Goal: Task Accomplishment & Management: Use online tool/utility

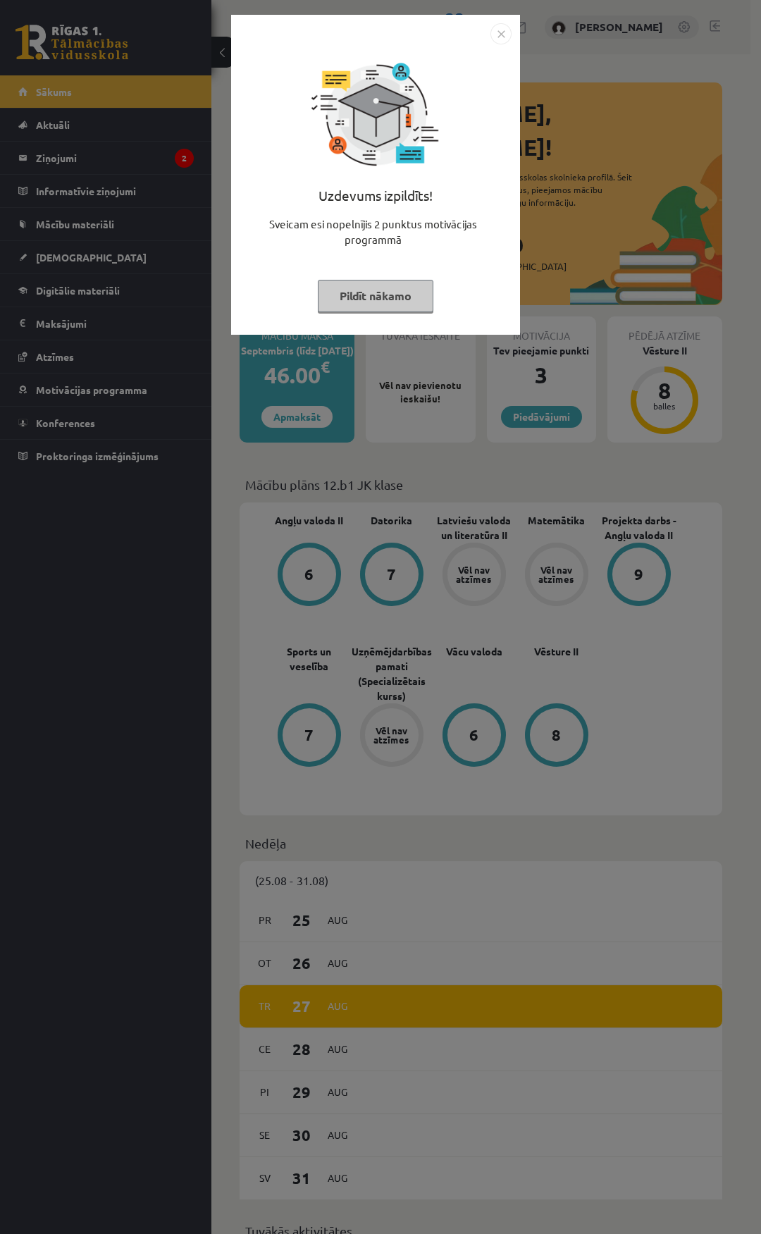
click at [371, 296] on button "Pildīt nākamo" at bounding box center [376, 296] width 116 height 32
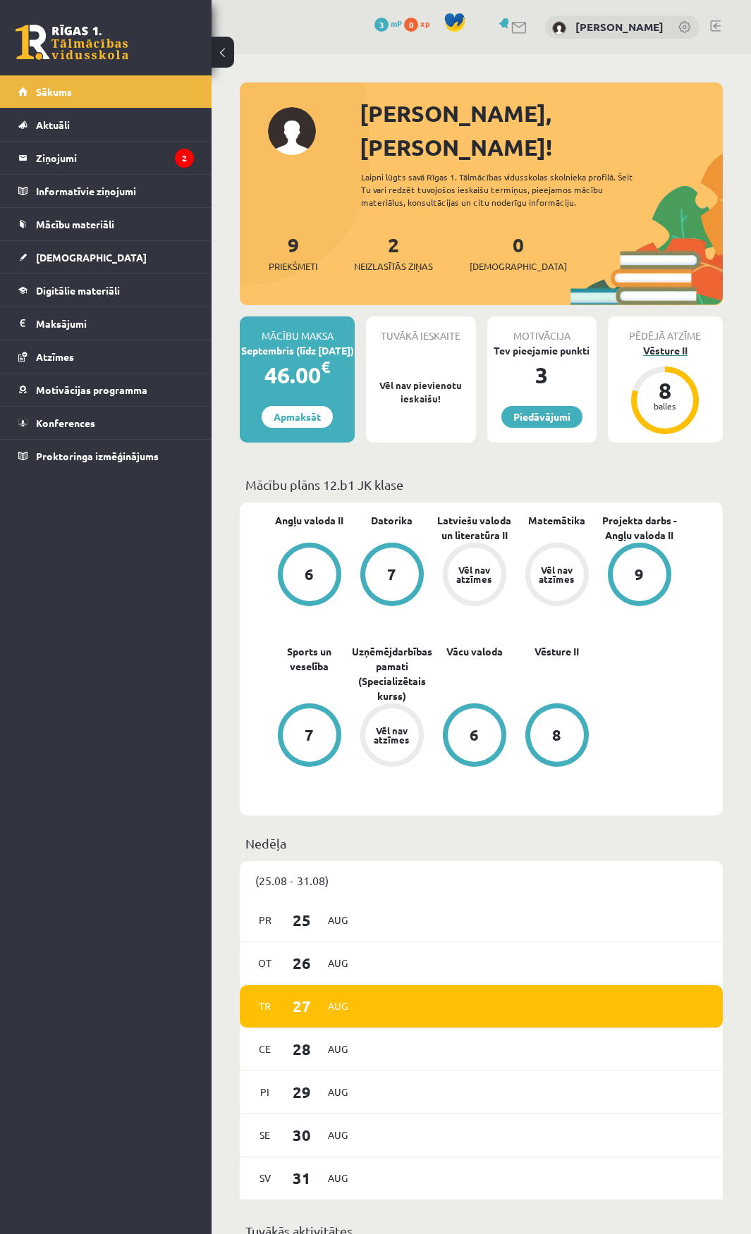
click at [675, 343] on div "Vēsture II" at bounding box center [665, 350] width 115 height 15
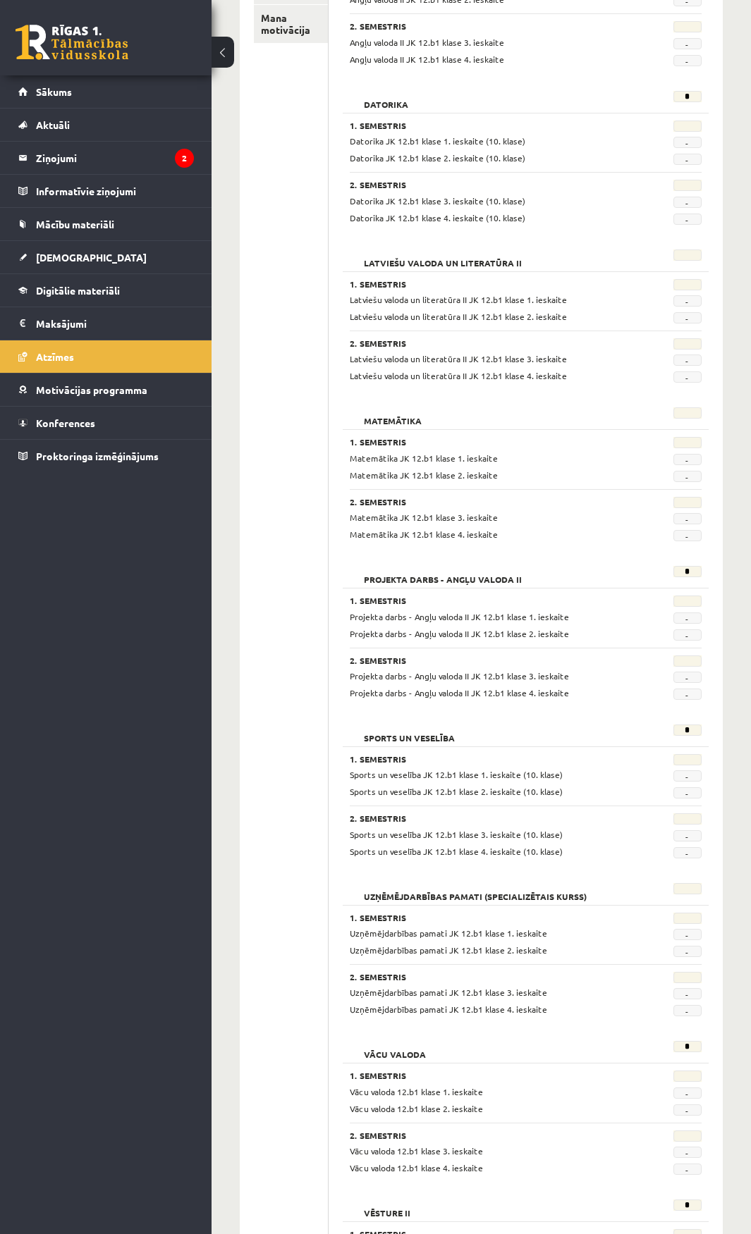
scroll to position [36, 0]
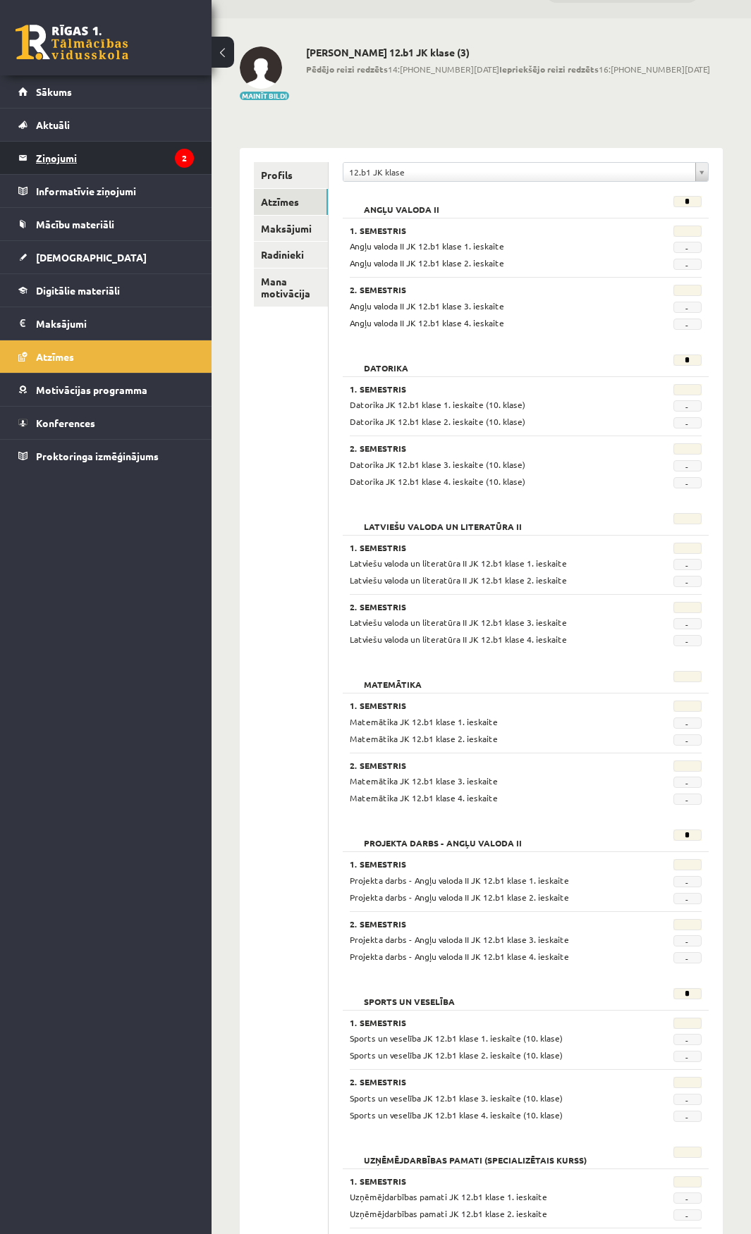
click at [81, 153] on legend "Ziņojumi 2" at bounding box center [115, 158] width 158 height 32
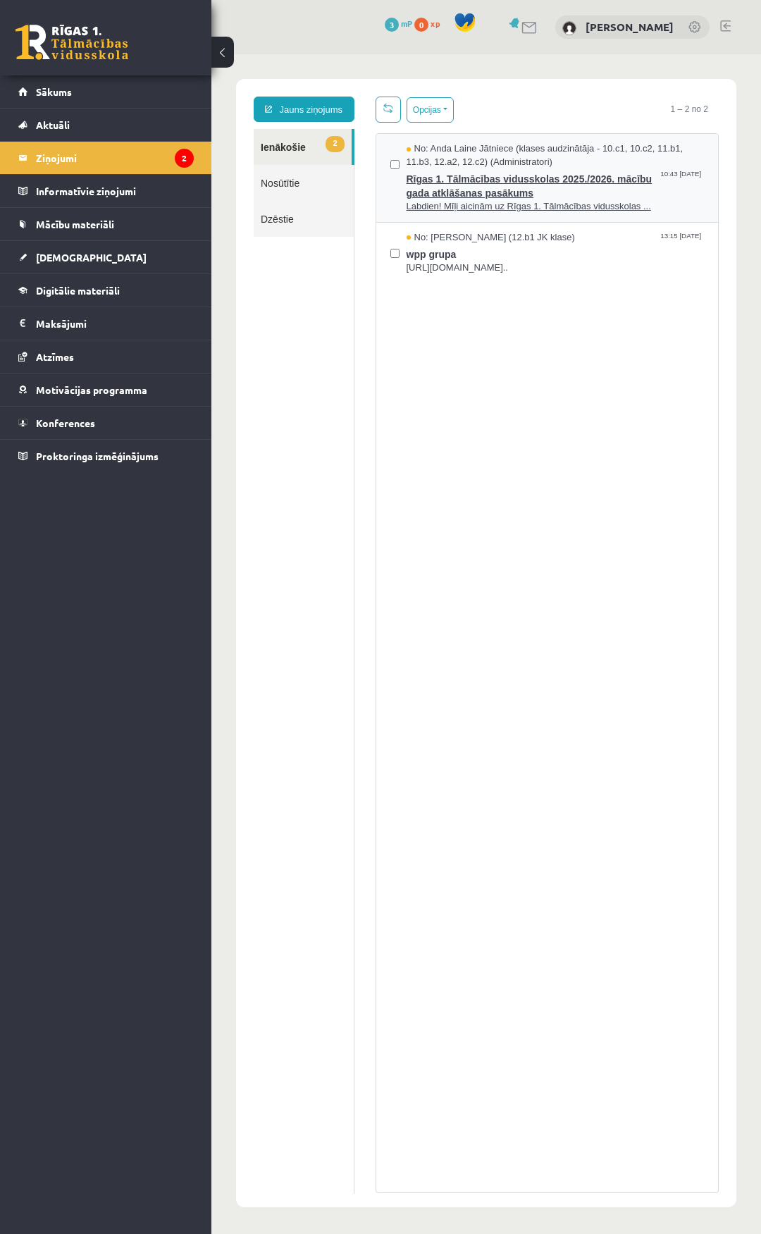
click at [488, 192] on span "Rīgas 1. Tālmācības vidusskolas 2025./2026. mācību gada atklāšanas pasākums" at bounding box center [556, 184] width 298 height 32
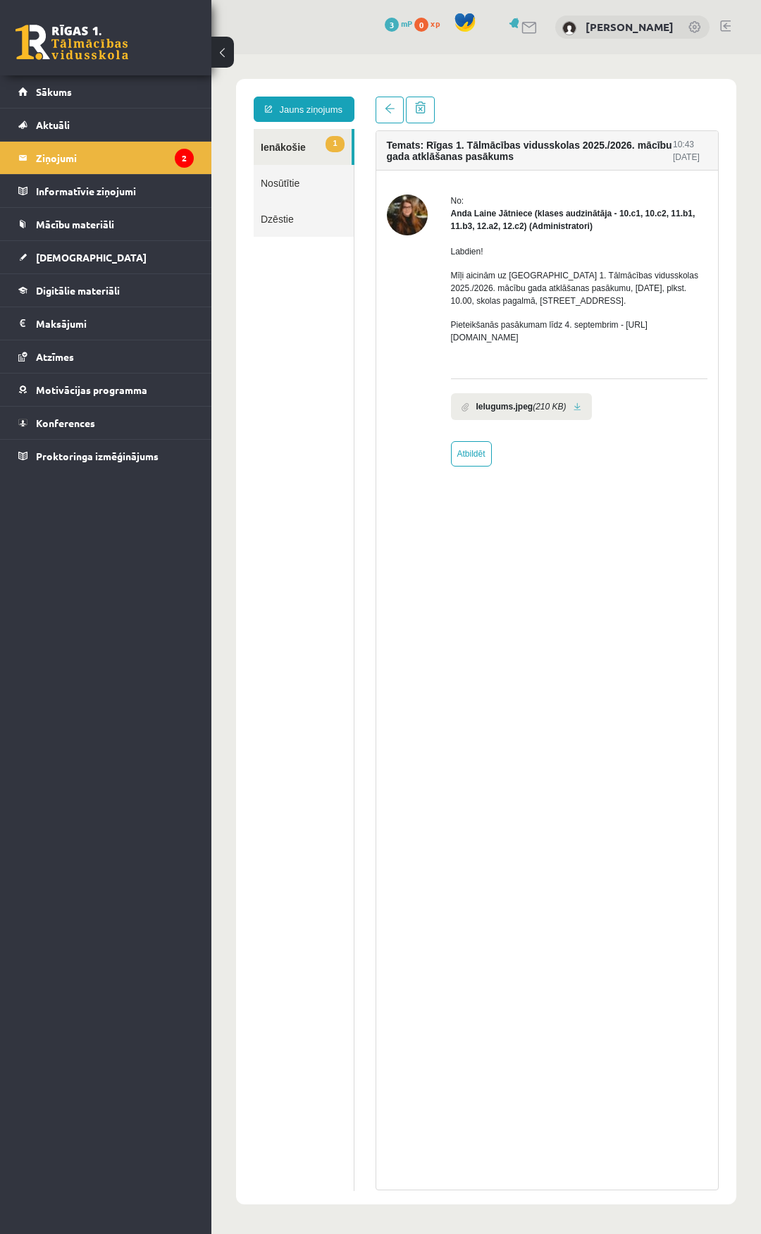
click at [300, 147] on link "1 Ienākošie" at bounding box center [303, 147] width 98 height 36
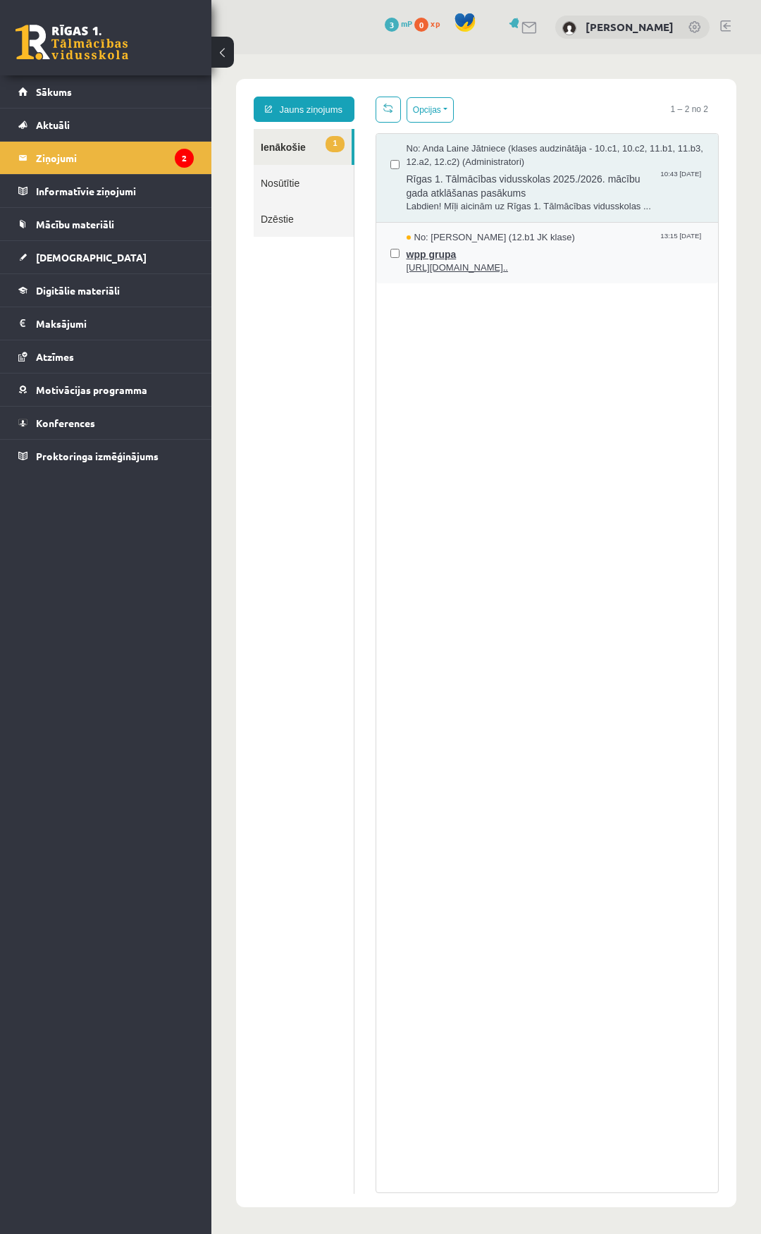
click at [443, 244] on span "wpp grupa" at bounding box center [556, 253] width 298 height 18
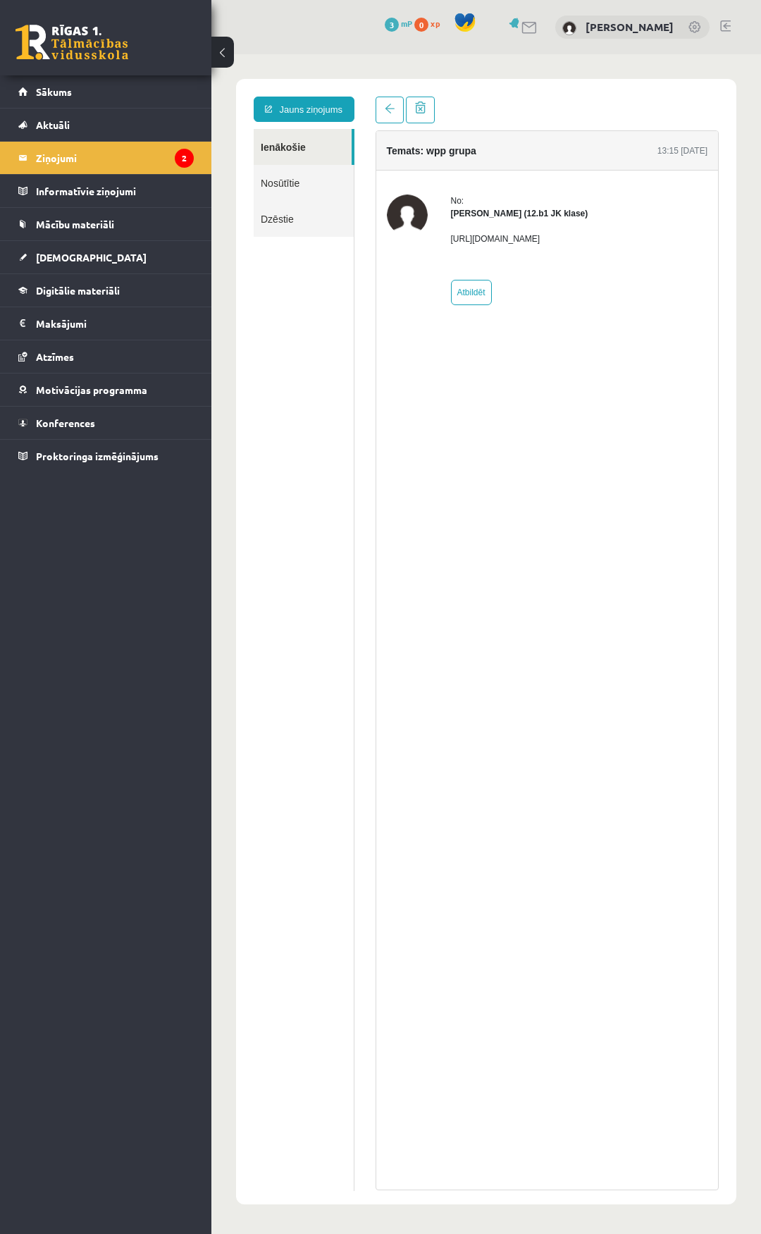
drag, startPoint x: 452, startPoint y: 241, endPoint x: 549, endPoint y: 257, distance: 98.6
click at [549, 245] on p "https://chat.whatsapp.com/L1UxGhmvZJiE23YmzH1zUO?mode=ems_copy_t" at bounding box center [519, 239] width 137 height 13
copy p "https://chat.whatsapp.com/L1UxGhmvZJiE23YmzH1zUO?mode=ems_copy_t"
click at [83, 97] on link "Sākums" at bounding box center [106, 91] width 176 height 32
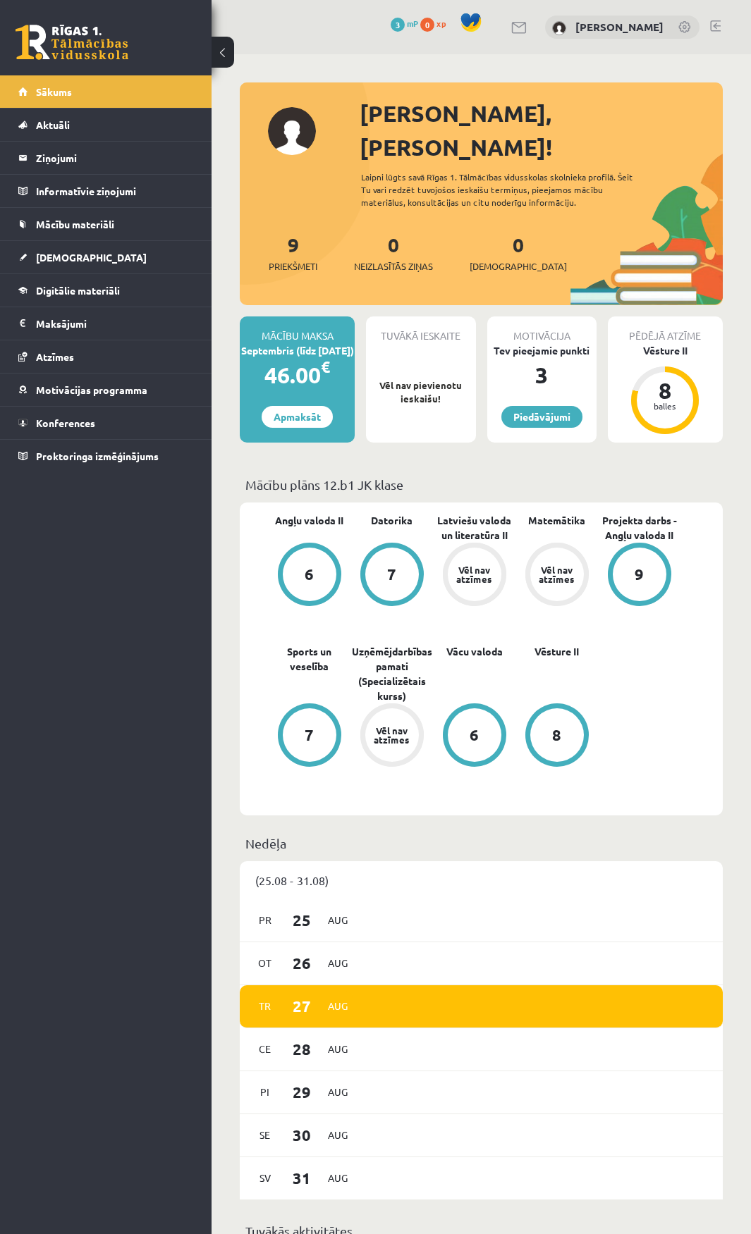
click at [58, 247] on link "[DEMOGRAPHIC_DATA]" at bounding box center [106, 257] width 176 height 32
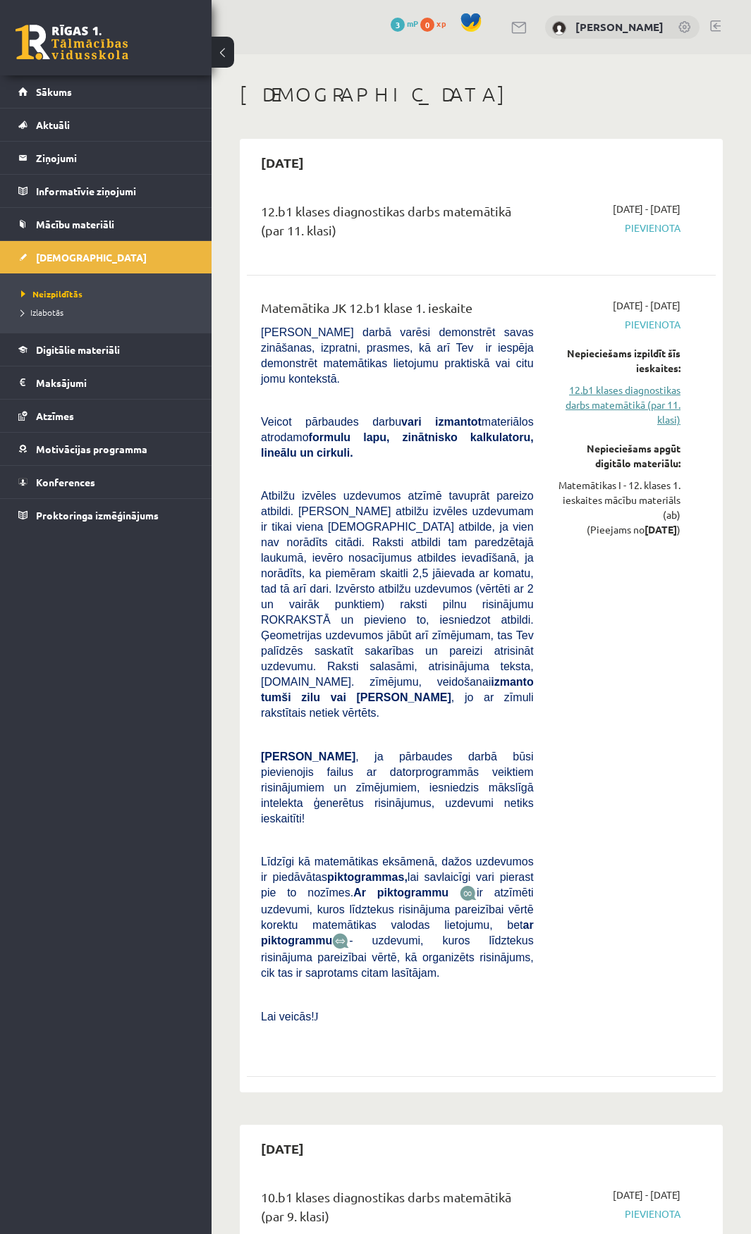
click at [610, 394] on link "12.b1 klases diagnostikas darbs matemātikā (par 11. klasi)" at bounding box center [617, 405] width 125 height 44
click at [75, 432] on li "Atzīmes" at bounding box center [105, 416] width 211 height 34
click at [75, 423] on link "Atzīmes" at bounding box center [106, 416] width 176 height 32
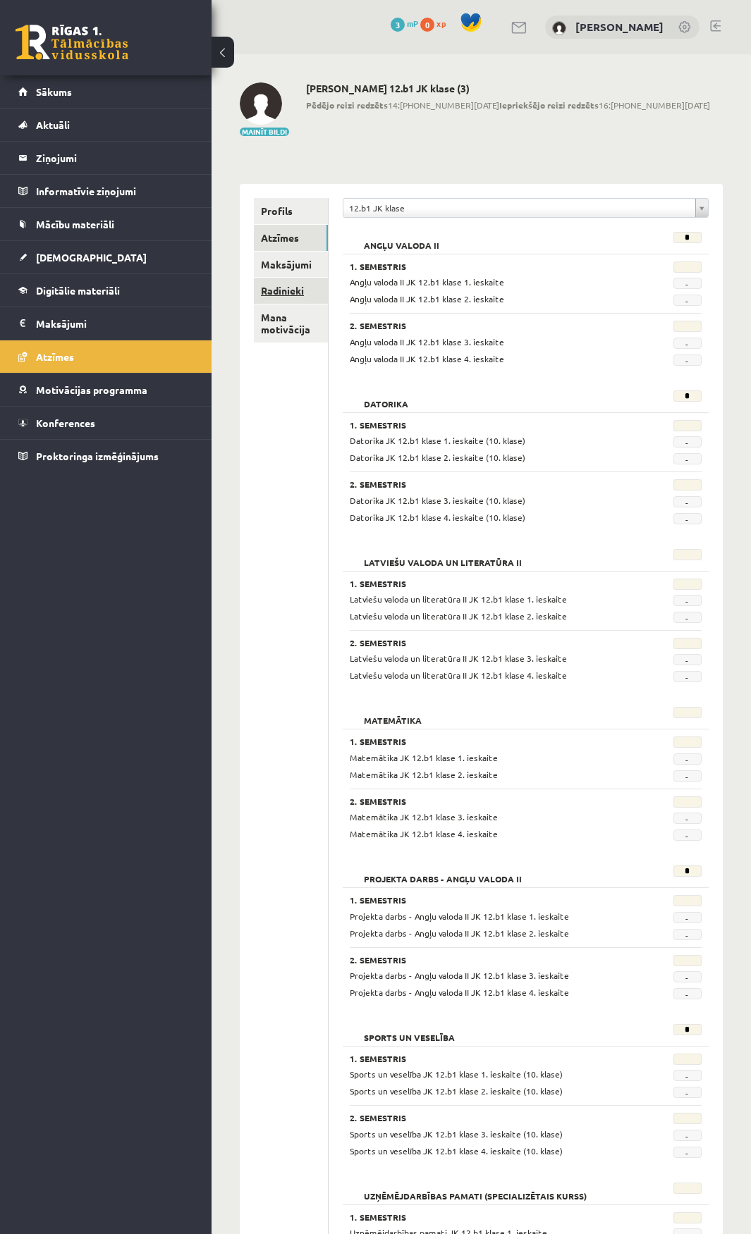
click at [290, 286] on link "Radinieki" at bounding box center [291, 291] width 74 height 26
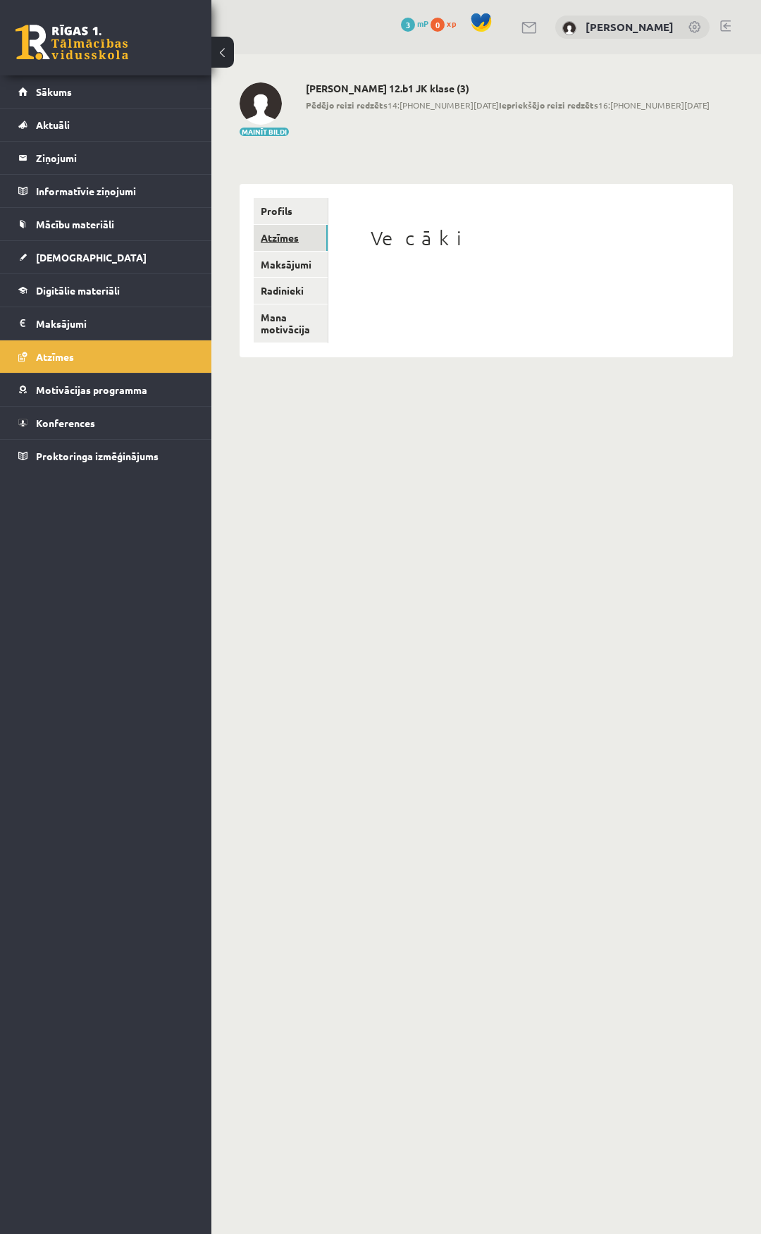
click at [290, 243] on link "Atzīmes" at bounding box center [291, 238] width 74 height 26
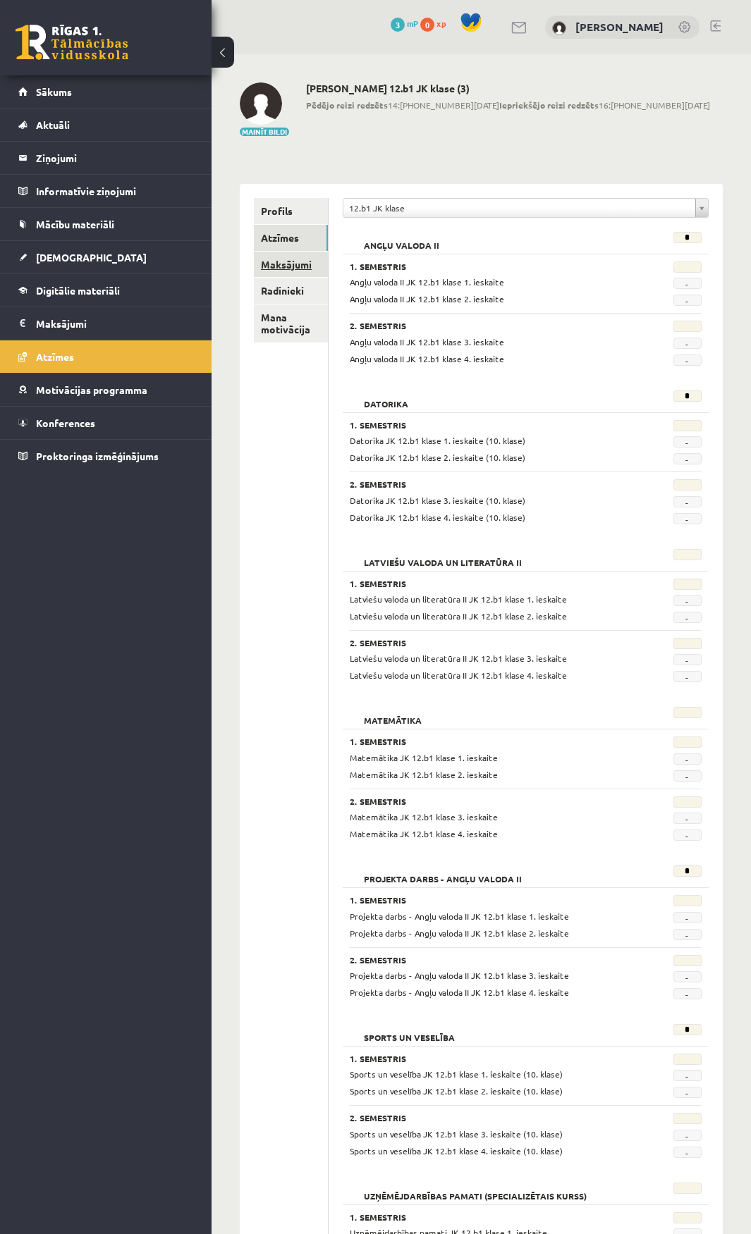
click at [290, 262] on link "Maksājumi" at bounding box center [291, 265] width 74 height 26
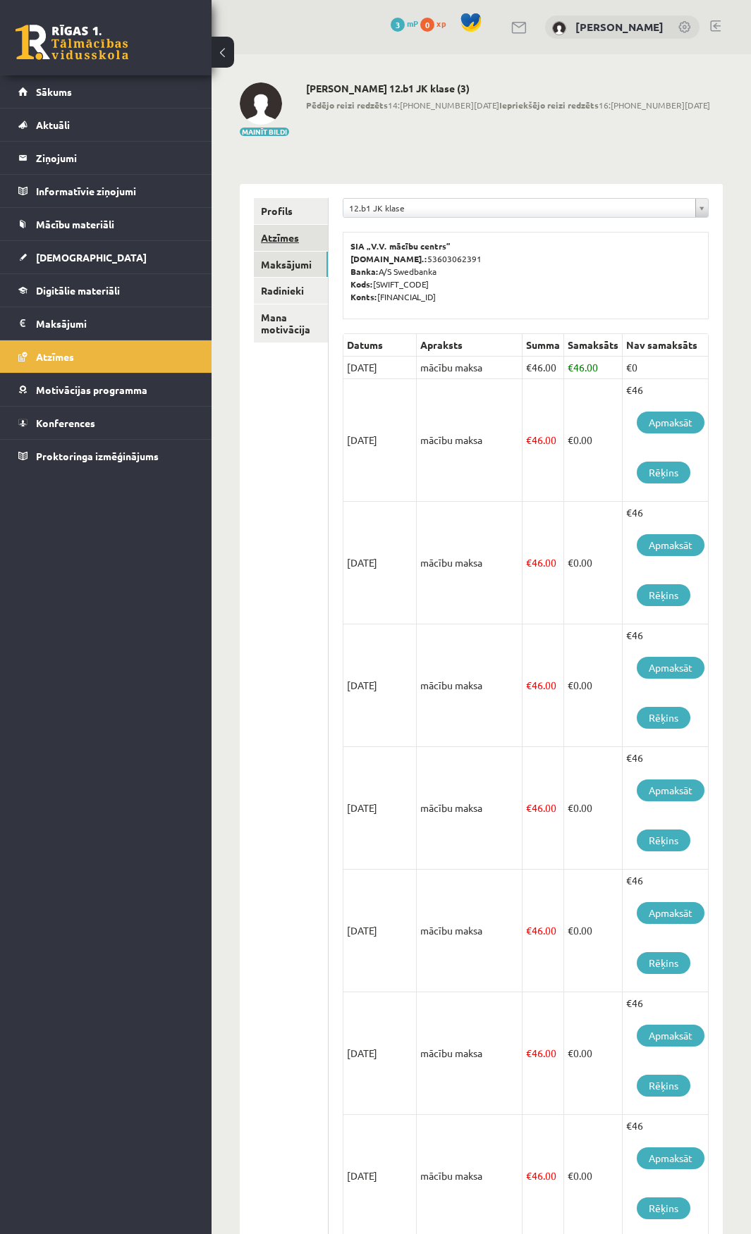
click at [293, 243] on link "Atzīmes" at bounding box center [291, 238] width 74 height 26
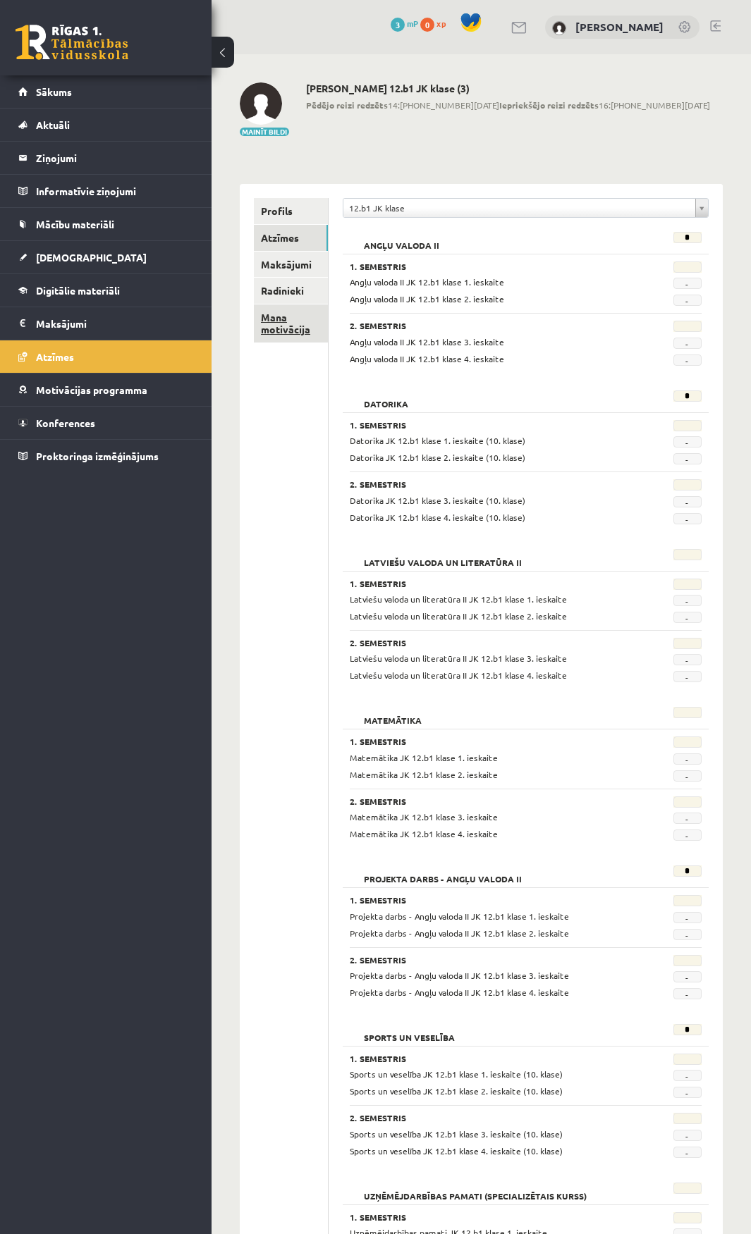
click at [269, 330] on link "Mana motivācija" at bounding box center [291, 324] width 74 height 38
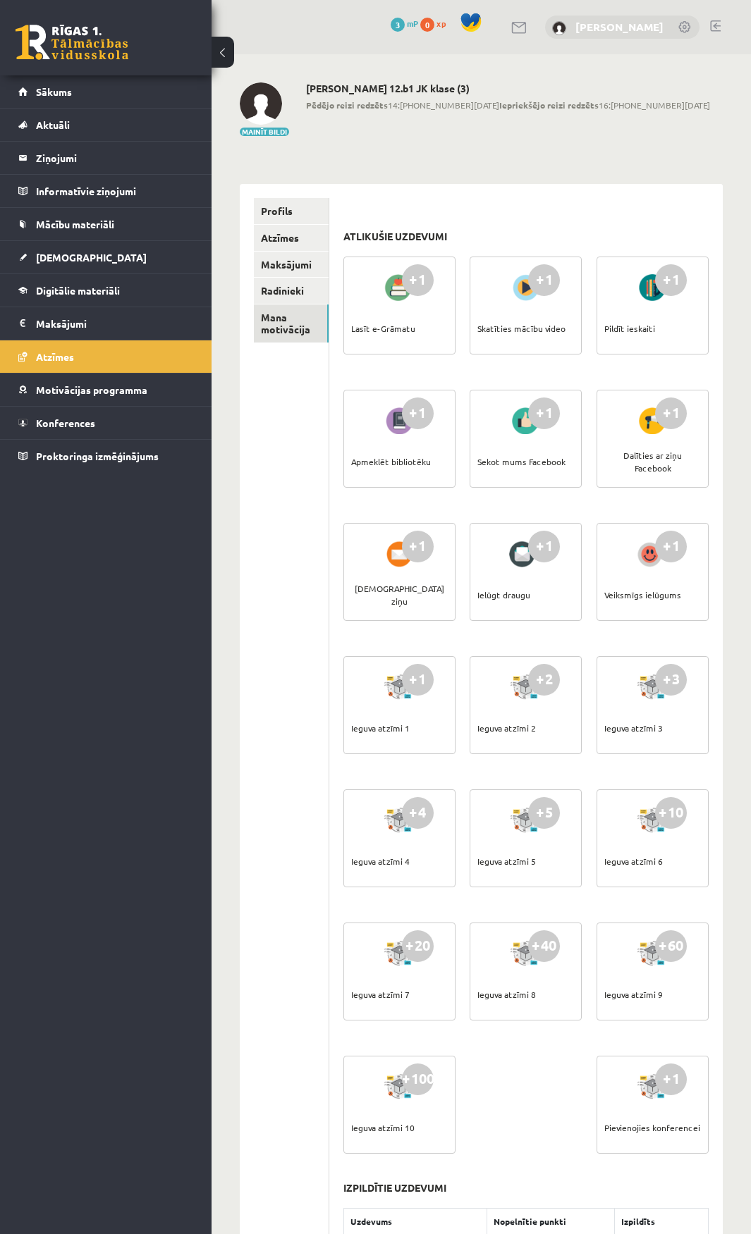
click at [603, 21] on link "[PERSON_NAME]" at bounding box center [619, 27] width 88 height 14
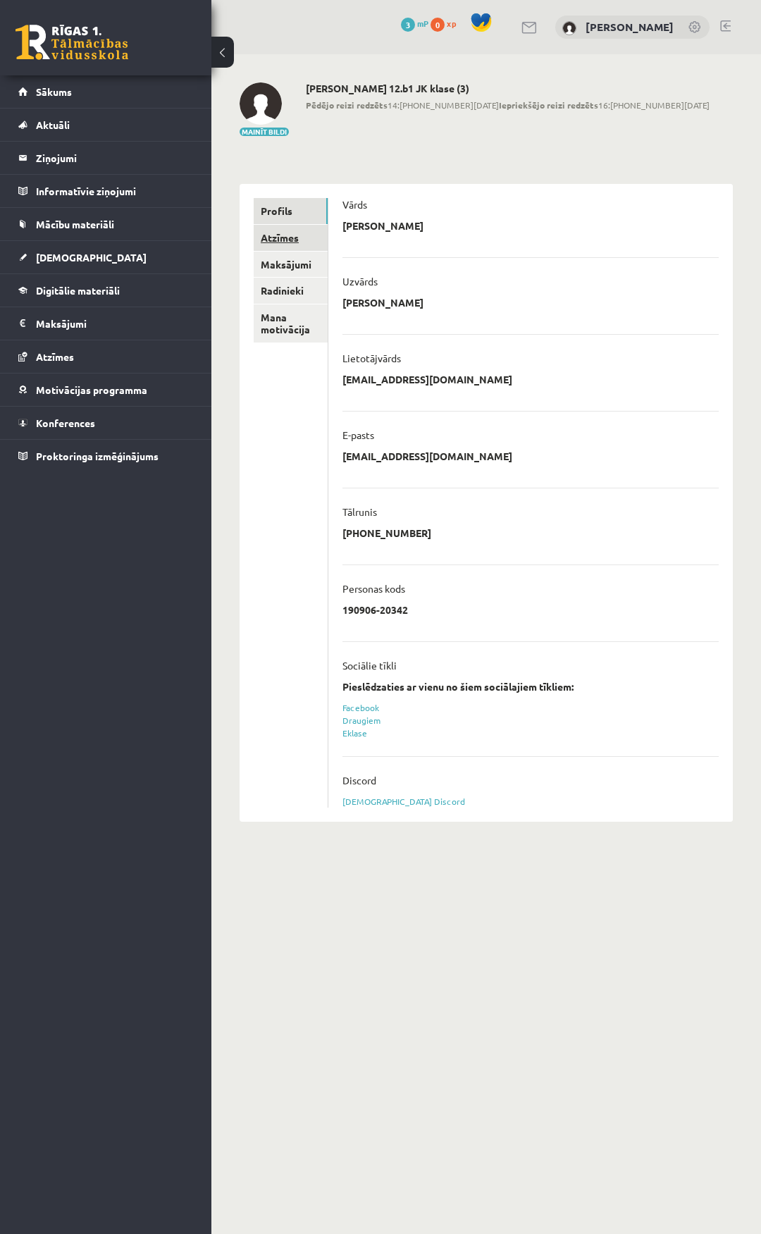
click at [286, 241] on link "Atzīmes" at bounding box center [291, 238] width 74 height 26
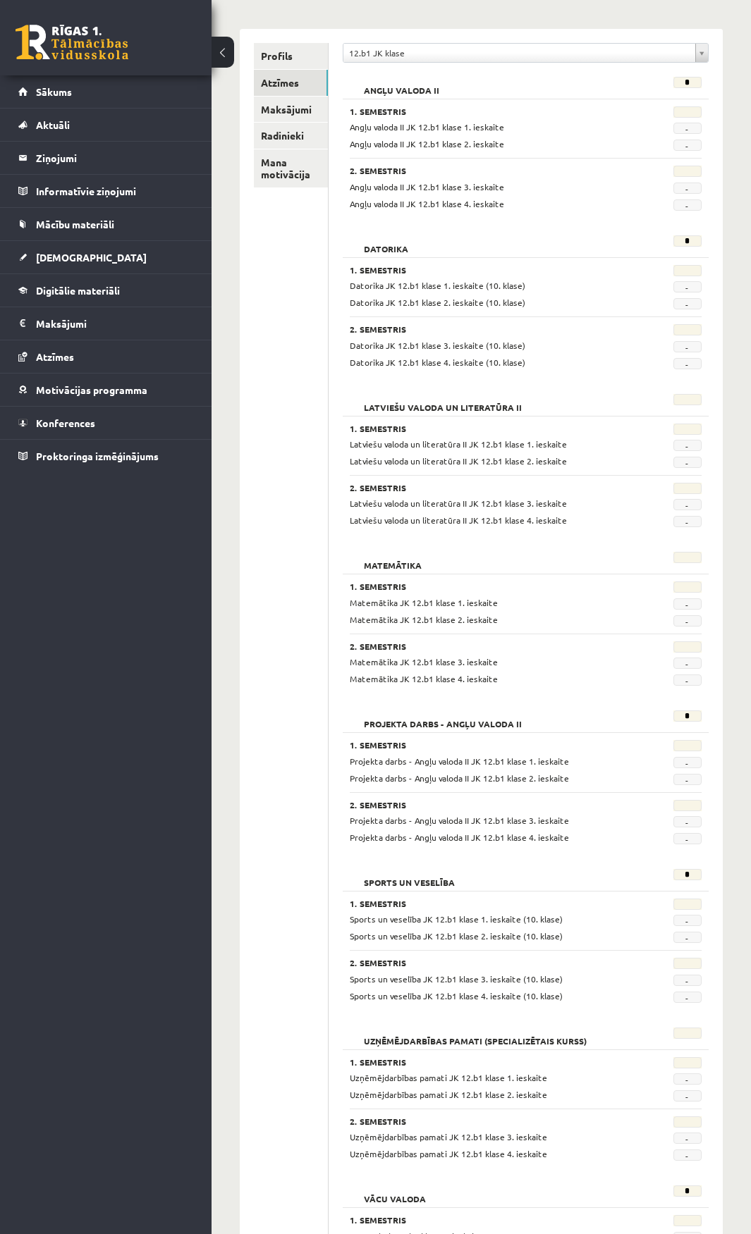
scroll to position [106, 0]
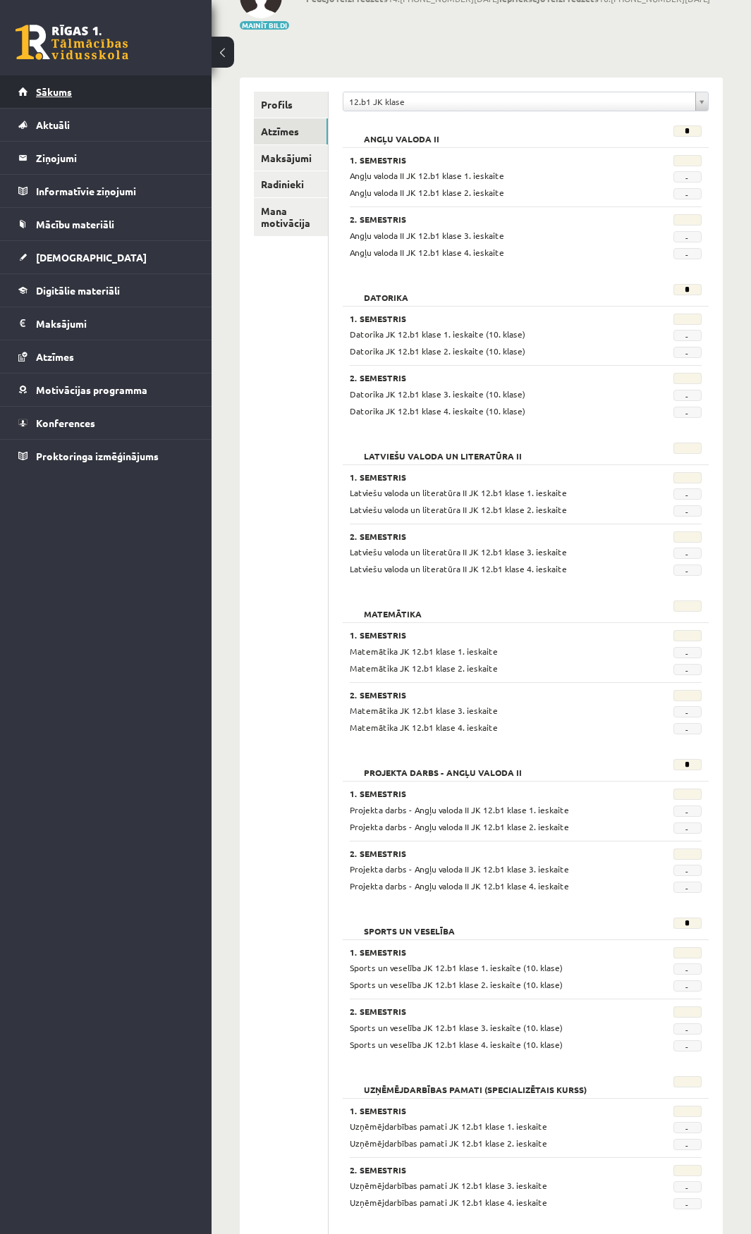
click at [87, 98] on link "Sākums" at bounding box center [106, 91] width 176 height 32
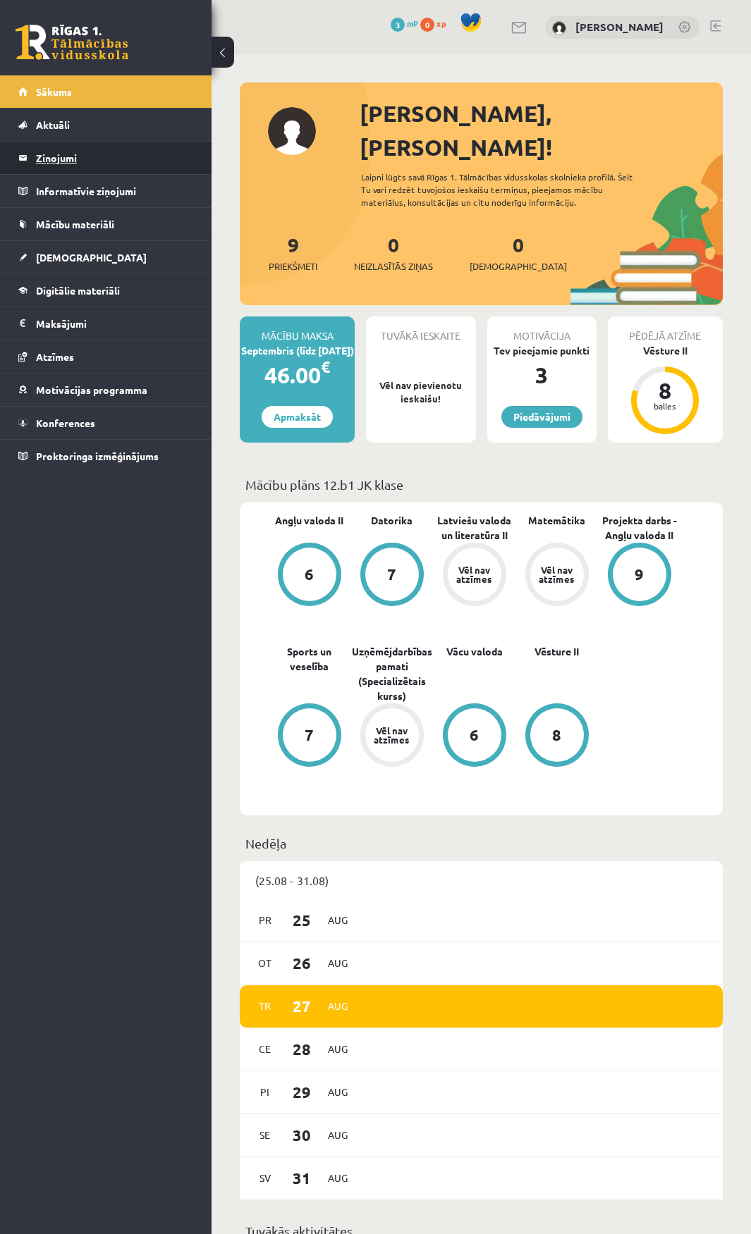
click at [140, 158] on legend "Ziņojumi 0" at bounding box center [115, 158] width 158 height 32
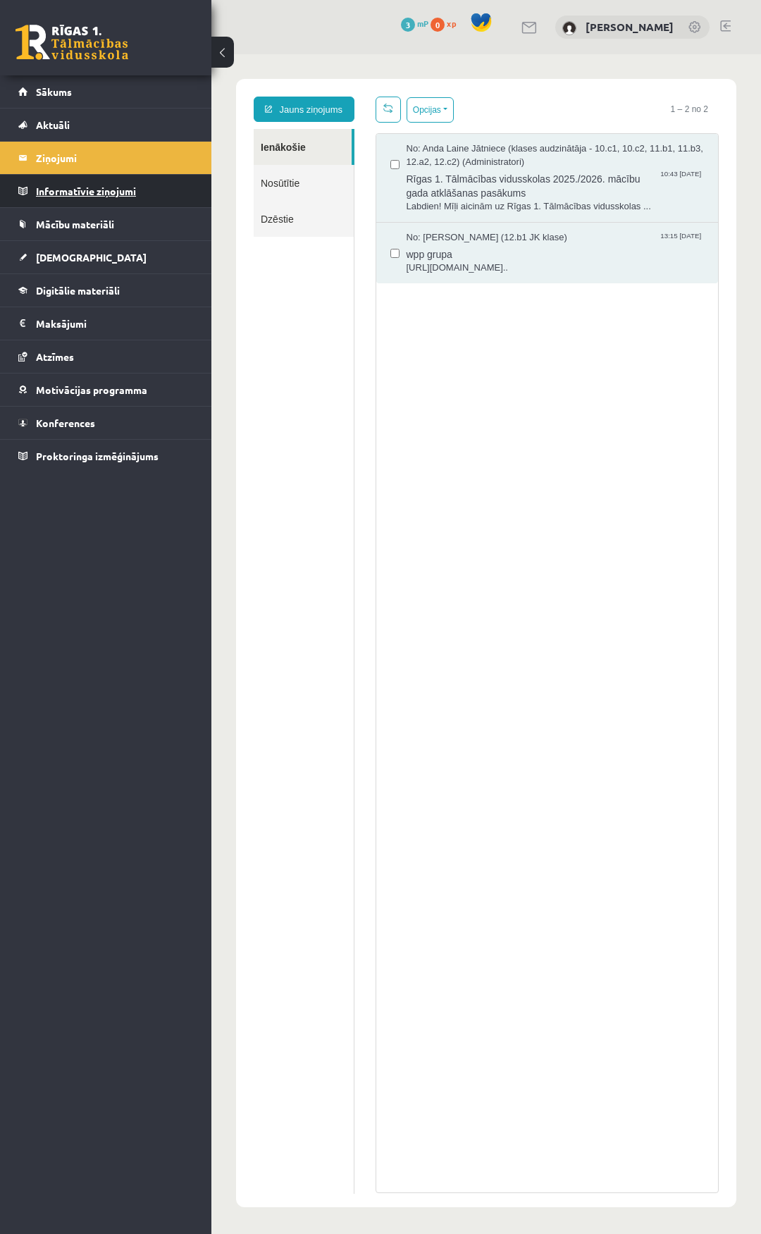
click at [100, 193] on legend "Informatīvie ziņojumi 0" at bounding box center [115, 191] width 158 height 32
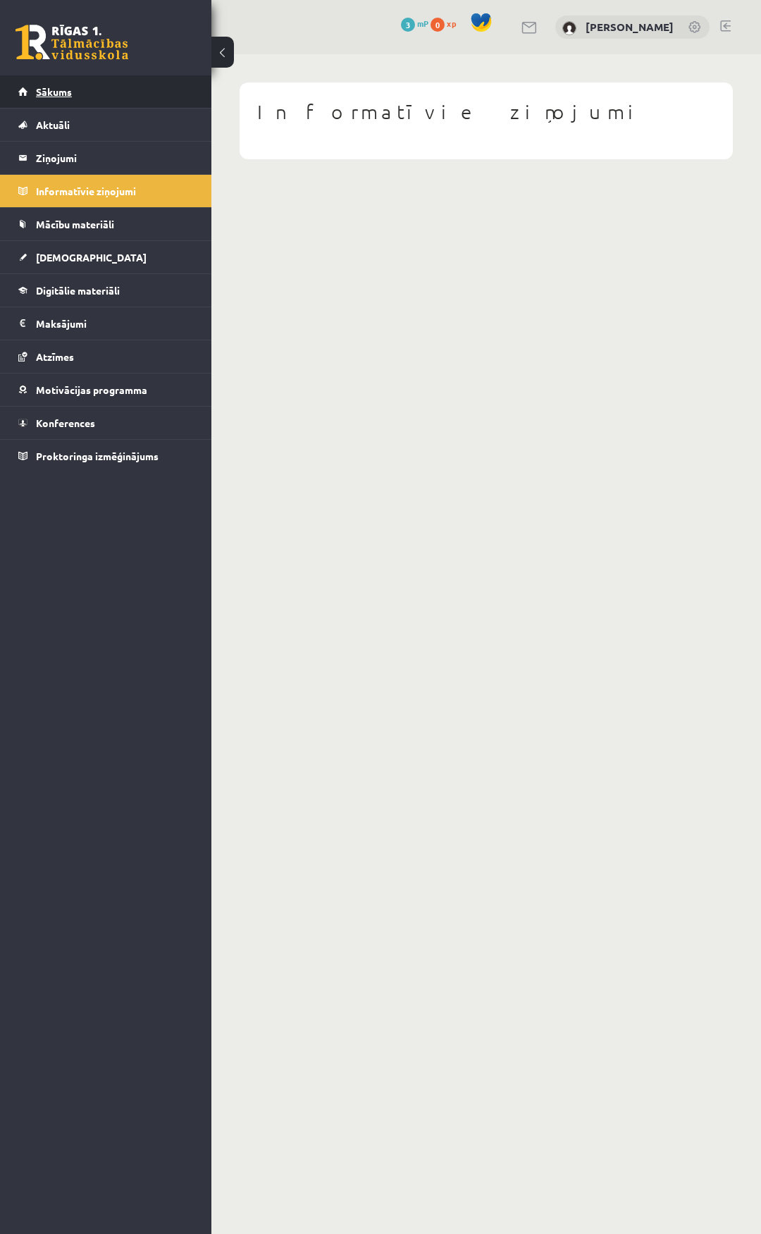
click at [78, 99] on link "Sākums" at bounding box center [106, 91] width 176 height 32
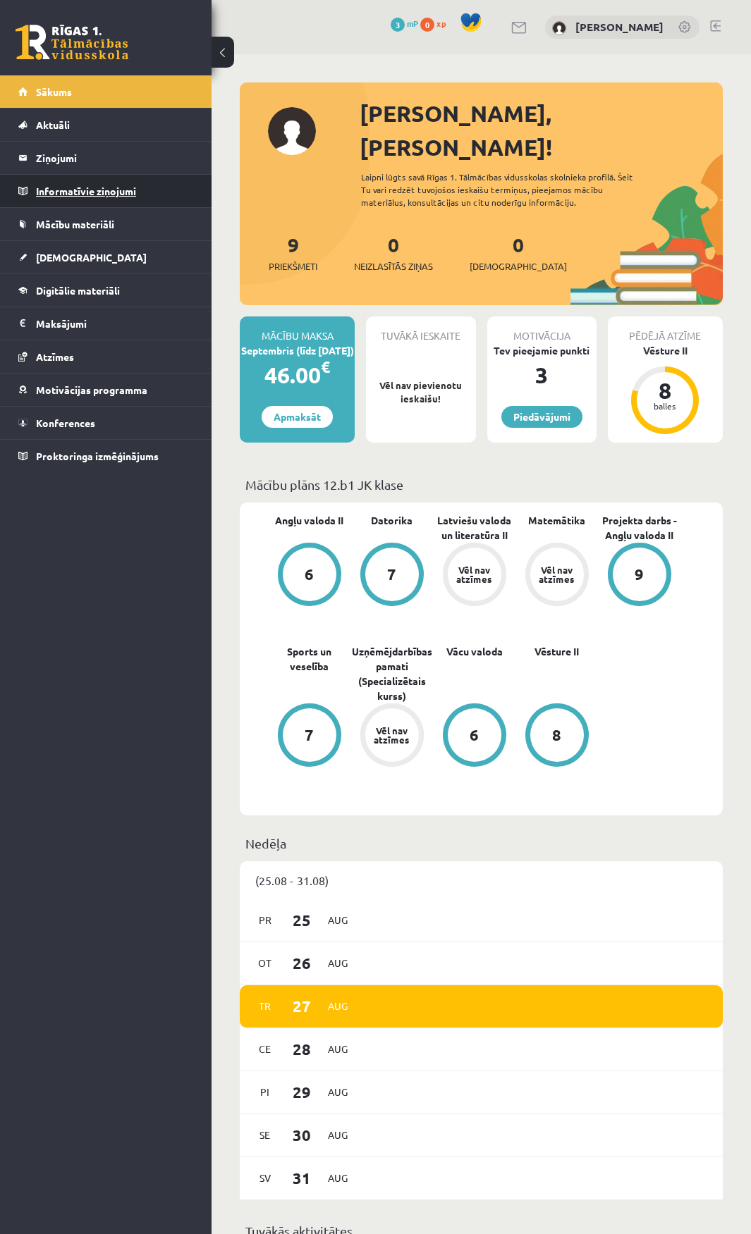
click at [102, 197] on legend "Informatīvie ziņojumi 0" at bounding box center [115, 191] width 158 height 32
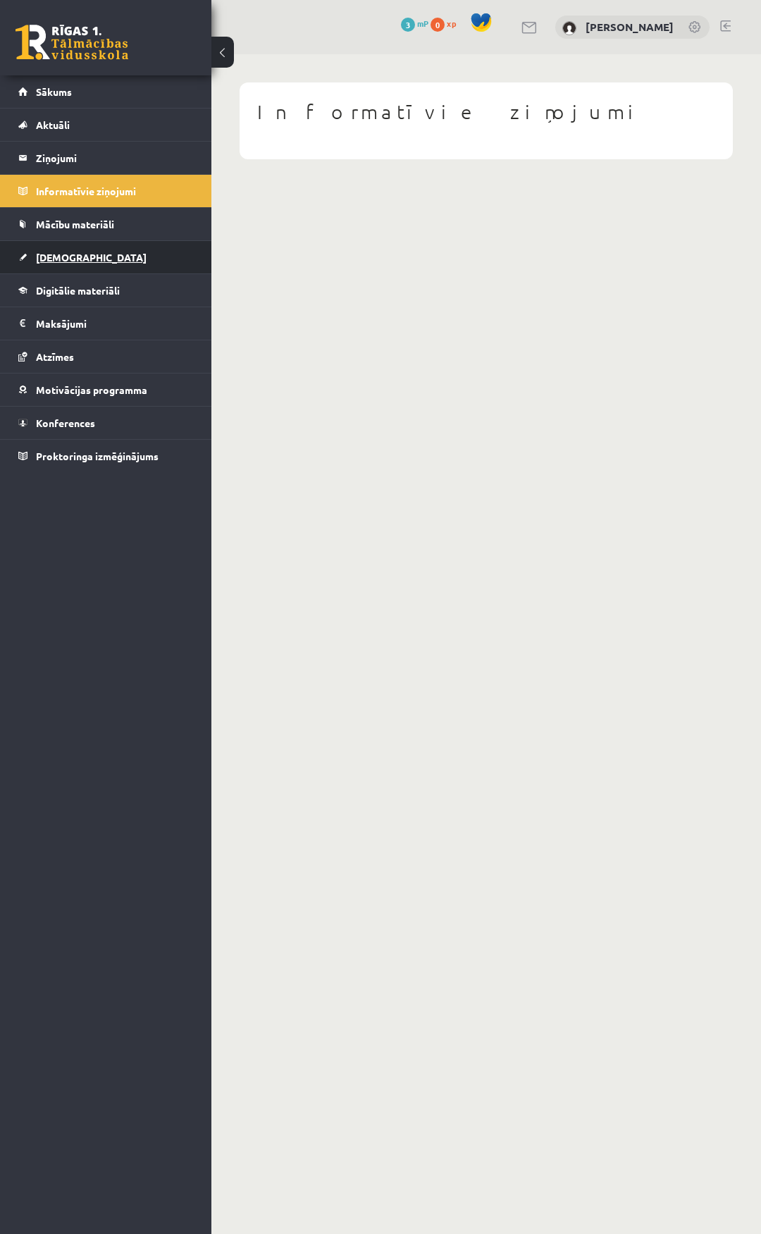
click at [113, 244] on link "[DEMOGRAPHIC_DATA]" at bounding box center [106, 257] width 176 height 32
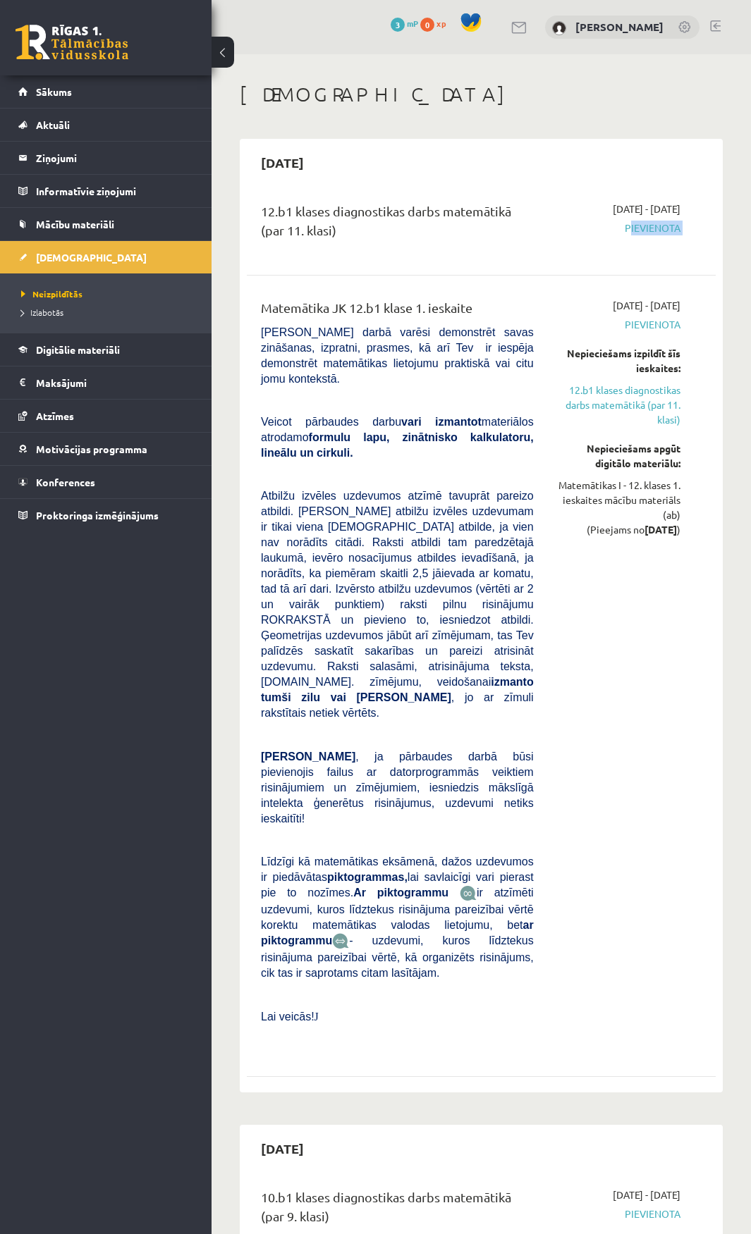
drag, startPoint x: 626, startPoint y: 227, endPoint x: 674, endPoint y: 231, distance: 48.1
click at [692, 235] on div "12.b1 klases diagnostikas darbs matemātikā (par 11. klasi) 2025-09-01 - 2025-09…" at bounding box center [481, 227] width 441 height 51
click at [648, 224] on span "Pievienota" at bounding box center [617, 228] width 125 height 15
drag, startPoint x: 627, startPoint y: 224, endPoint x: 687, endPoint y: 229, distance: 60.1
click at [687, 229] on div "2025-09-01 - 2025-09-15 Pievienota" at bounding box center [617, 227] width 147 height 51
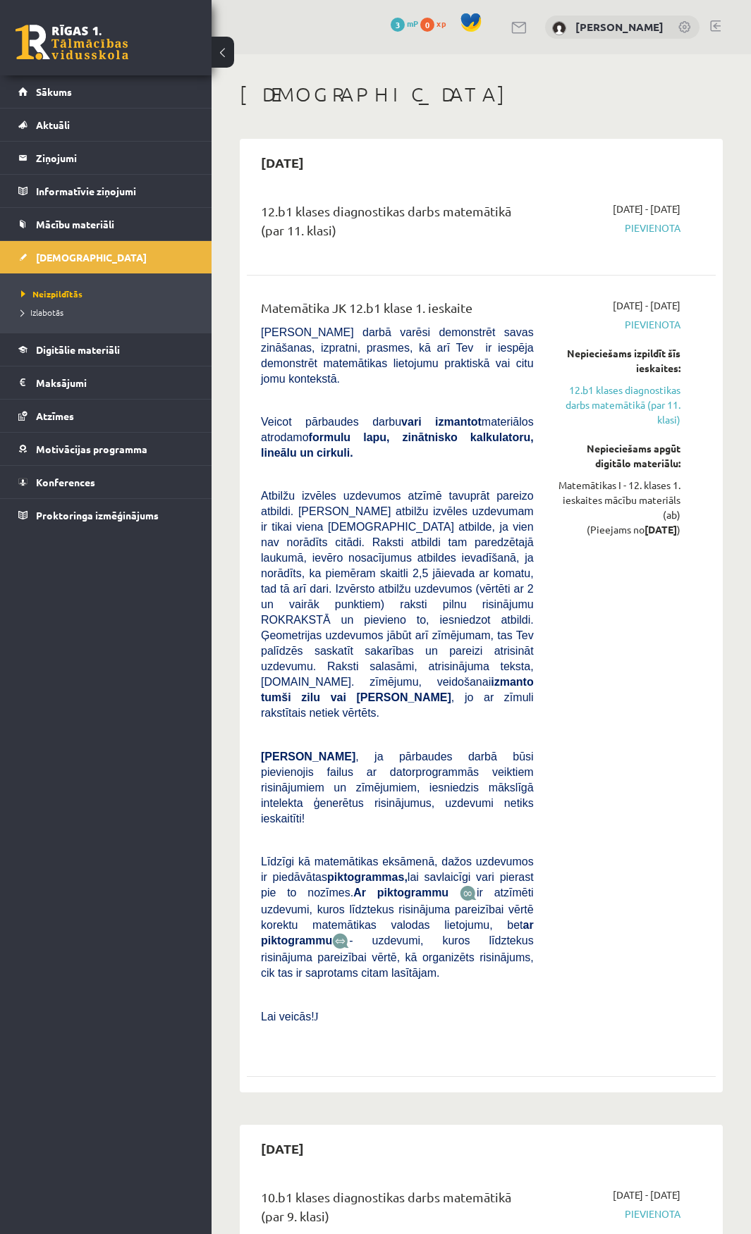
click at [630, 227] on span "Pievienota" at bounding box center [617, 228] width 125 height 15
drag, startPoint x: 625, startPoint y: 227, endPoint x: 697, endPoint y: 228, distance: 71.2
click at [697, 228] on div "12.b1 klases diagnostikas darbs matemātikā (par 11. klasi) 2025-09-01 - 2025-09…" at bounding box center [481, 227] width 441 height 51
click at [636, 225] on span "Pievienota" at bounding box center [617, 228] width 125 height 15
drag, startPoint x: 625, startPoint y: 227, endPoint x: 692, endPoint y: 227, distance: 67.0
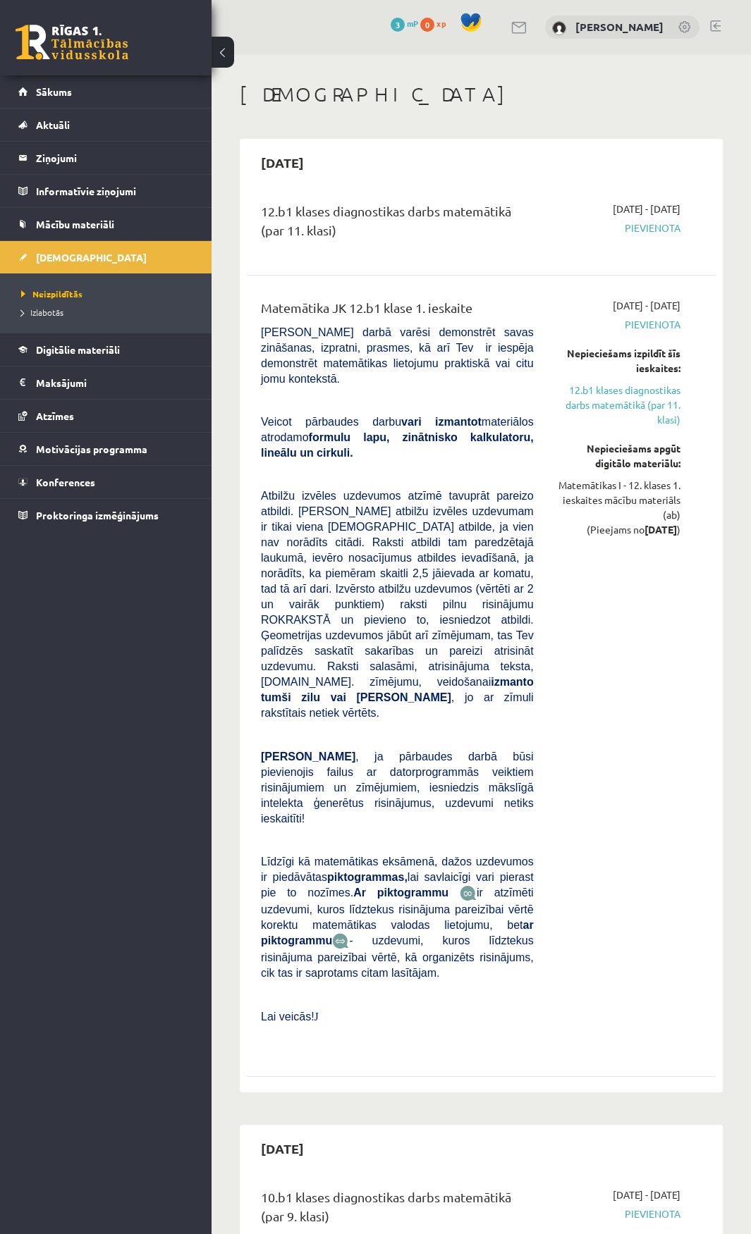
click at [692, 227] on div "12.b1 klases diagnostikas darbs matemātikā (par 11. klasi) 2025-09-01 - 2025-09…" at bounding box center [481, 227] width 441 height 51
click at [689, 227] on div "2025-09-01 - 2025-09-15 Pievienota" at bounding box center [617, 227] width 147 height 51
click at [661, 233] on span "Pievienota" at bounding box center [617, 228] width 125 height 15
drag, startPoint x: 627, startPoint y: 228, endPoint x: 701, endPoint y: 224, distance: 74.1
click at [701, 224] on div "12.b1 klases diagnostikas darbs matemātikā (par 11. klasi) 2025-09-01 - 2025-09…" at bounding box center [481, 227] width 441 height 51
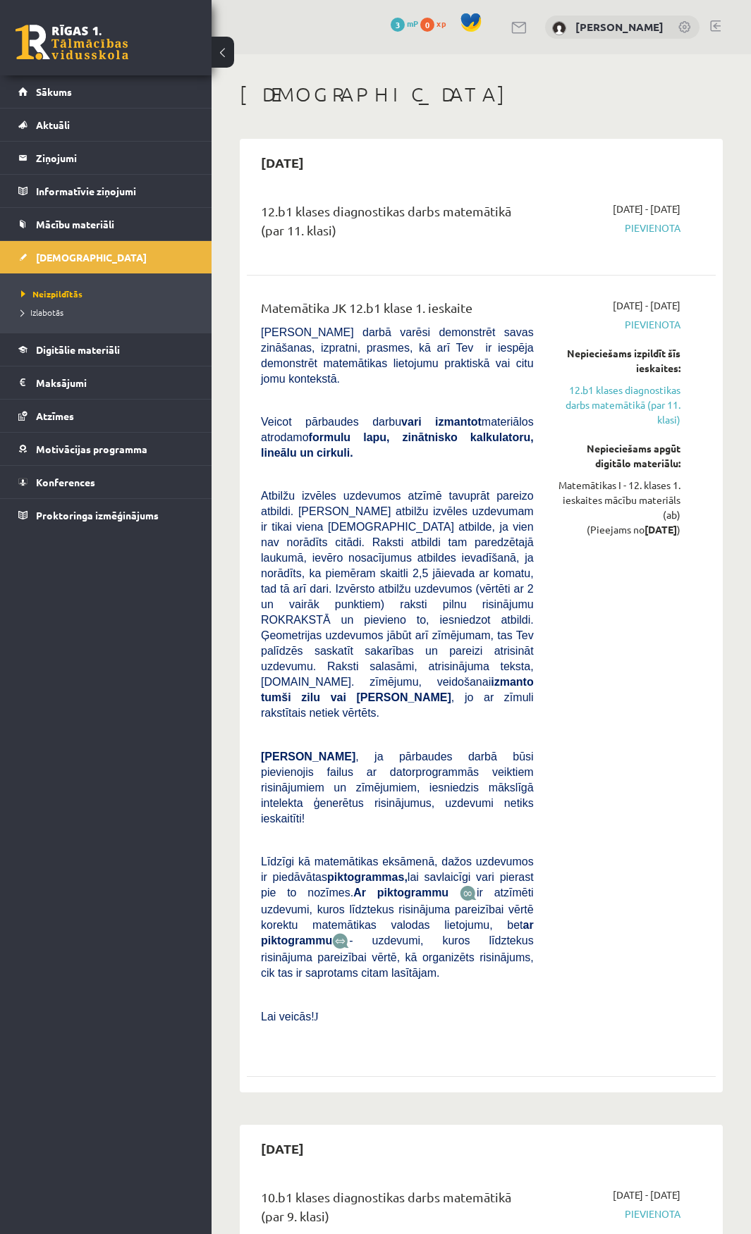
click at [692, 227] on div "12.b1 klases diagnostikas darbs matemātikā (par 11. klasi) 2025-09-01 - 2025-09…" at bounding box center [481, 227] width 441 height 51
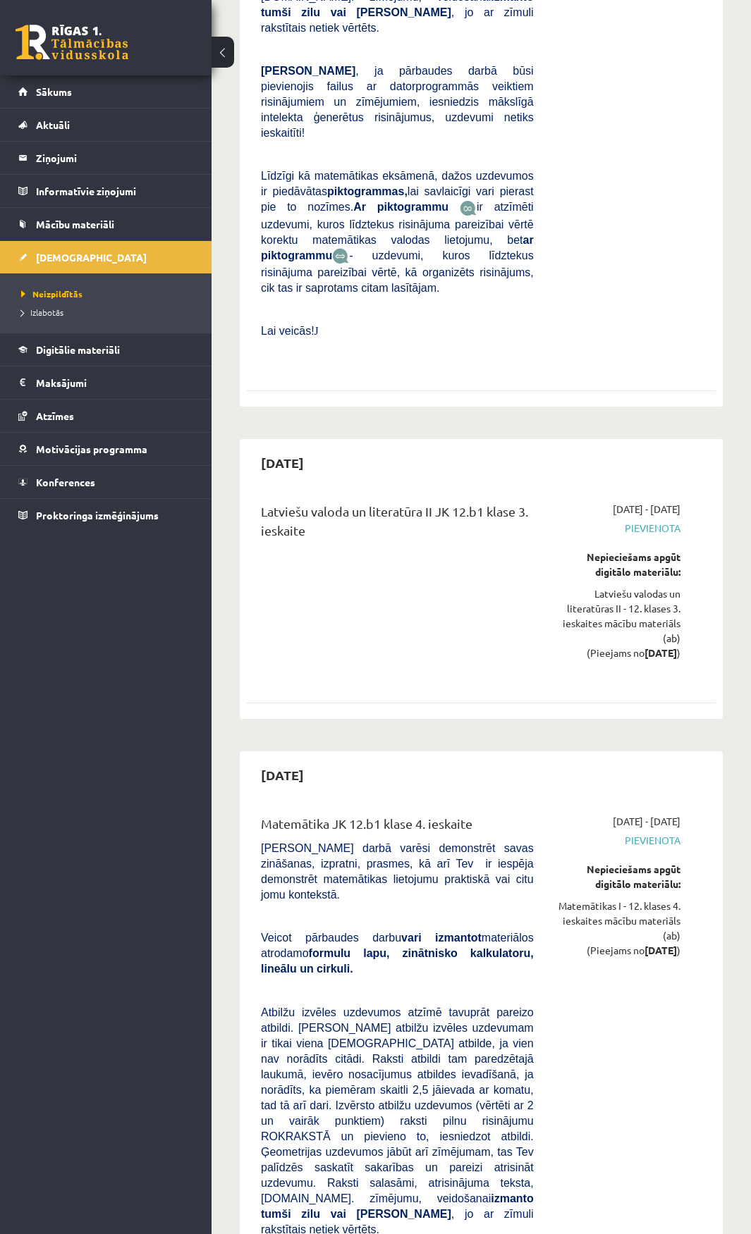
scroll to position [10312, 0]
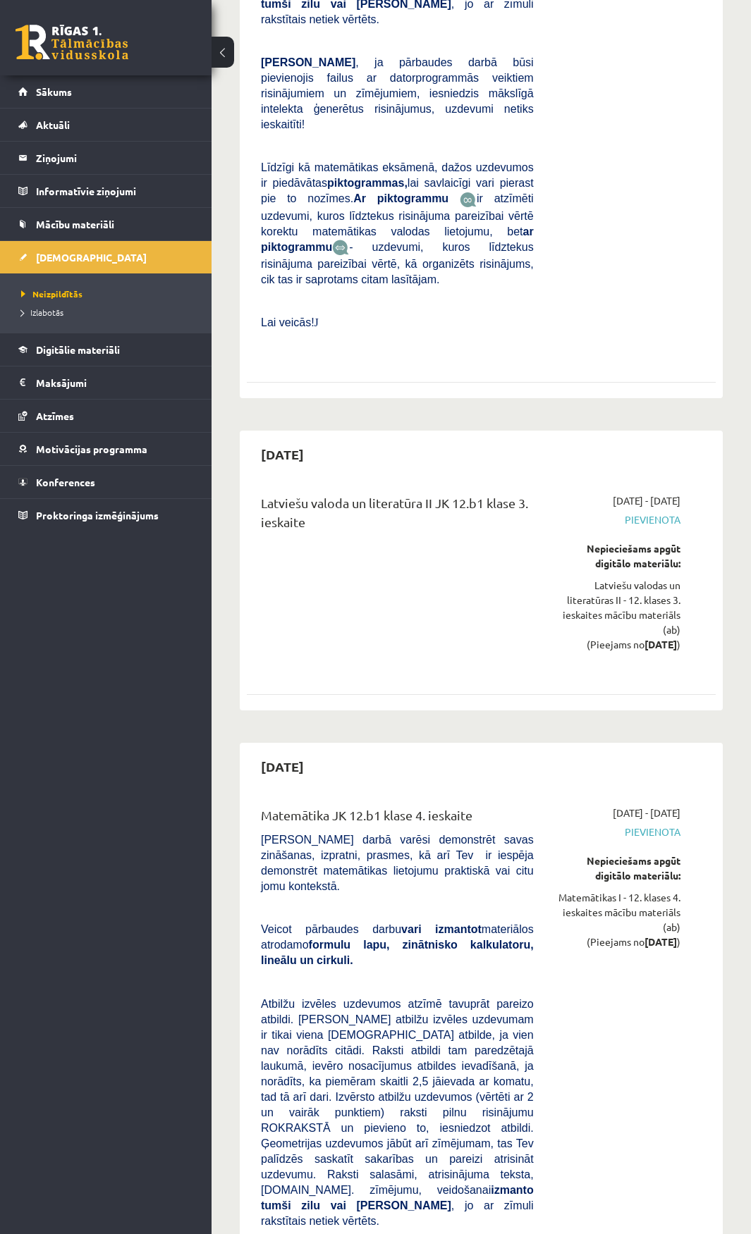
drag, startPoint x: 406, startPoint y: 577, endPoint x: 166, endPoint y: 766, distance: 304.8
click at [166, 766] on div "0 Dāvanas 3 mP 0 xp Kirills Aleksejevs Sākums Aktuāli Kā mācīties eSKOLĀ Kontak…" at bounding box center [105, 617] width 211 height 1234
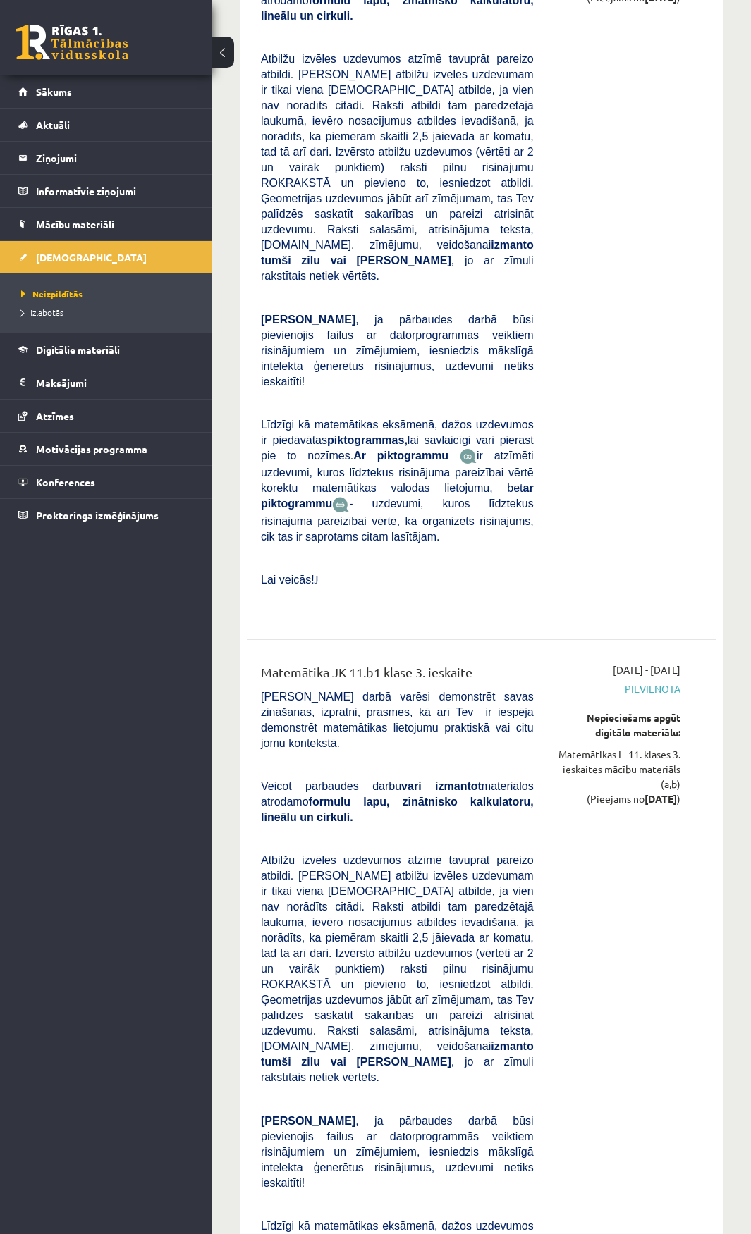
scroll to position [5448, 0]
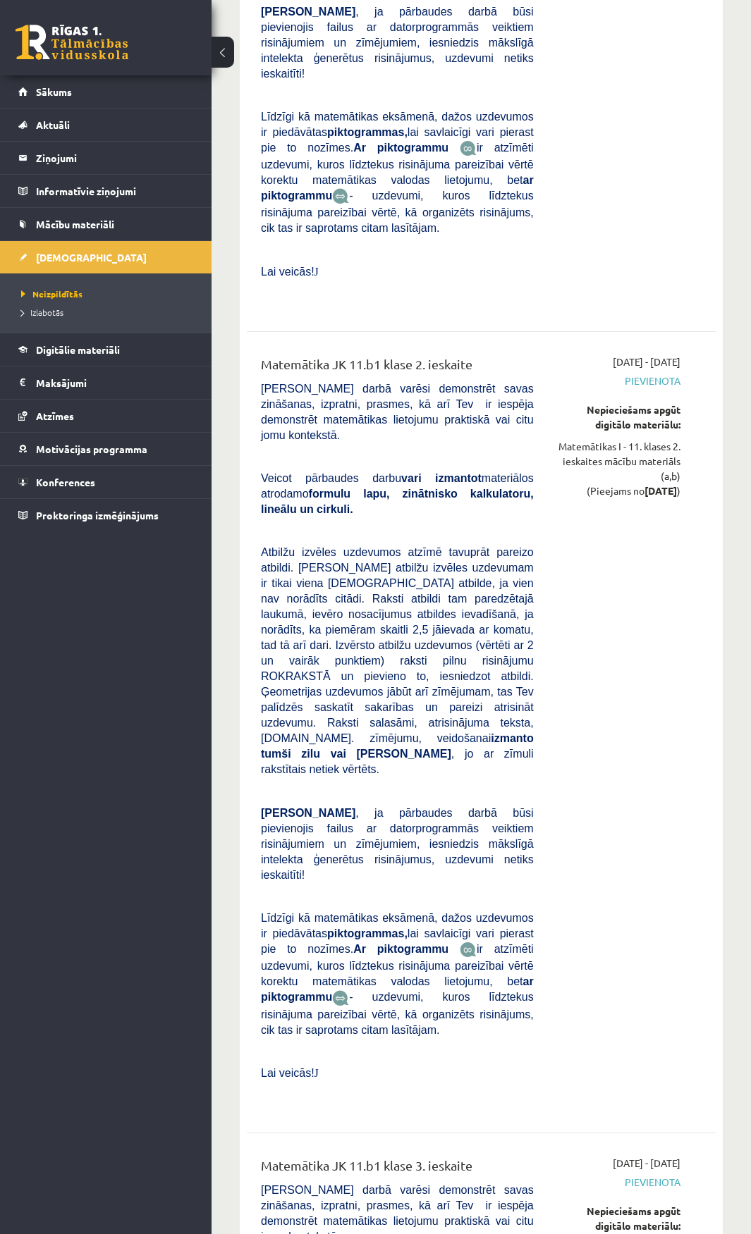
drag, startPoint x: 337, startPoint y: 750, endPoint x: 479, endPoint y: 735, distance: 143.2
drag, startPoint x: 346, startPoint y: 758, endPoint x: 469, endPoint y: 755, distance: 122.7
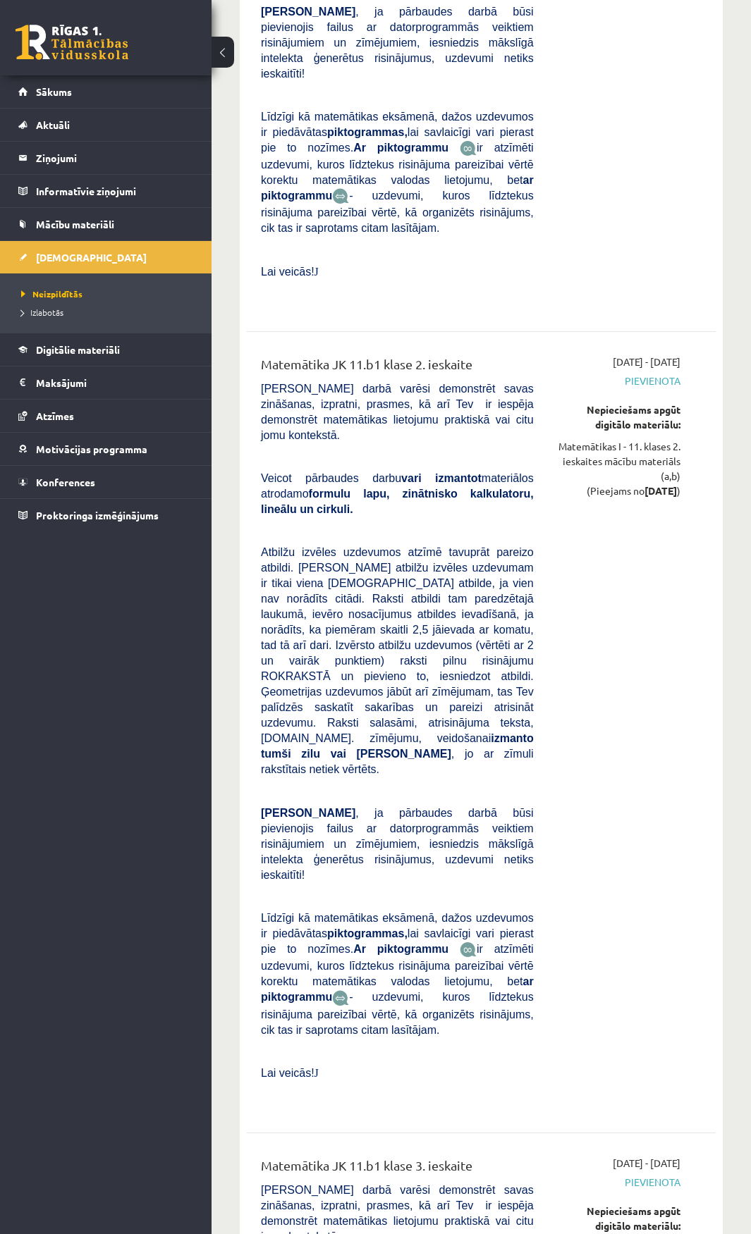
drag, startPoint x: 362, startPoint y: 749, endPoint x: 360, endPoint y: 740, distance: 8.9
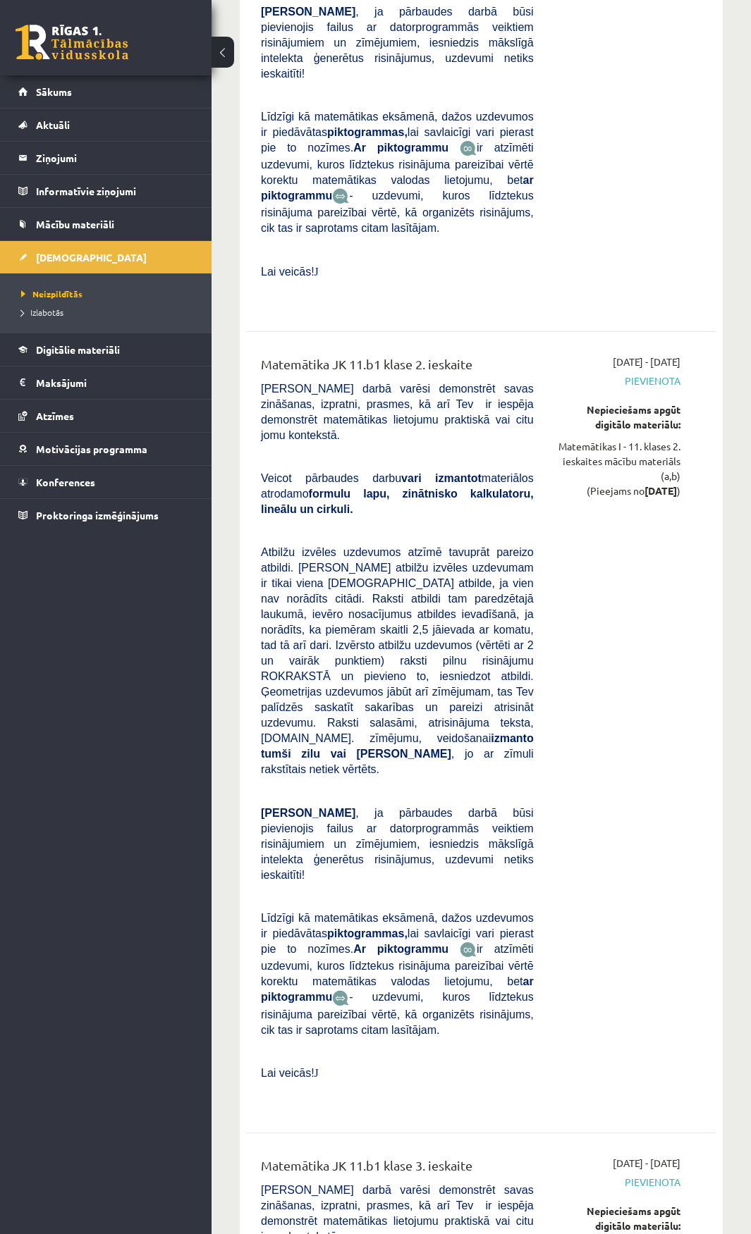
click at [402, 1045] on p at bounding box center [397, 1051] width 273 height 13
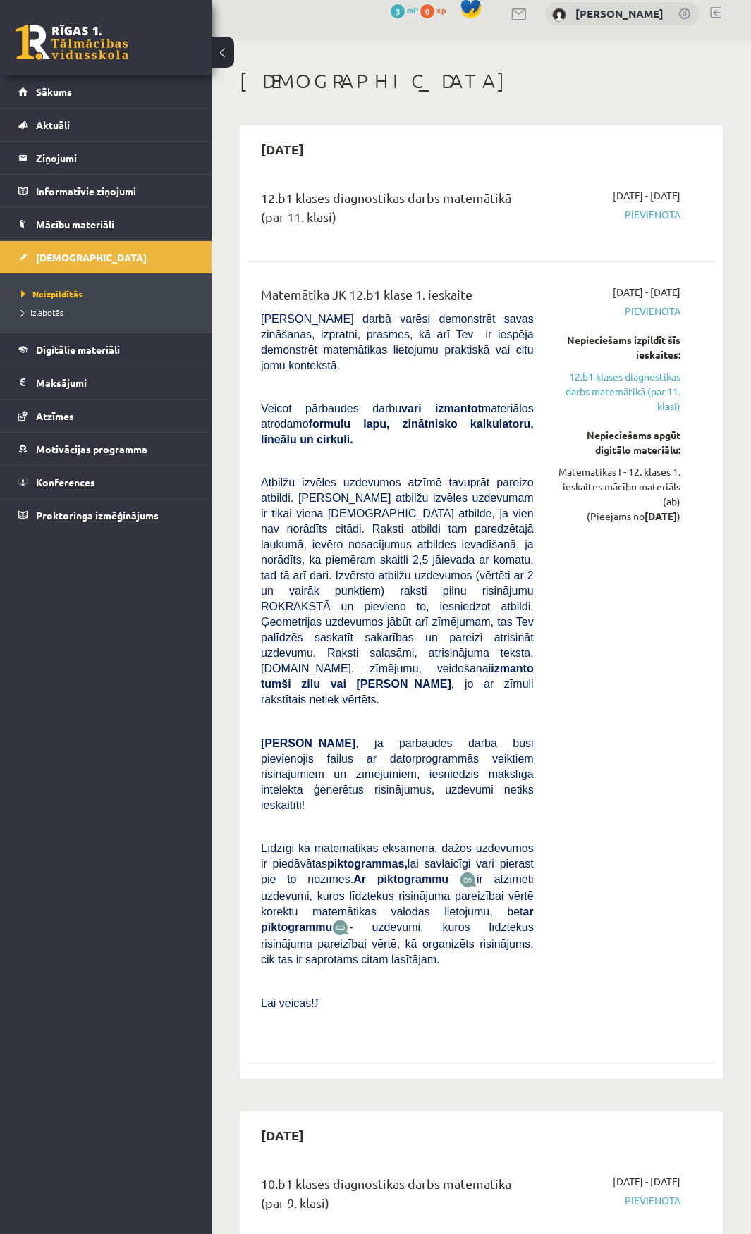
scroll to position [0, 0]
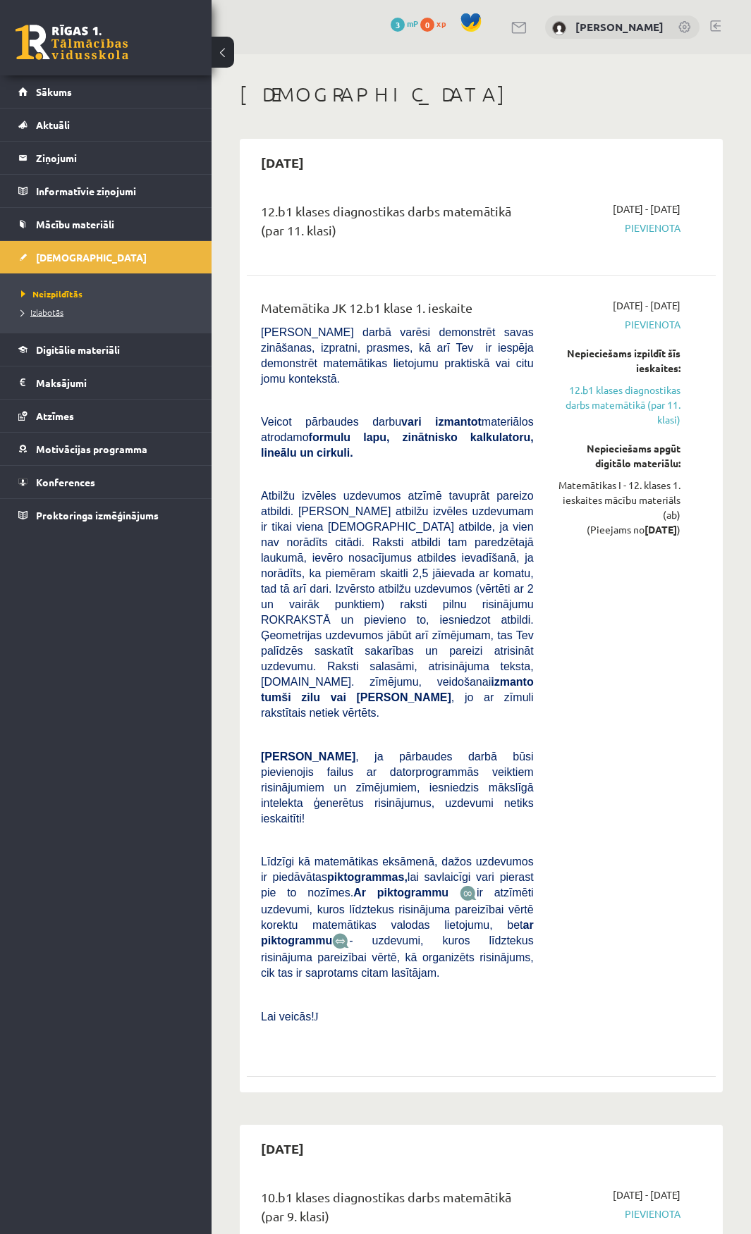
click at [42, 315] on span "Izlabotās" at bounding box center [42, 312] width 42 height 11
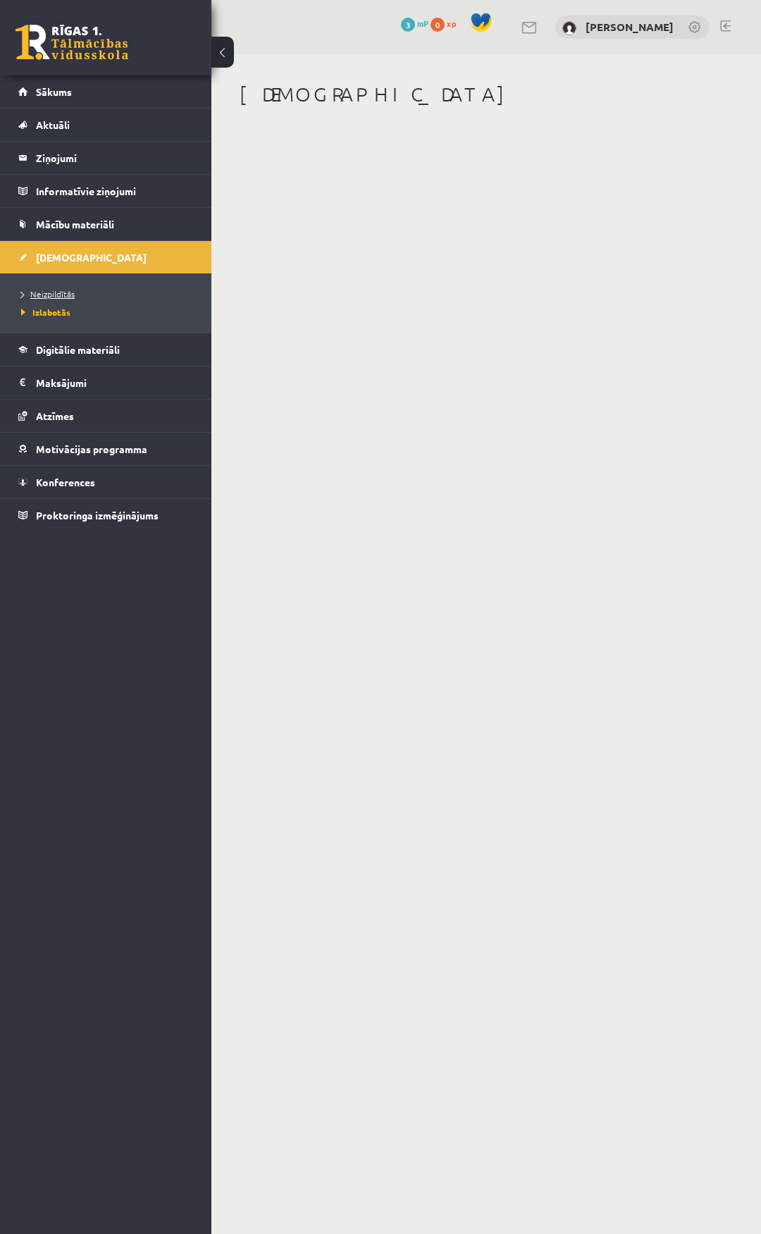
click at [41, 299] on link "Neizpildītās" at bounding box center [109, 294] width 176 height 13
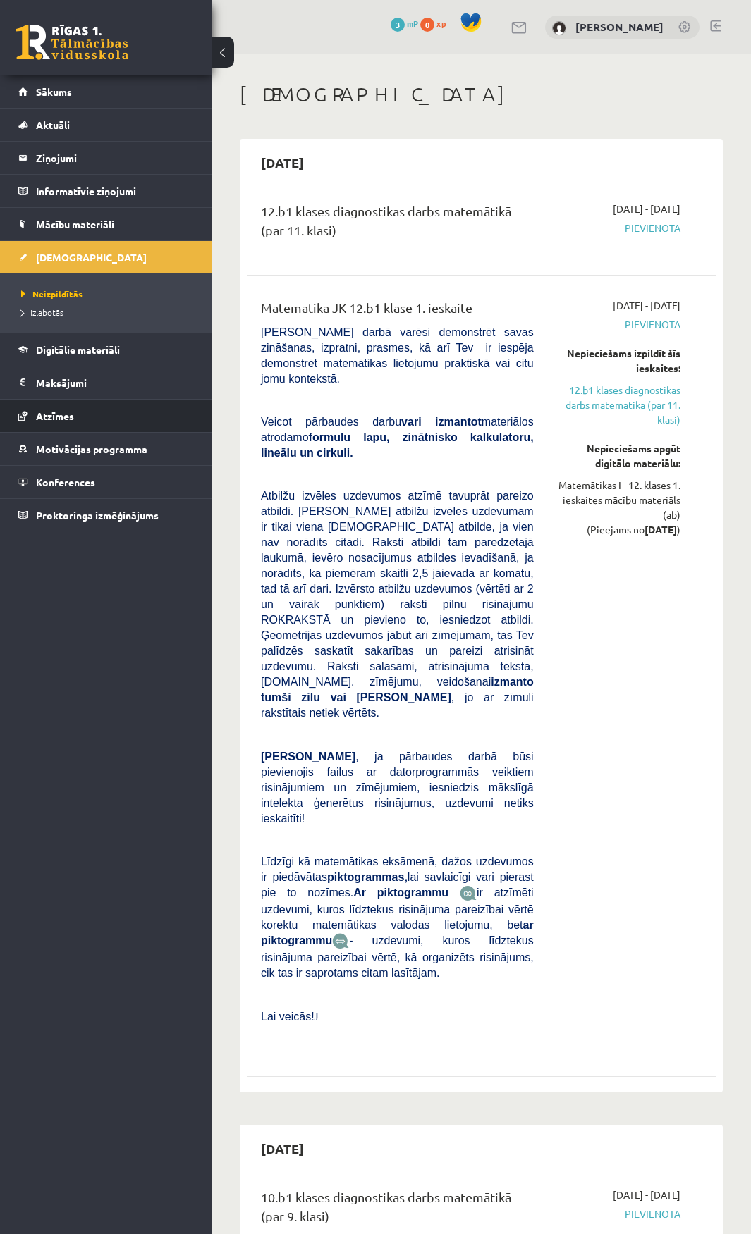
click at [83, 417] on link "Atzīmes" at bounding box center [106, 416] width 176 height 32
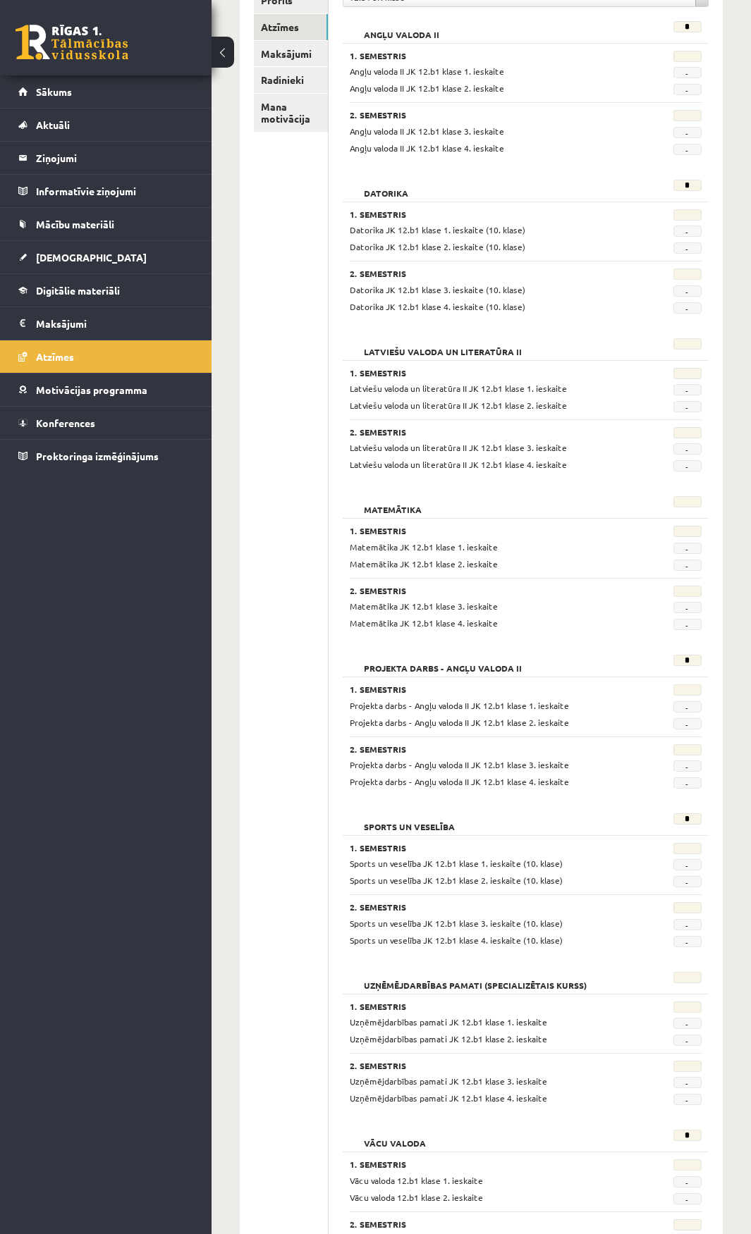
scroll to position [211, 0]
click at [84, 90] on link "Sākums" at bounding box center [106, 91] width 176 height 32
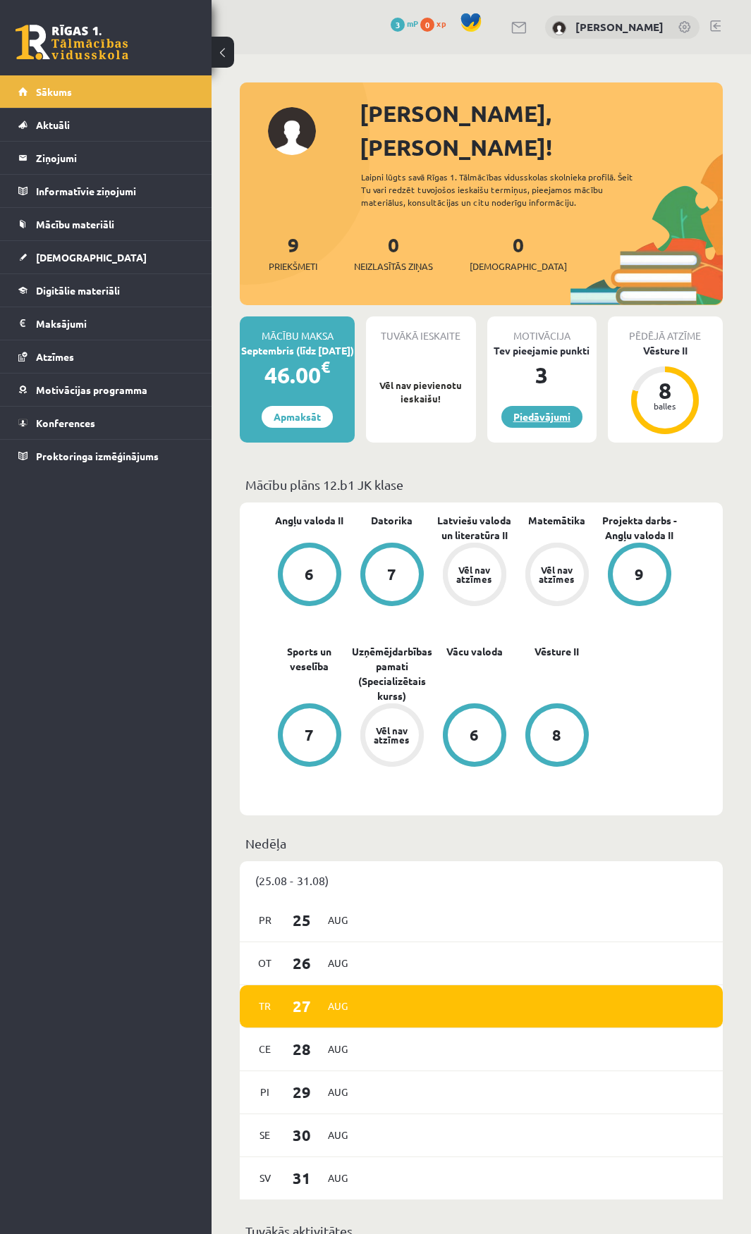
click at [556, 406] on link "Piedāvājumi" at bounding box center [541, 417] width 81 height 22
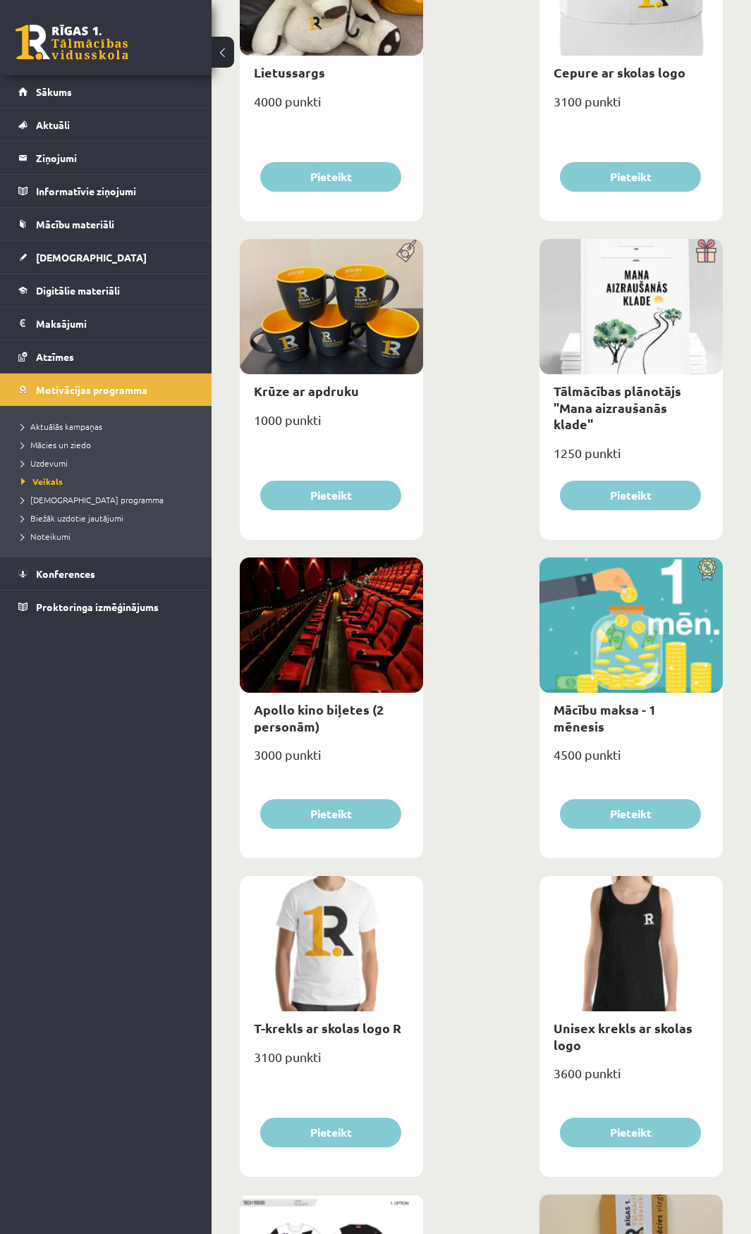
scroll to position [70, 0]
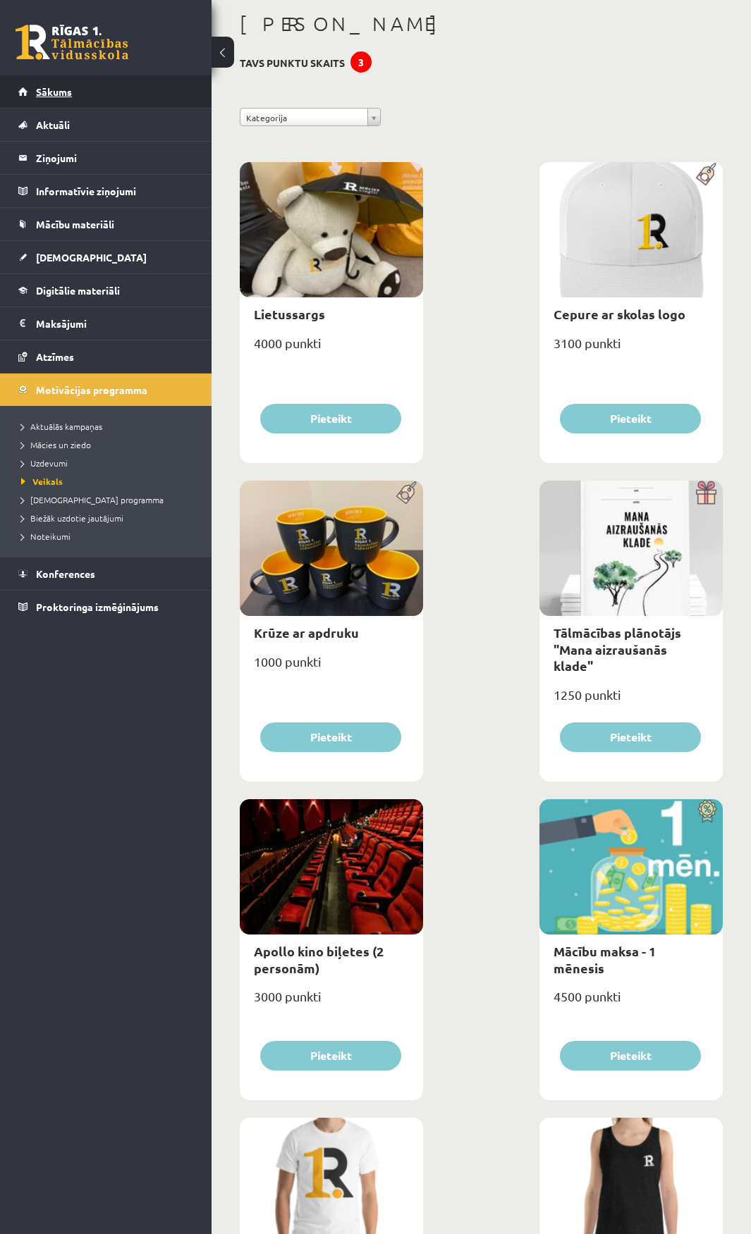
click at [83, 94] on link "Sākums" at bounding box center [106, 91] width 176 height 32
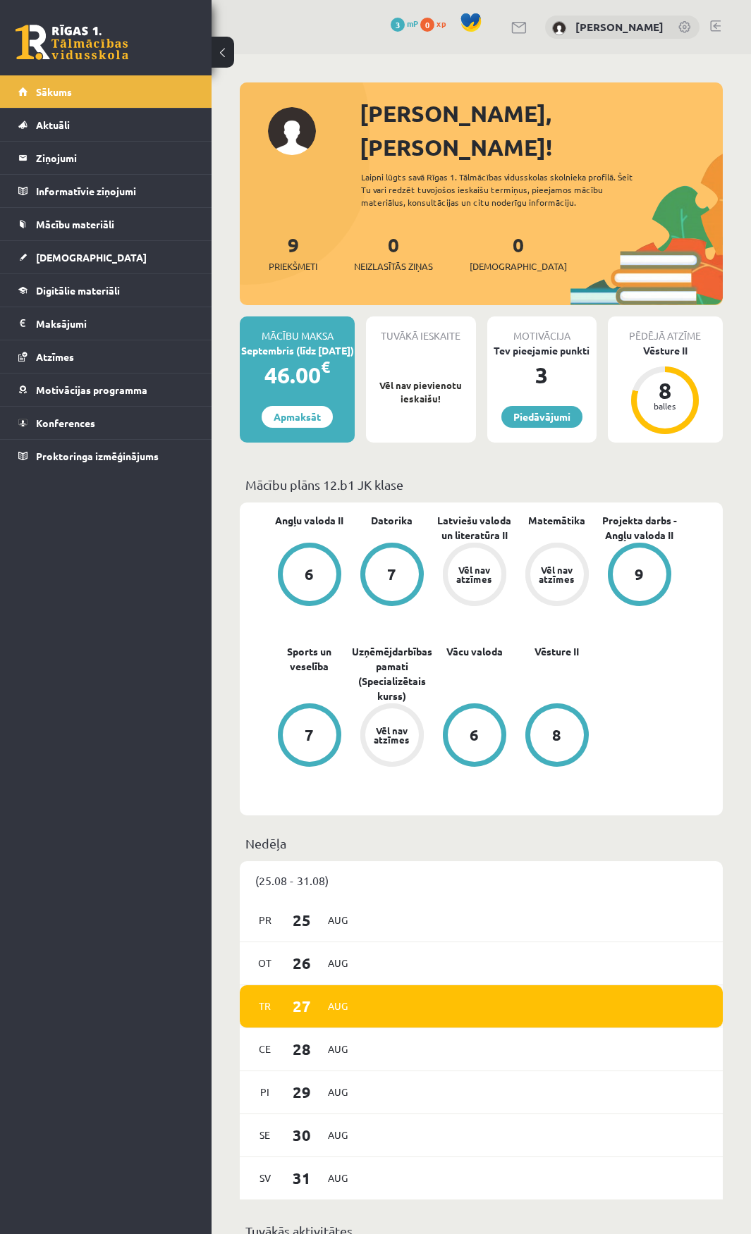
click at [372, 998] on div "Tr 27 Aug" at bounding box center [481, 1007] width 483 height 43
click at [304, 995] on span "27" at bounding box center [302, 1006] width 44 height 23
click at [289, 1038] on span "28" at bounding box center [302, 1049] width 44 height 23
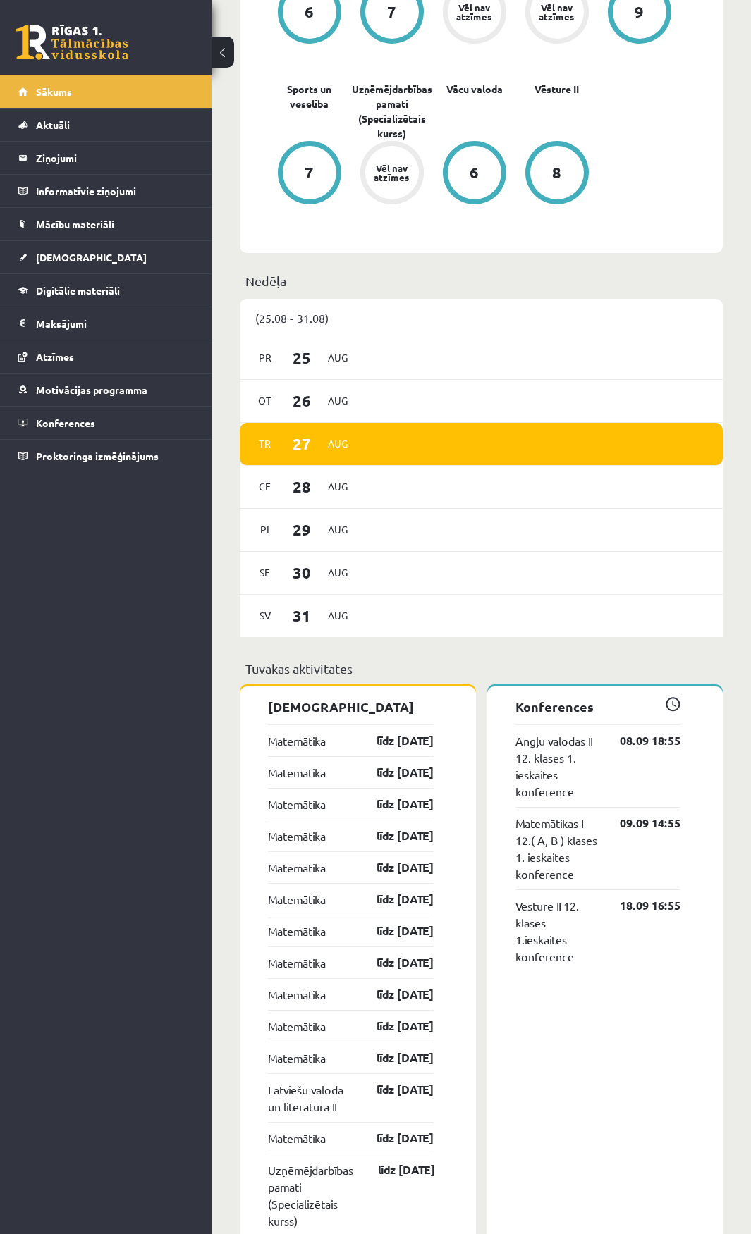
scroll to position [564, 0]
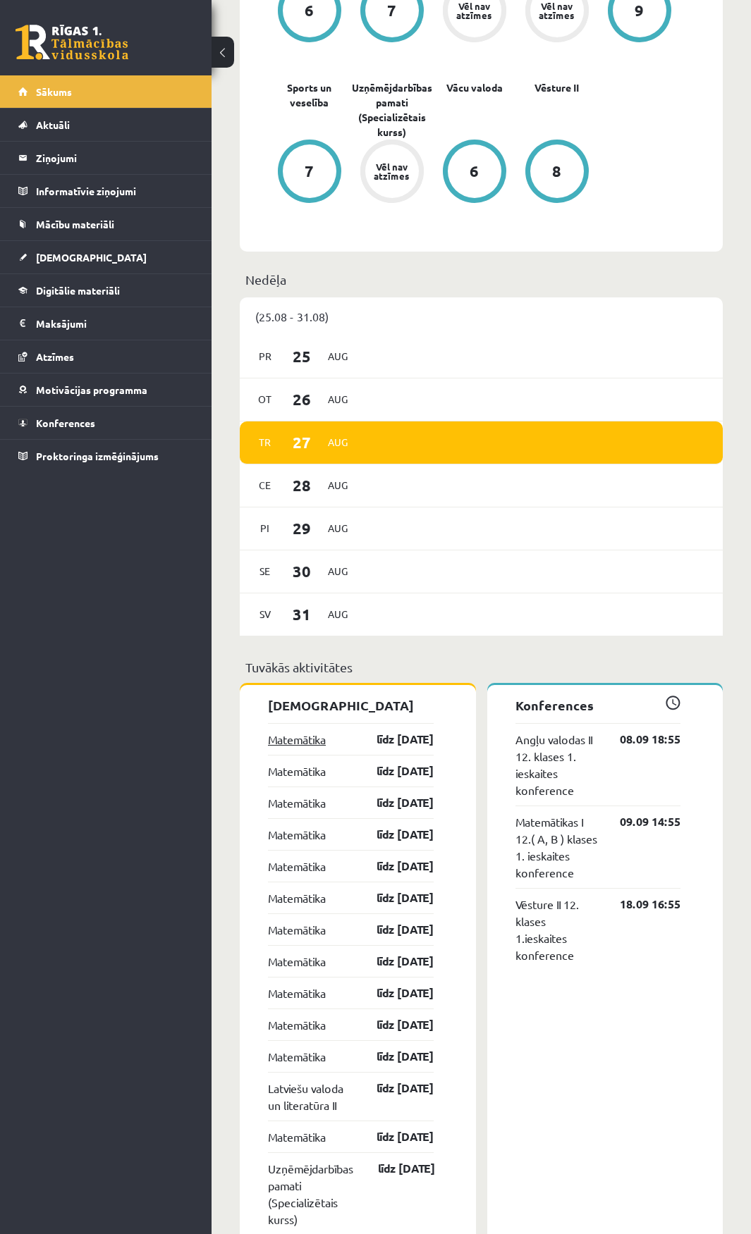
click at [296, 731] on link "Matemātika" at bounding box center [297, 739] width 58 height 17
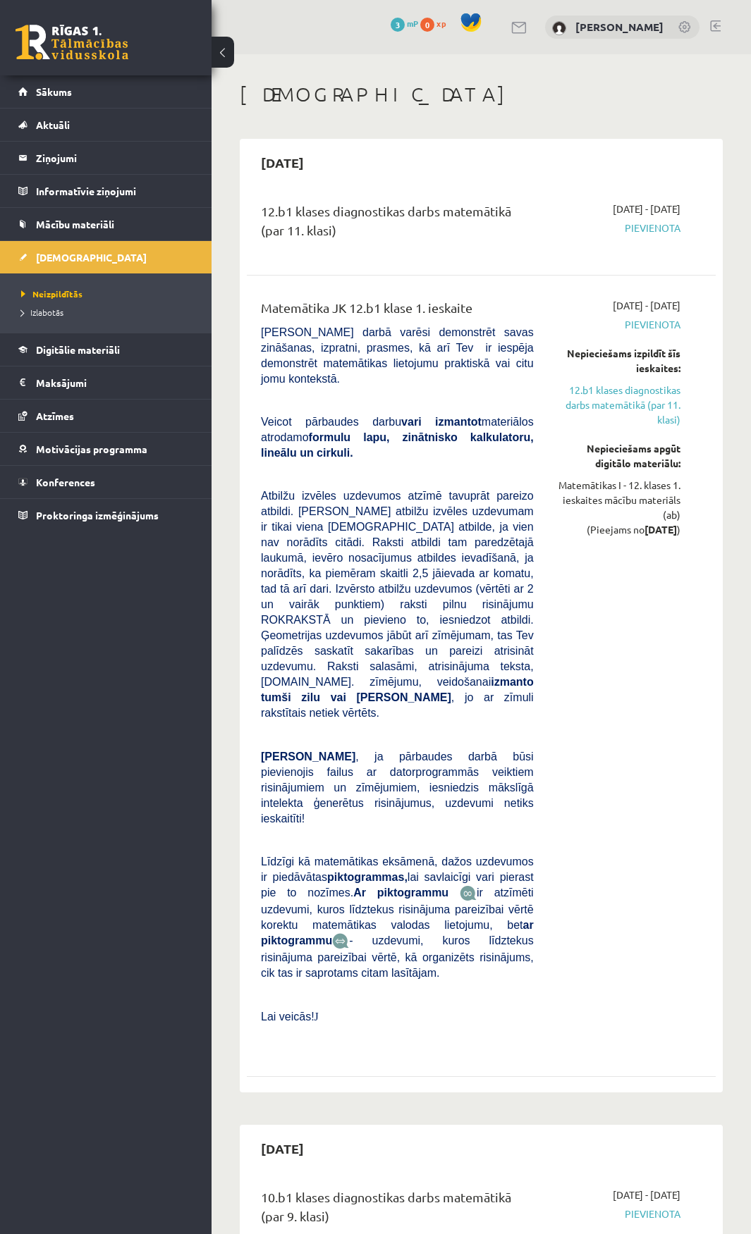
click at [665, 324] on span "Pievienota" at bounding box center [617, 324] width 125 height 15
click at [644, 227] on span "Pievienota" at bounding box center [617, 228] width 125 height 15
click at [656, 397] on link "12.b1 klases diagnostikas darbs matemātikā (par 11. klasi)" at bounding box center [617, 405] width 125 height 44
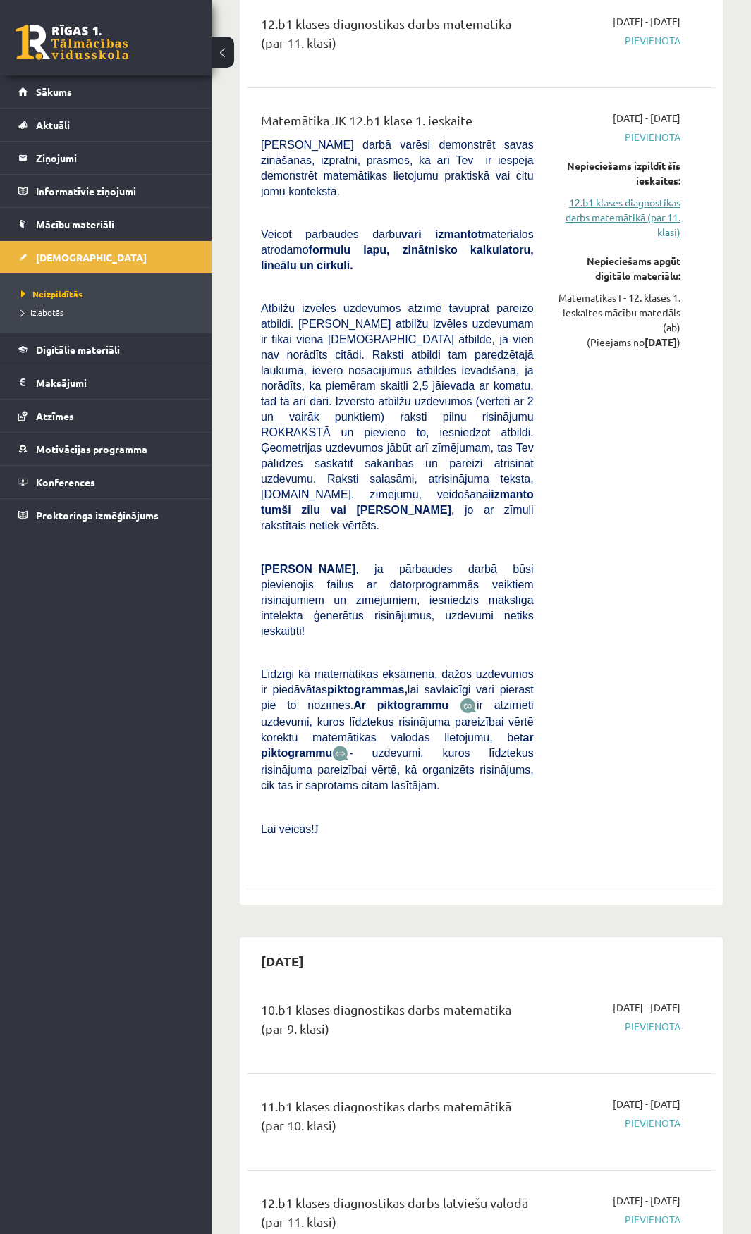
click at [622, 208] on link "12.b1 klases diagnostikas darbs matemātikā (par 11. klasi)" at bounding box center [617, 217] width 125 height 44
click at [455, 228] on b "vari izmantot" at bounding box center [441, 234] width 80 height 12
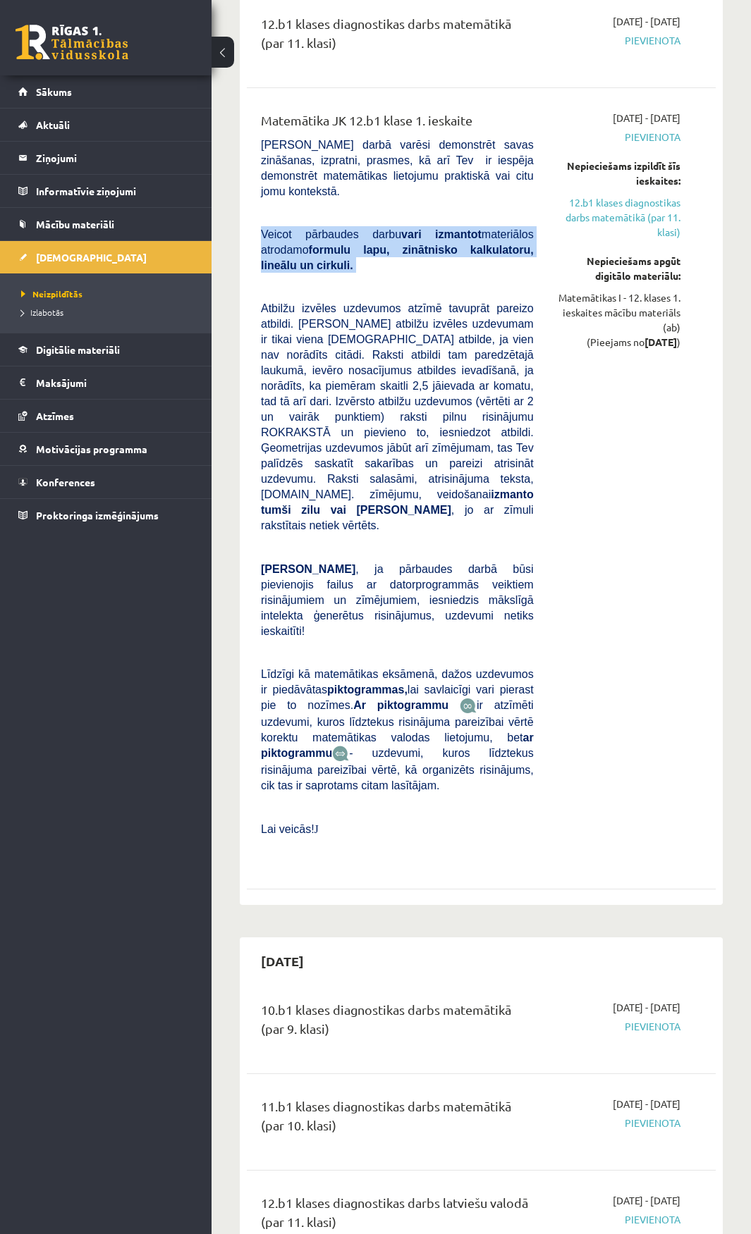
click at [455, 228] on b "vari izmantot" at bounding box center [441, 234] width 80 height 12
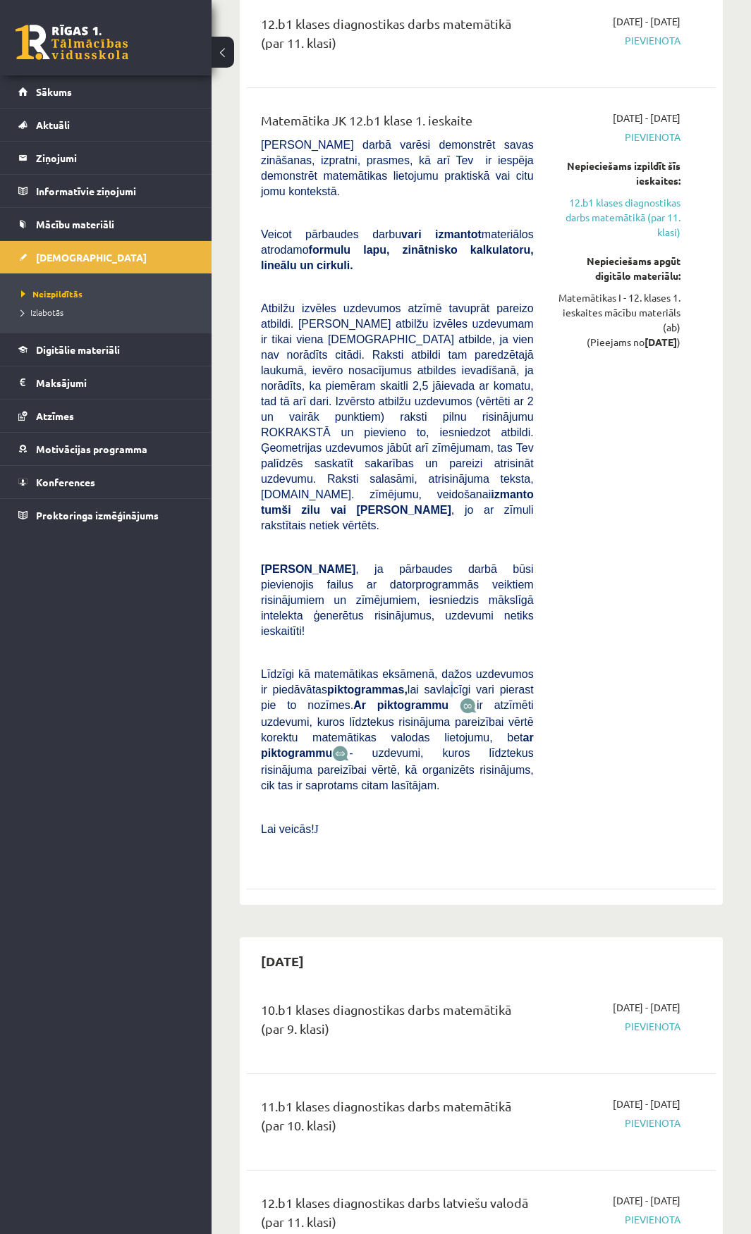
click at [427, 668] on span "Līdzīgi kā matemātikas eksāmenā, dažos uzdevumos ir piedāvātas piktogrammas, la…" at bounding box center [397, 689] width 273 height 43
click at [408, 668] on span "Līdzīgi kā matemātikas eksāmenā, dažos uzdevumos ir piedāvātas piktogrammas, la…" at bounding box center [397, 689] width 273 height 43
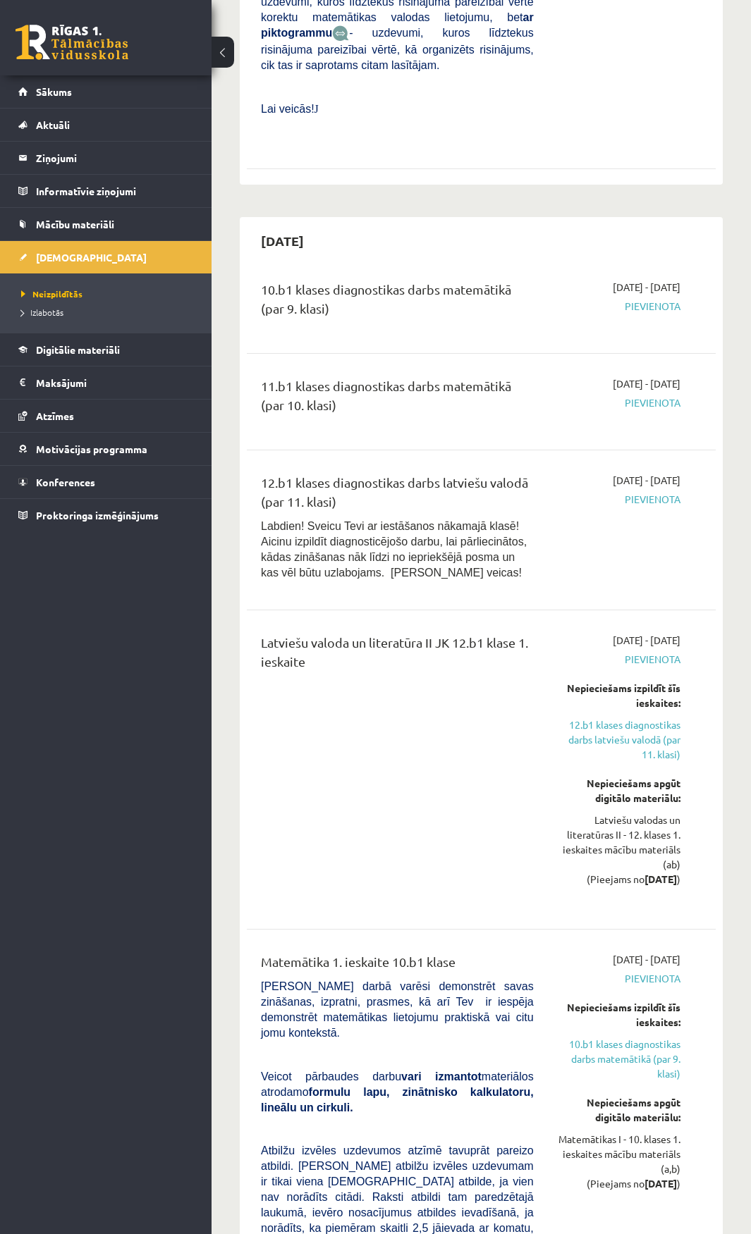
scroll to position [892, 0]
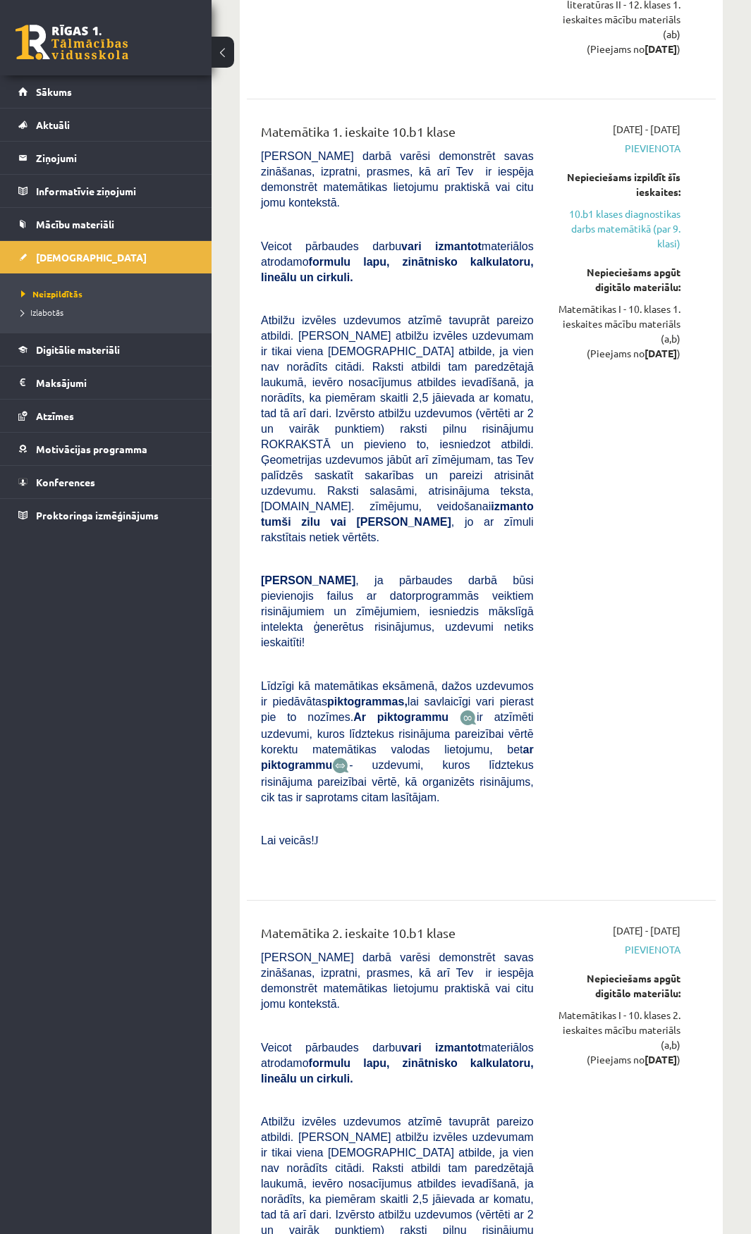
click at [594, 507] on div "2025-09-01 - 2025-10-31 Pievienota Nepieciešams izpildīt šīs ieskaites: 10.b1 k…" at bounding box center [617, 500] width 147 height 756
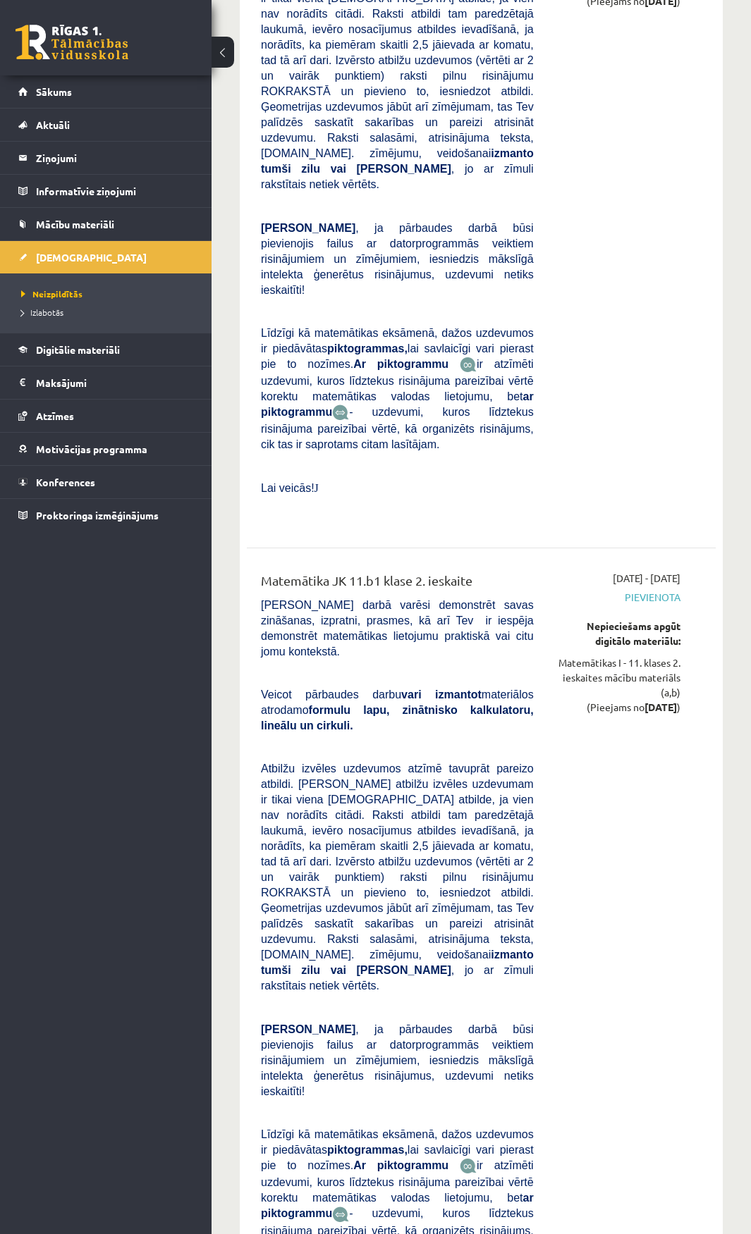
scroll to position [5616, 0]
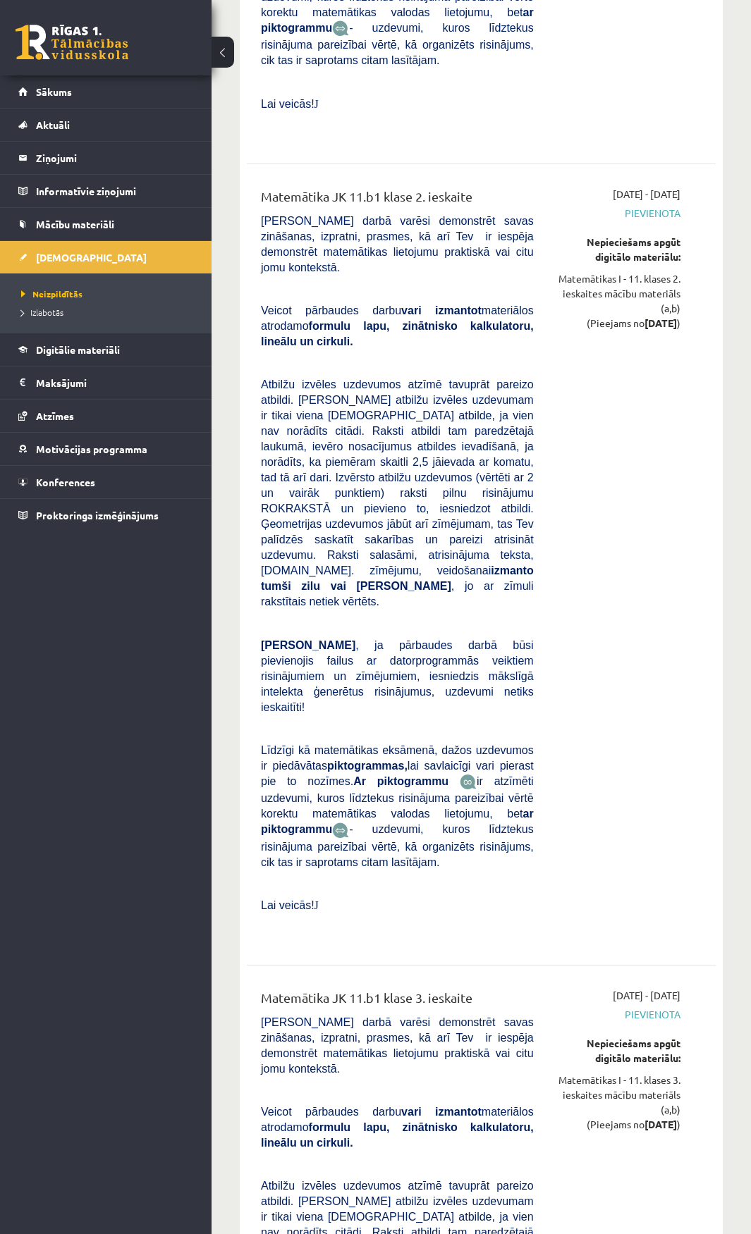
drag, startPoint x: 290, startPoint y: 721, endPoint x: 398, endPoint y: 734, distance: 109.3
drag, startPoint x: 363, startPoint y: 733, endPoint x: 513, endPoint y: 729, distance: 150.2
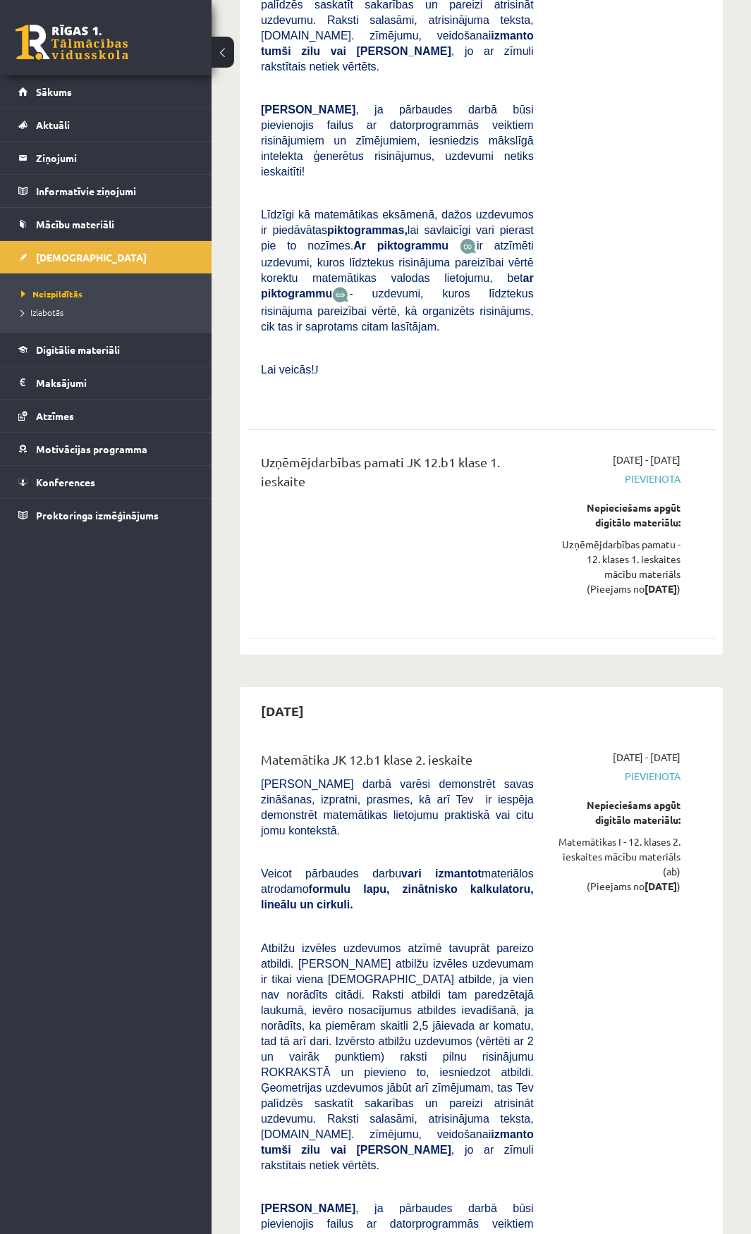
scroll to position [7942, 0]
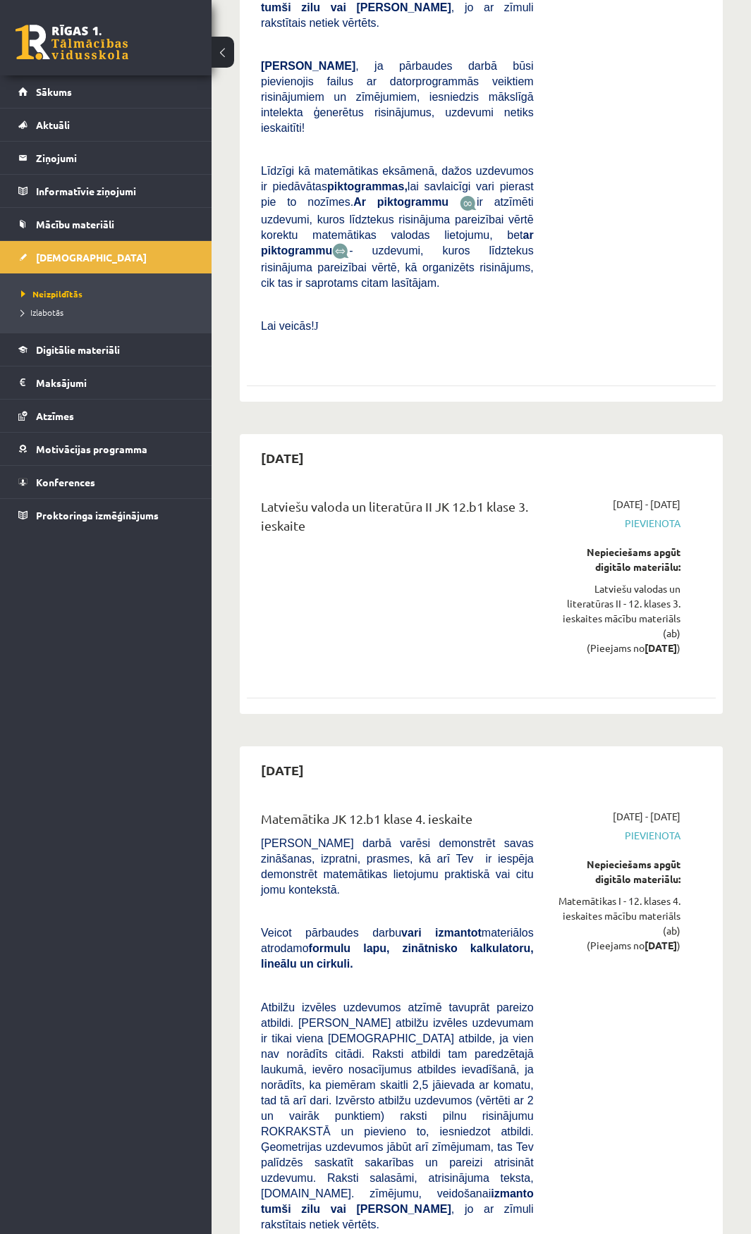
scroll to position [10312, 0]
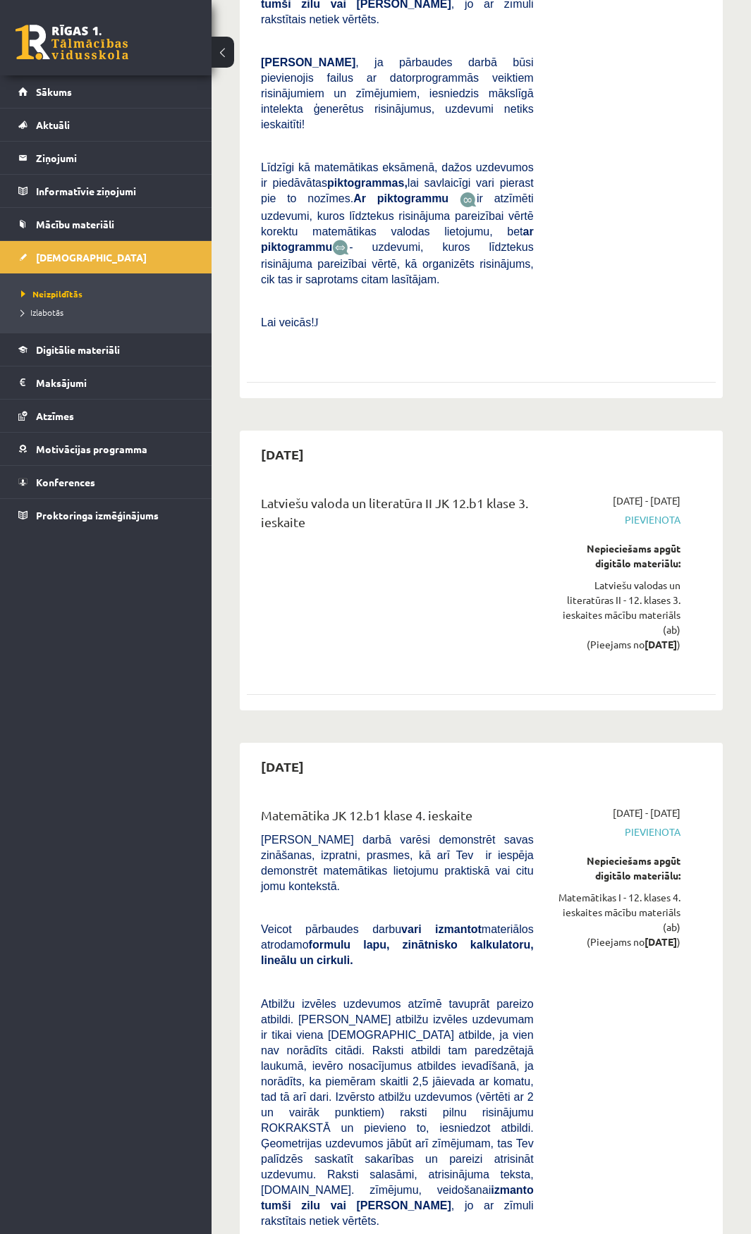
drag, startPoint x: 326, startPoint y: 490, endPoint x: 389, endPoint y: 490, distance: 63.4
drag, startPoint x: 302, startPoint y: 485, endPoint x: 425, endPoint y: 483, distance: 123.4
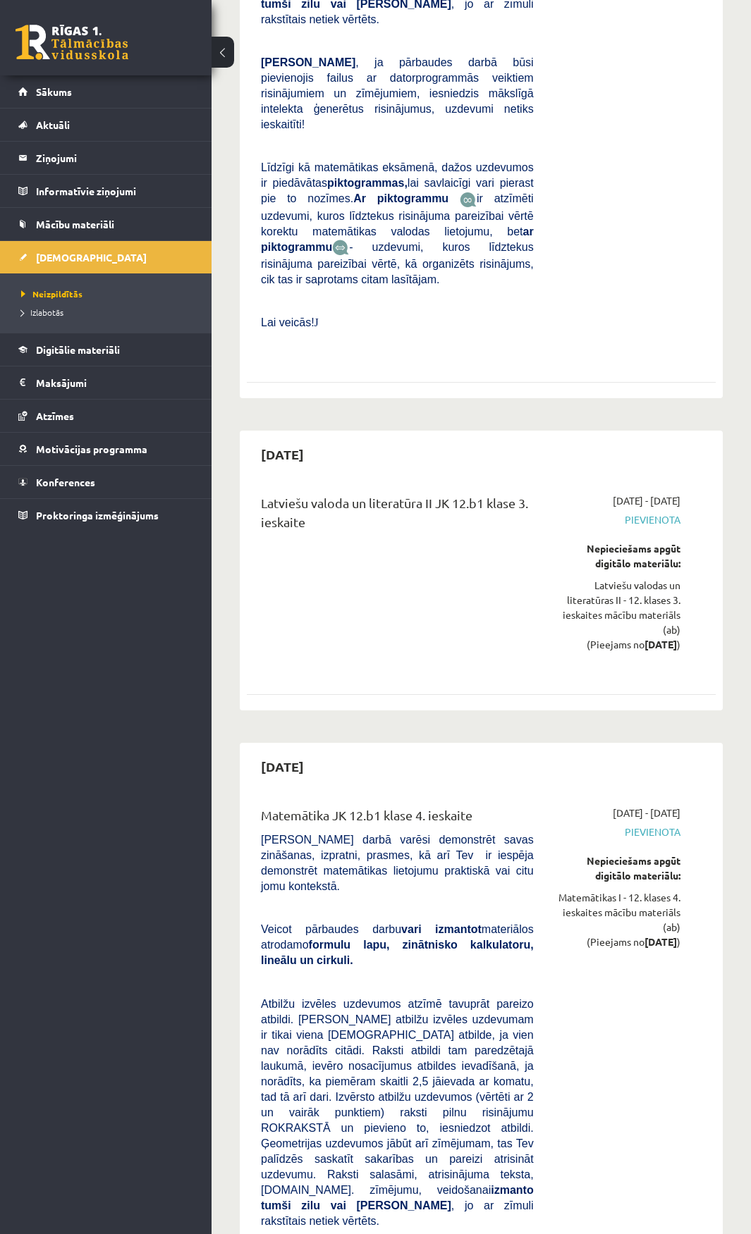
drag, startPoint x: 425, startPoint y: 483, endPoint x: 415, endPoint y: 485, distance: 10.8
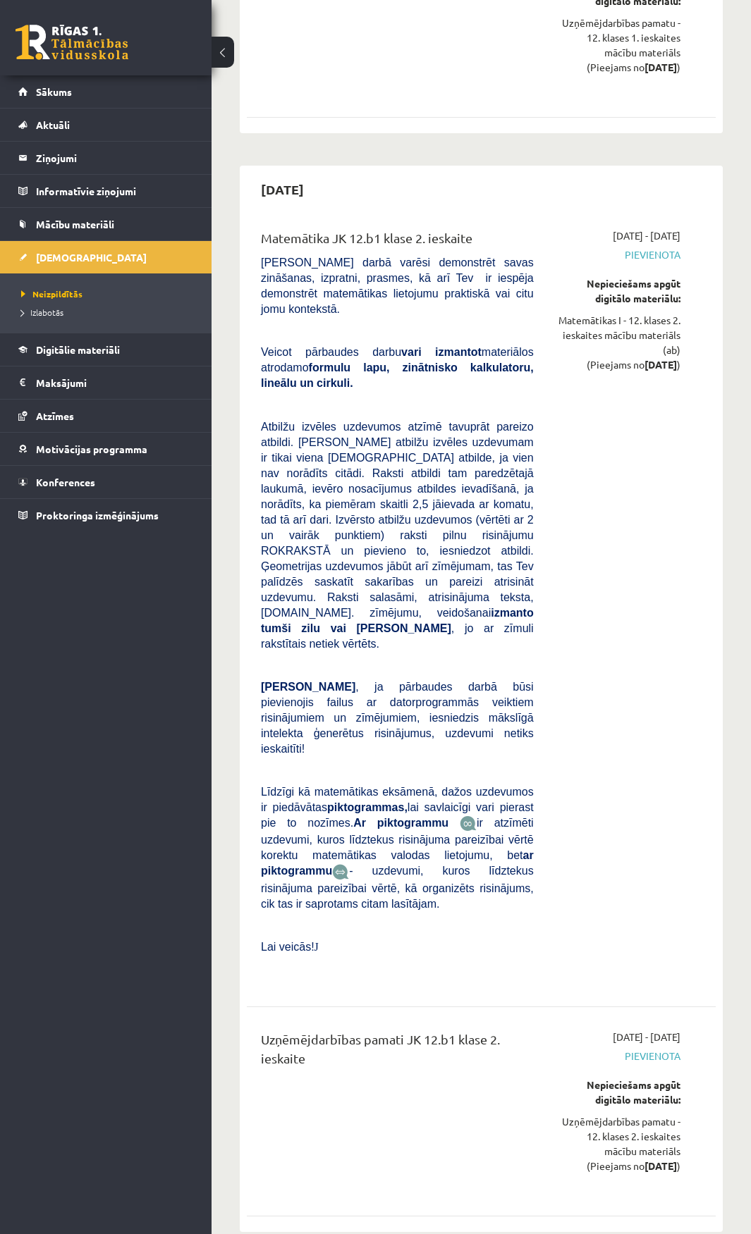
scroll to position [8268, 0]
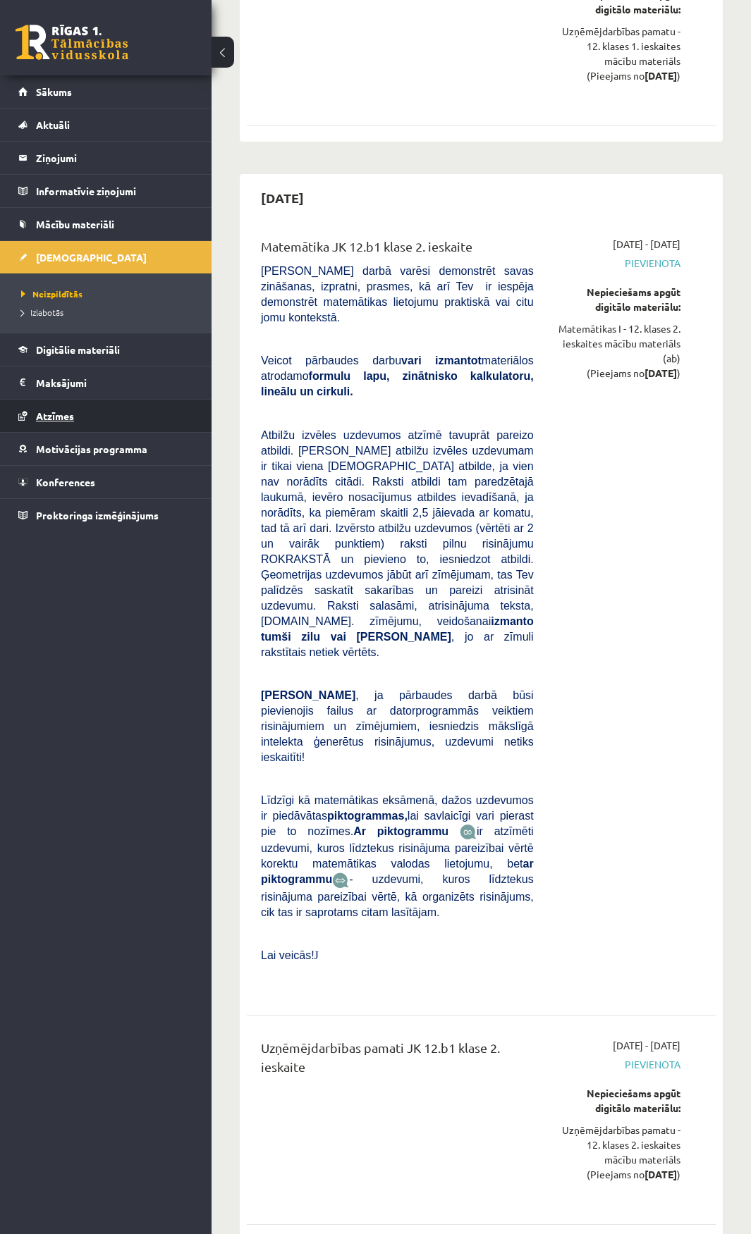
click at [118, 408] on link "Atzīmes" at bounding box center [106, 416] width 176 height 32
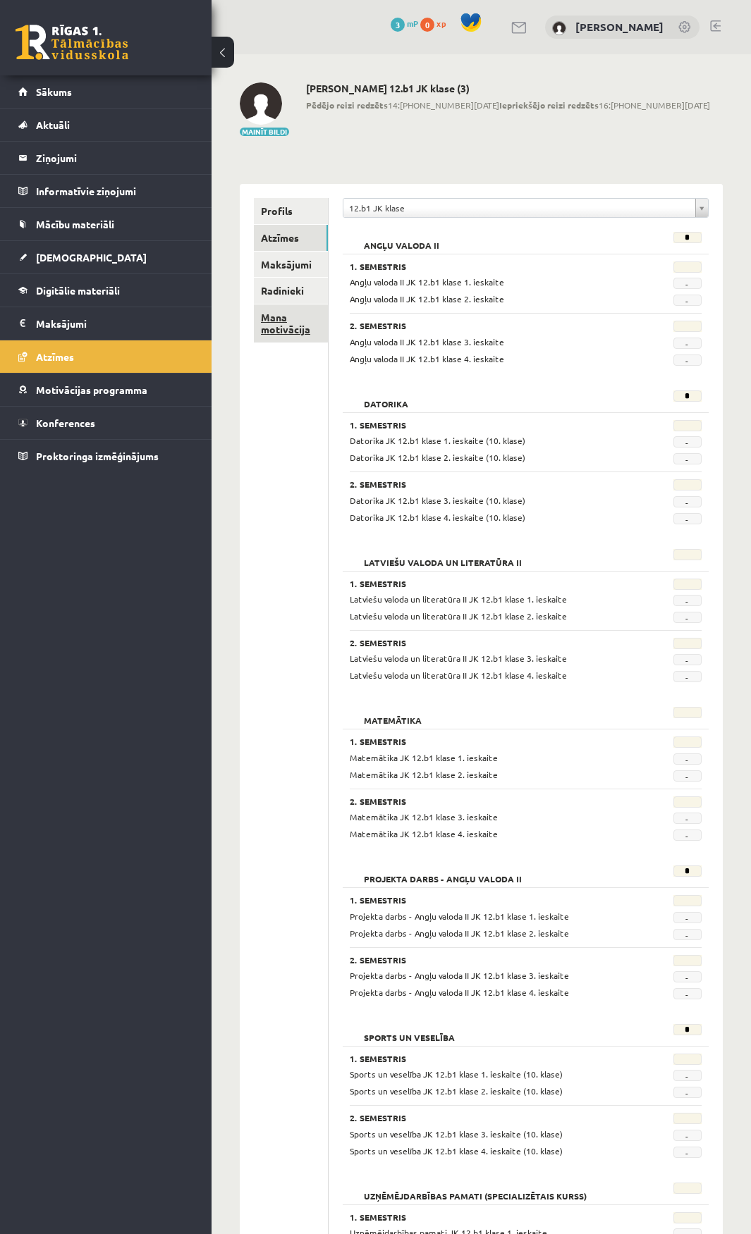
click at [324, 324] on link "Mana motivācija" at bounding box center [291, 324] width 74 height 38
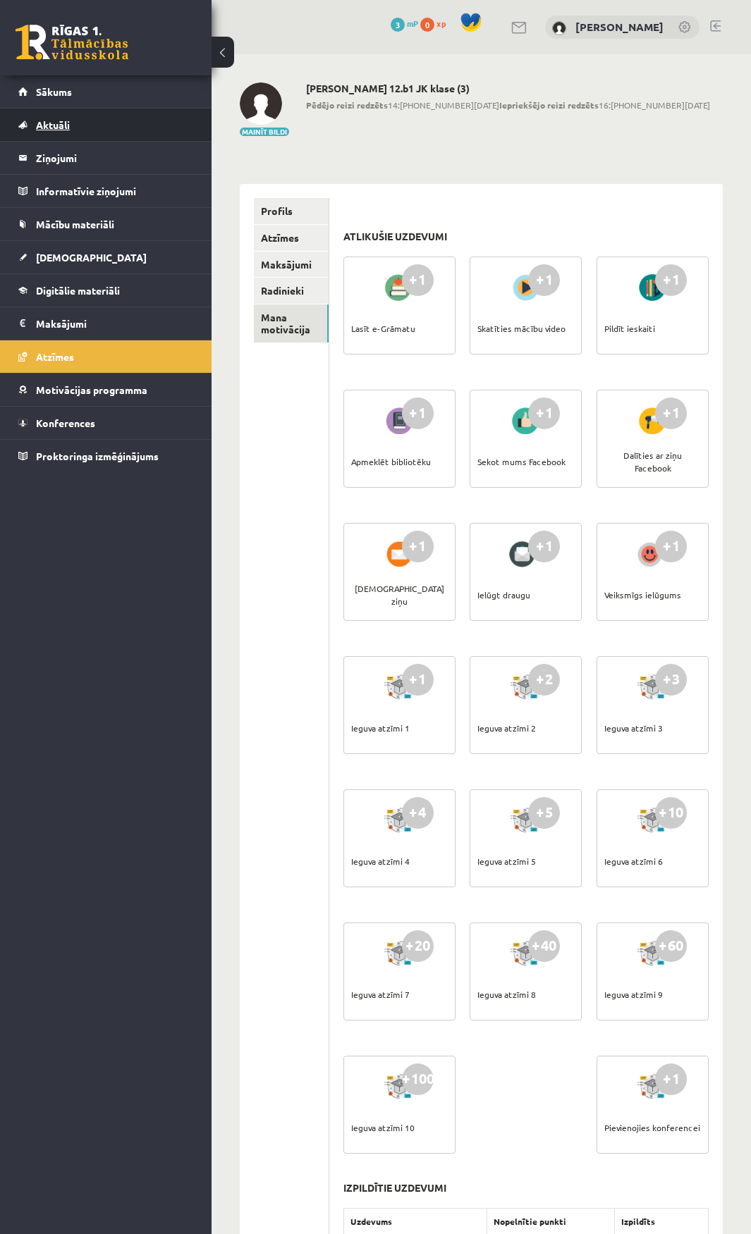
click at [132, 120] on link "Aktuāli" at bounding box center [106, 125] width 176 height 32
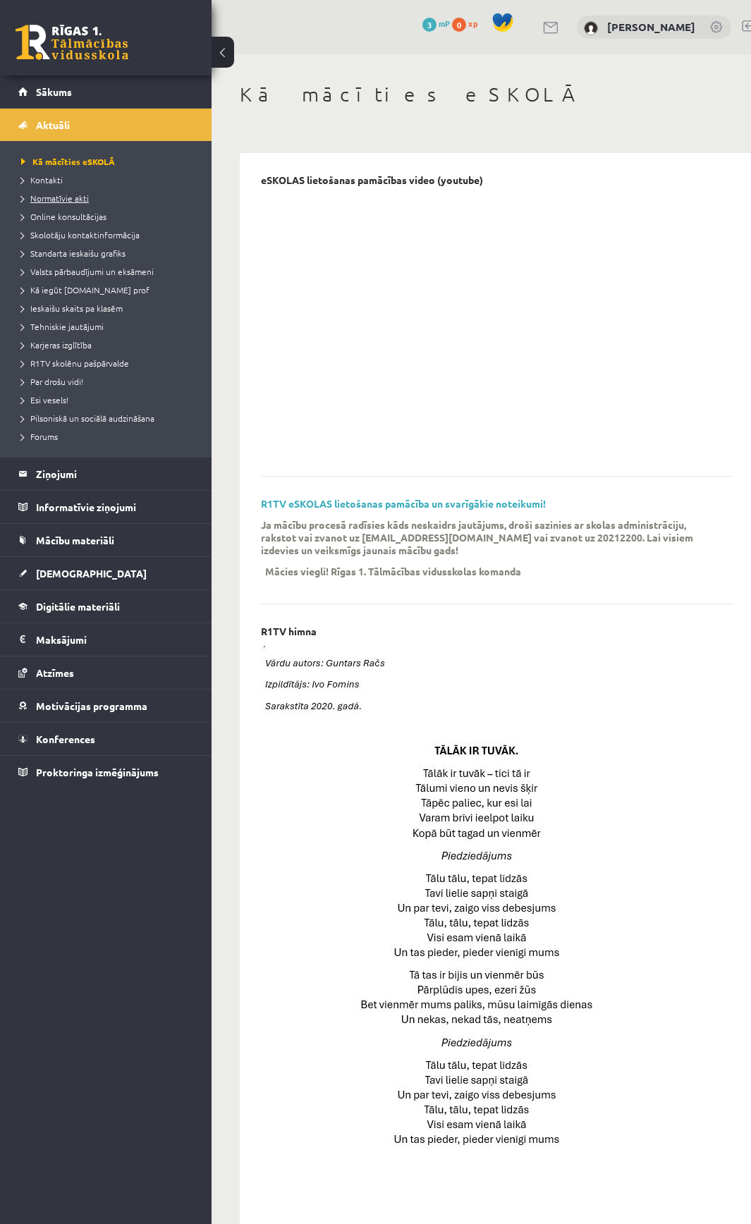
click at [47, 196] on span "Normatīvie akti" at bounding box center [55, 197] width 68 height 11
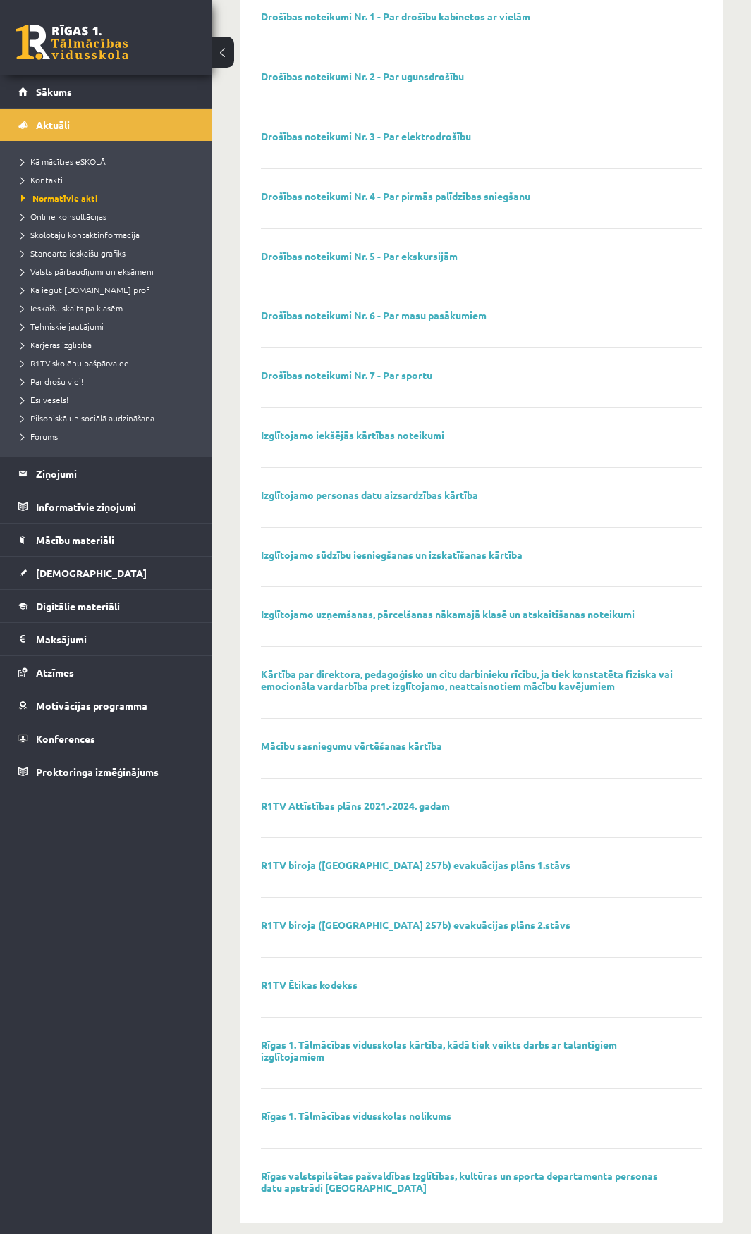
scroll to position [240, 0]
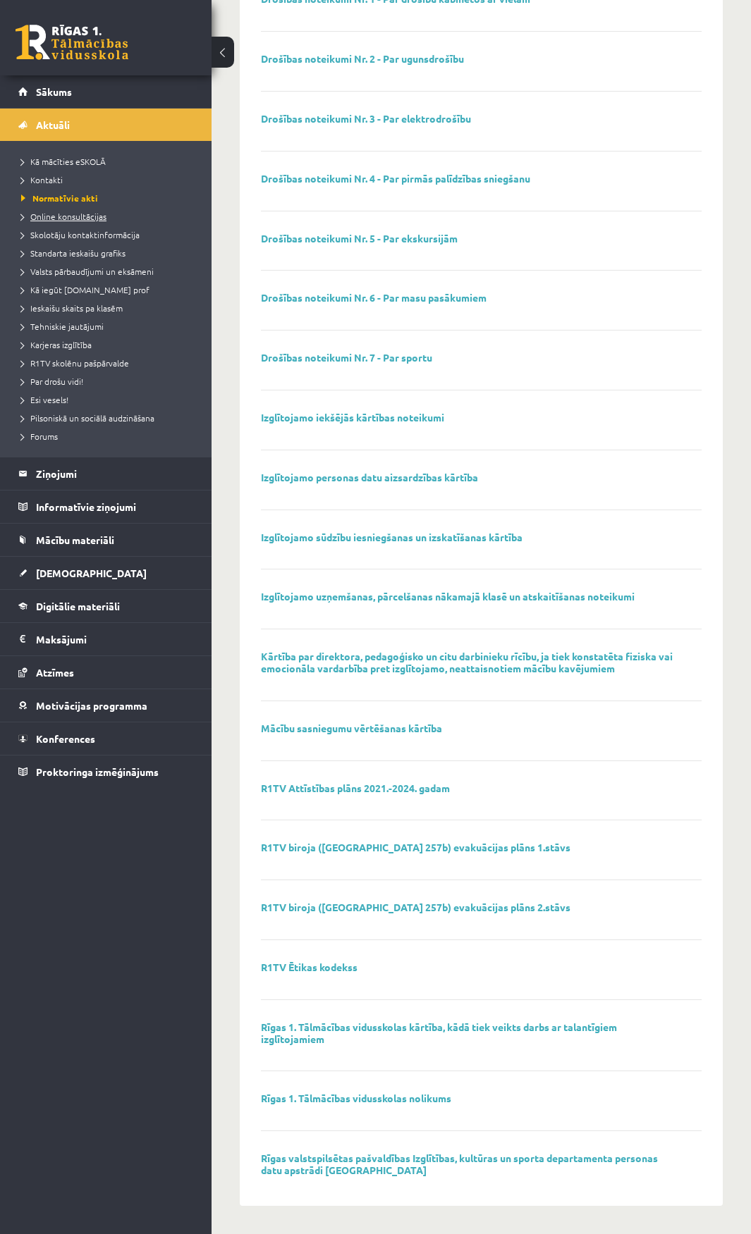
click at [75, 219] on span "Online konsultācijas" at bounding box center [63, 216] width 85 height 11
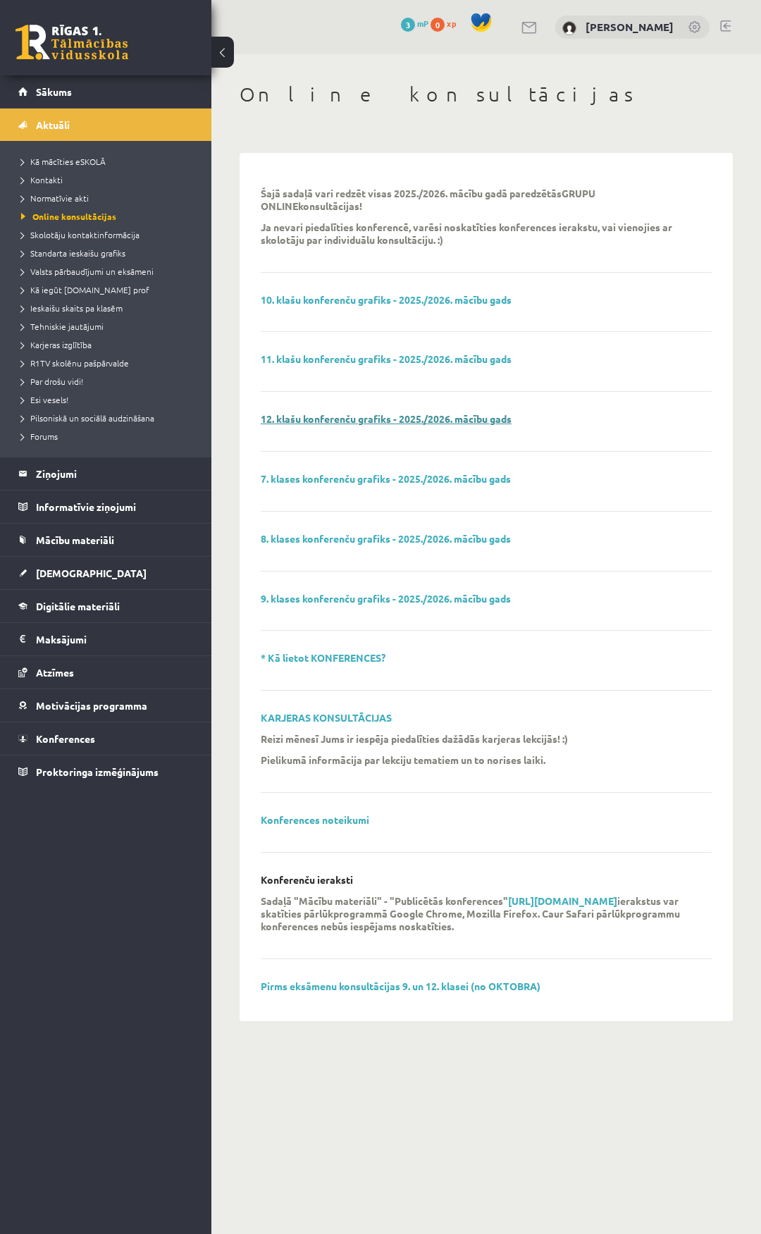
click at [339, 415] on link "12. klašu konferenču grafiks - 2025./2026. mācību gads" at bounding box center [386, 418] width 251 height 13
click at [61, 398] on span "Esi vesels!" at bounding box center [44, 399] width 47 height 11
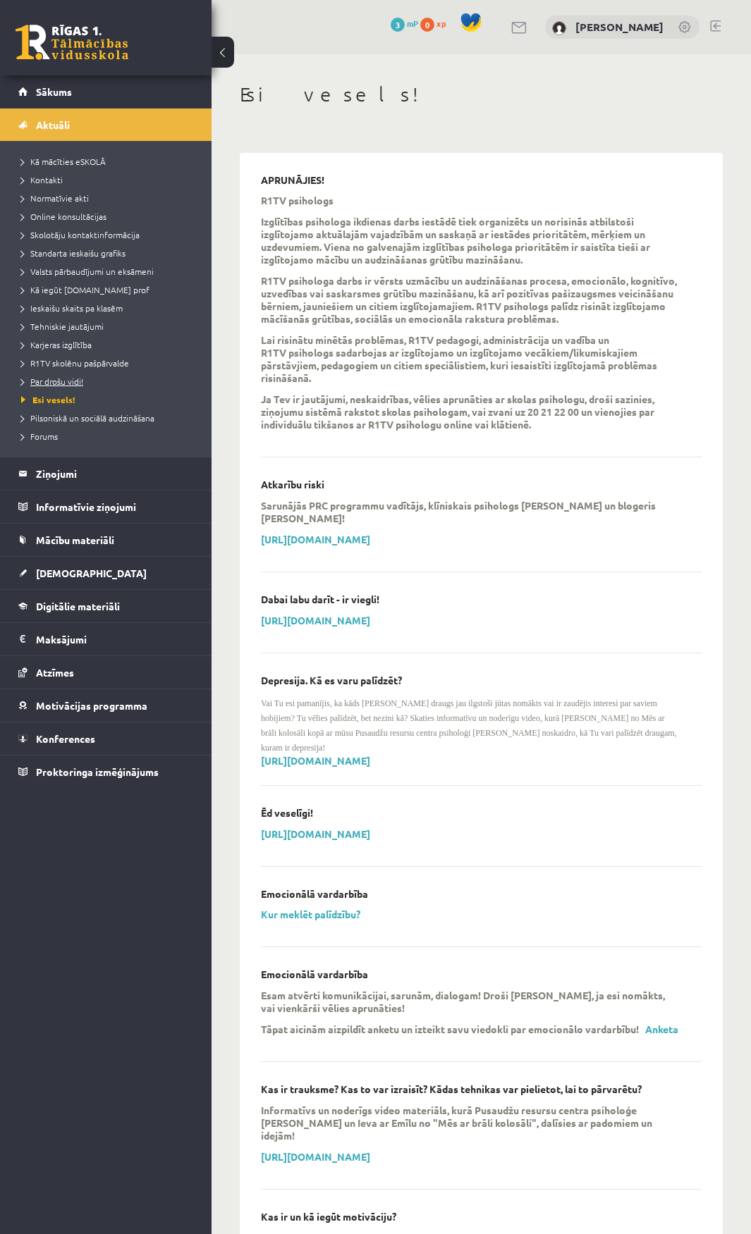
click at [62, 379] on span "Par drošu vidi!" at bounding box center [52, 381] width 62 height 11
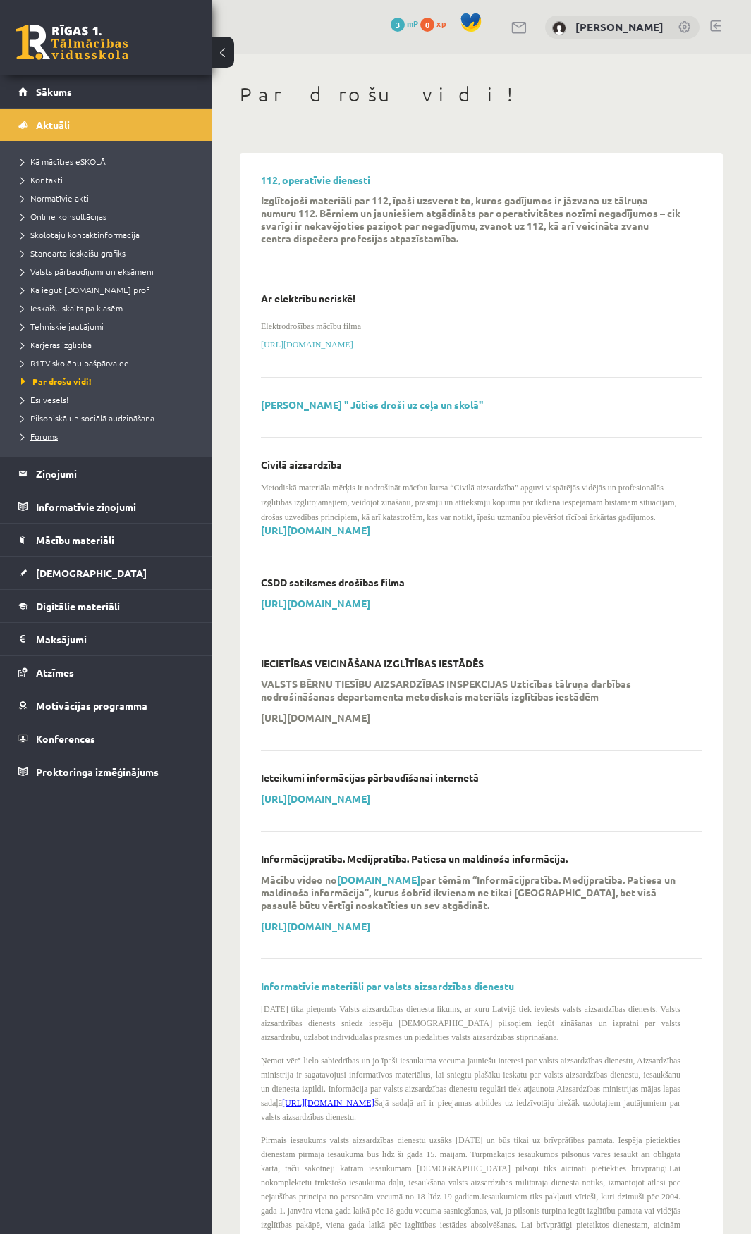
click at [59, 432] on link "Forums" at bounding box center [109, 436] width 176 height 13
click at [59, 362] on span "R1TV skolēnu pašpārvalde" at bounding box center [75, 362] width 108 height 11
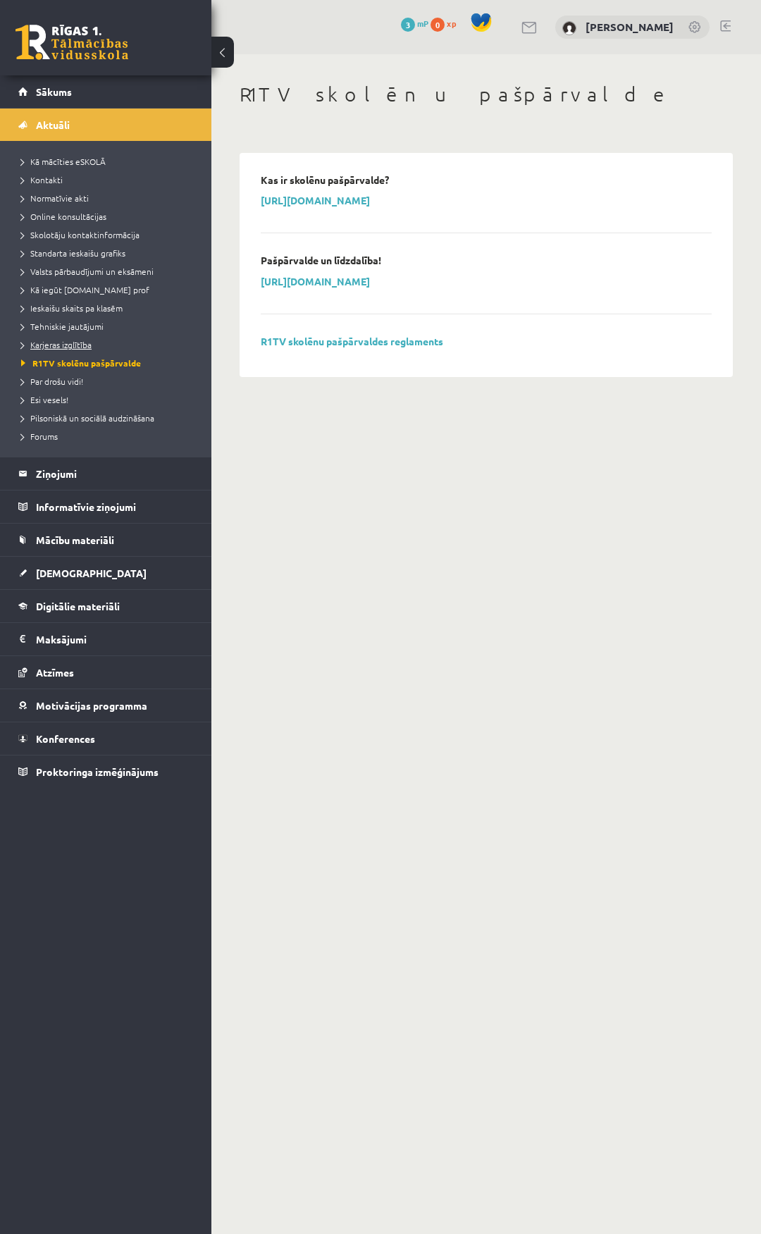
click at [66, 343] on span "Karjeras izglītība" at bounding box center [56, 344] width 70 height 11
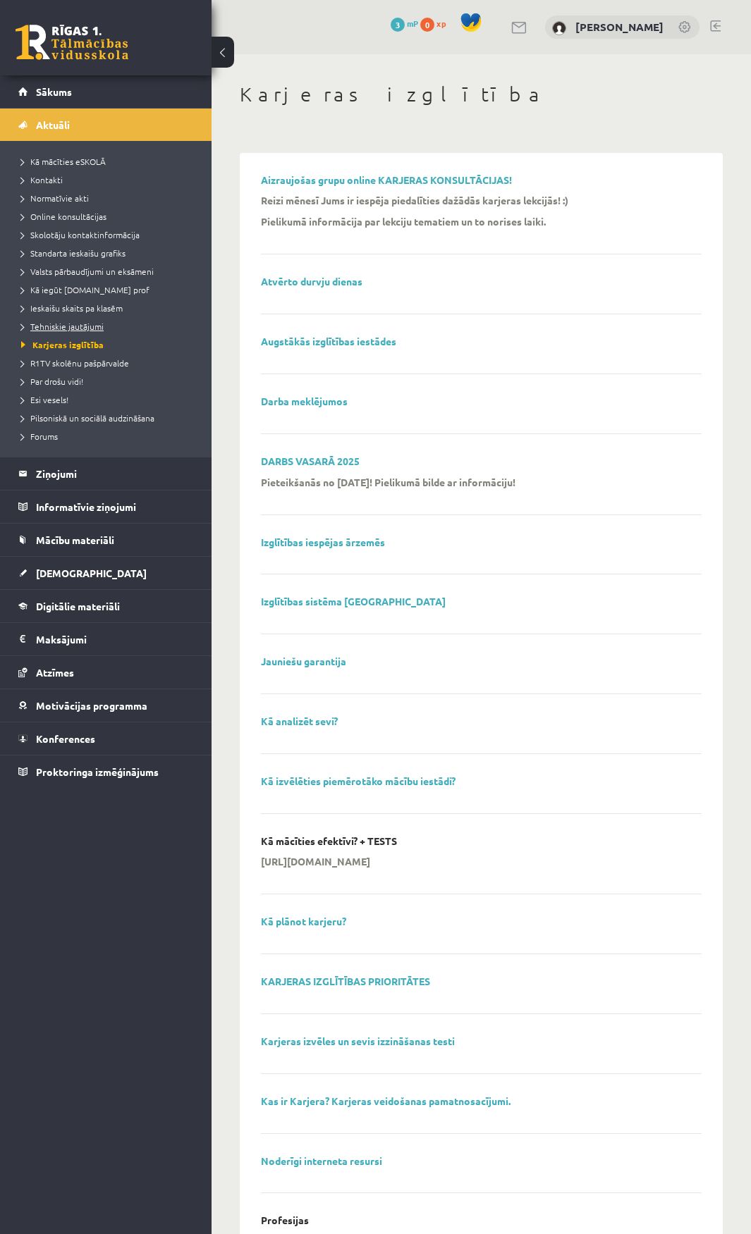
click at [67, 329] on span "Tehniskie jautājumi" at bounding box center [62, 326] width 82 height 11
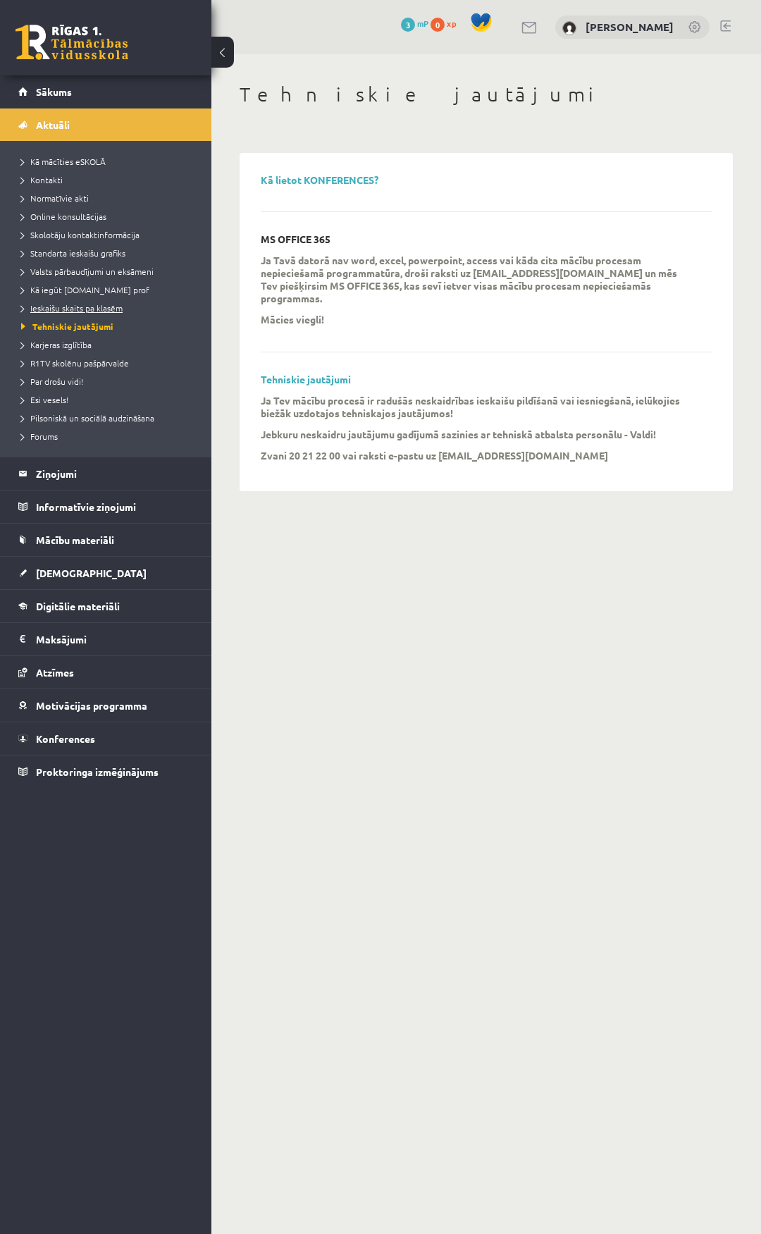
click at [43, 312] on span "Ieskaišu skaits pa klasēm" at bounding box center [72, 307] width 102 height 11
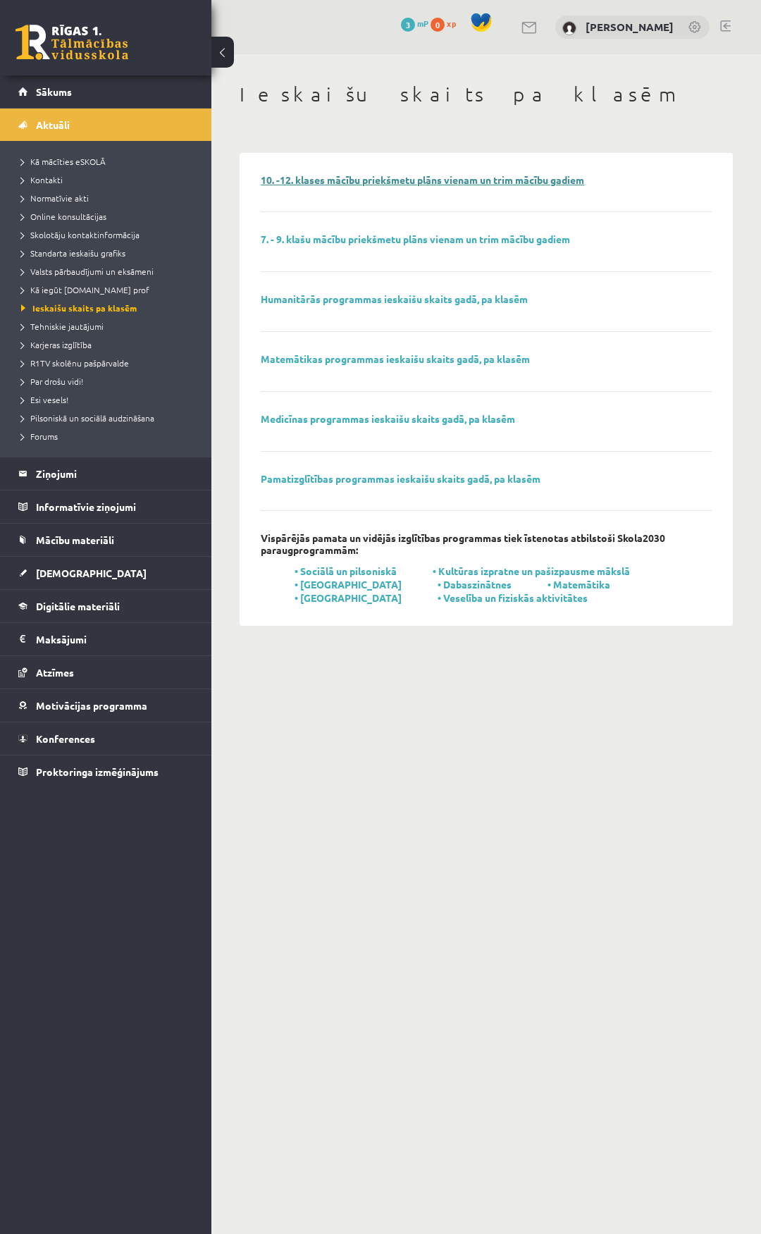
click at [373, 182] on link "10. -12. klases mācību priekšmetu plāns vienam un trim mācību gadiem" at bounding box center [423, 179] width 324 height 13
click at [91, 286] on span "Kā iegūt [DOMAIN_NAME] prof" at bounding box center [85, 289] width 128 height 11
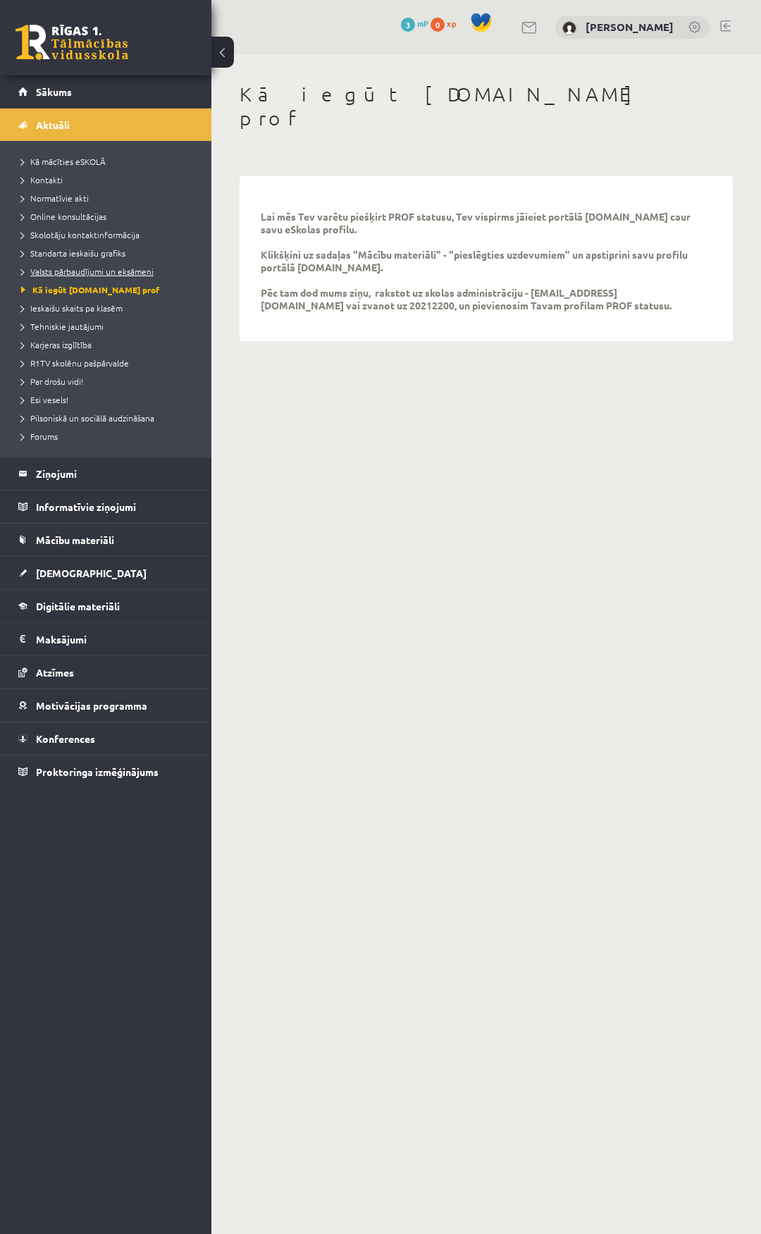
click at [86, 267] on span "Valsts pārbaudījumi un eksāmeni" at bounding box center [87, 271] width 133 height 11
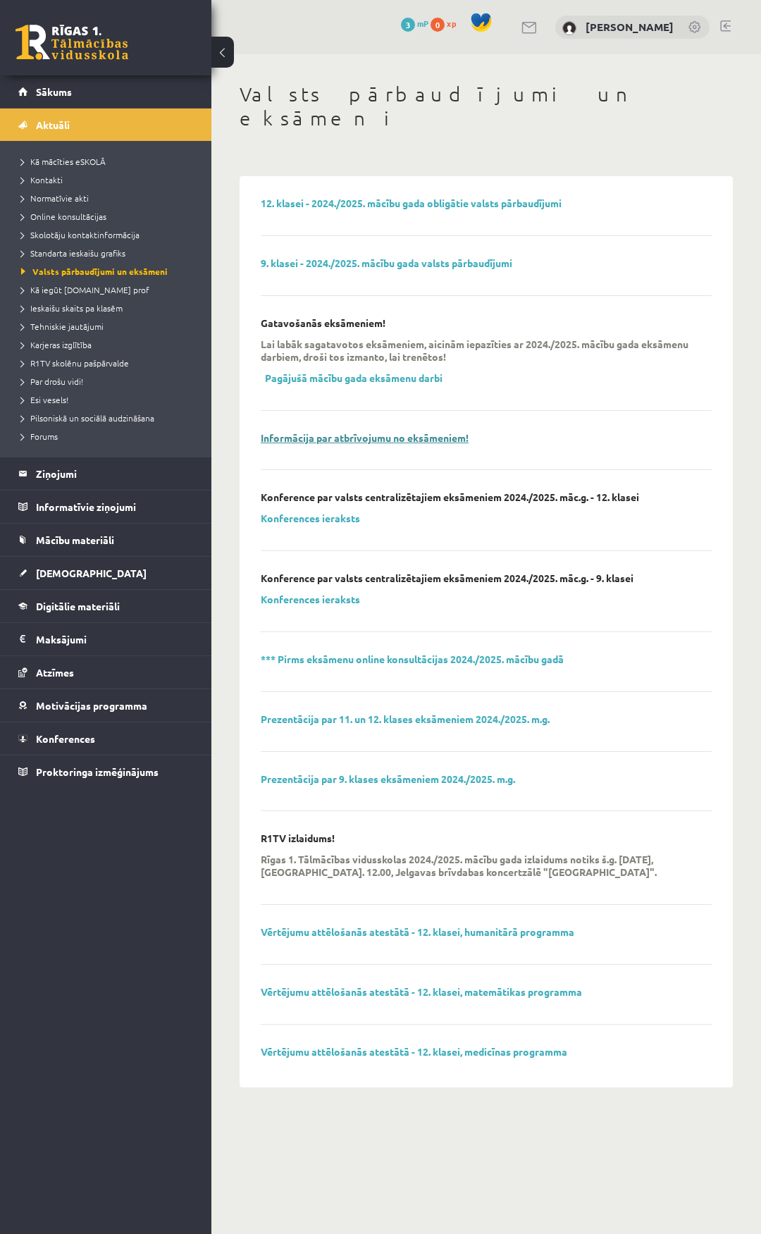
click at [381, 431] on link "Informācija par atbrīvojumu no eksāmeniem!" at bounding box center [365, 437] width 208 height 13
click at [90, 240] on link "Skolotāju kontaktinformācija" at bounding box center [109, 234] width 176 height 13
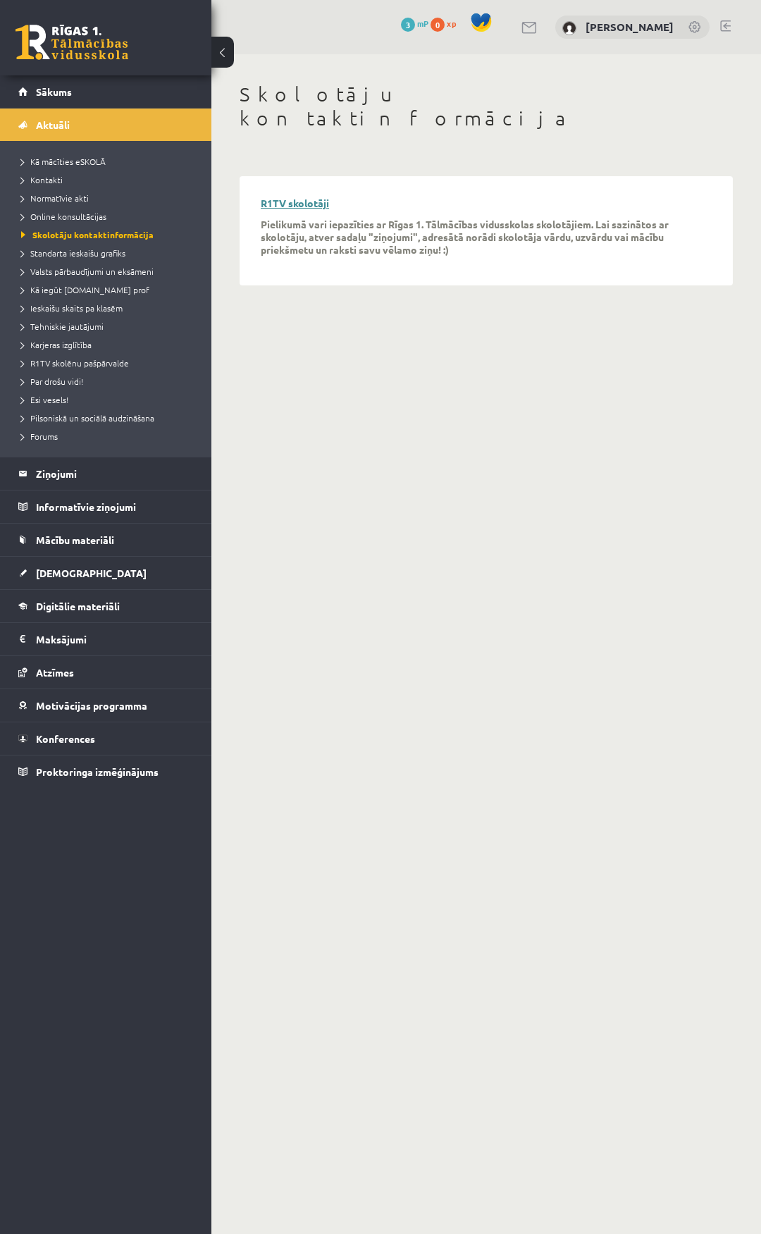
click at [290, 197] on link "R1TV skolotāji" at bounding box center [295, 203] width 68 height 13
click at [63, 465] on legend "Ziņojumi 0" at bounding box center [115, 474] width 158 height 32
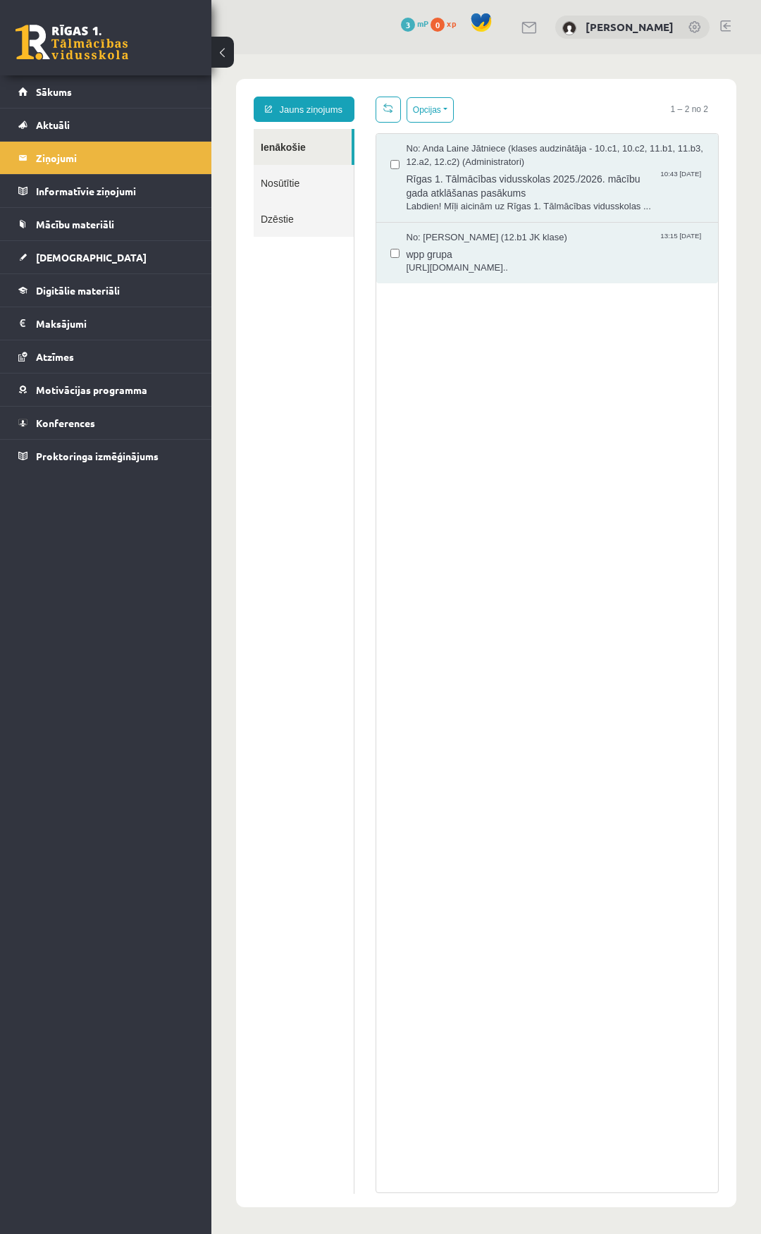
click at [302, 177] on link "Nosūtītie" at bounding box center [304, 183] width 100 height 36
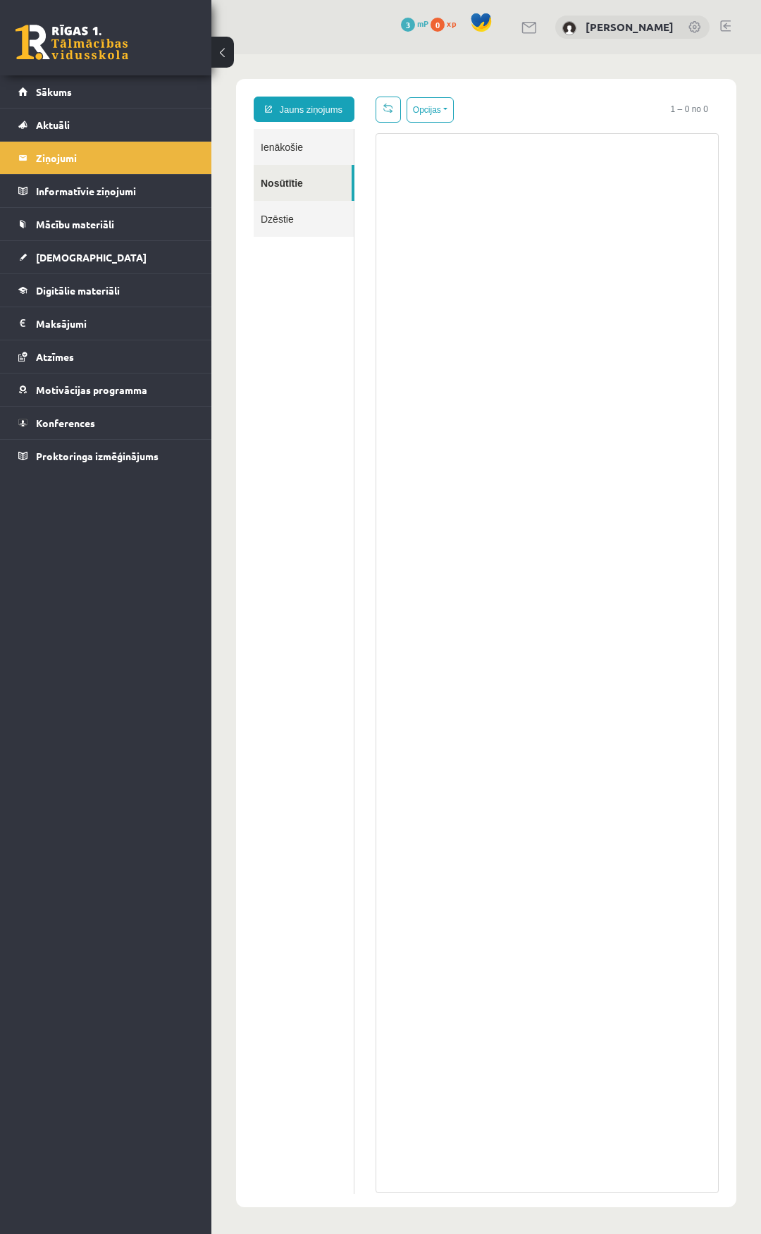
click at [321, 207] on link "Dzēstie" at bounding box center [304, 219] width 100 height 36
click at [307, 157] on link "Ienākošie" at bounding box center [304, 147] width 100 height 36
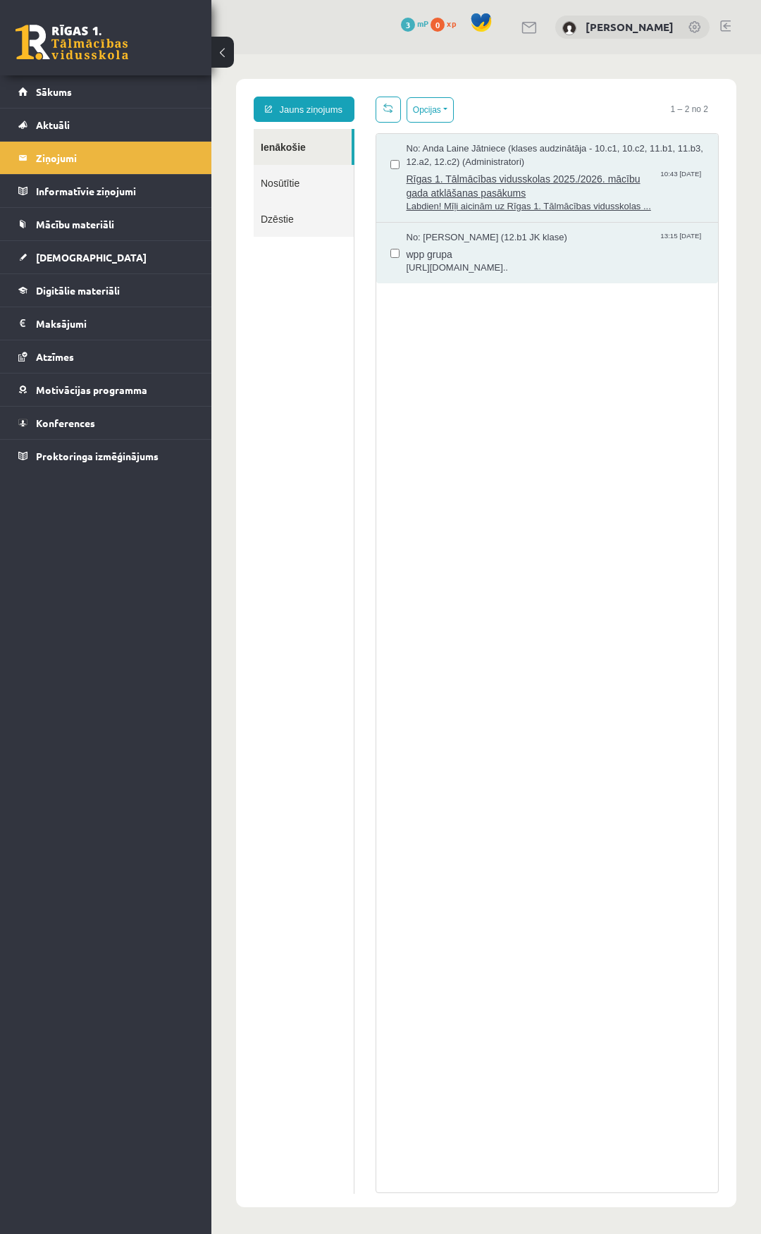
click at [504, 182] on span "Rīgas 1. Tālmācības vidusskolas 2025./2026. mācību gada atklāšanas pasākums" at bounding box center [556, 184] width 298 height 32
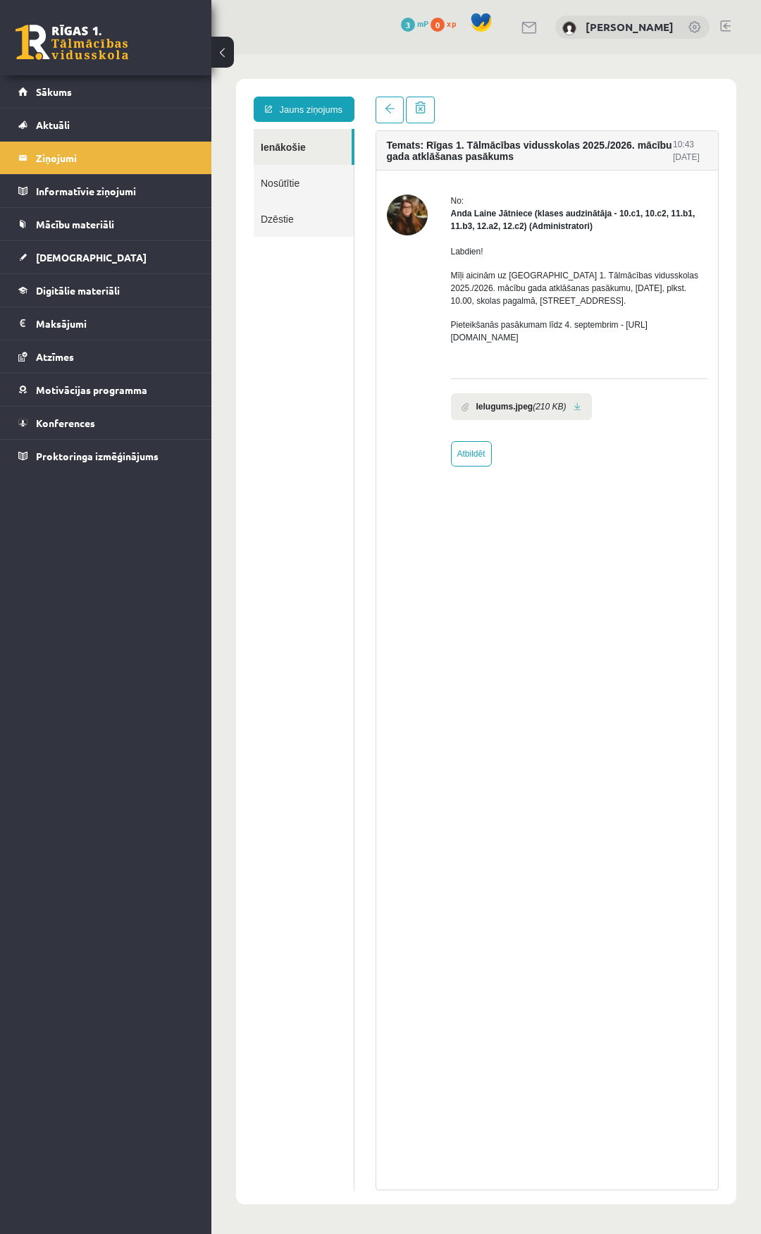
click at [574, 409] on link at bounding box center [578, 407] width 8 height 9
click at [63, 95] on span "Sākums" at bounding box center [54, 91] width 36 height 13
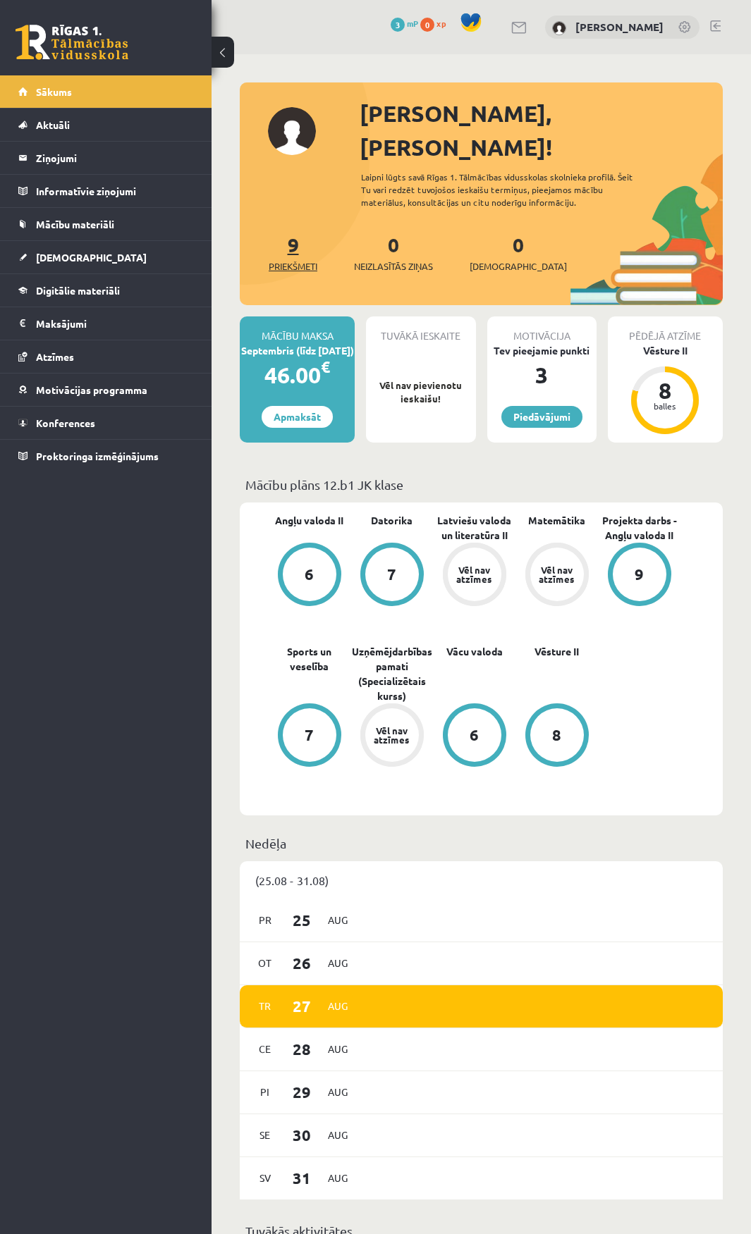
click at [291, 259] on span "Priekšmeti" at bounding box center [293, 266] width 49 height 14
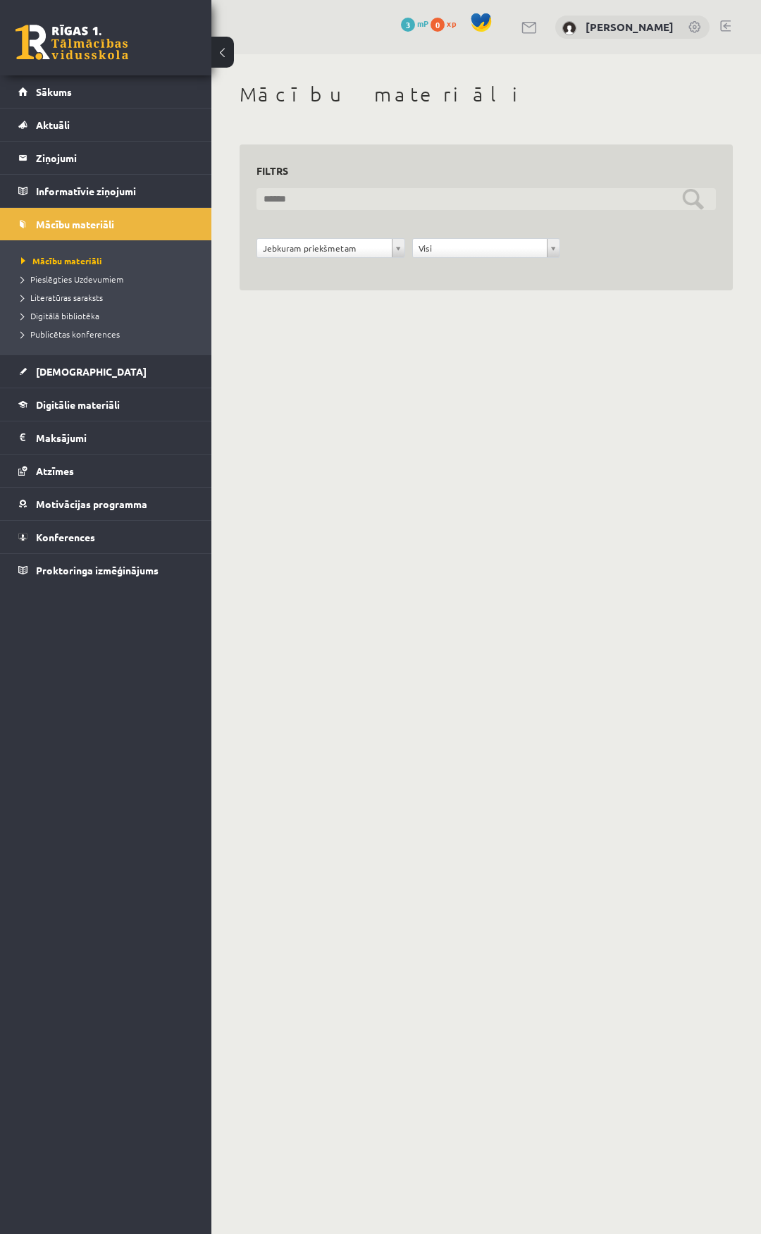
click at [696, 202] on input "text" at bounding box center [487, 199] width 460 height 22
click at [686, 208] on input "text" at bounding box center [487, 199] width 460 height 22
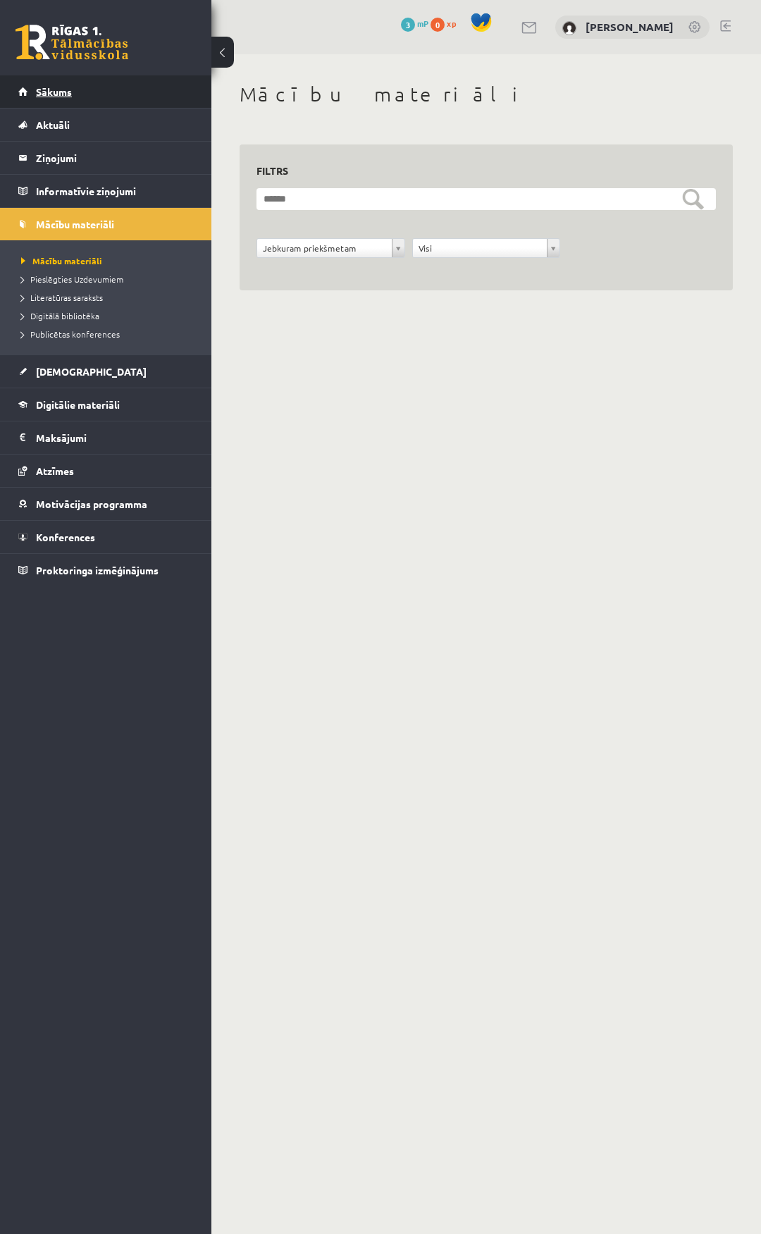
click at [75, 95] on link "Sākums" at bounding box center [106, 91] width 176 height 32
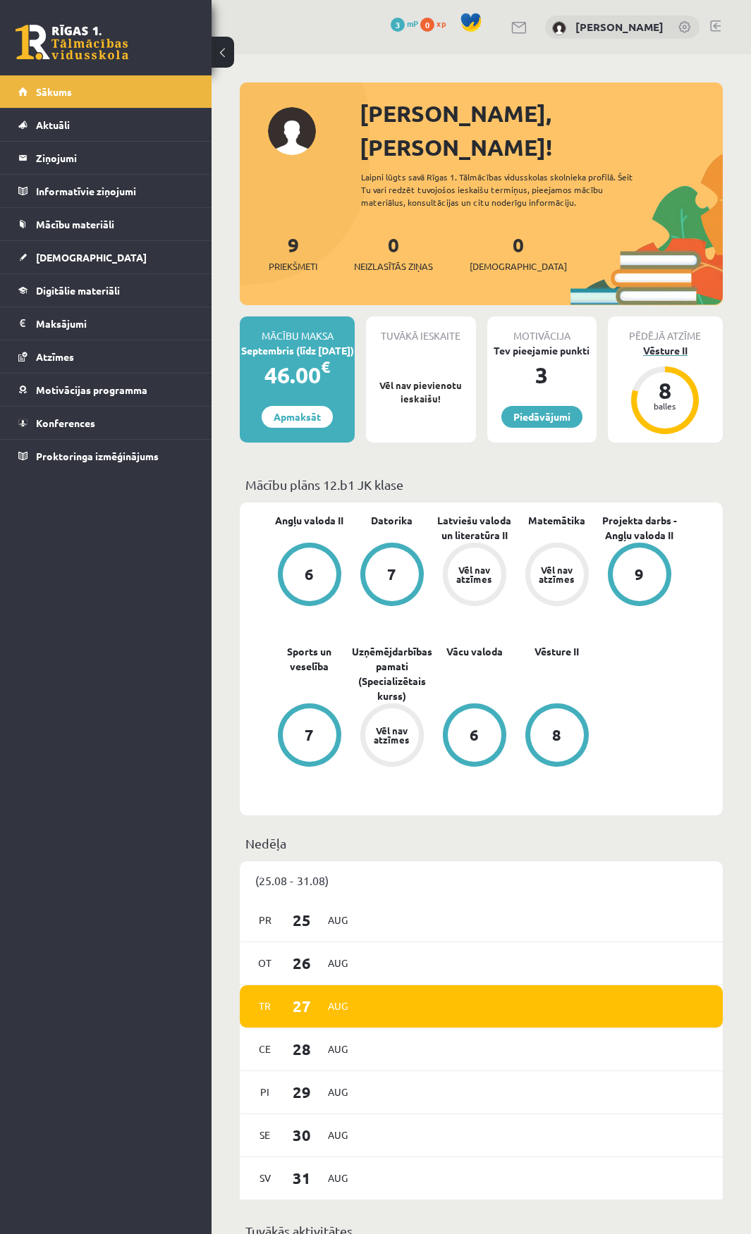
click at [669, 372] on div "8 balles" at bounding box center [665, 400] width 56 height 56
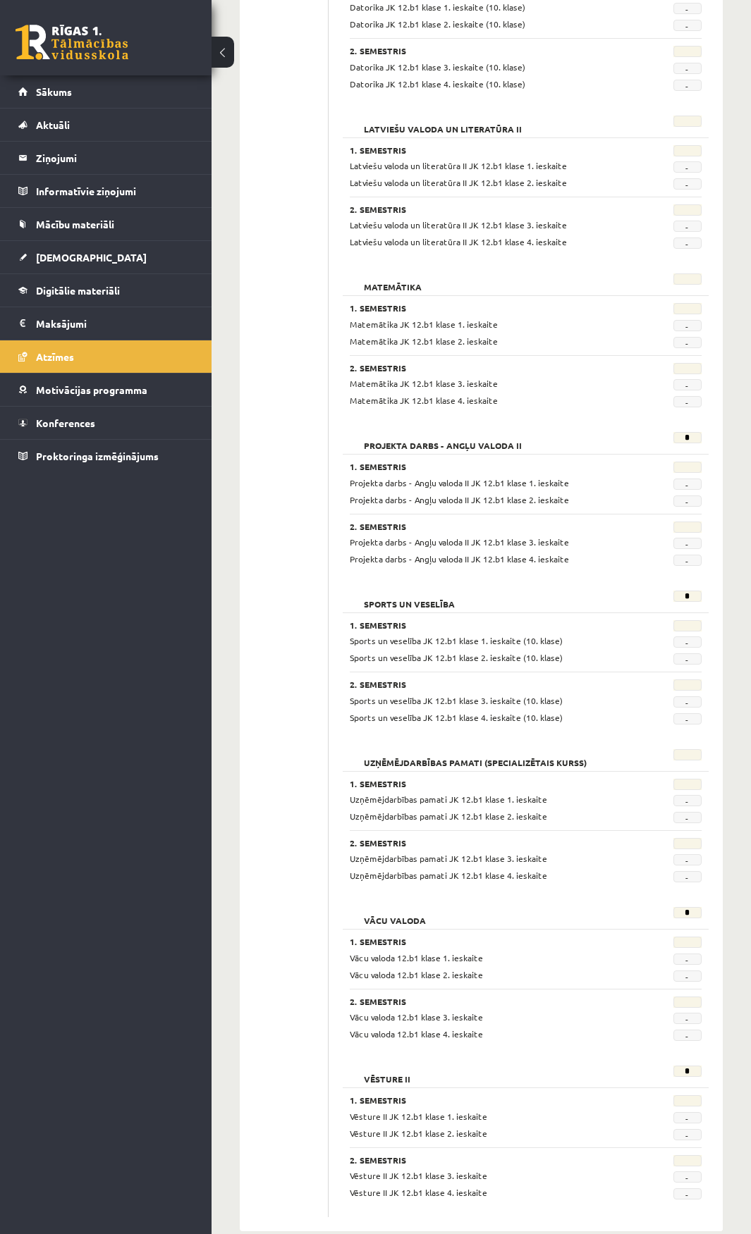
scroll to position [459, 0]
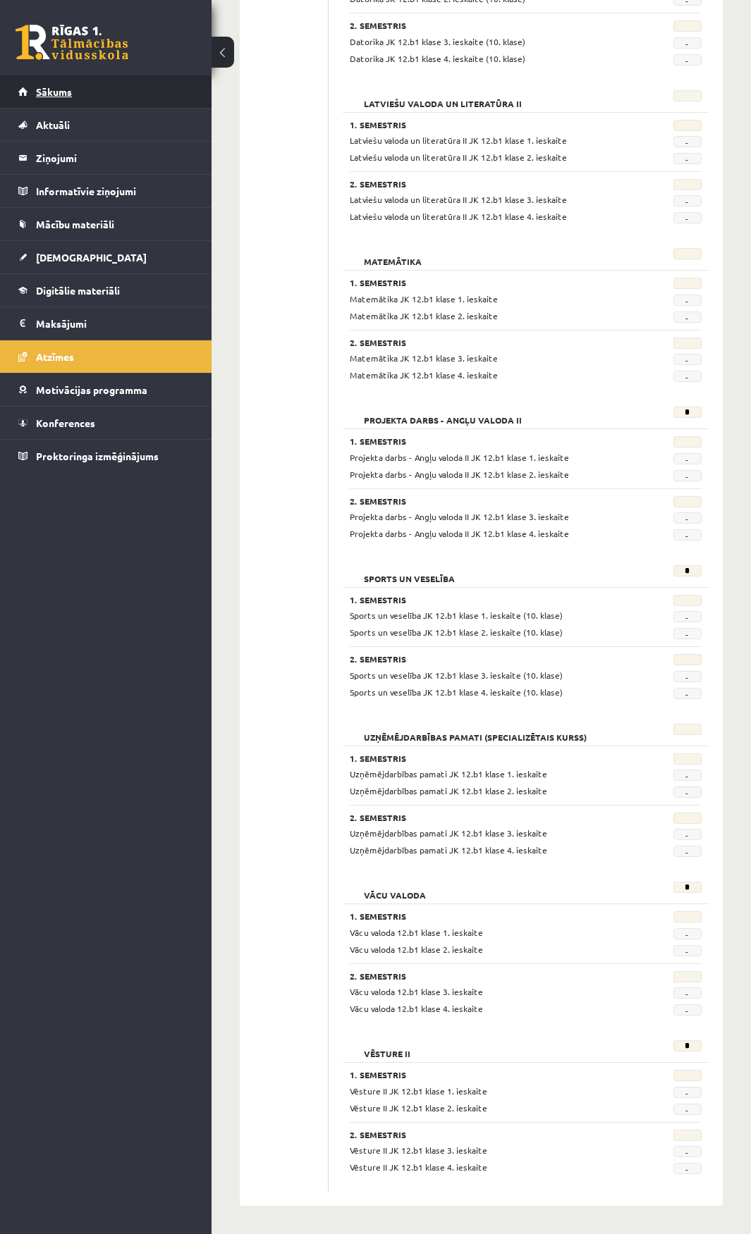
click at [77, 92] on link "Sākums" at bounding box center [106, 91] width 176 height 32
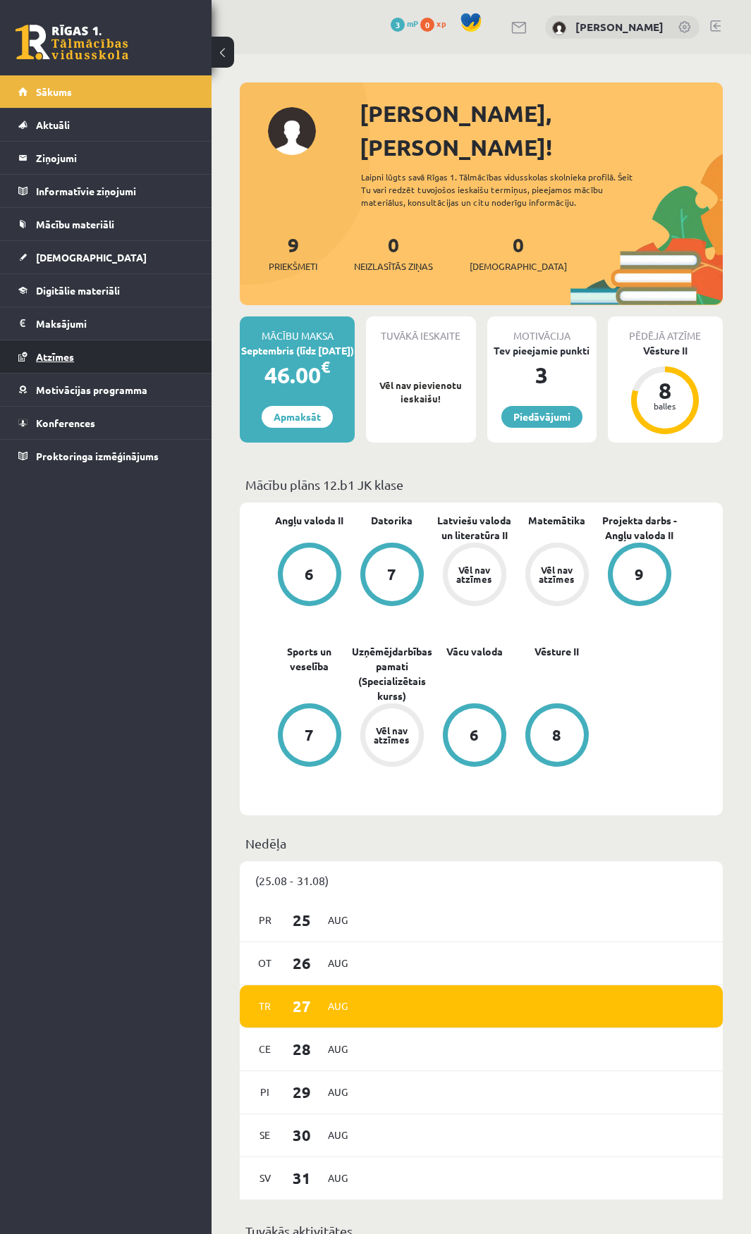
click at [70, 354] on span "Atzīmes" at bounding box center [55, 356] width 38 height 13
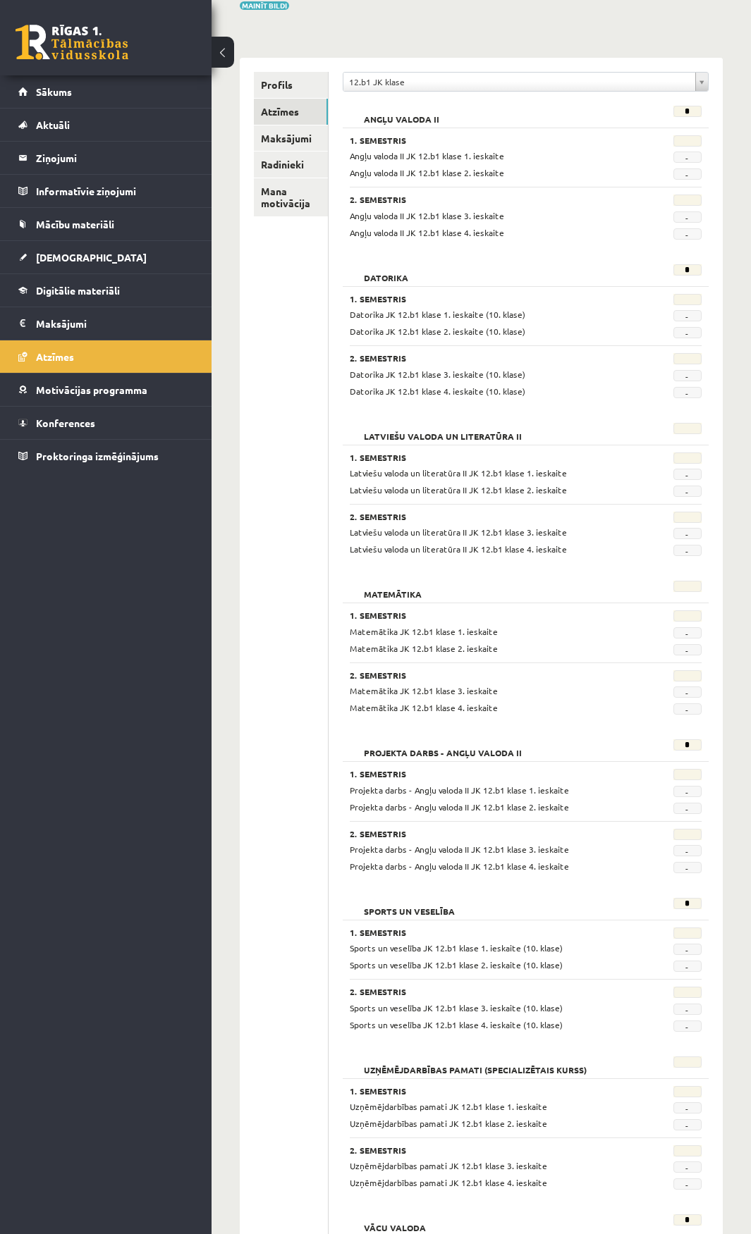
scroll to position [106, 0]
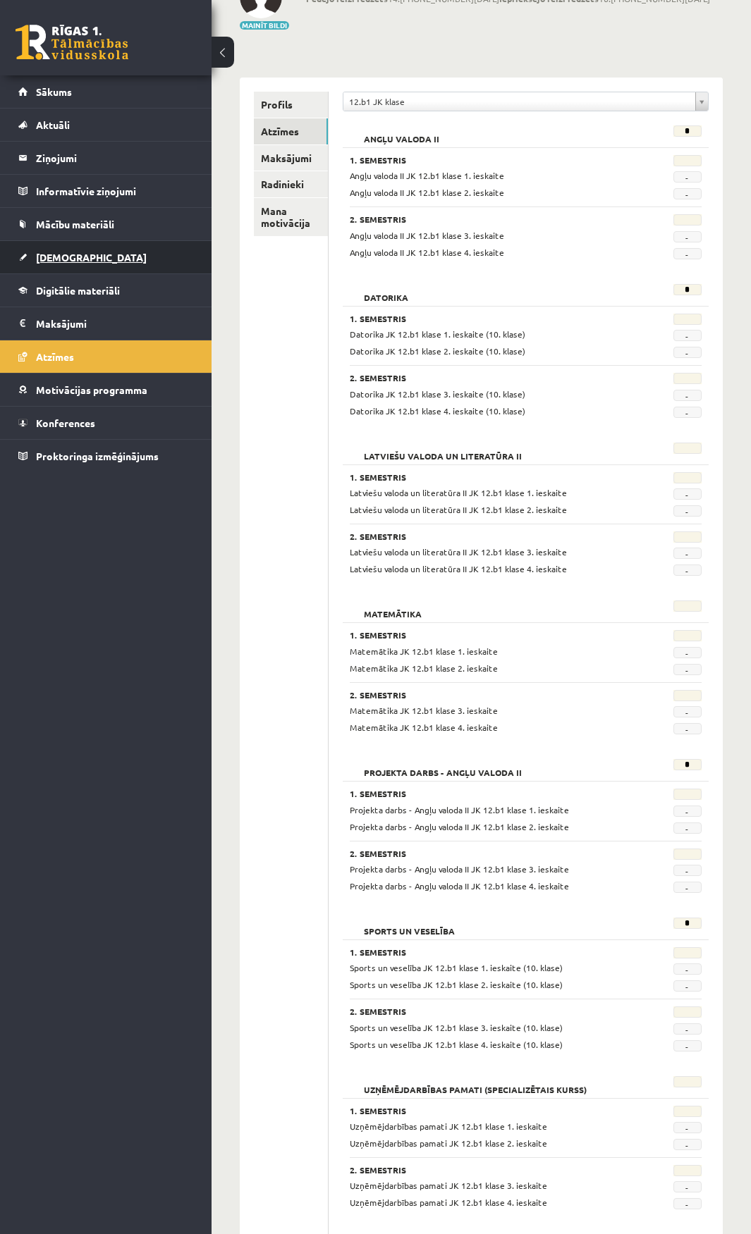
click at [51, 265] on link "[DEMOGRAPHIC_DATA]" at bounding box center [106, 257] width 176 height 32
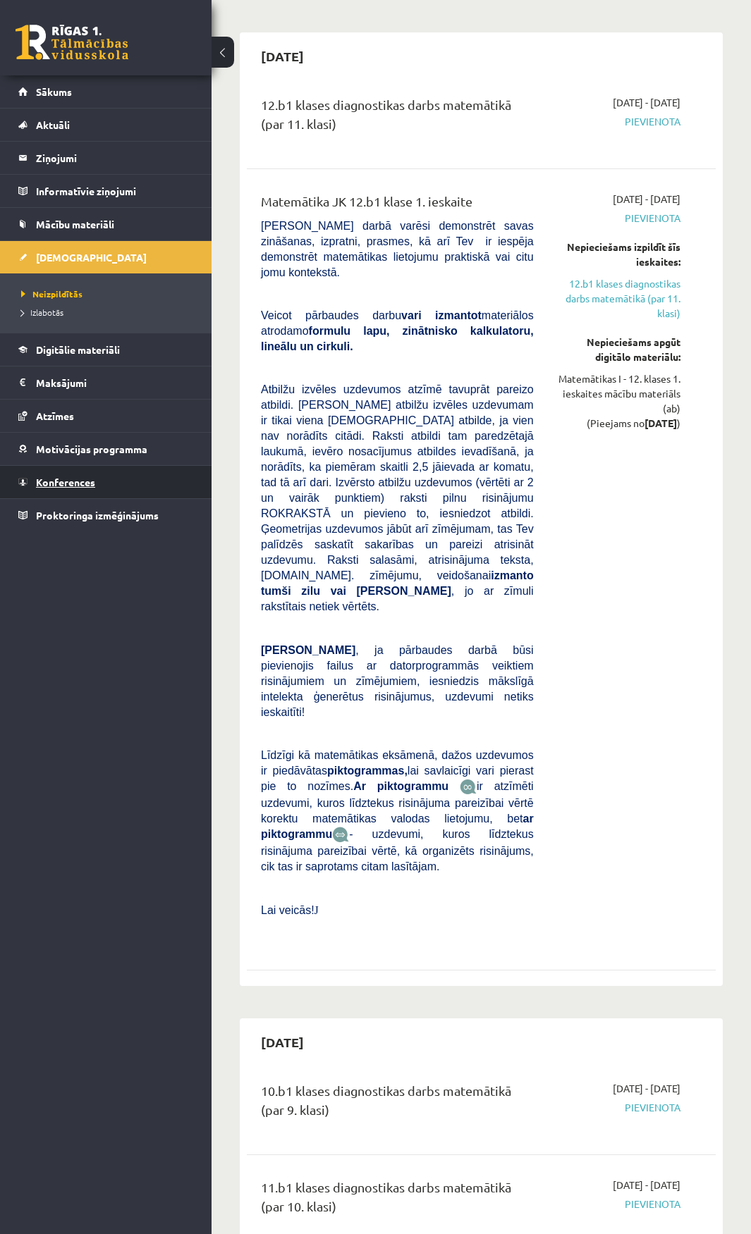
click at [139, 470] on link "Konferences" at bounding box center [106, 482] width 176 height 32
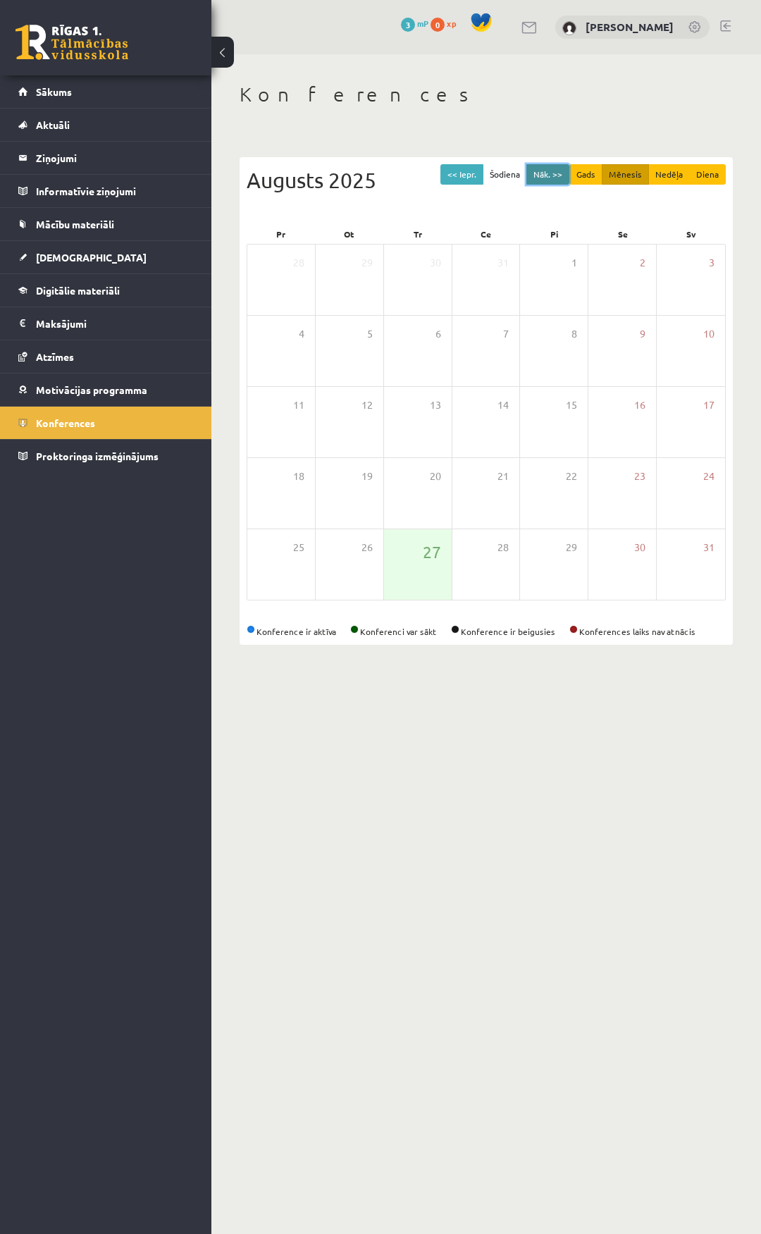
click at [552, 180] on button "Nāk. >>" at bounding box center [548, 174] width 43 height 20
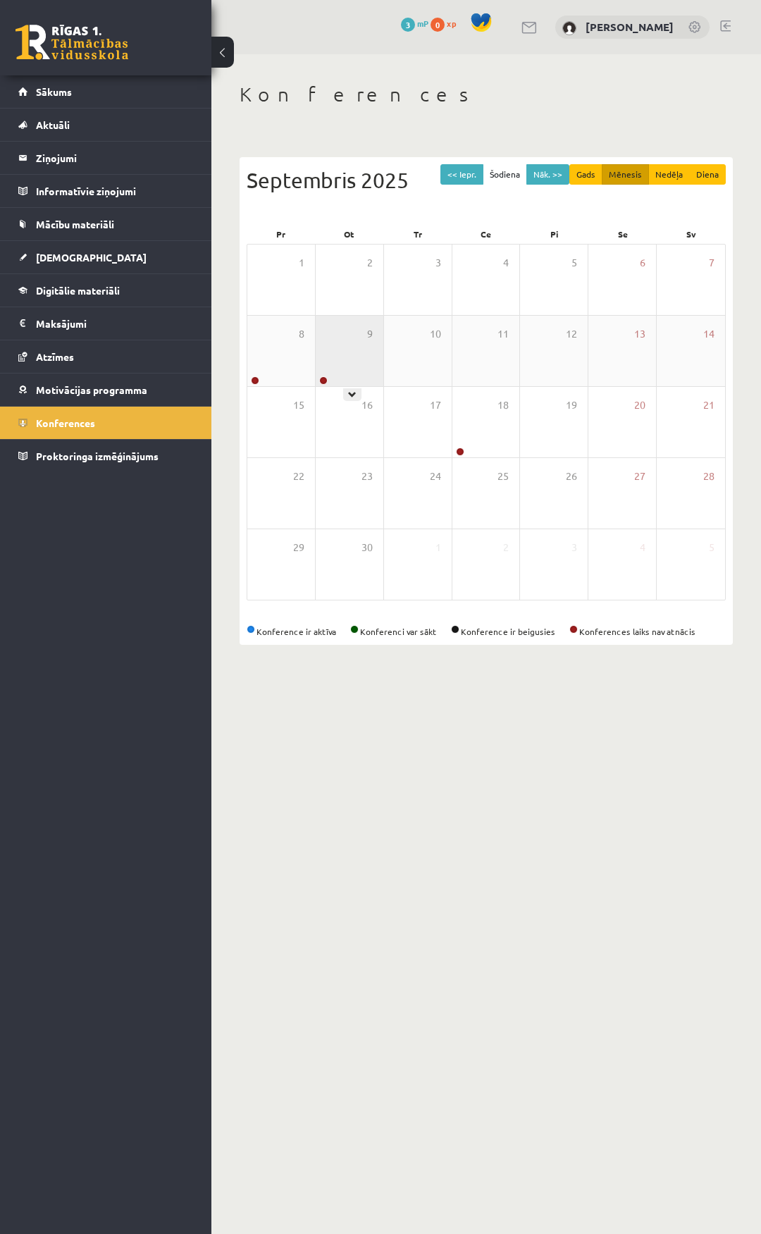
click at [350, 369] on div "9" at bounding box center [350, 351] width 68 height 70
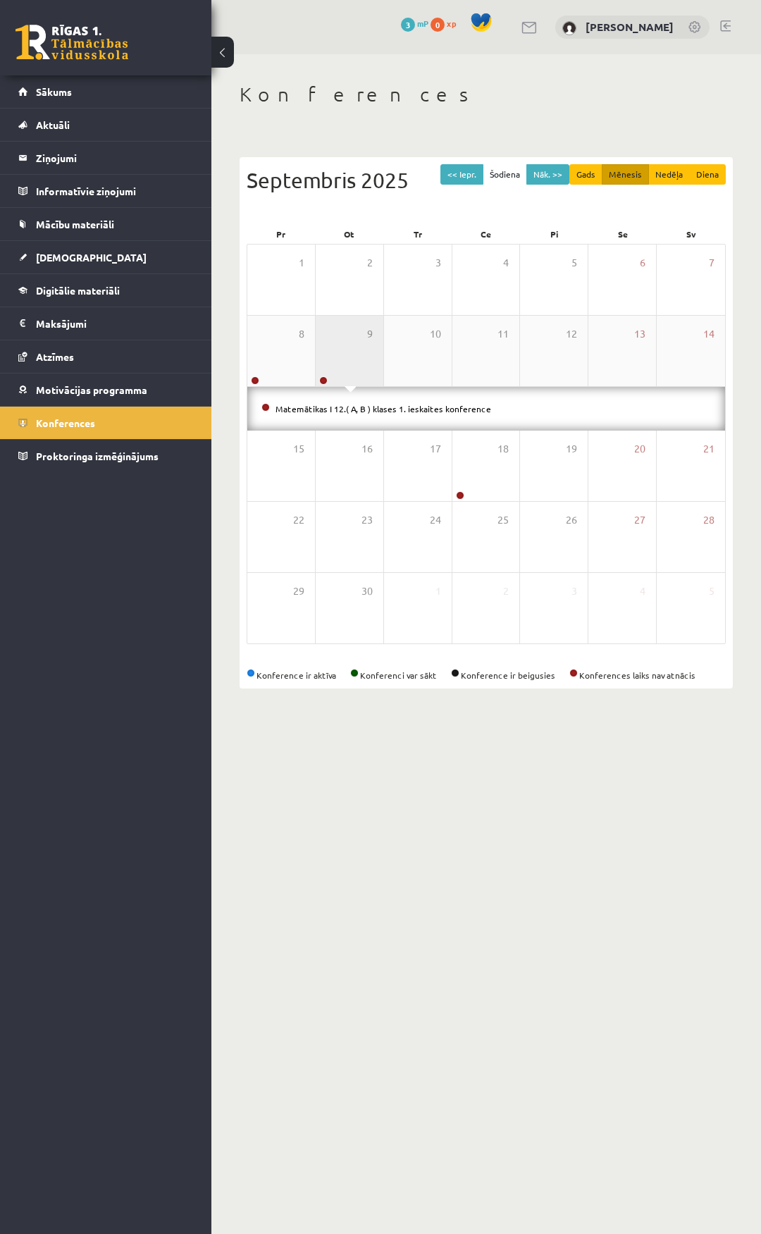
click at [350, 370] on div "9" at bounding box center [350, 351] width 68 height 70
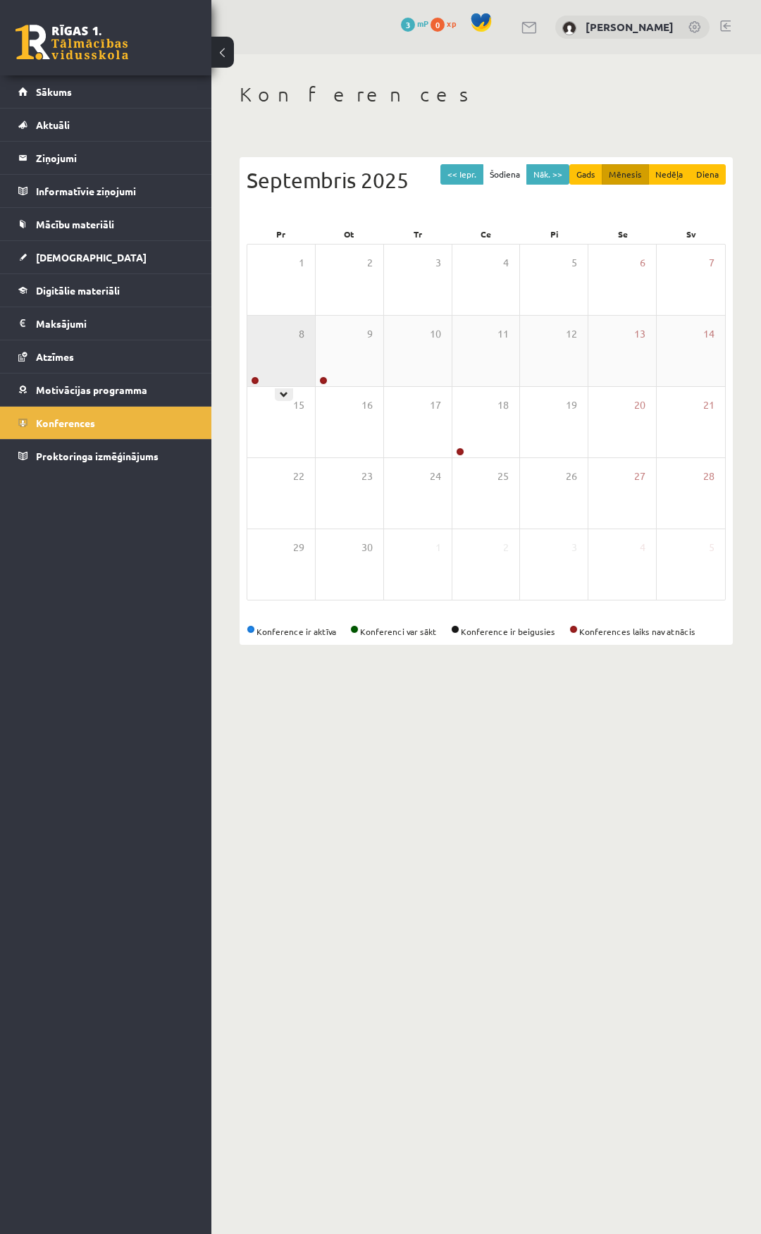
click at [290, 363] on div "8" at bounding box center [281, 351] width 68 height 70
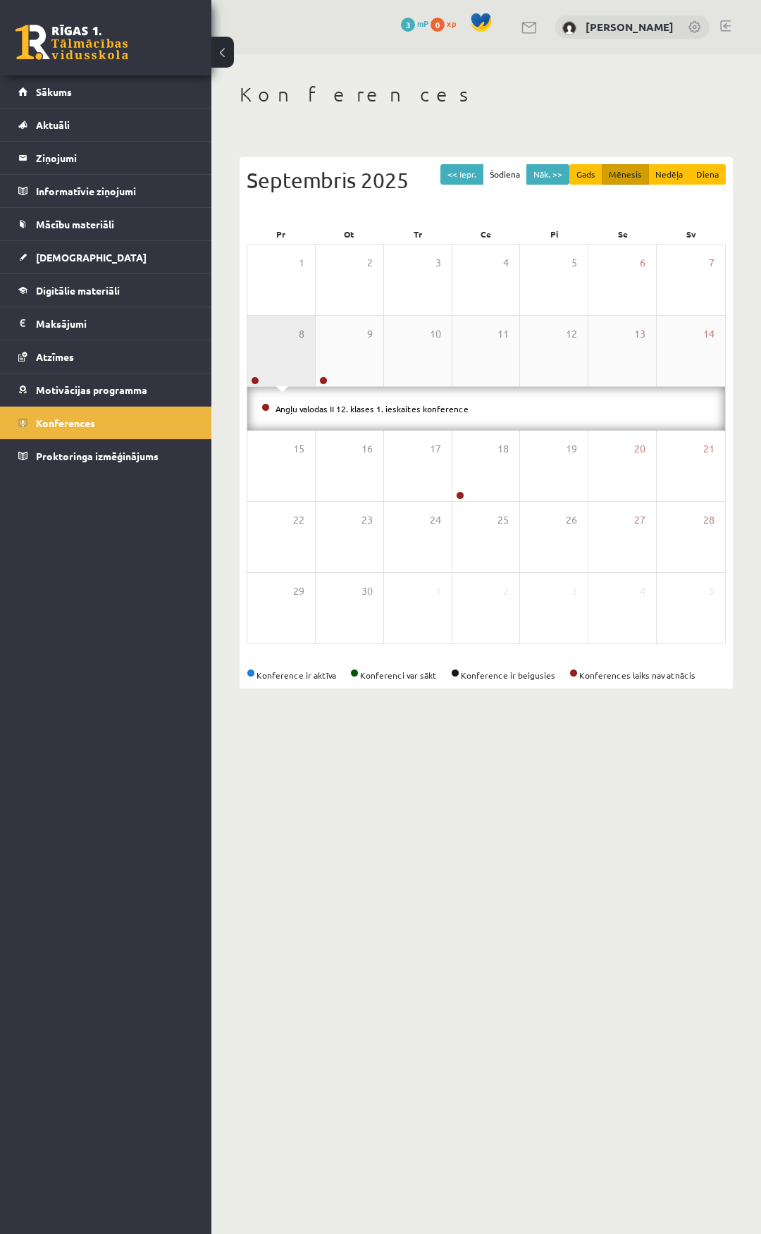
click at [297, 365] on div "8" at bounding box center [281, 351] width 68 height 70
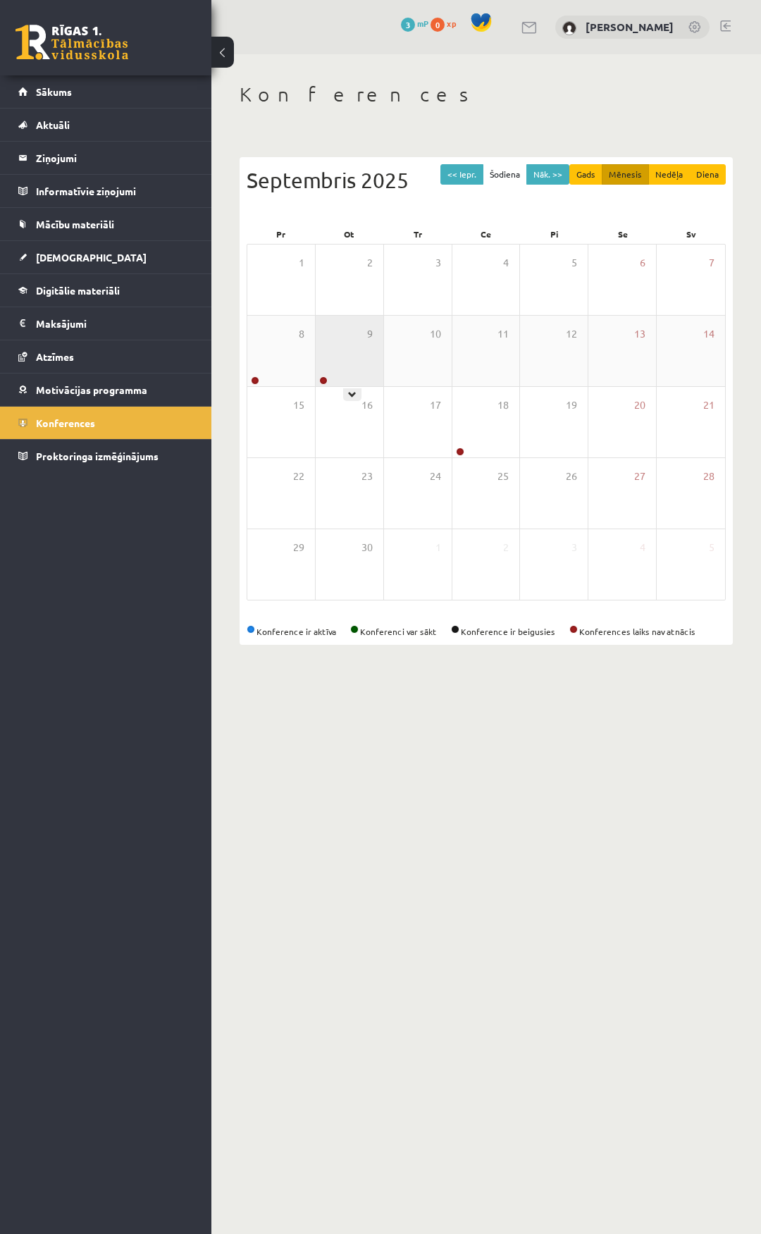
click at [379, 355] on div "9" at bounding box center [350, 351] width 68 height 70
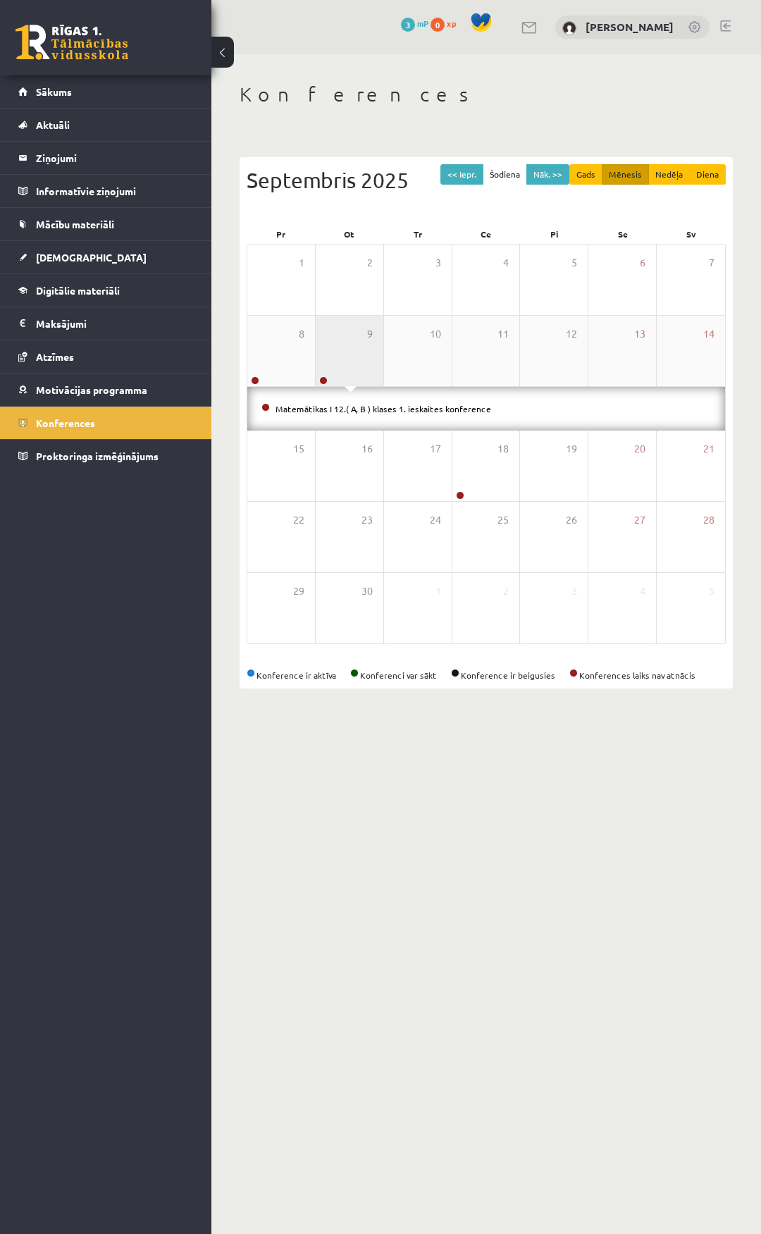
click at [379, 355] on div "9" at bounding box center [350, 351] width 68 height 70
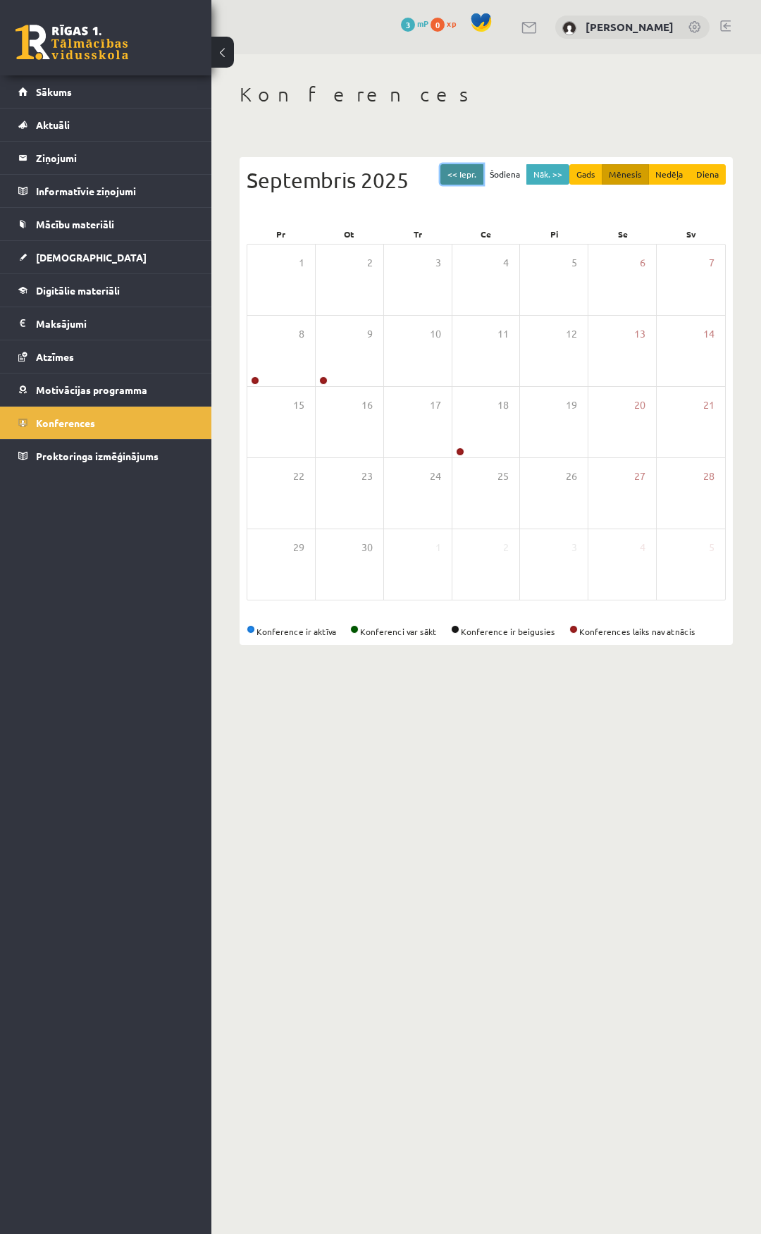
click at [469, 177] on button "<< Iepr." at bounding box center [462, 174] width 43 height 20
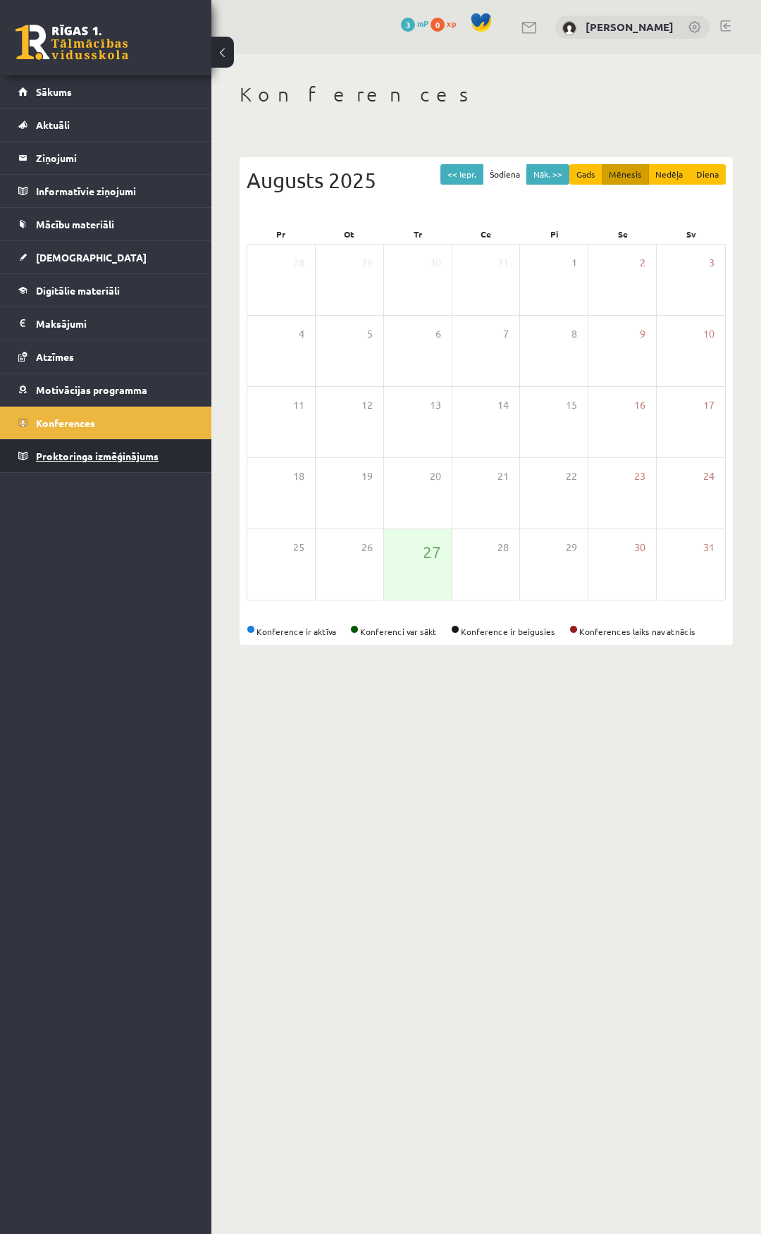
click at [105, 455] on span "Proktoringa izmēģinājums" at bounding box center [97, 456] width 123 height 13
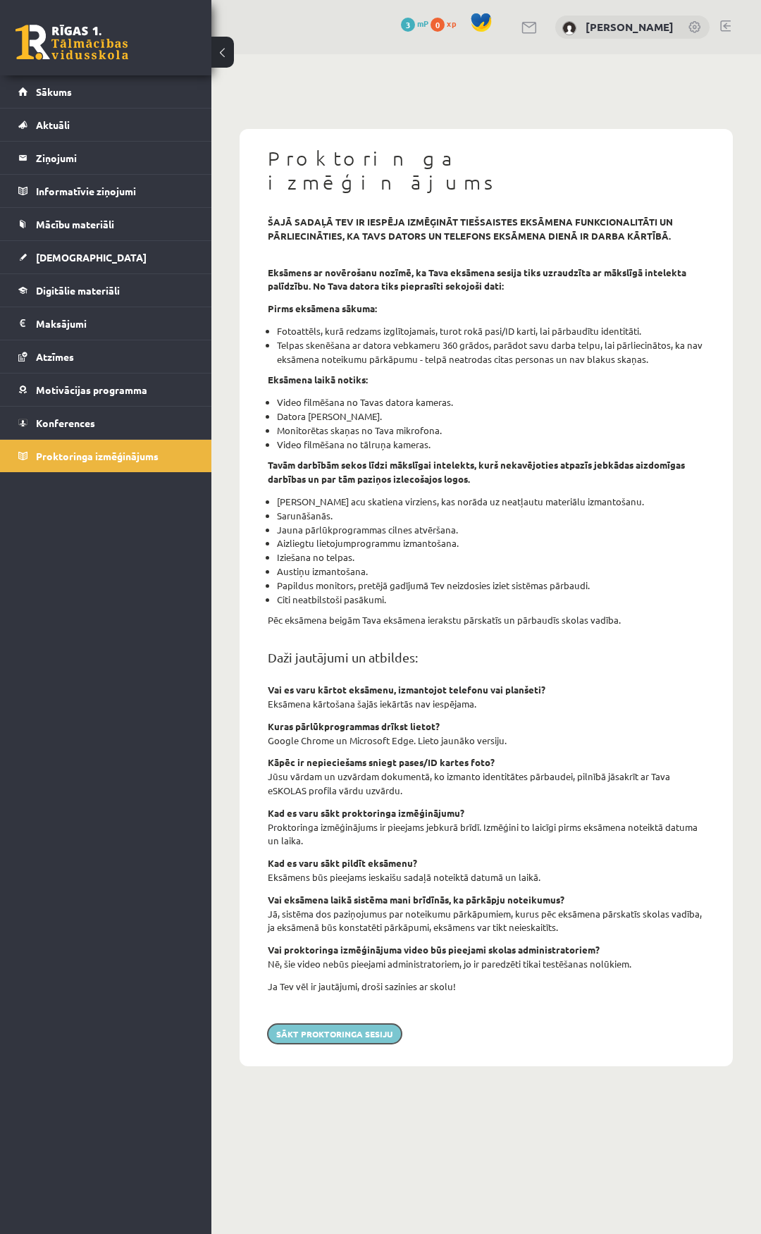
click at [345, 1024] on button "Sākt proktoringa sesiju" at bounding box center [335, 1034] width 134 height 20
click at [360, 1024] on button "Sākt proktoringa sesiju" at bounding box center [335, 1034] width 134 height 20
click at [362, 1024] on button "Sākt proktoringa sesiju" at bounding box center [335, 1034] width 134 height 20
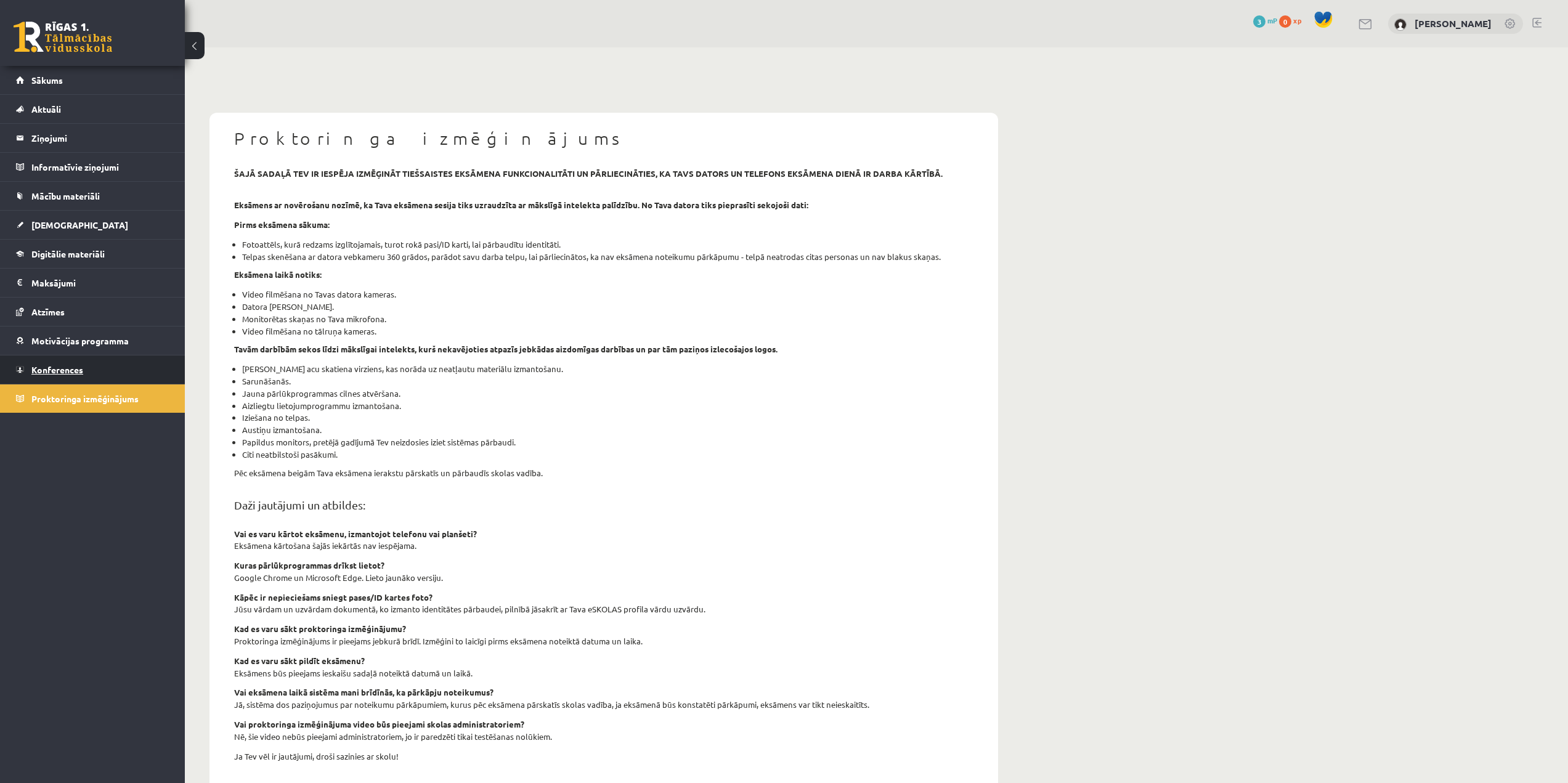
click at [113, 367] on link "Konferences" at bounding box center [93, 370] width 154 height 28
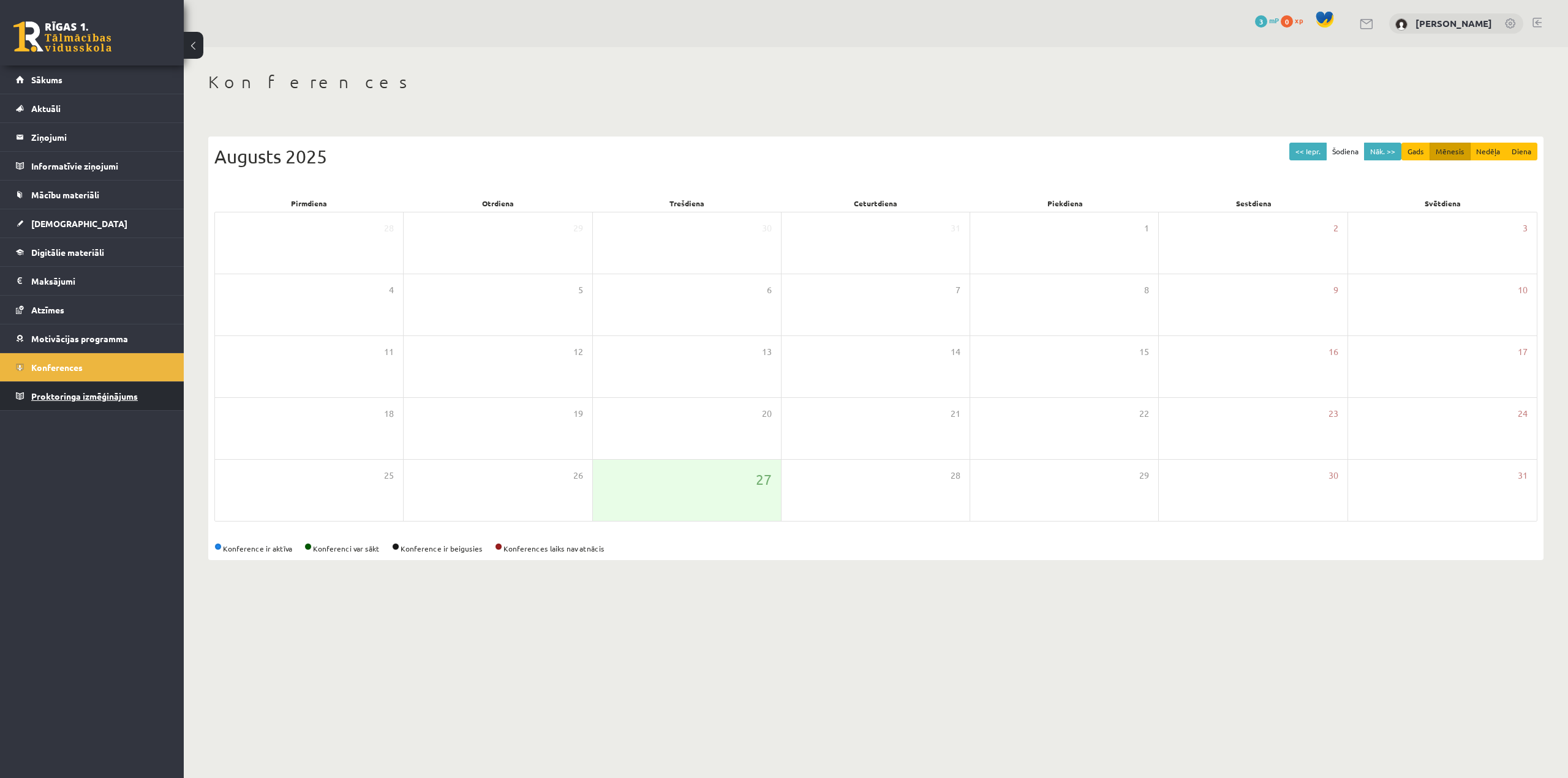
click at [121, 398] on span "Proktoringa izmēģinājums" at bounding box center [84, 396] width 107 height 11
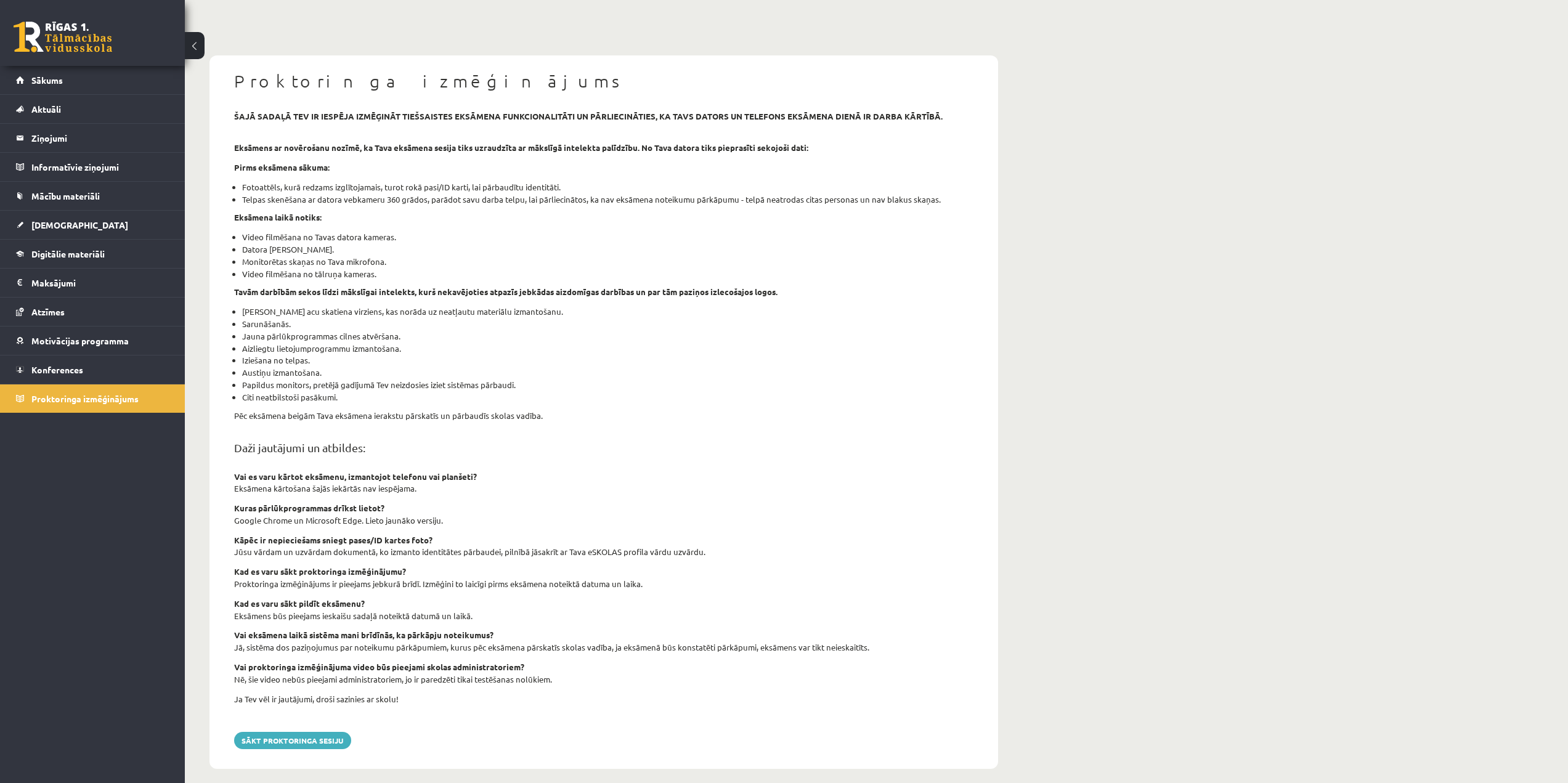
scroll to position [68, 0]
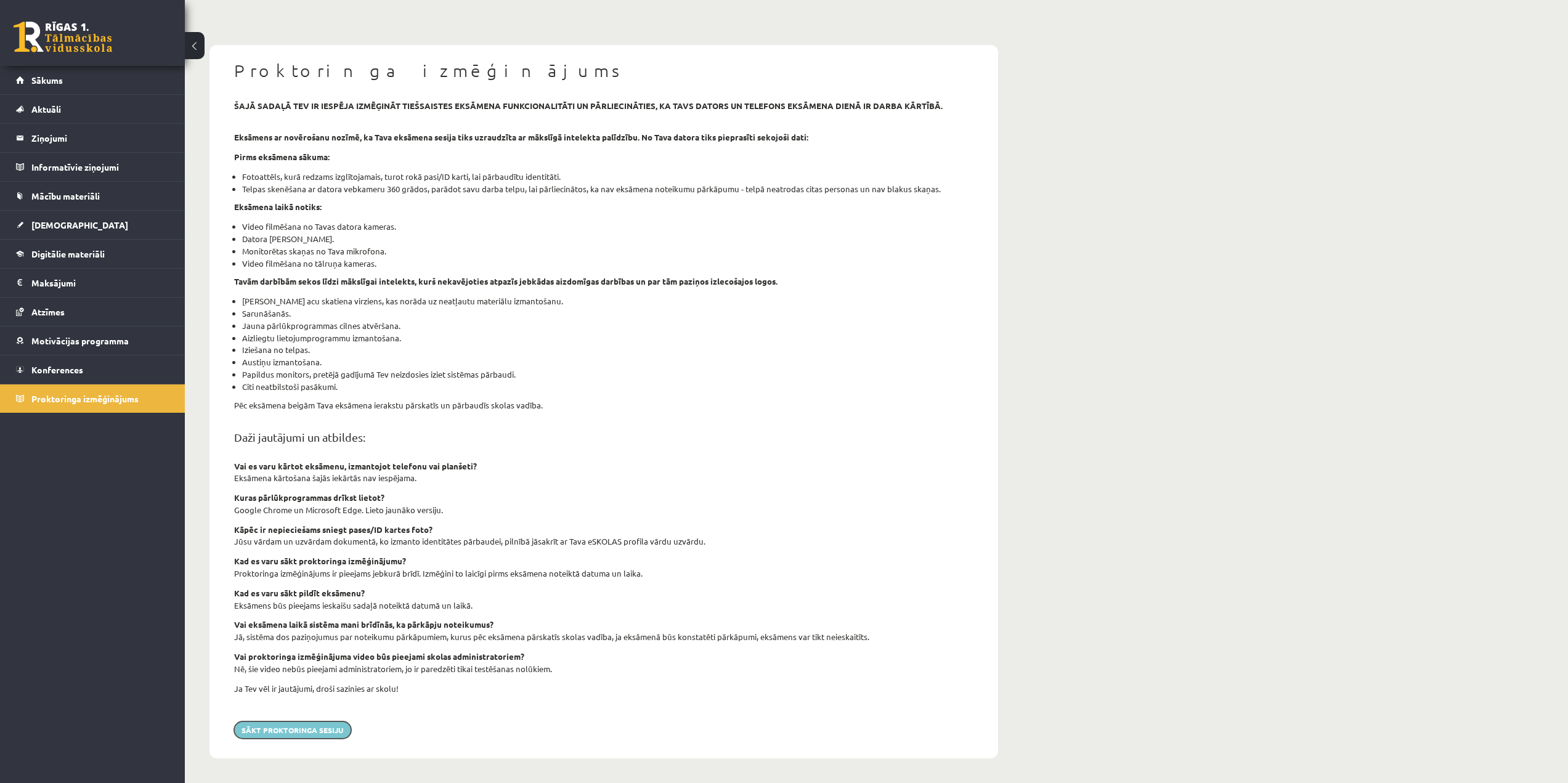
click at [327, 724] on button "Sākt proktoringa sesiju" at bounding box center [293, 731] width 117 height 17
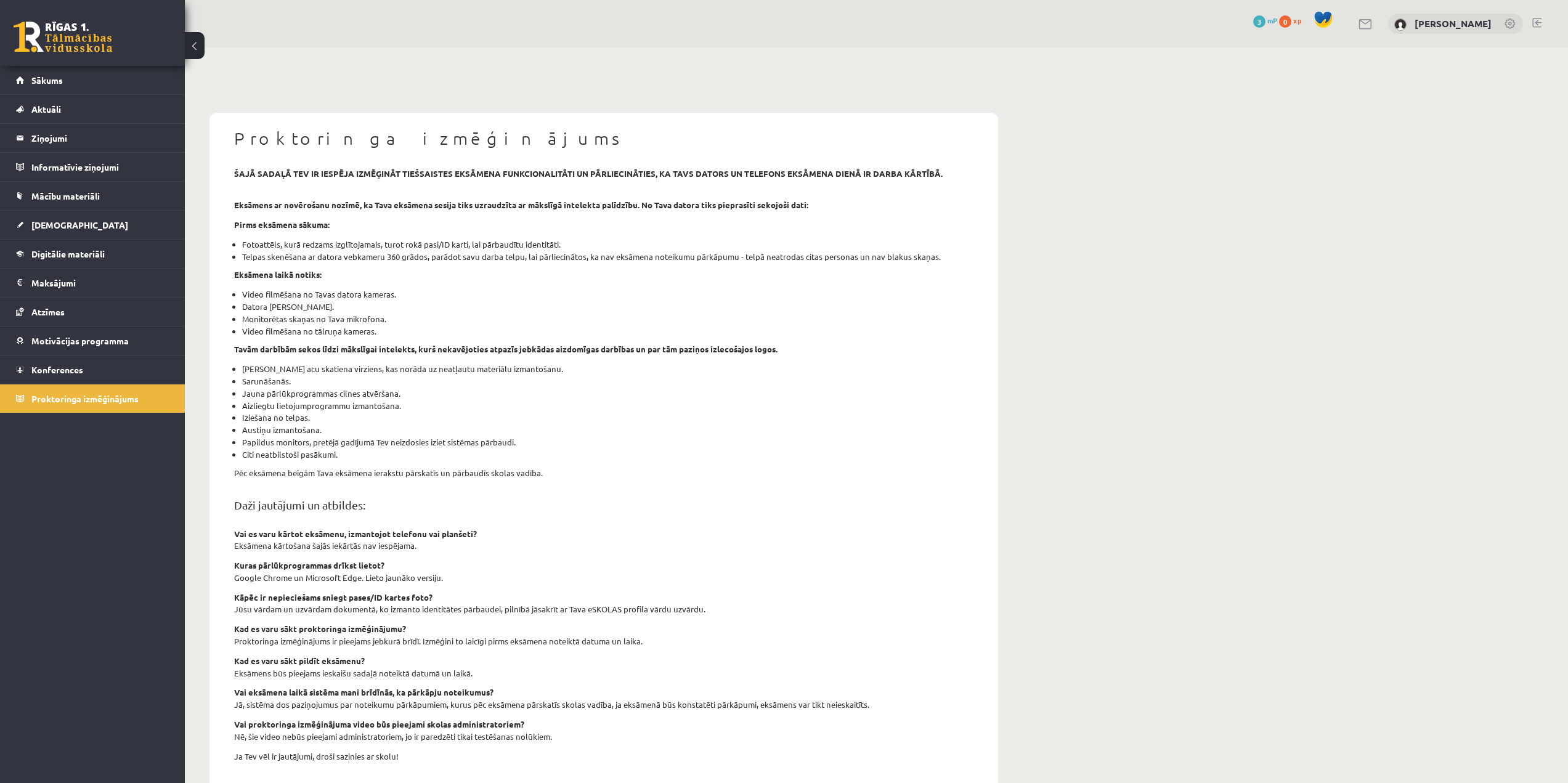
scroll to position [68, 0]
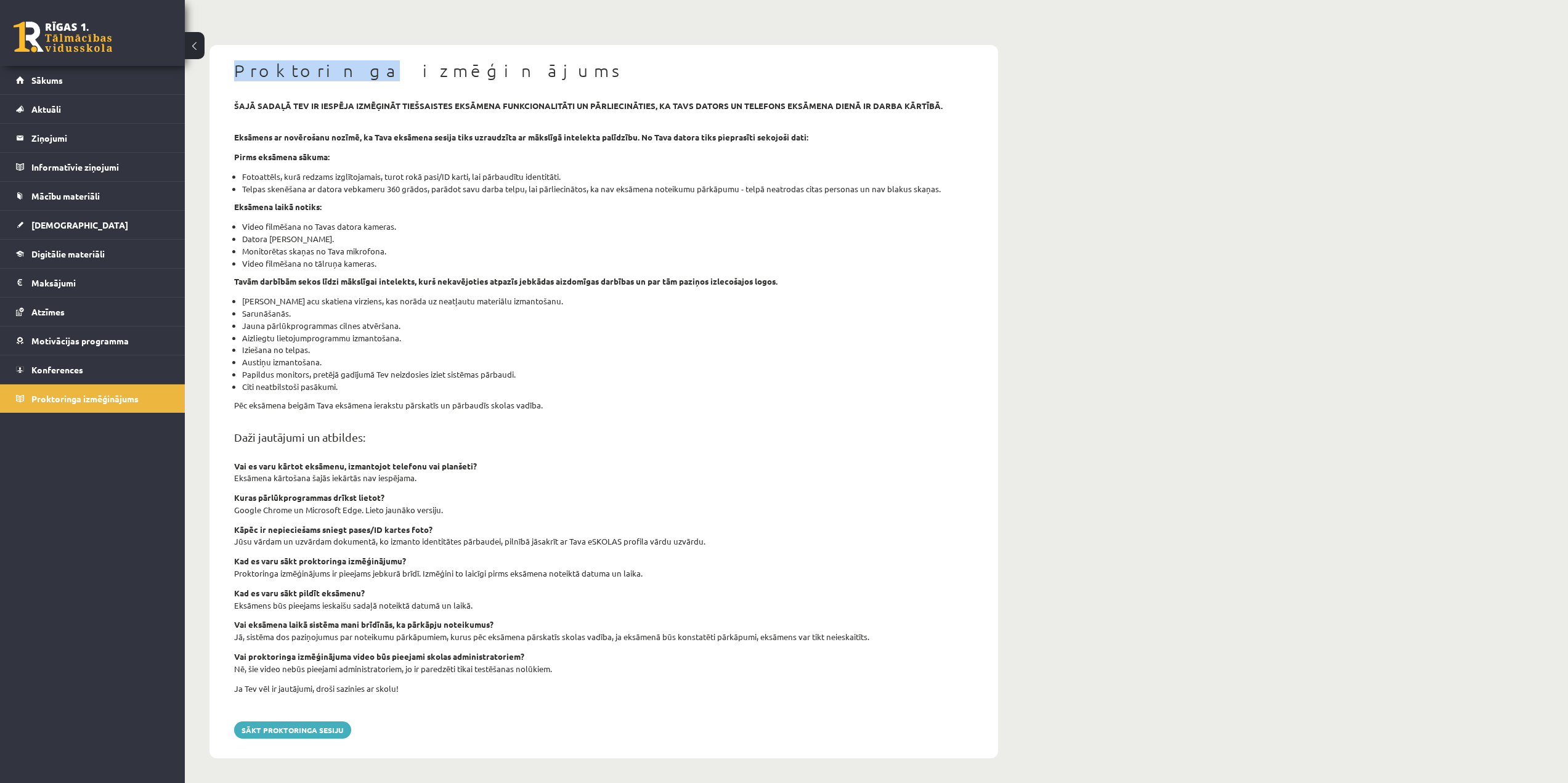
drag, startPoint x: 239, startPoint y: 70, endPoint x: 323, endPoint y: 80, distance: 84.6
click at [323, 80] on h1 "Proktoringa izmēģinājums" at bounding box center [604, 71] width 739 height 21
copy h1 "Proktoringa"
click at [75, 357] on link "Konferences" at bounding box center [93, 370] width 154 height 28
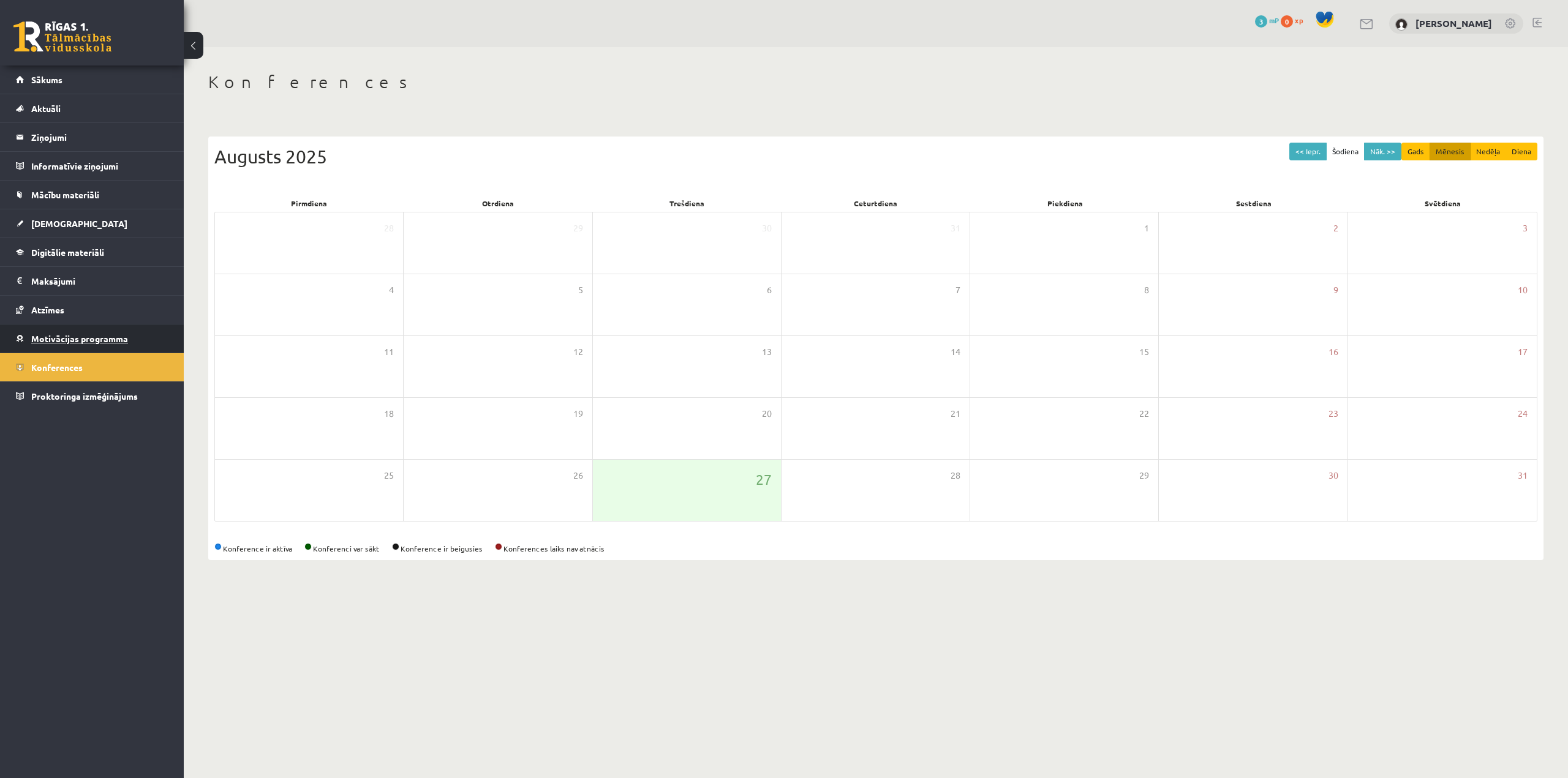
click at [78, 341] on span "Motivācijas programma" at bounding box center [79, 339] width 96 height 11
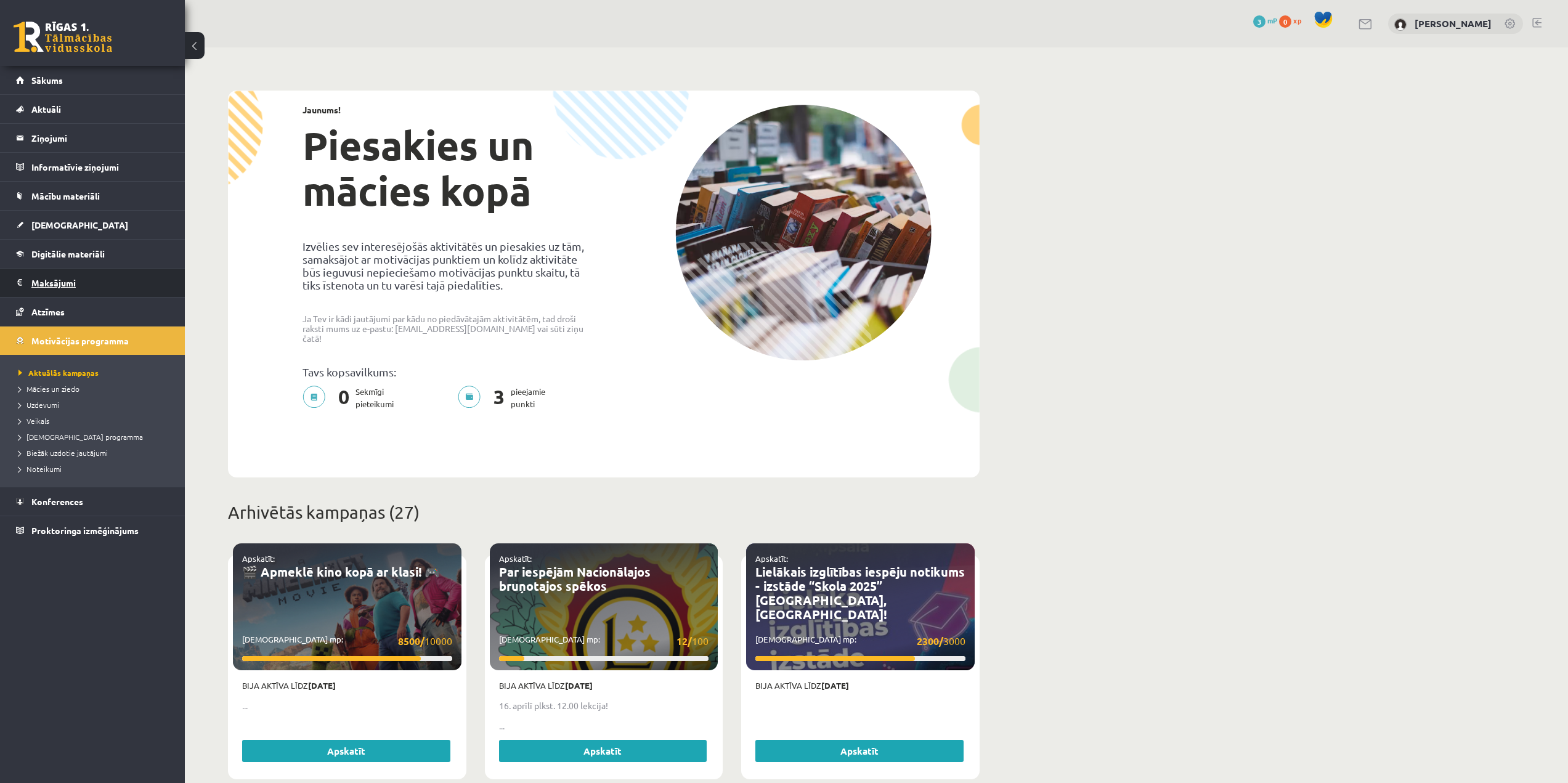
click at [84, 289] on legend "Maksājumi 0" at bounding box center [101, 282] width 138 height 28
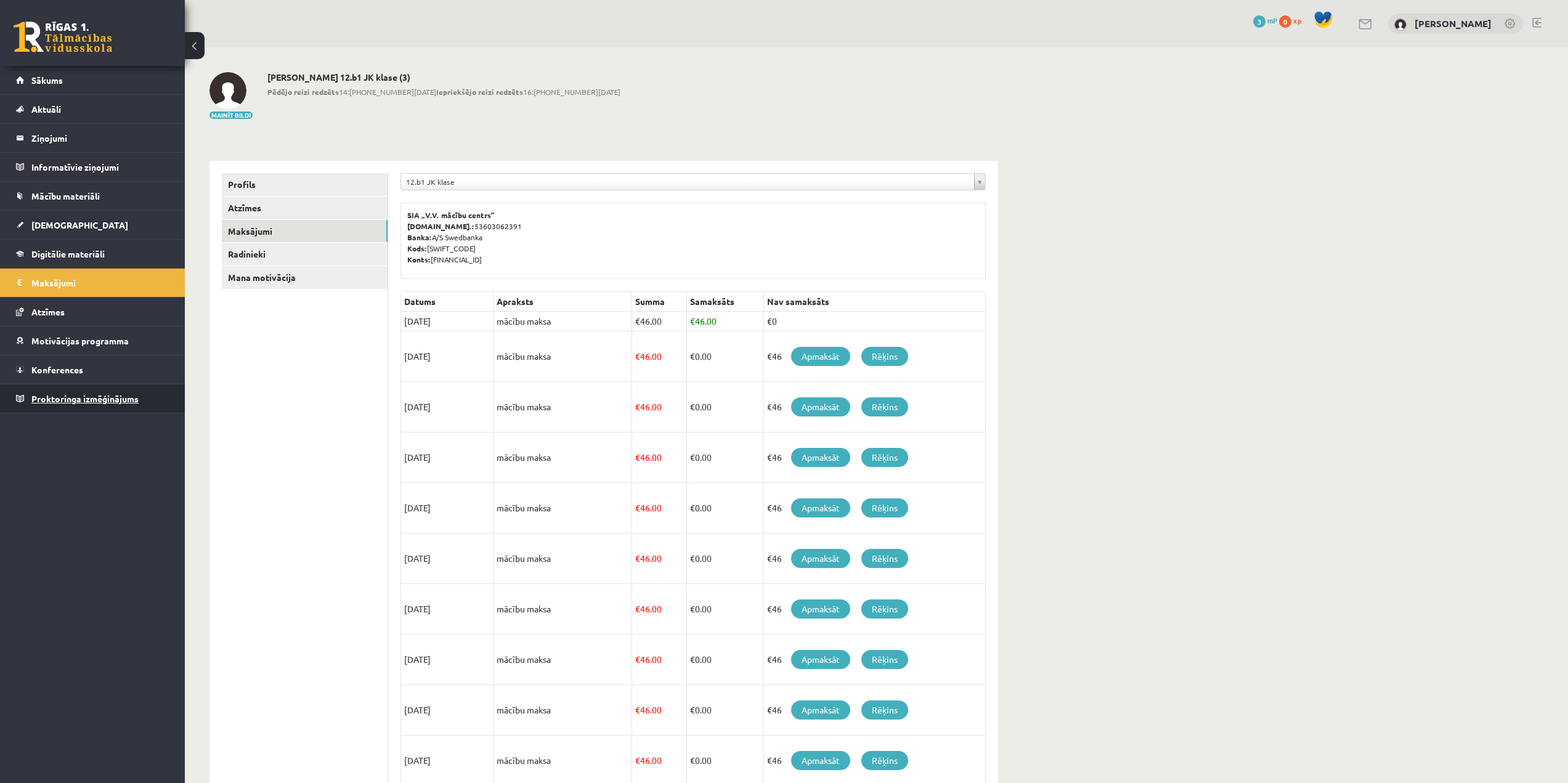
click at [107, 402] on span "Proktoringa izmēģinājums" at bounding box center [85, 398] width 108 height 11
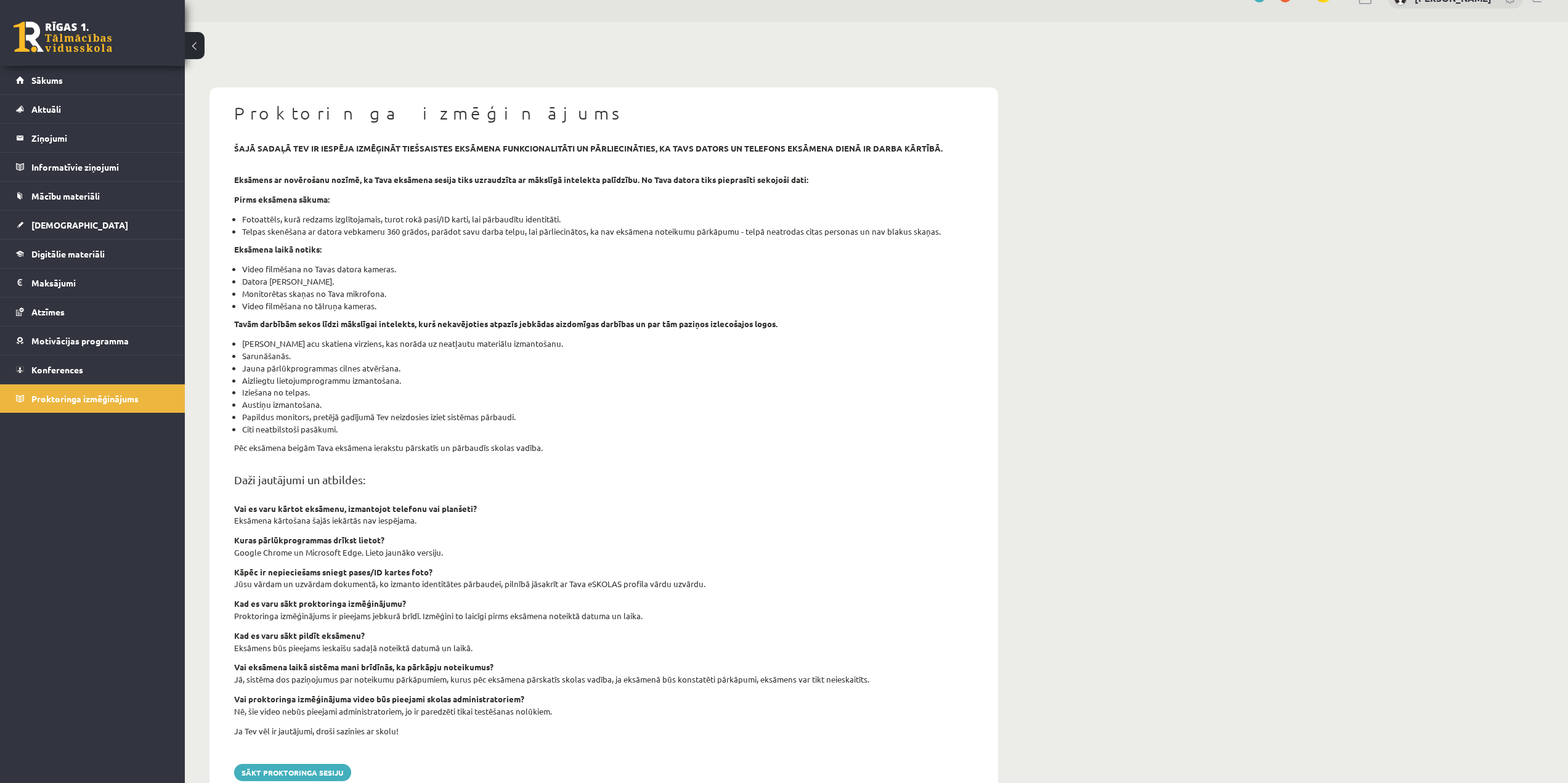
scroll to position [68, 0]
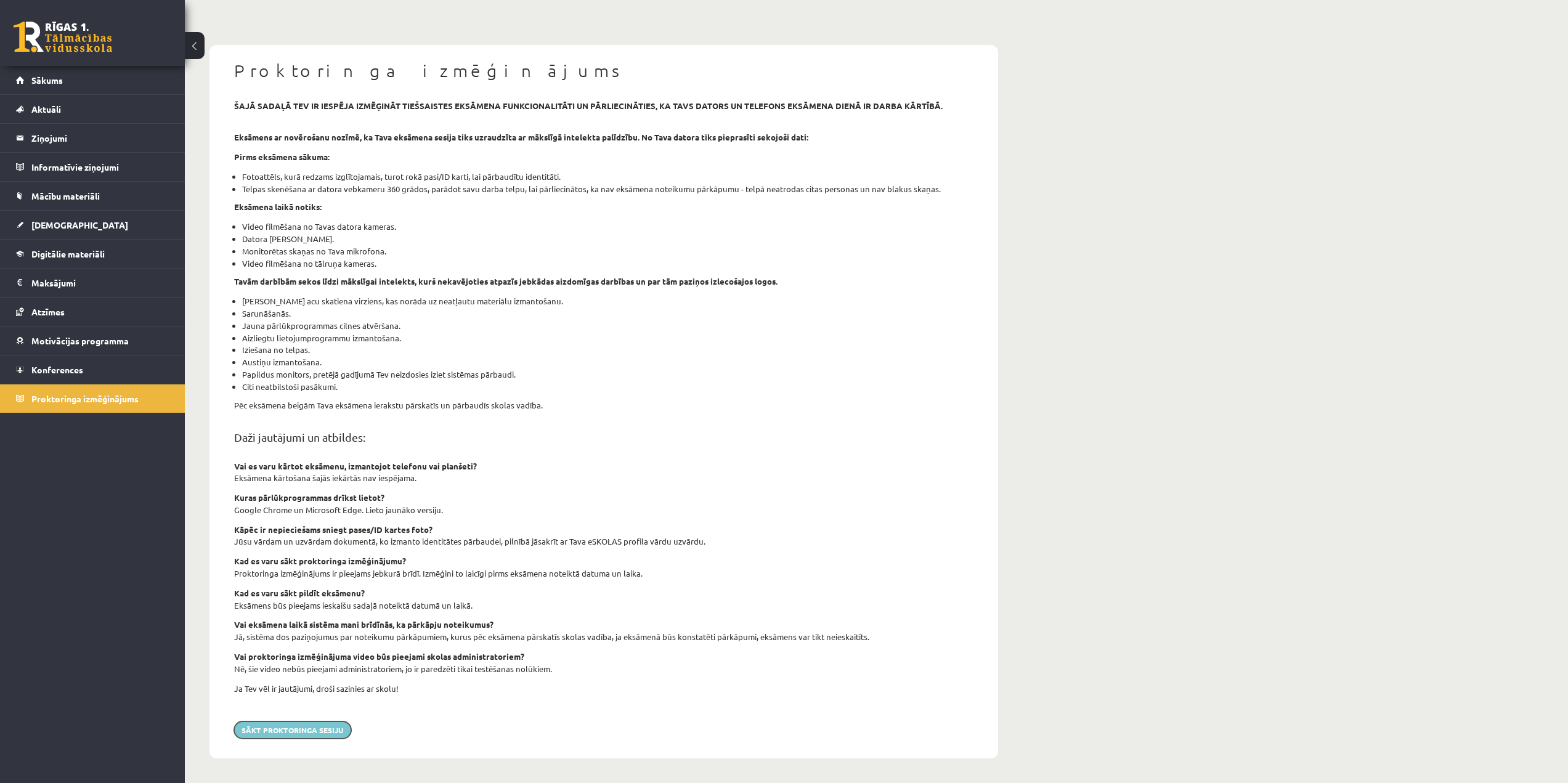
click at [327, 729] on button "Sākt proktoringa sesiju" at bounding box center [293, 731] width 117 height 17
click at [79, 82] on link "Sākums" at bounding box center [93, 80] width 154 height 28
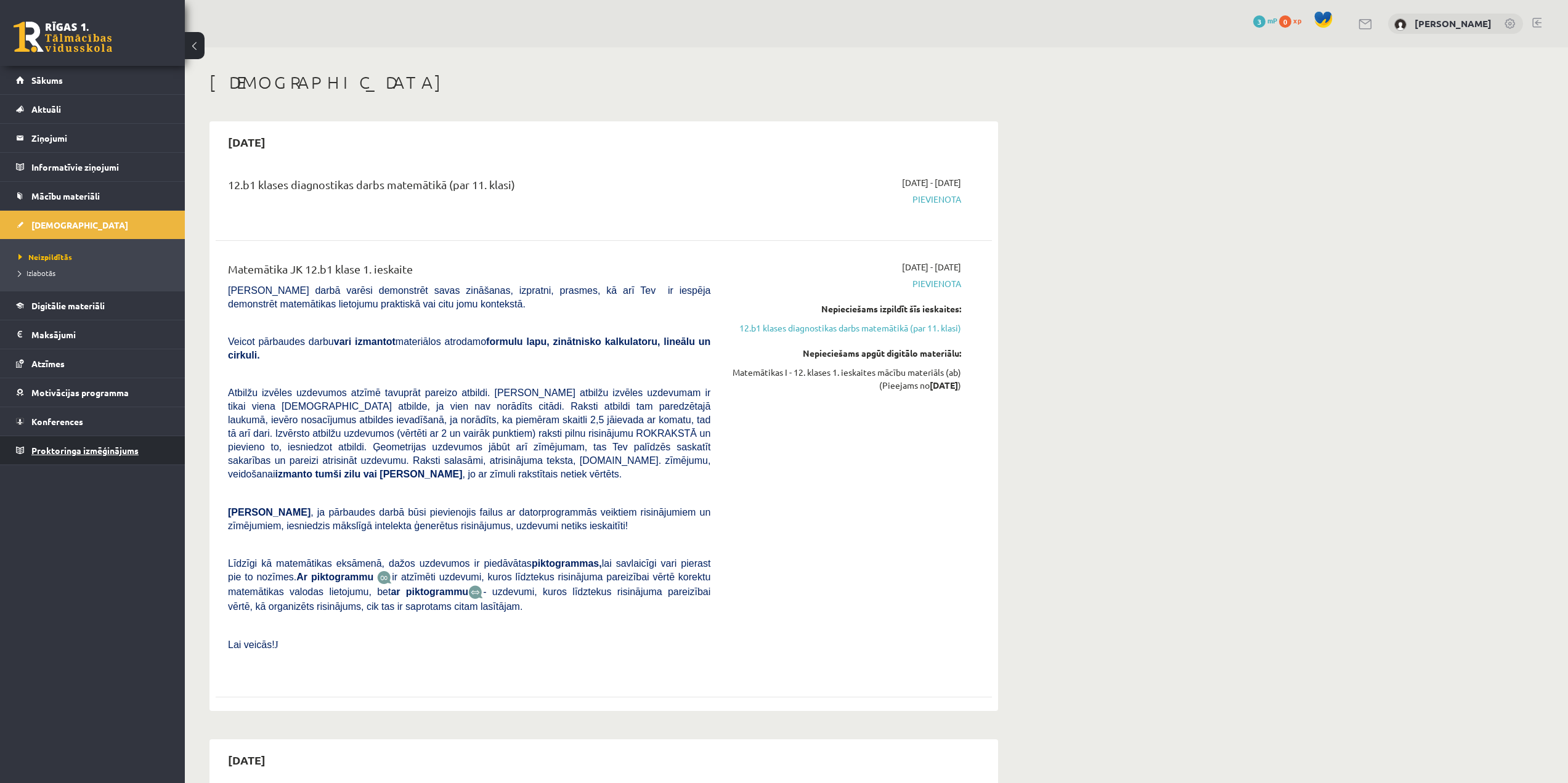
click at [74, 456] on link "Proktoringa izmēģinājums" at bounding box center [93, 450] width 154 height 28
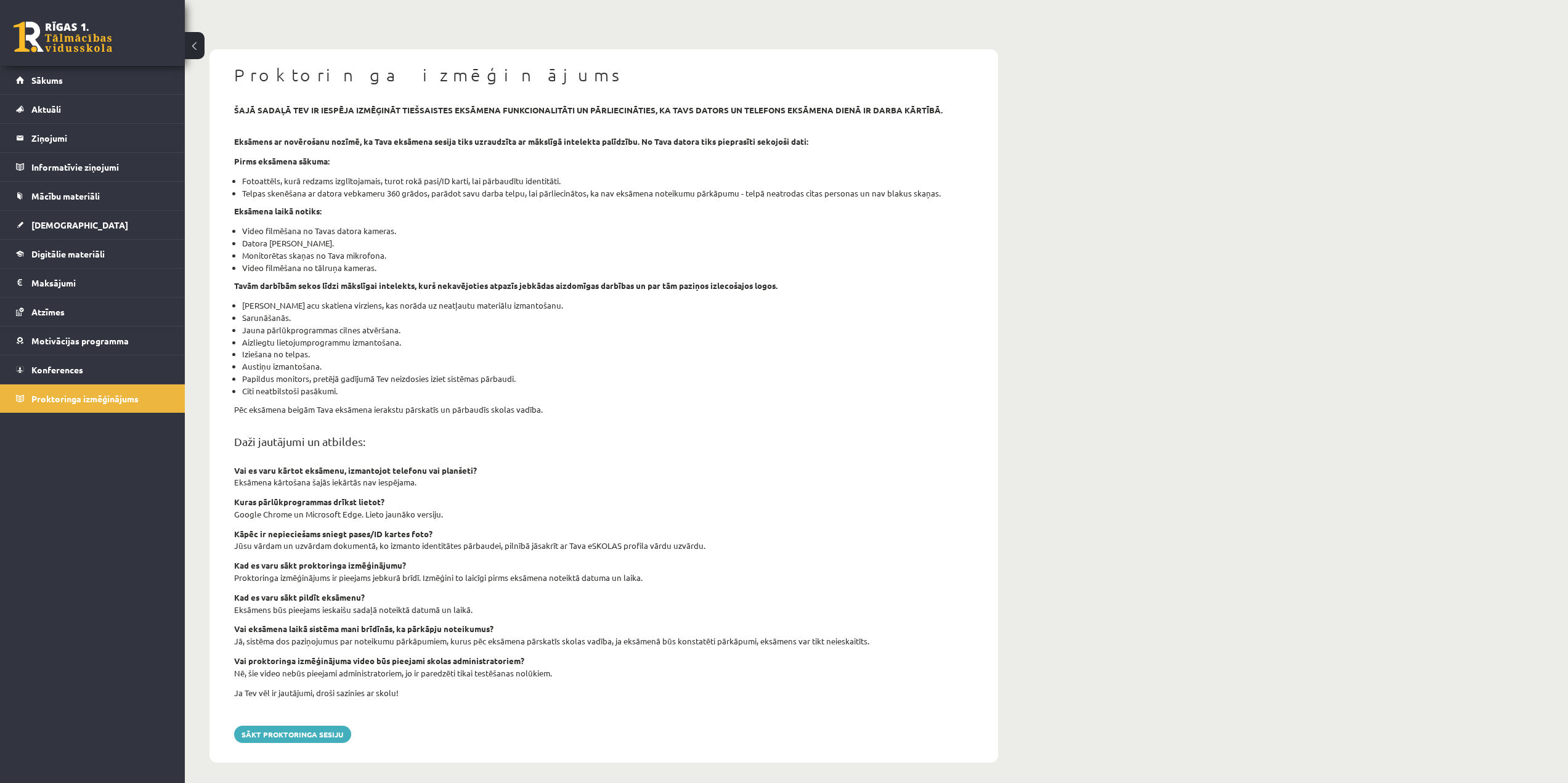
scroll to position [68, 0]
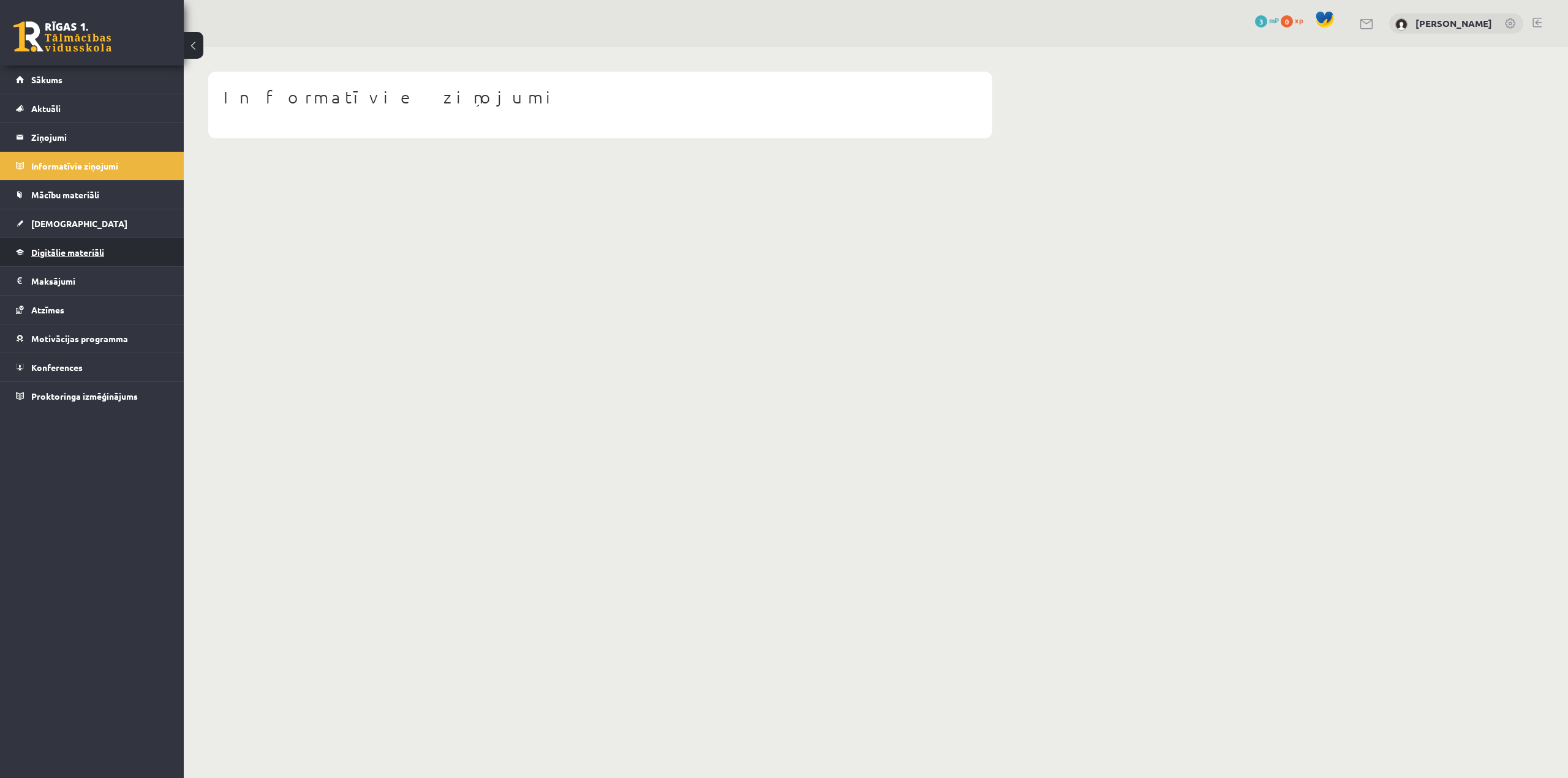
click at [83, 248] on span "Digitālie materiāli" at bounding box center [68, 252] width 73 height 11
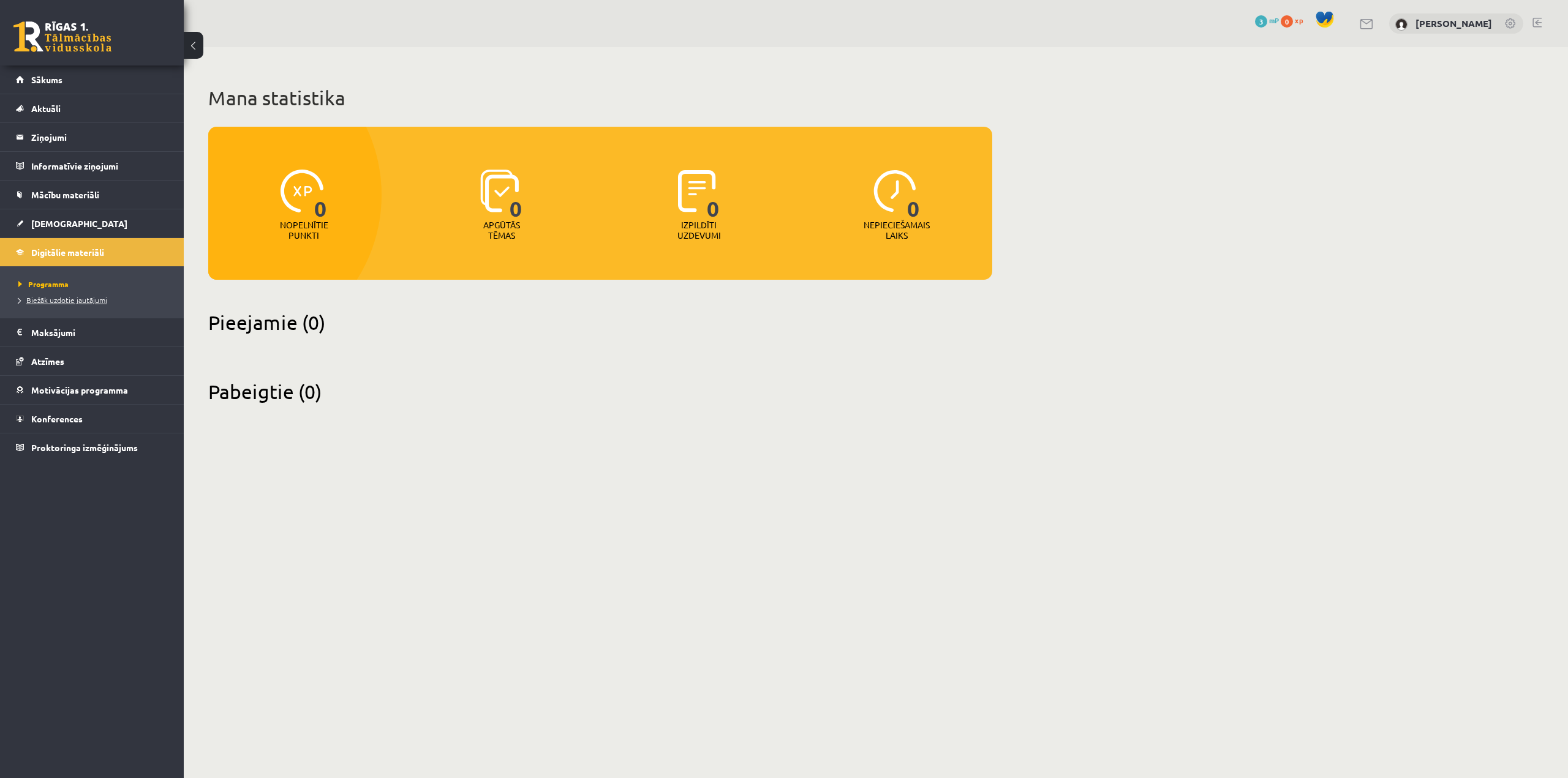
click at [77, 304] on link "Biežāk uzdotie jautājumi" at bounding box center [95, 300] width 153 height 11
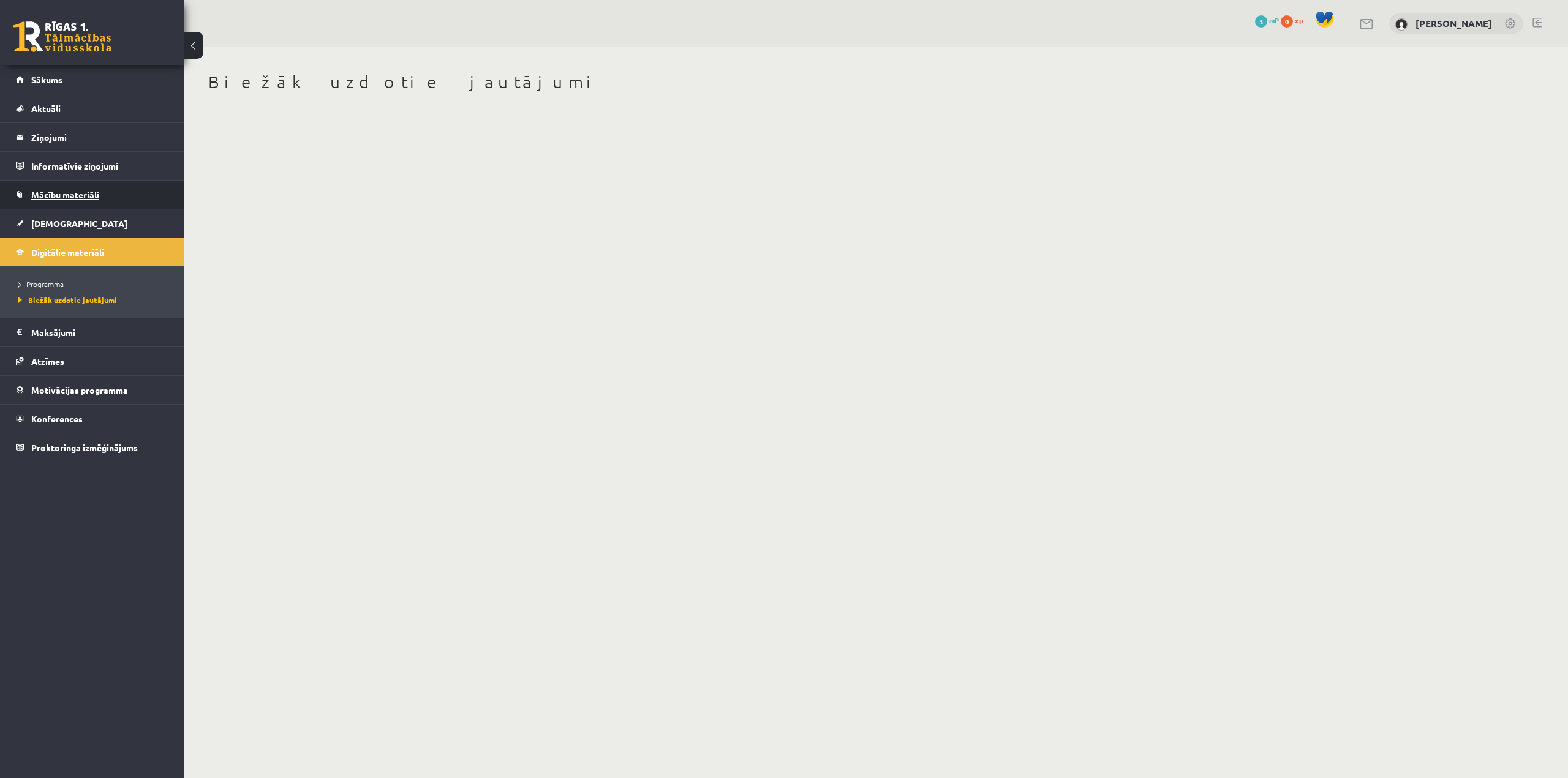
click at [108, 188] on link "Mācību materiāli" at bounding box center [92, 194] width 153 height 28
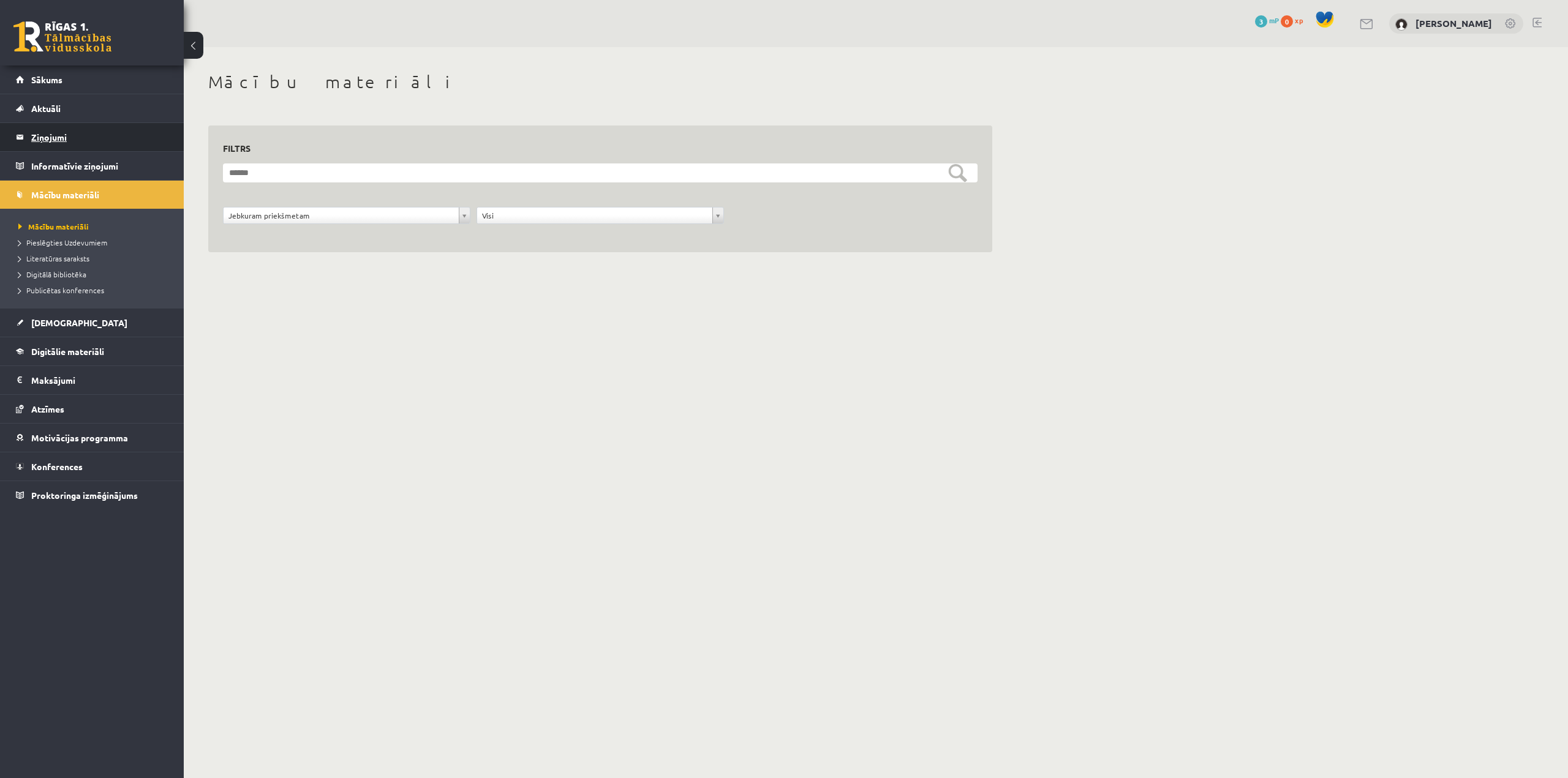
click at [67, 138] on legend "Ziņojumi 0" at bounding box center [100, 137] width 137 height 28
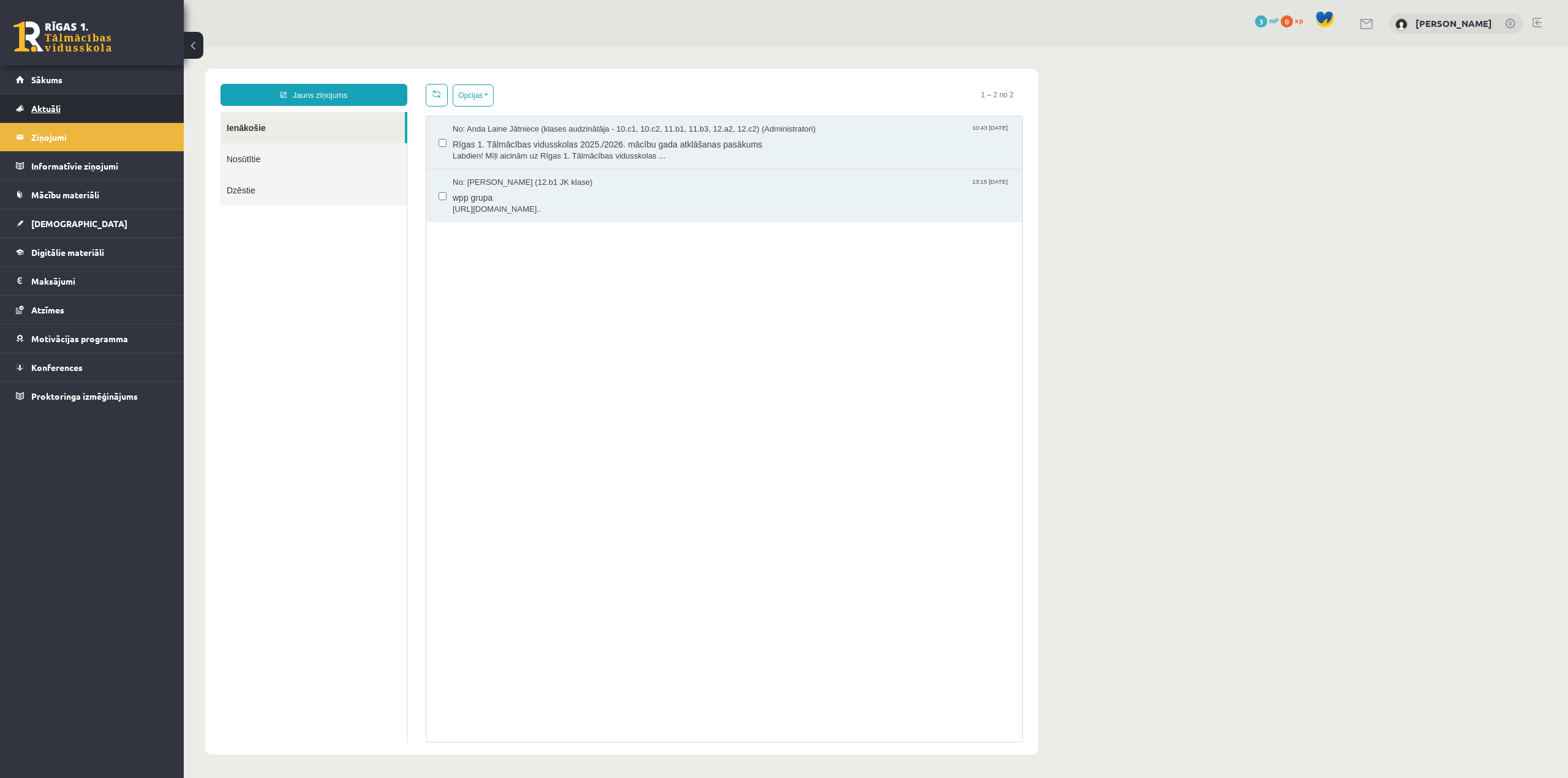
click at [63, 102] on link "Aktuāli" at bounding box center [92, 109] width 153 height 28
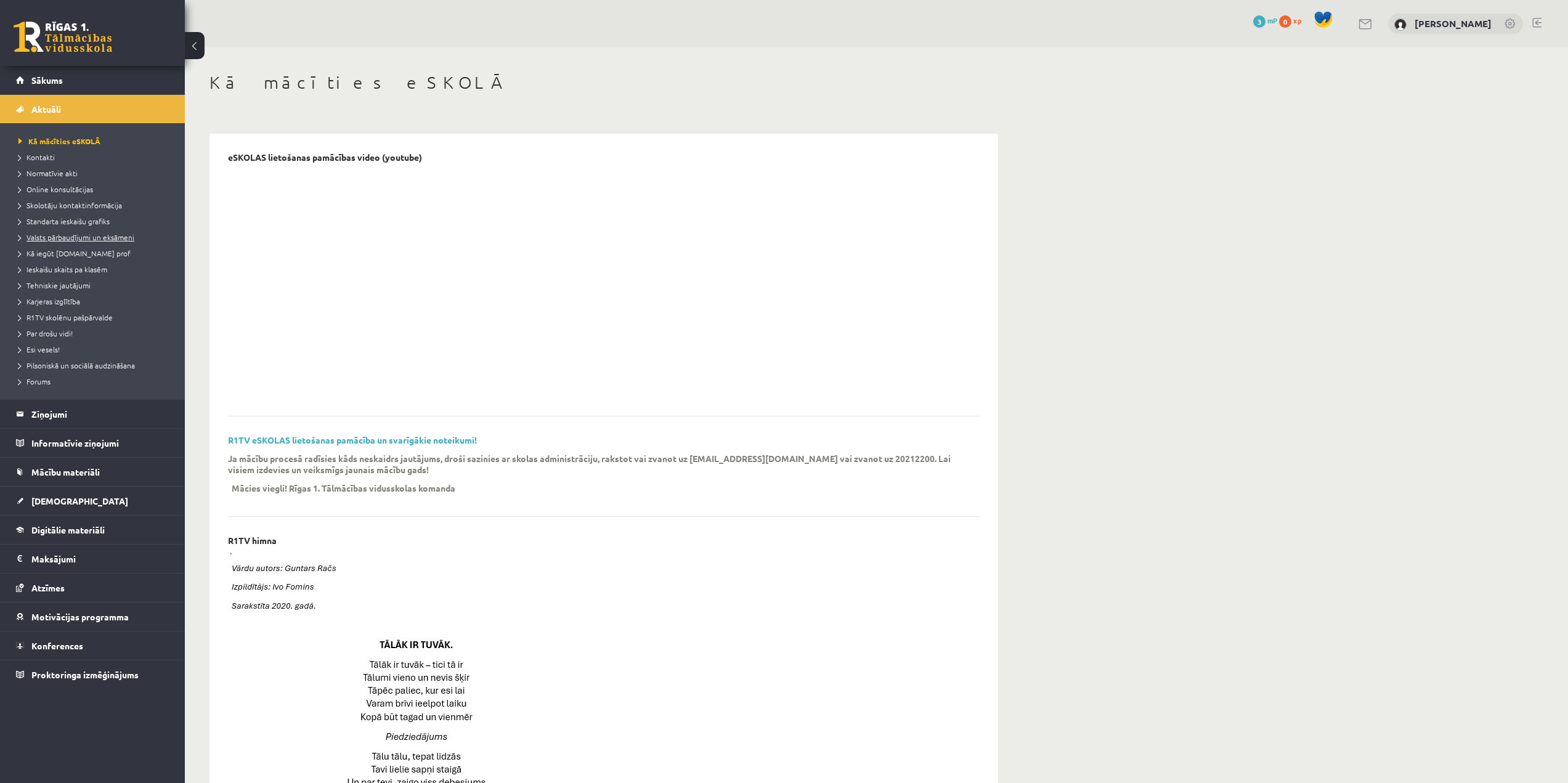
click at [95, 237] on span "Valsts pārbaudījumi un eksāmeni" at bounding box center [76, 237] width 116 height 10
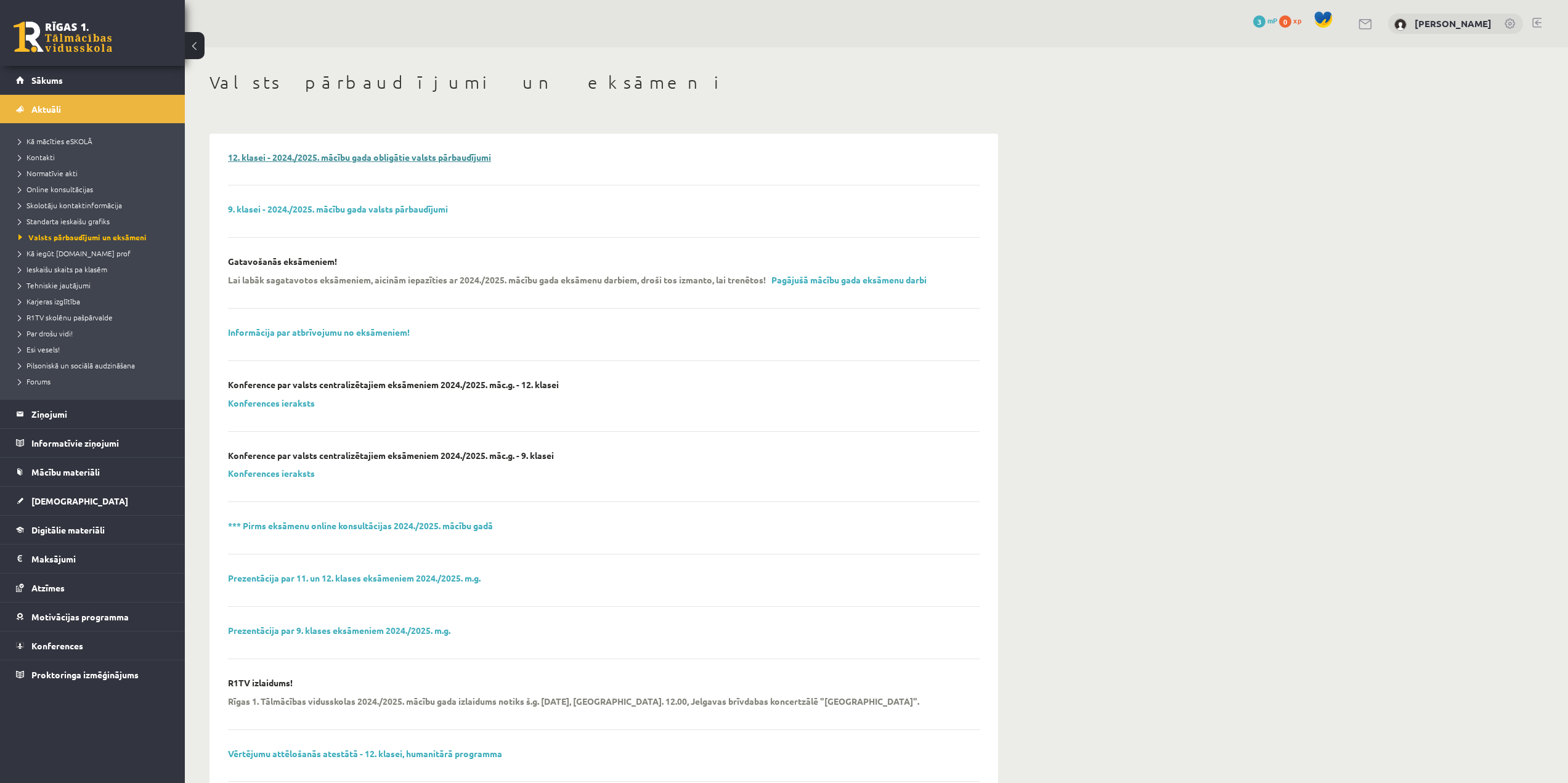
click at [352, 156] on link "12. klasei - 2024./2025. mācību gada obligātie valsts pārbaudījumi" at bounding box center [359, 156] width 263 height 11
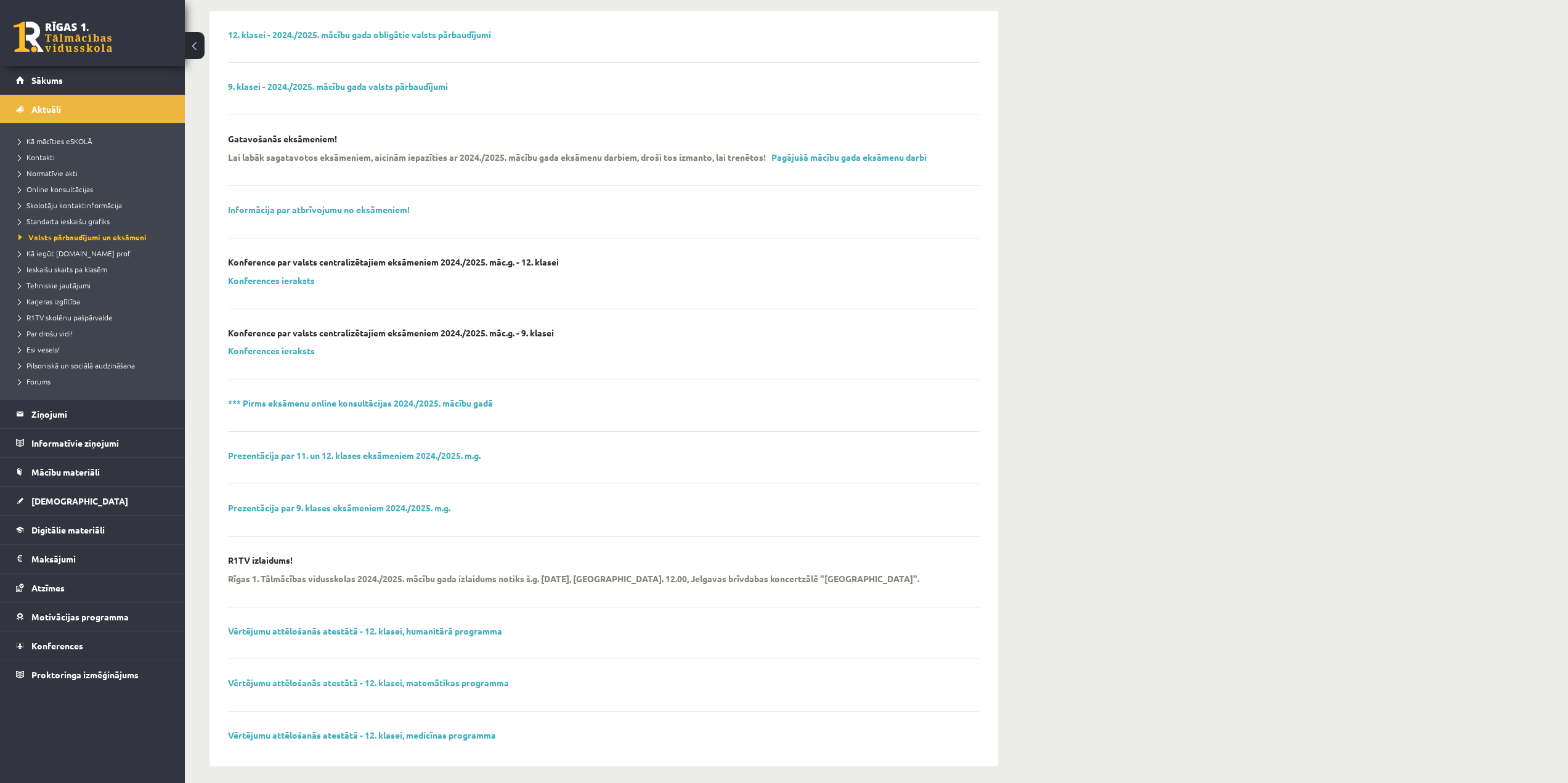
scroll to position [123, 0]
click at [407, 633] on link "Vērtējumu attēlošanās atestātā - 12. klasei, humanitārā programma" at bounding box center [365, 630] width 274 height 11
click at [296, 280] on link "Konferences ieraksts" at bounding box center [271, 280] width 87 height 11
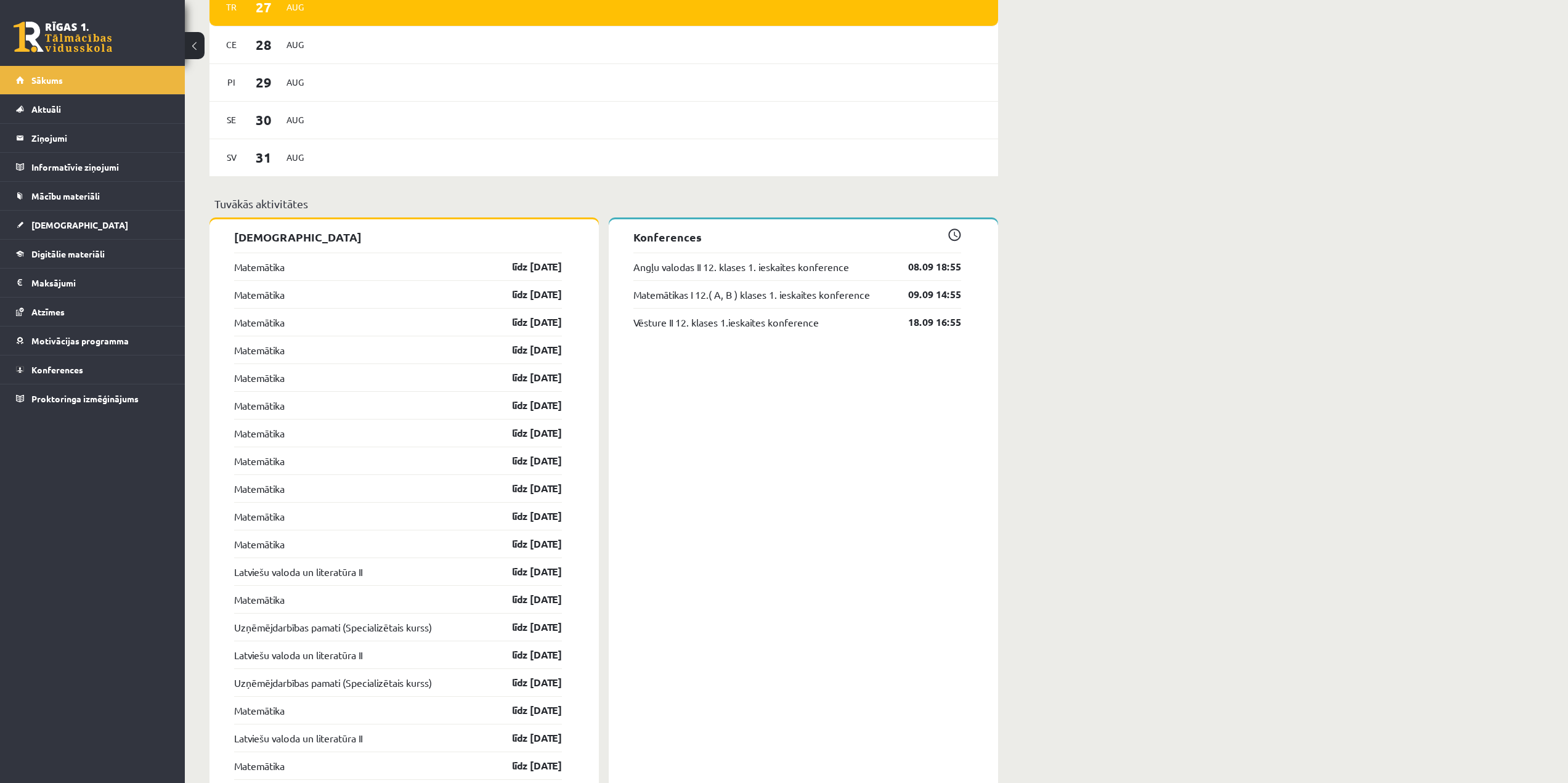
scroll to position [863, 0]
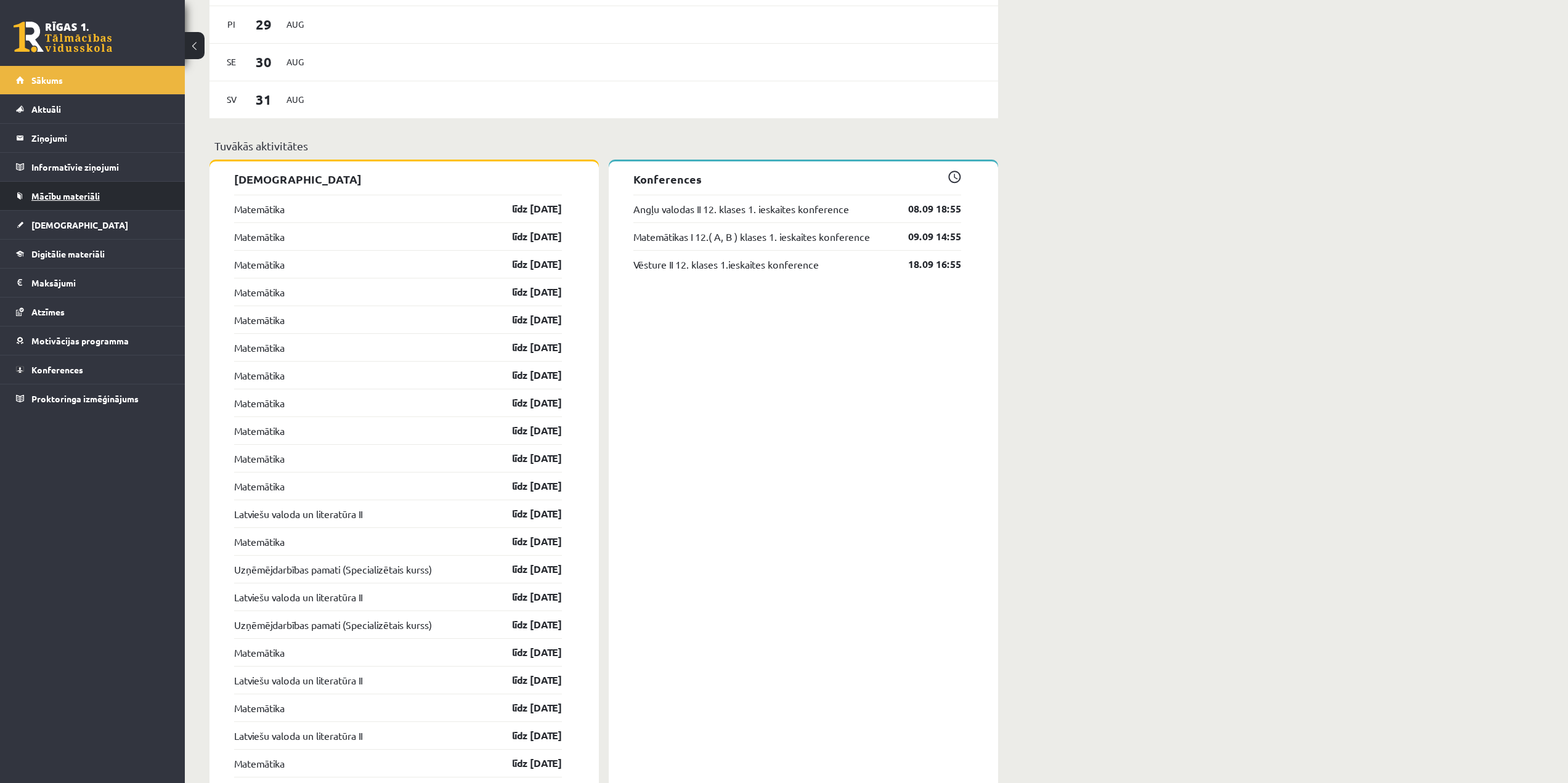
click at [87, 197] on span "Mācību materiāli" at bounding box center [66, 196] width 68 height 11
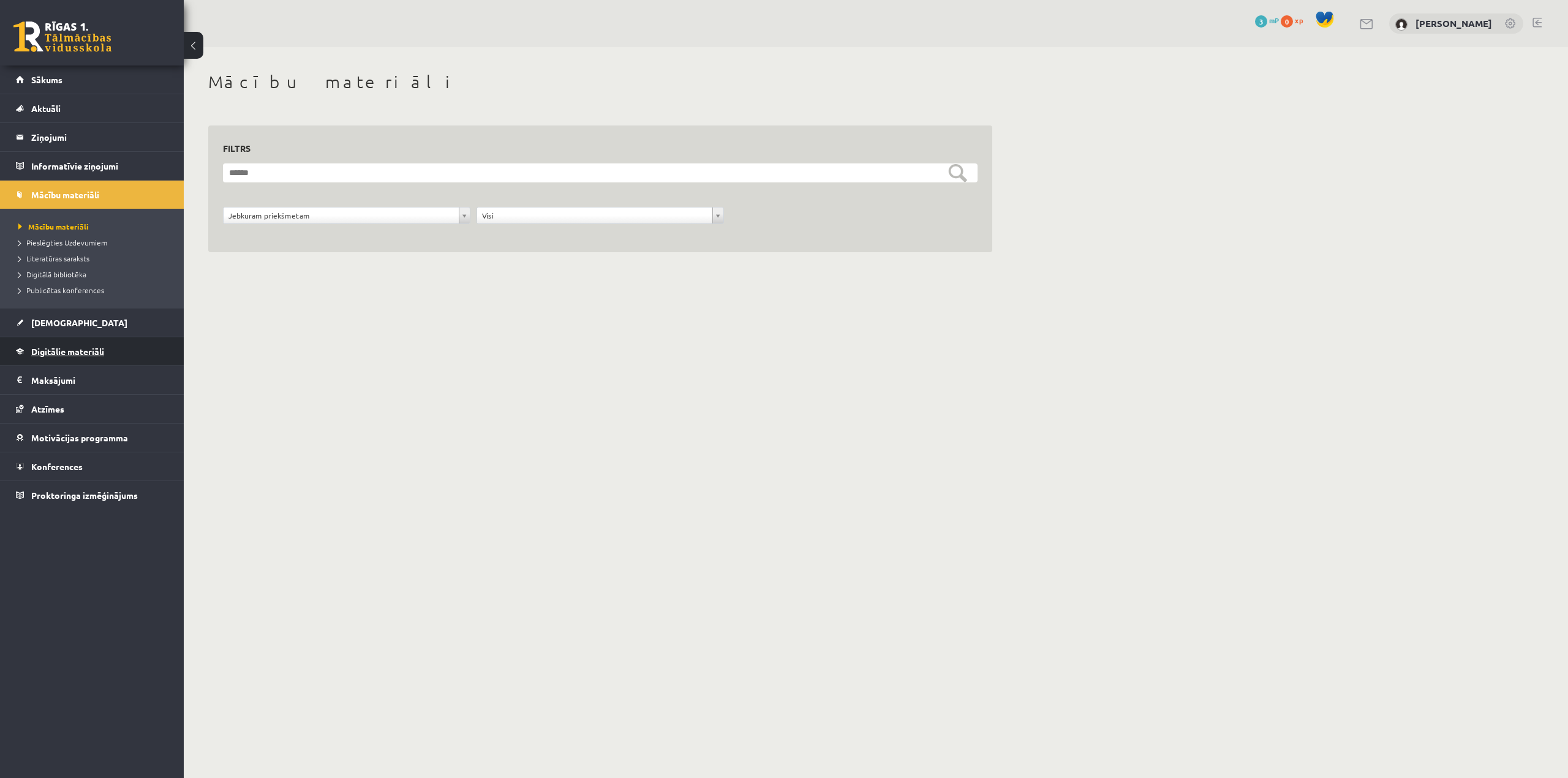
click at [79, 347] on span "Digitālie materiāli" at bounding box center [68, 351] width 73 height 11
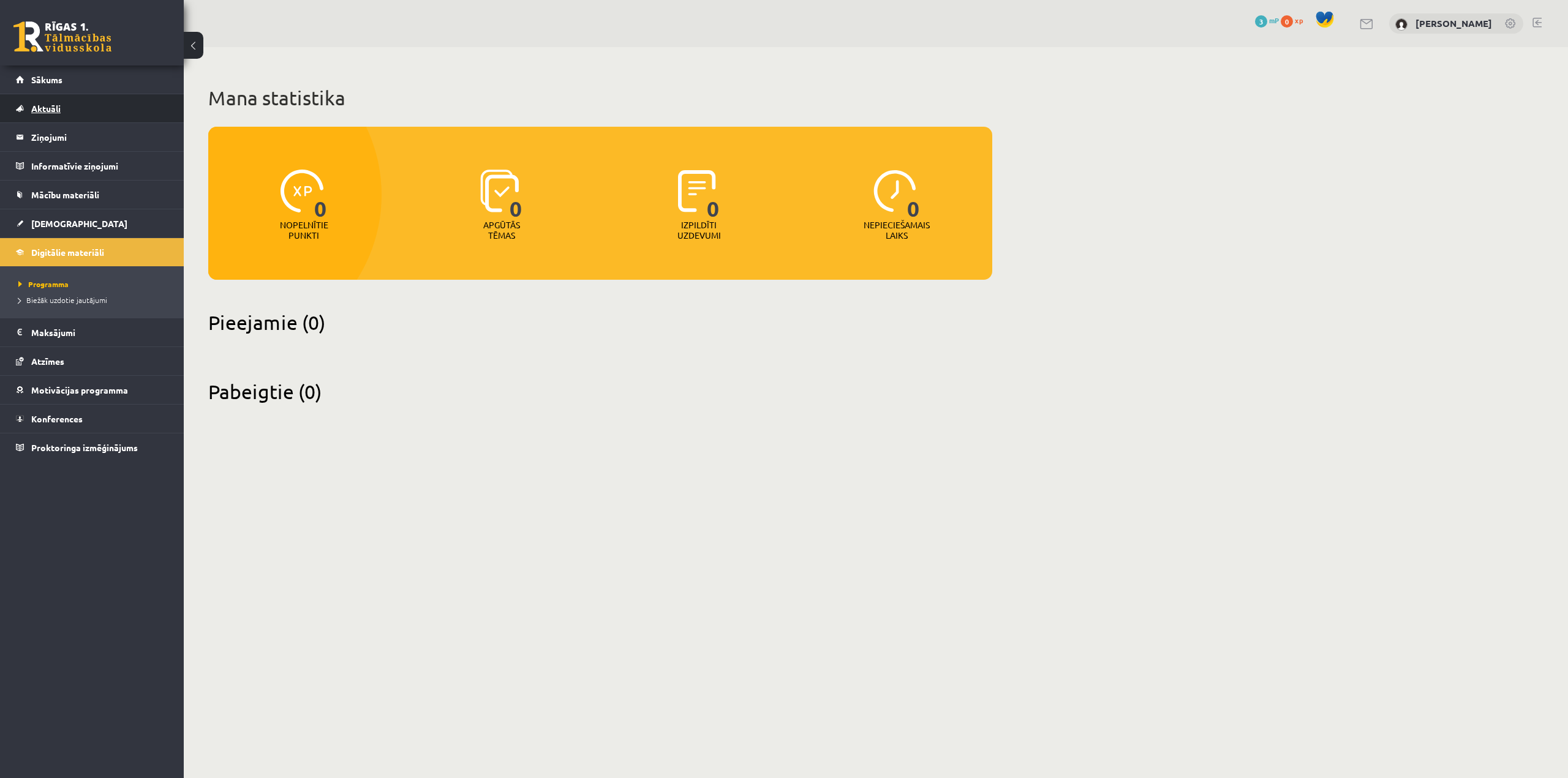
click at [81, 114] on link "Aktuāli" at bounding box center [92, 109] width 153 height 28
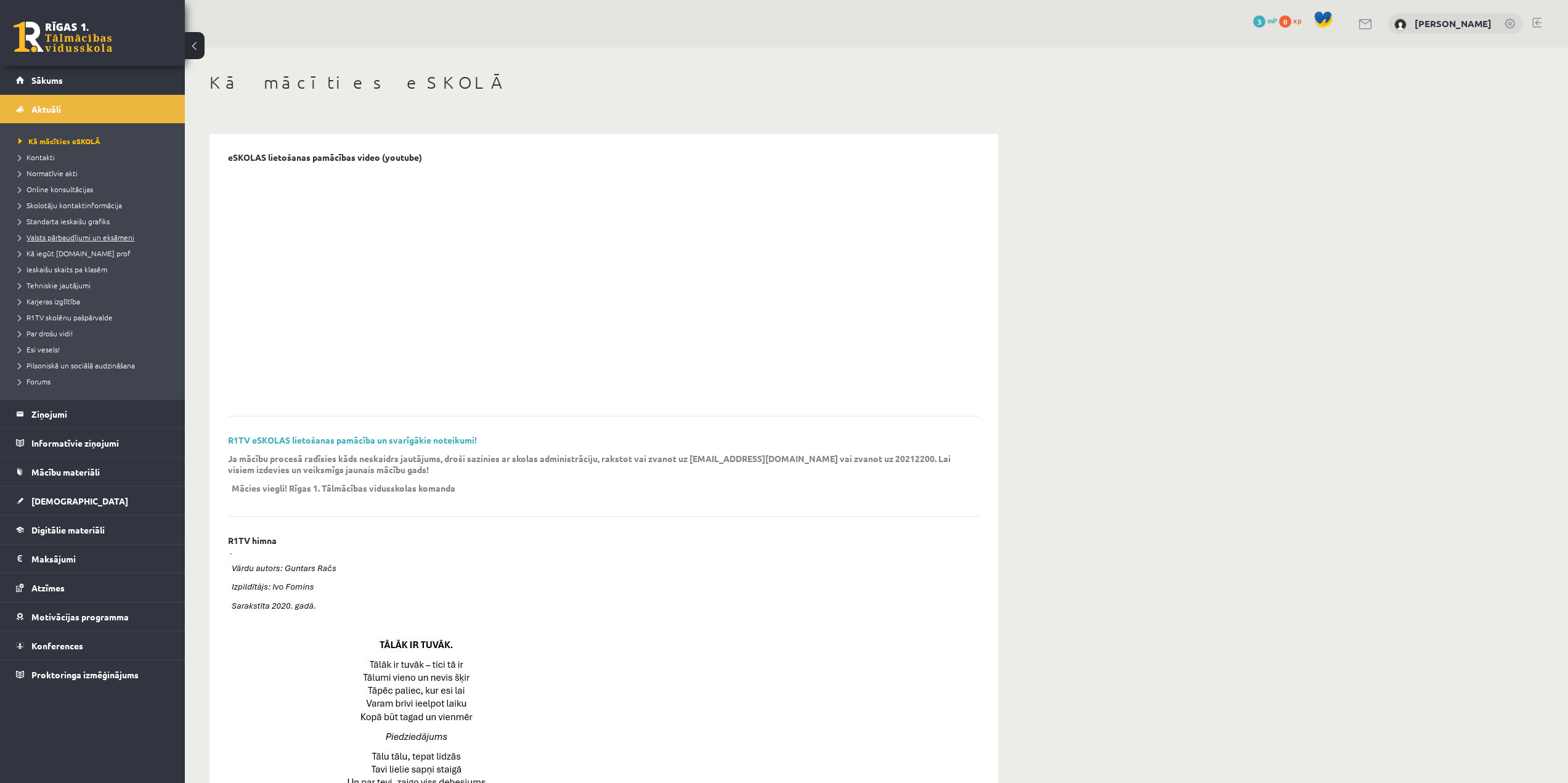
click at [84, 239] on span "Valsts pārbaudījumi un eksāmeni" at bounding box center [76, 237] width 116 height 10
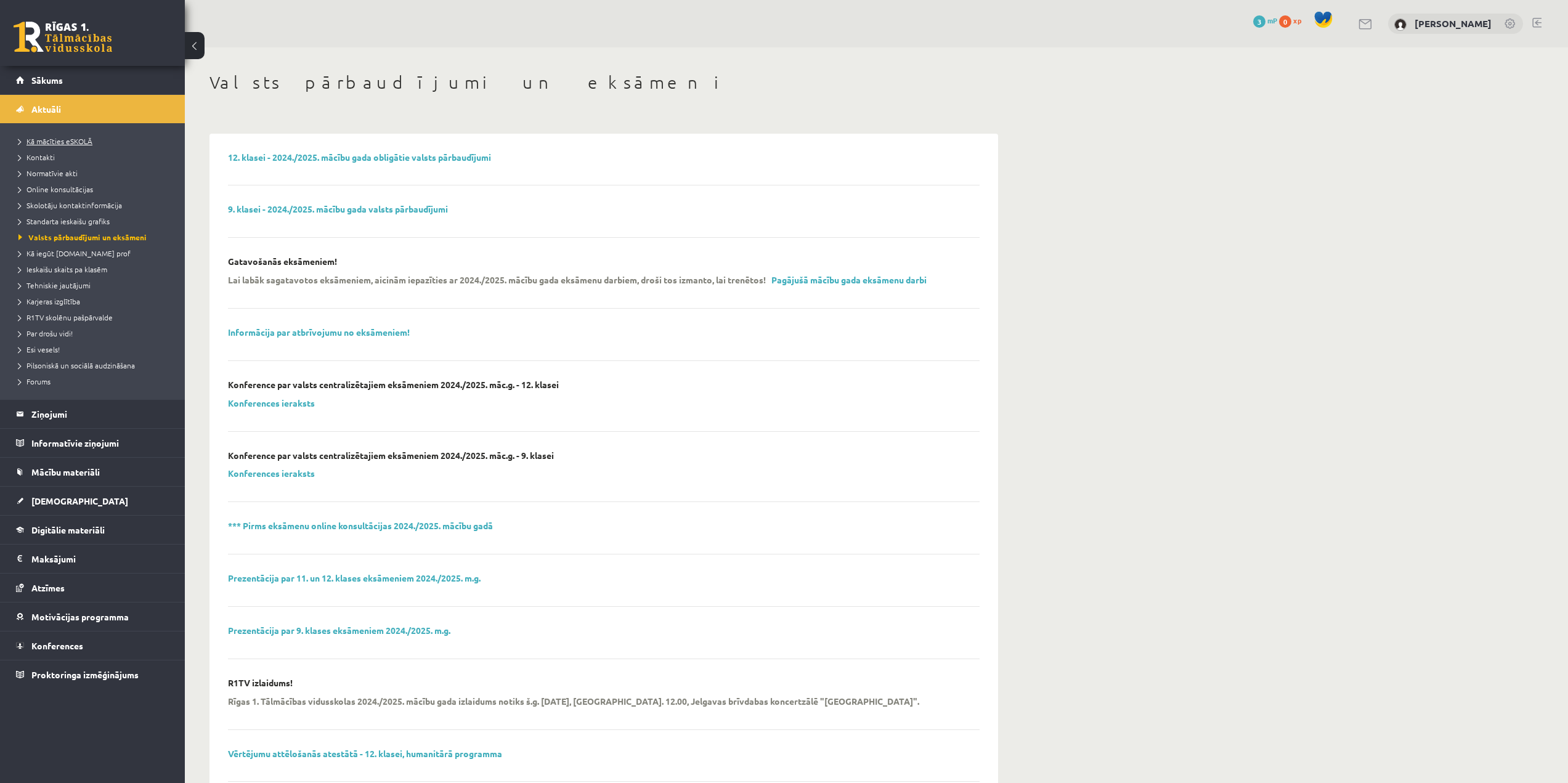
click at [85, 142] on span "Kā mācīties eSKOLĀ" at bounding box center [55, 141] width 74 height 10
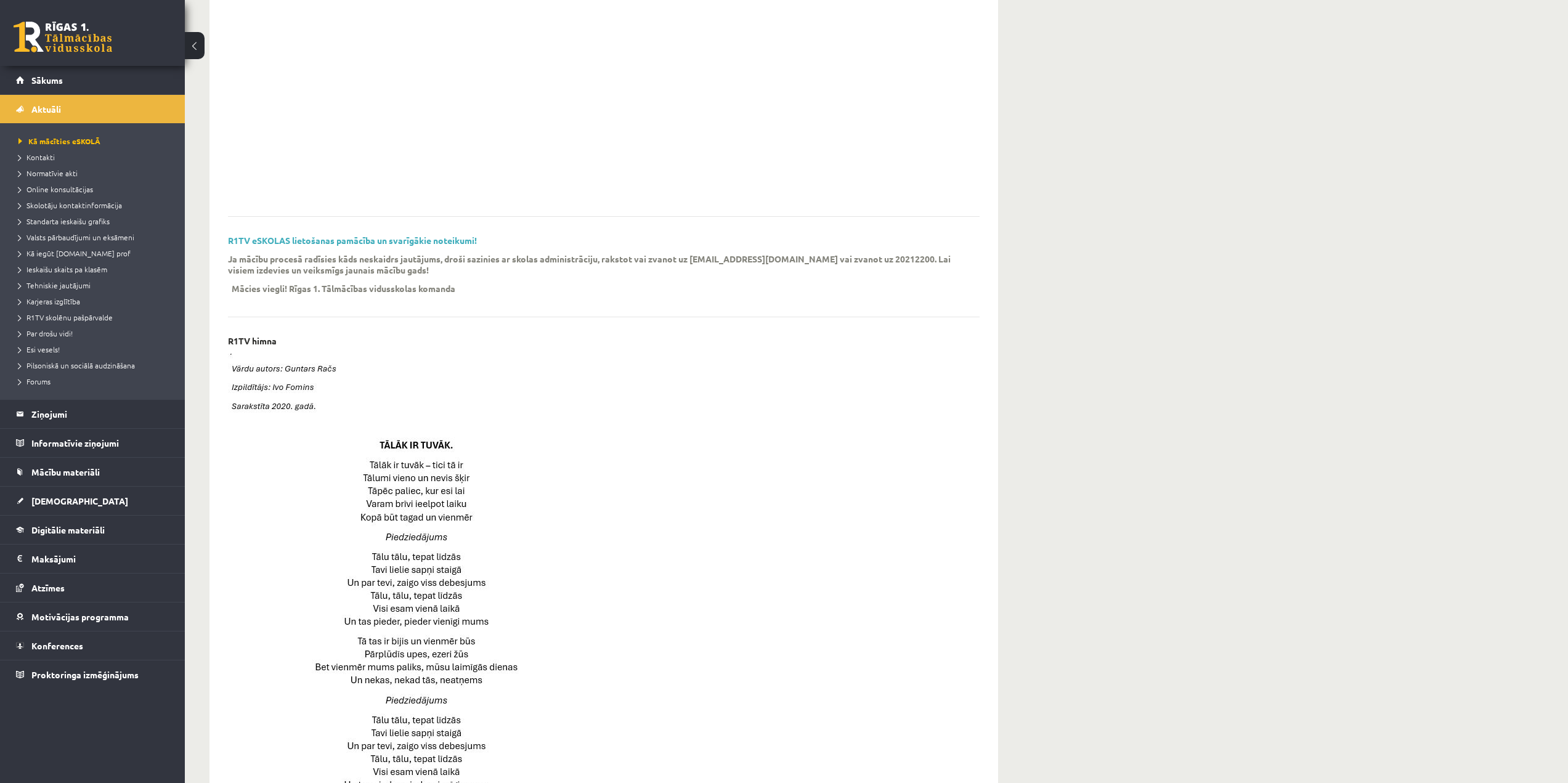
scroll to position [190, 0]
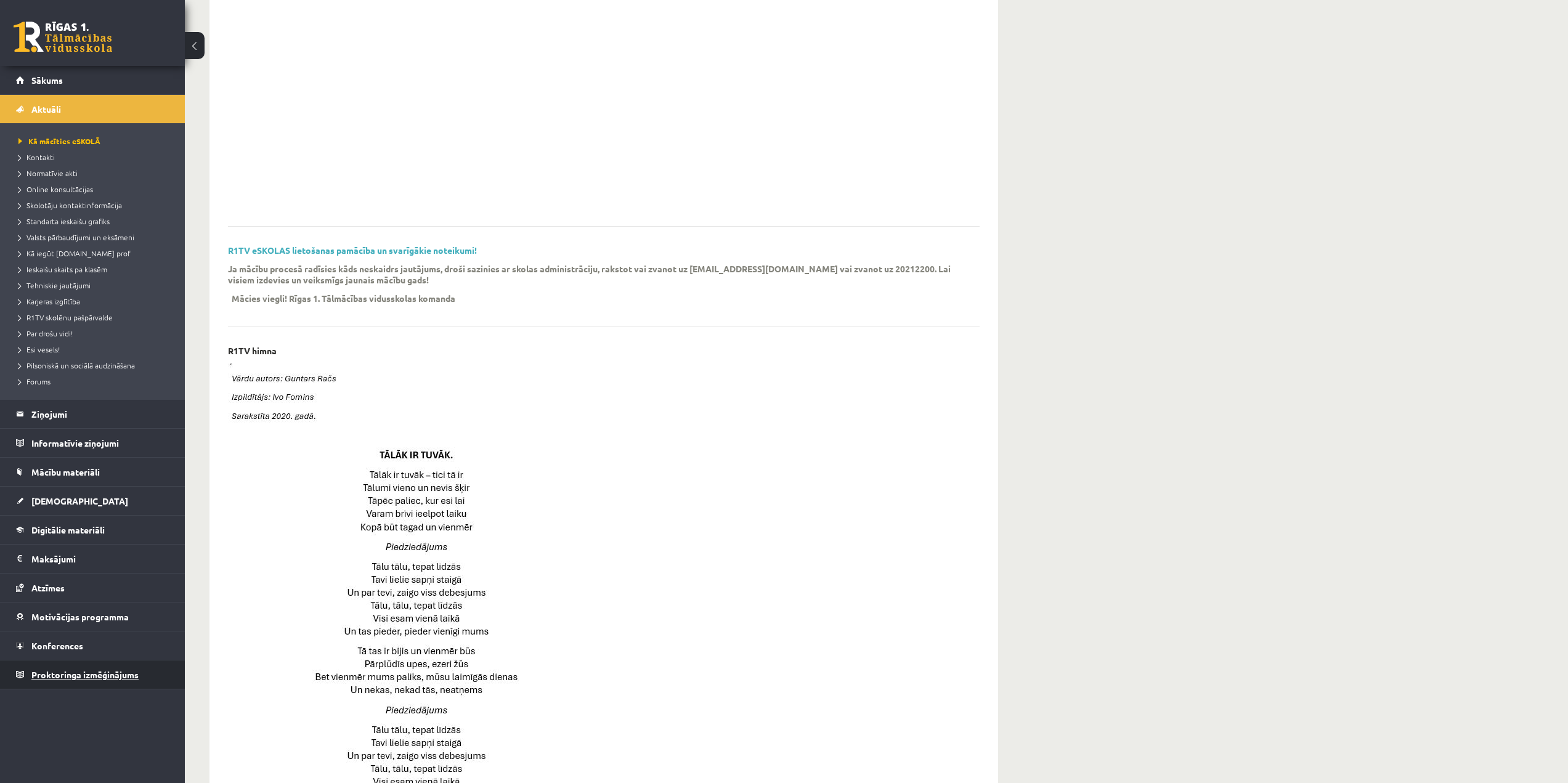
click at [109, 677] on span "Proktoringa izmēģinājums" at bounding box center [85, 675] width 108 height 11
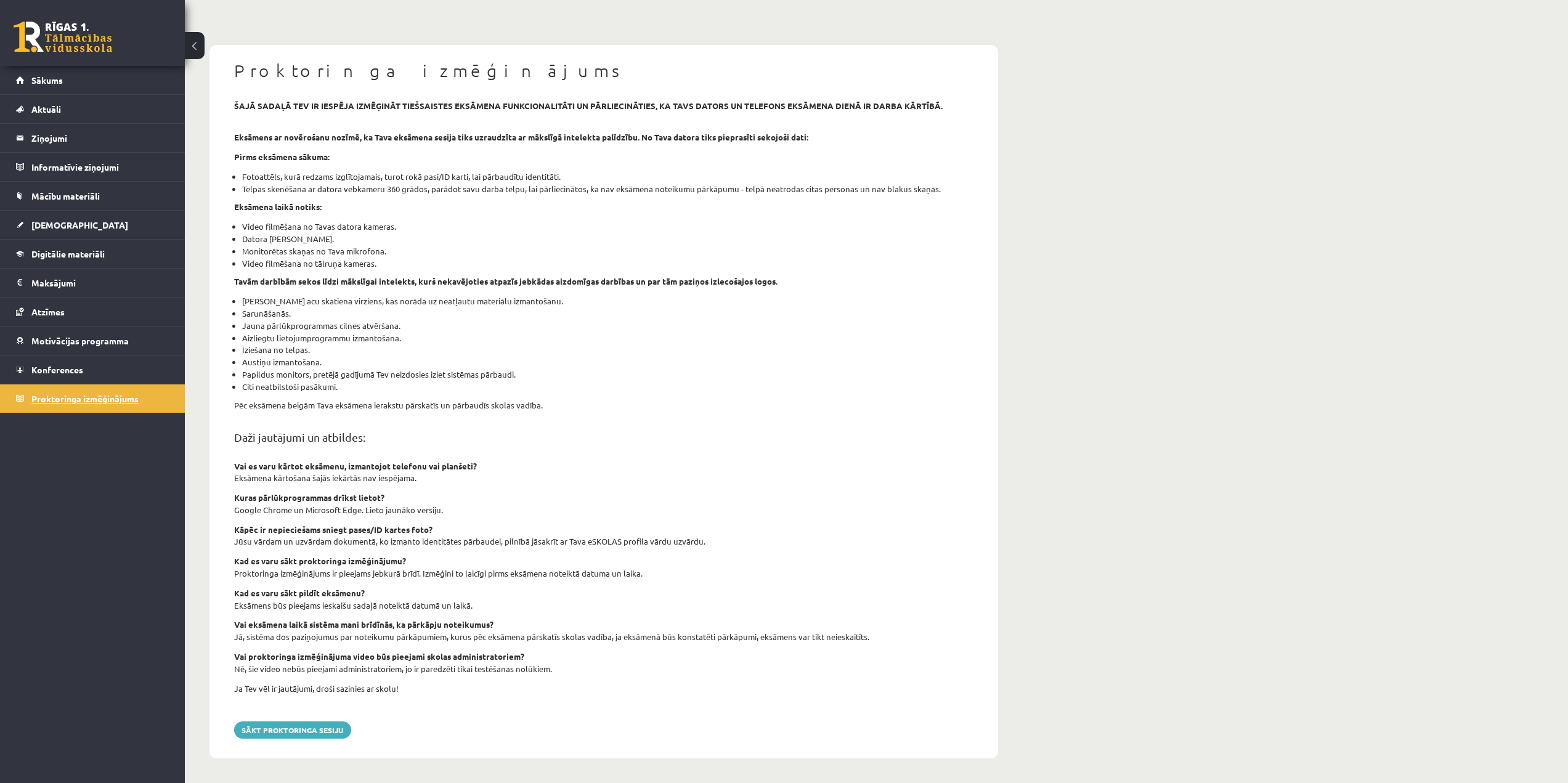
scroll to position [68, 0]
drag, startPoint x: 430, startPoint y: 281, endPoint x: 634, endPoint y: 239, distance: 208.3
click at [635, 239] on li "Datora ekrāna koplietošana." at bounding box center [607, 239] width 732 height 12
click at [117, 80] on link "Sākums" at bounding box center [93, 80] width 154 height 28
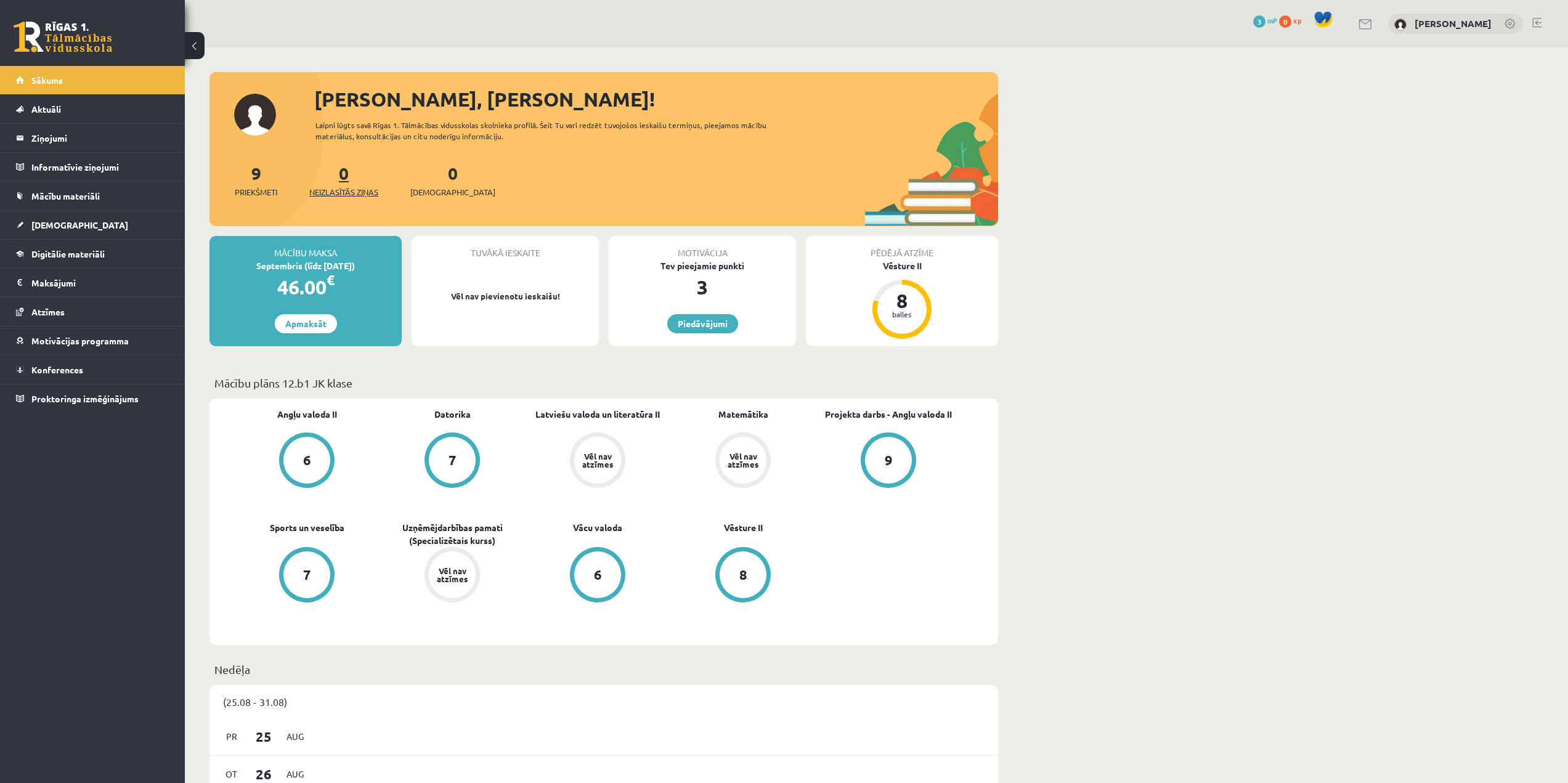
click at [336, 187] on span "Neizlasītās ziņas" at bounding box center [343, 192] width 69 height 12
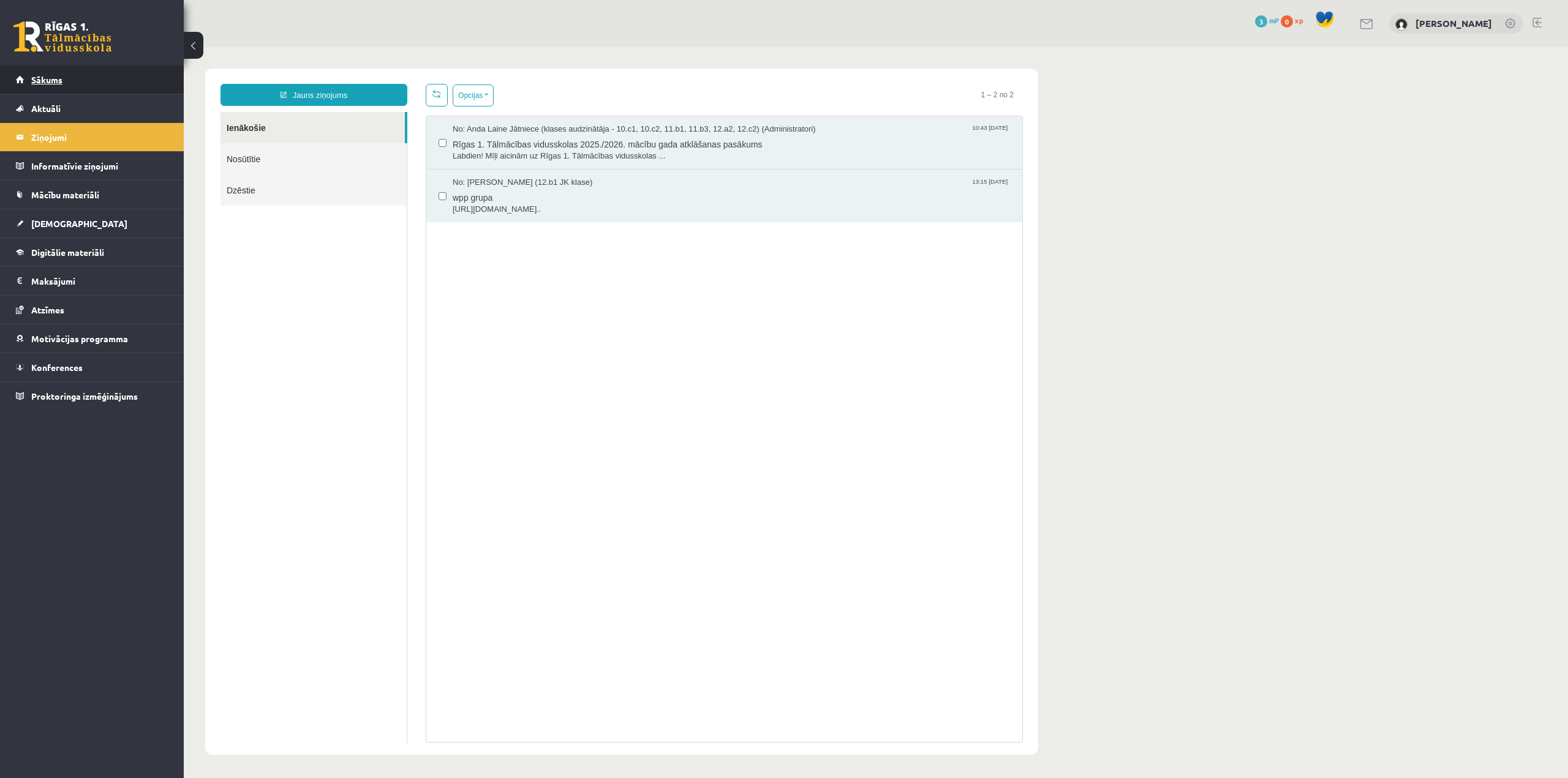
click at [89, 90] on link "Sākums" at bounding box center [92, 79] width 153 height 28
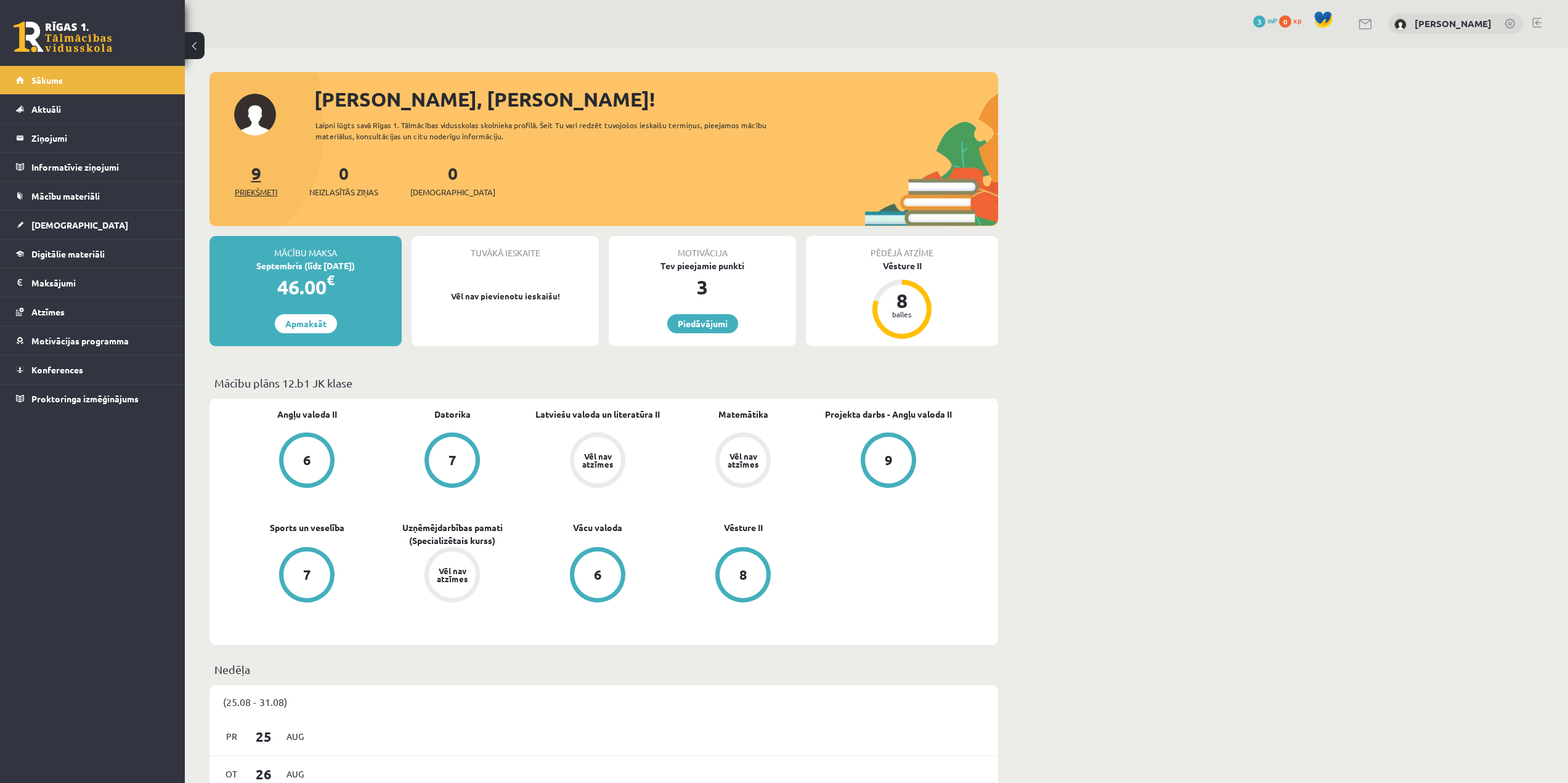
click at [258, 186] on span "Priekšmeti" at bounding box center [256, 192] width 43 height 12
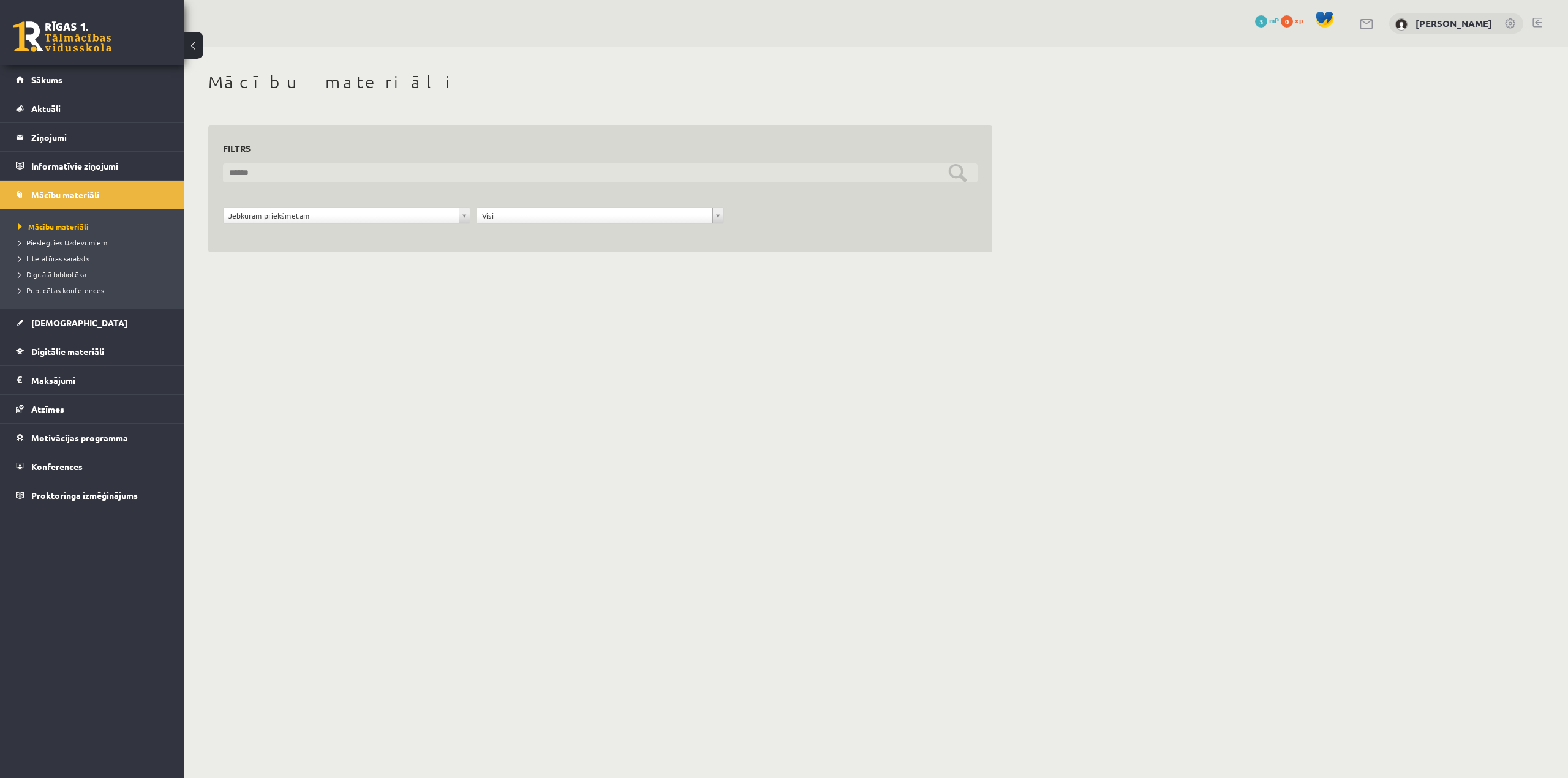
click at [352, 168] on input "text" at bounding box center [600, 173] width 755 height 19
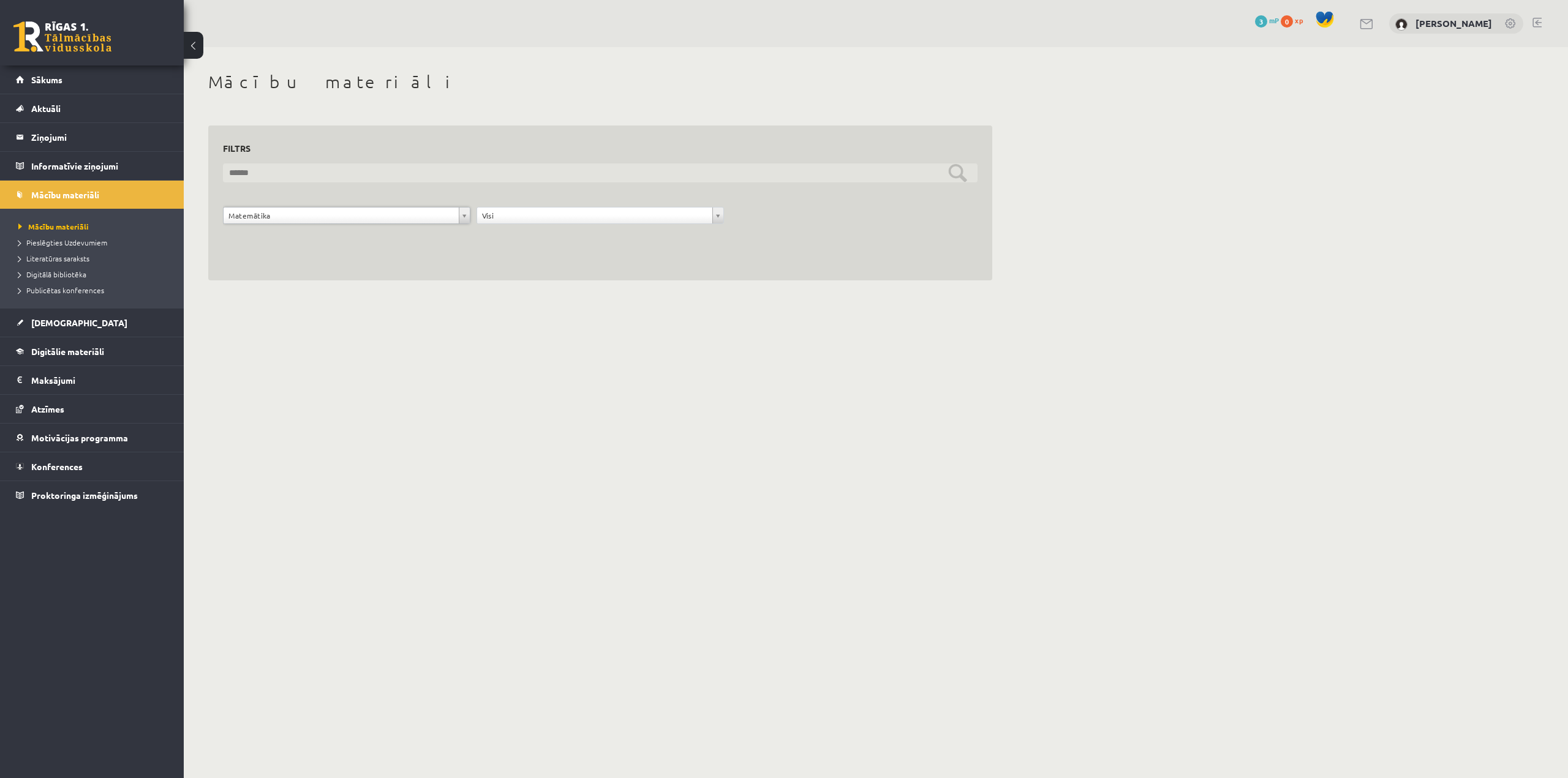
click at [371, 174] on input "text" at bounding box center [600, 173] width 755 height 19
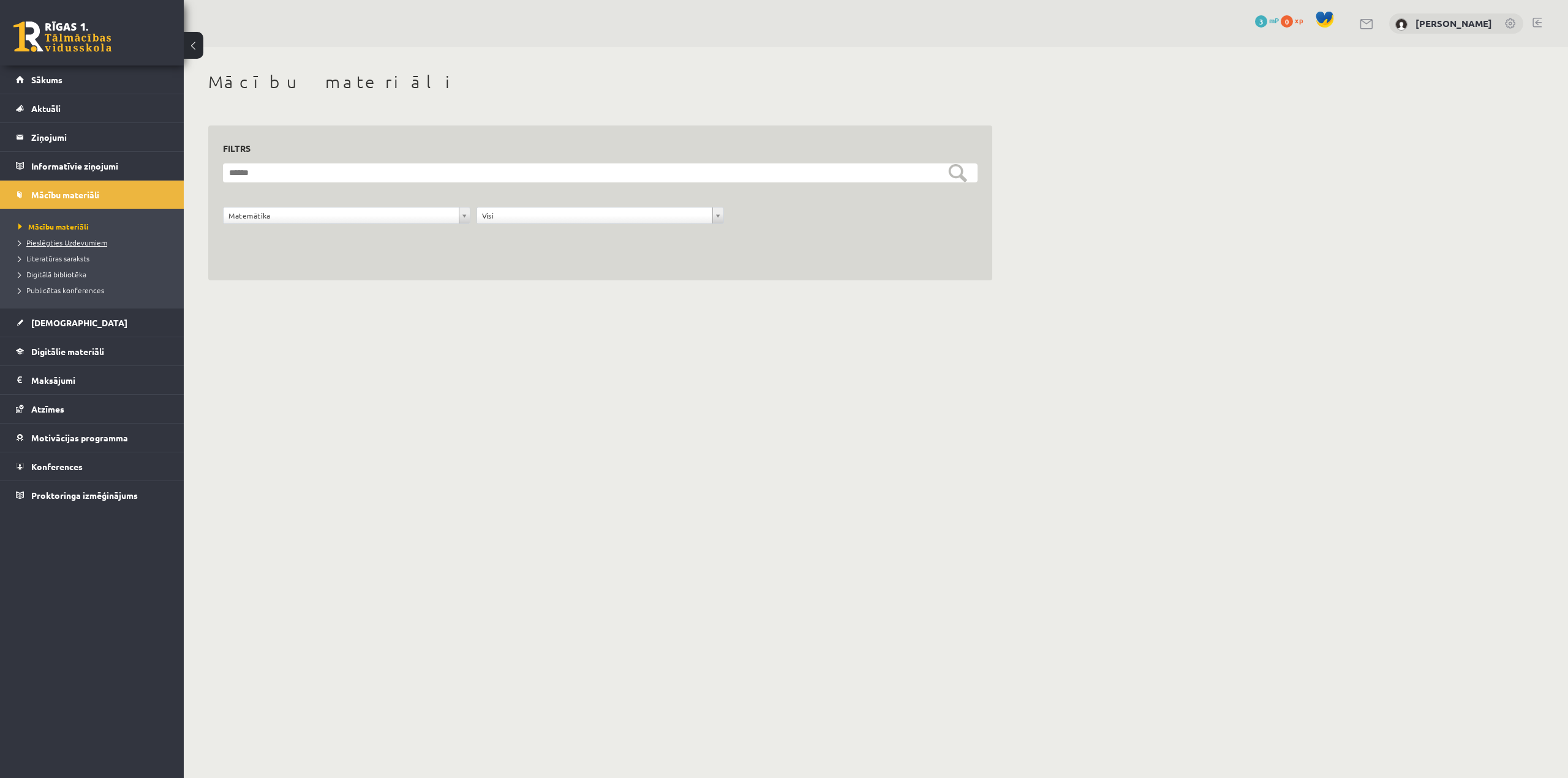
click at [95, 246] on link "Pieslēgties Uzdevumiem" at bounding box center [95, 242] width 153 height 11
click at [91, 244] on span "Pieslēgties Uzdevumiem" at bounding box center [67, 242] width 97 height 10
click at [66, 260] on span "Literatūras saraksts" at bounding box center [54, 258] width 71 height 10
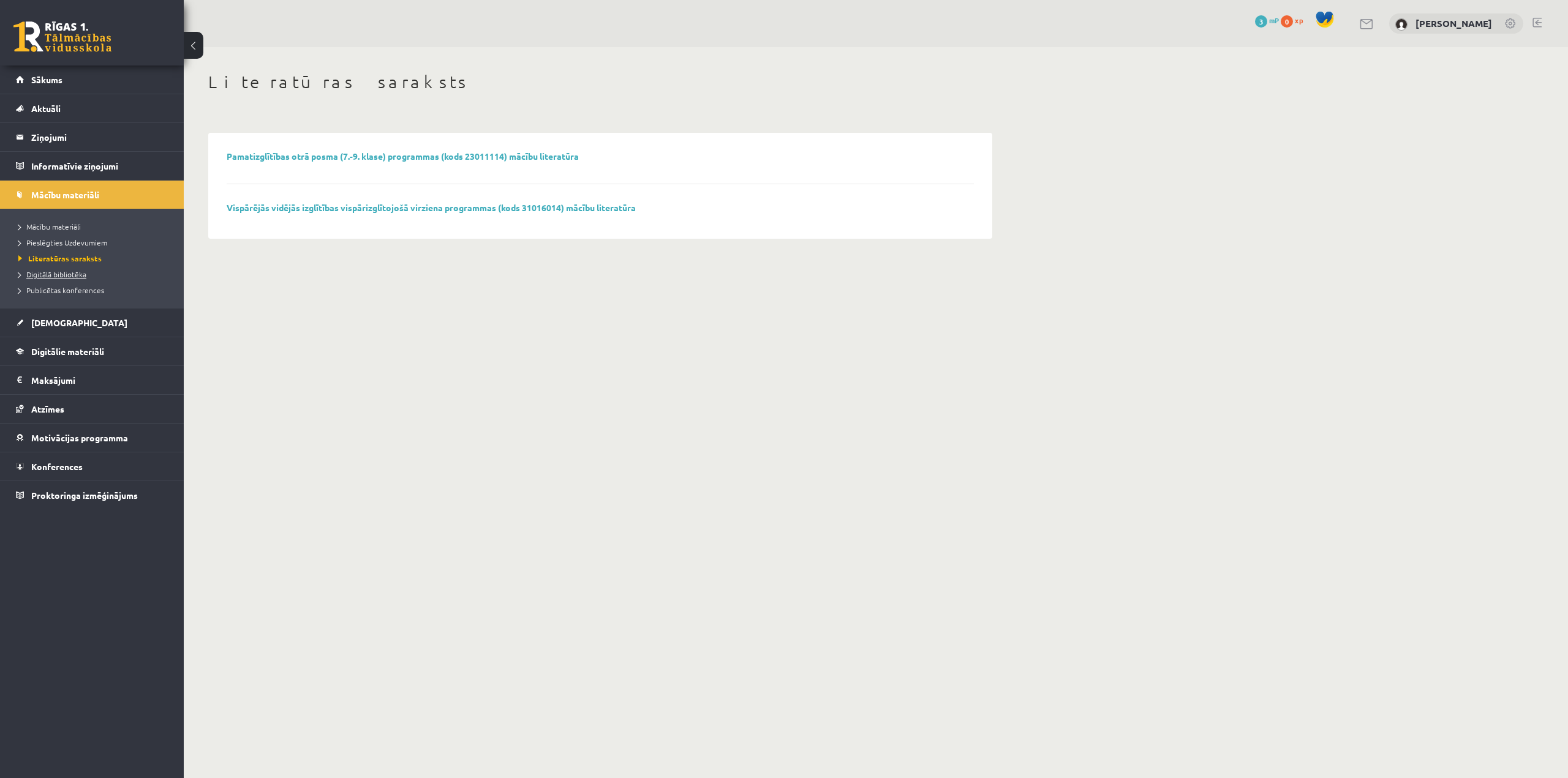
click at [69, 277] on span "Digitālā bibliotēka" at bounding box center [52, 274] width 68 height 10
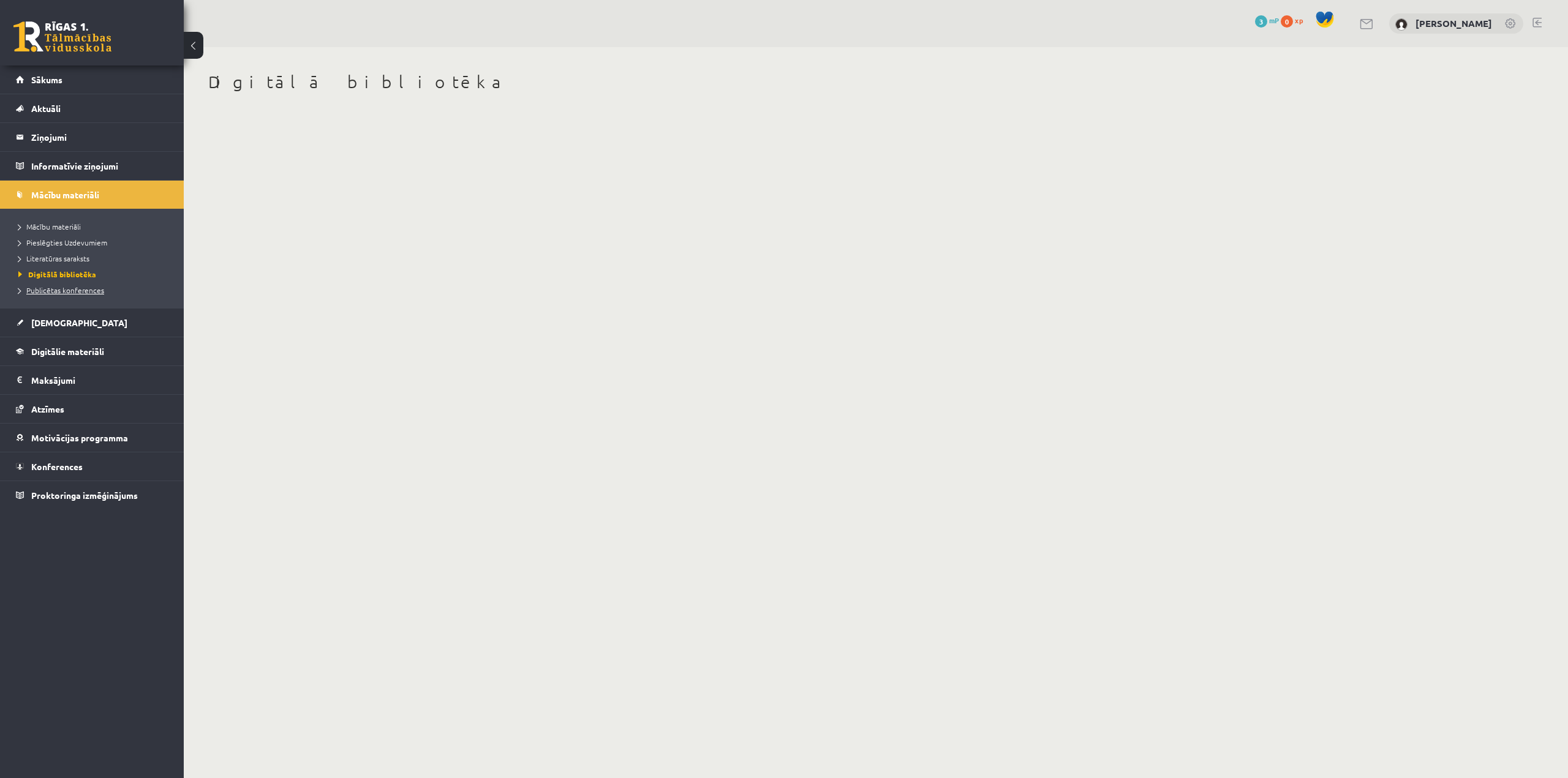
click at [78, 289] on span "Publicētas konferences" at bounding box center [61, 290] width 86 height 10
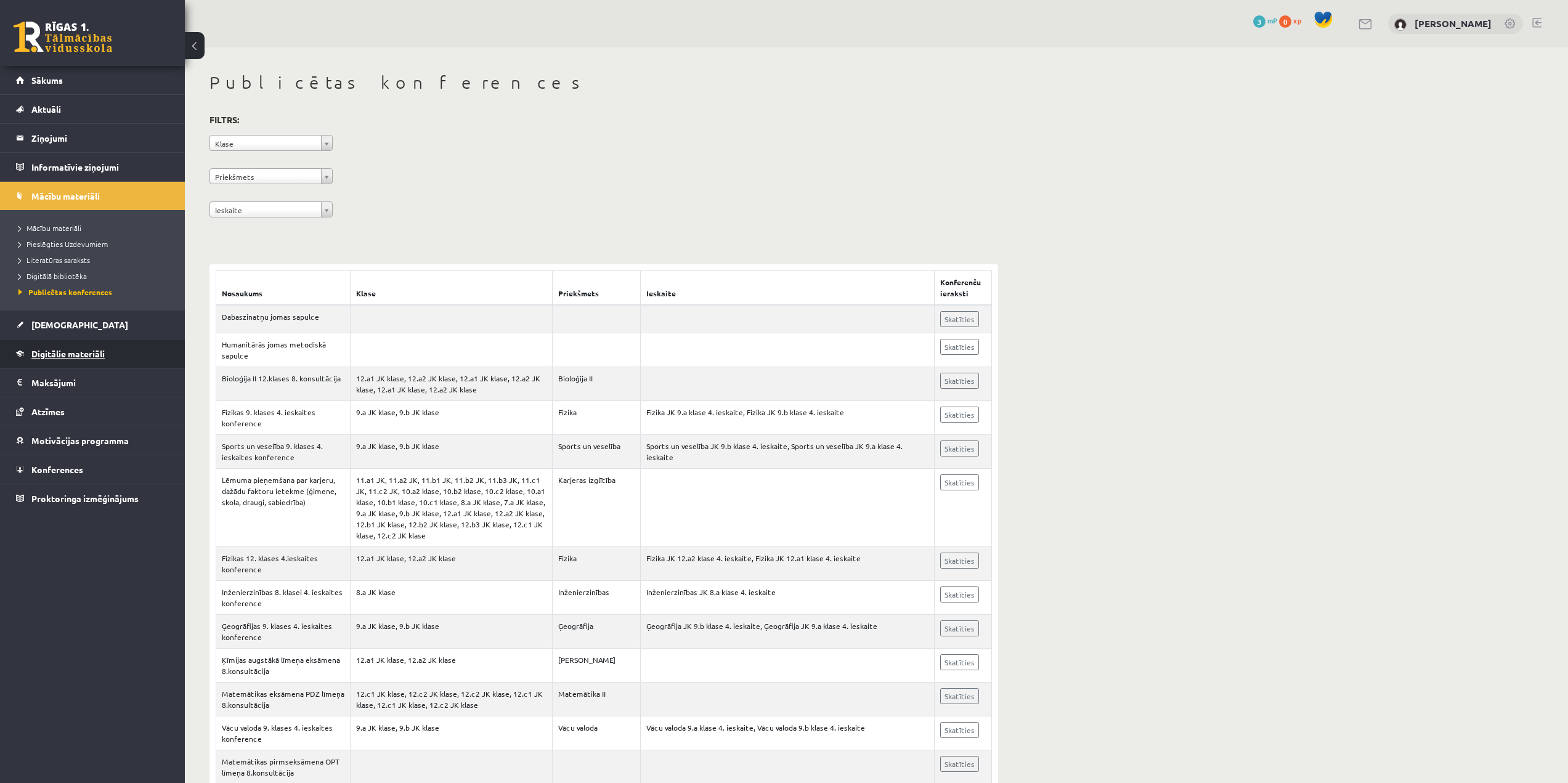
click at [73, 350] on span "Digitālie materiāli" at bounding box center [68, 353] width 73 height 11
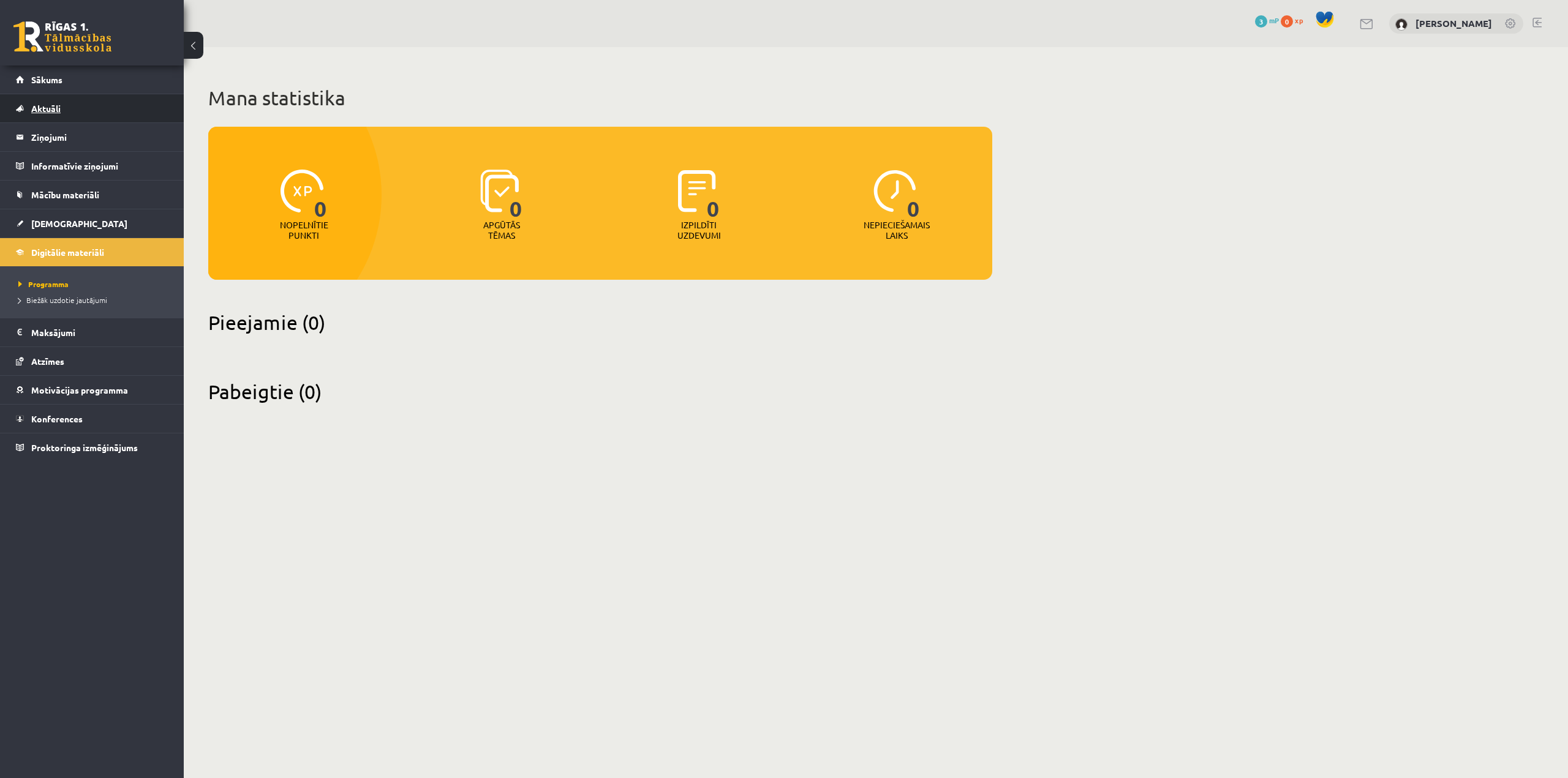
click at [68, 107] on link "Aktuāli" at bounding box center [92, 109] width 153 height 28
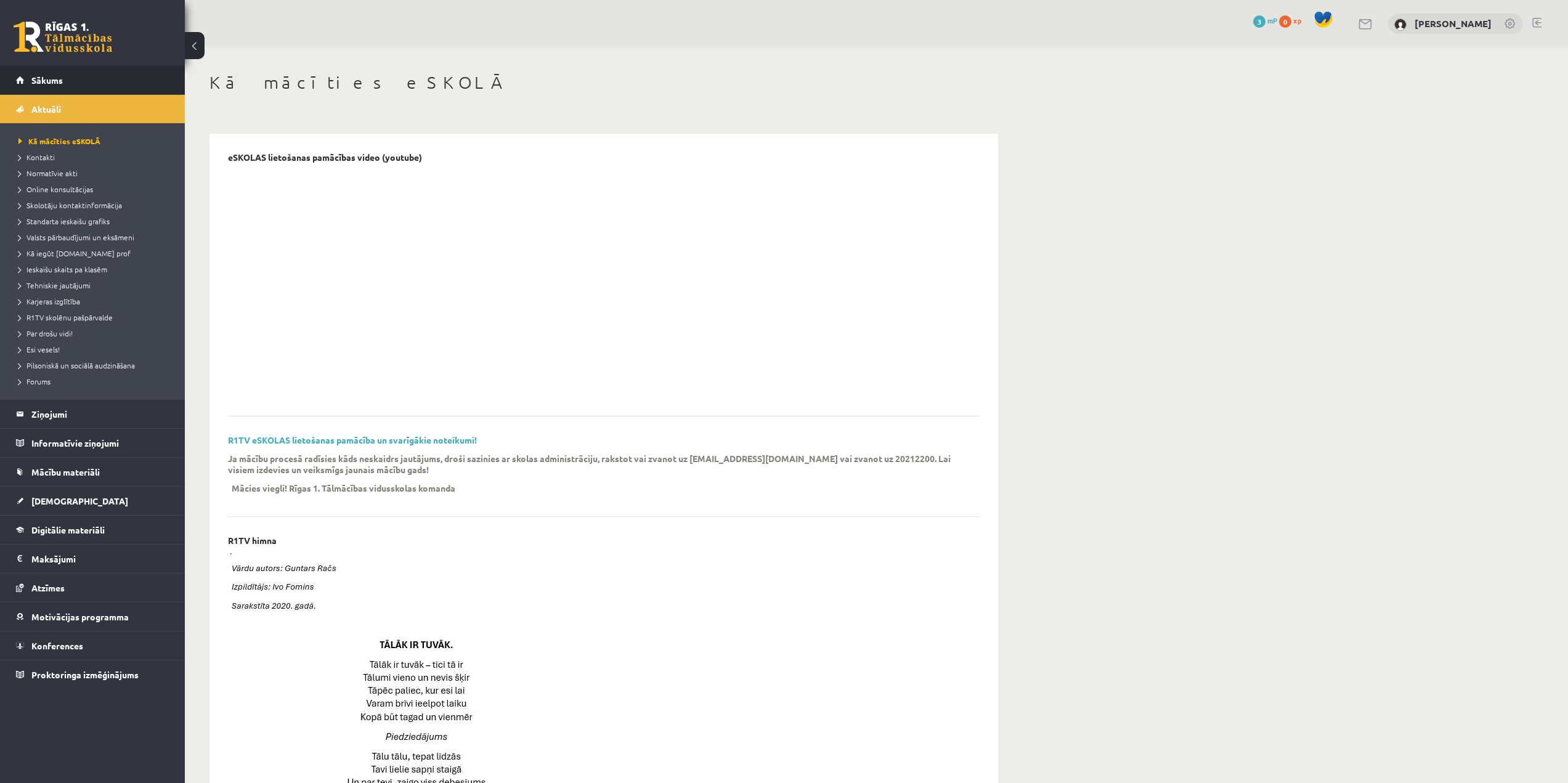
click at [0, 74] on li "Sākums" at bounding box center [92, 80] width 184 height 29
click at [60, 157] on link "Kontakti" at bounding box center [95, 156] width 154 height 11
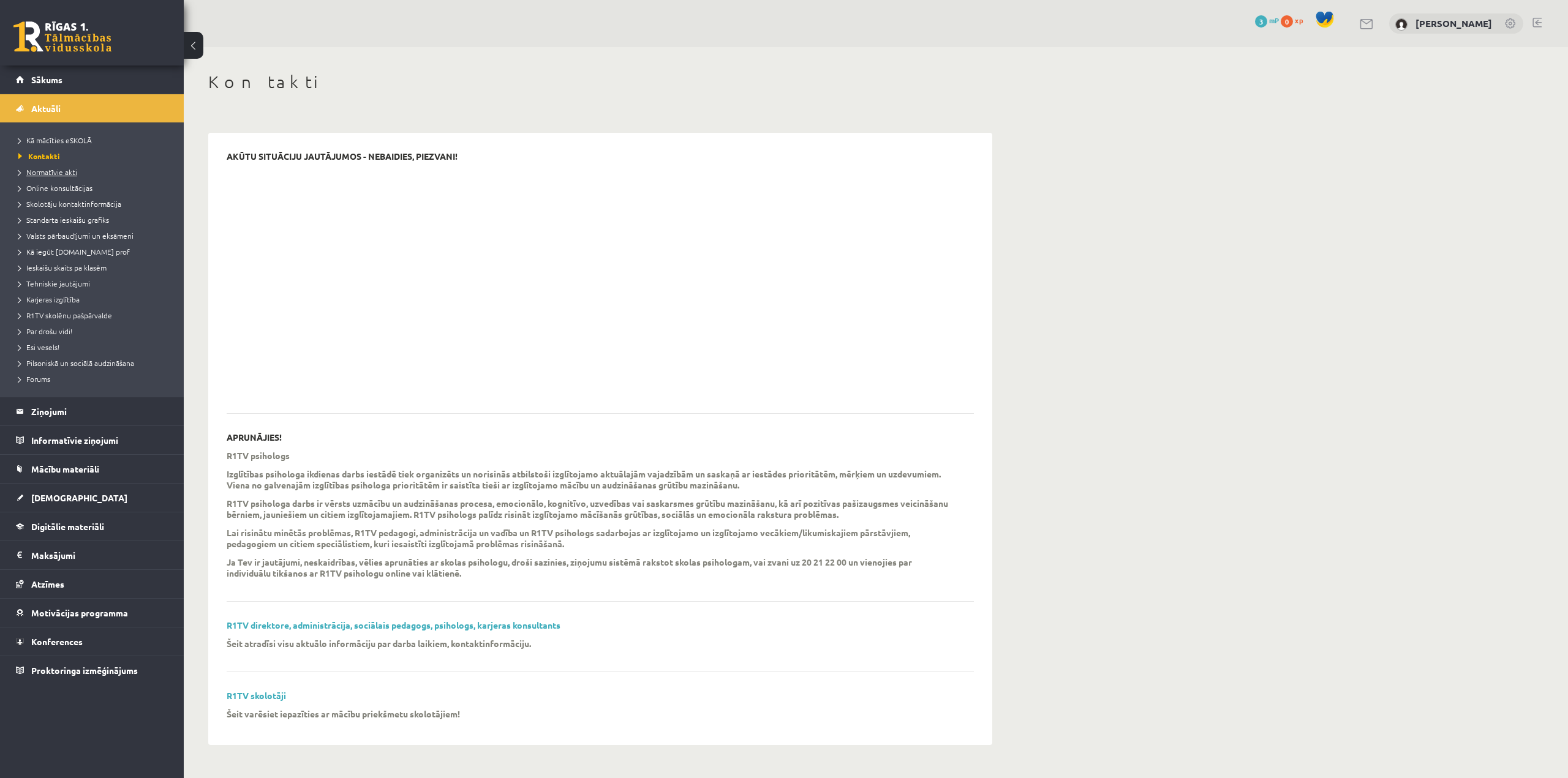
click at [63, 175] on link "Normatīvie akti" at bounding box center [95, 172] width 153 height 11
